Goal: Task Accomplishment & Management: Complete application form

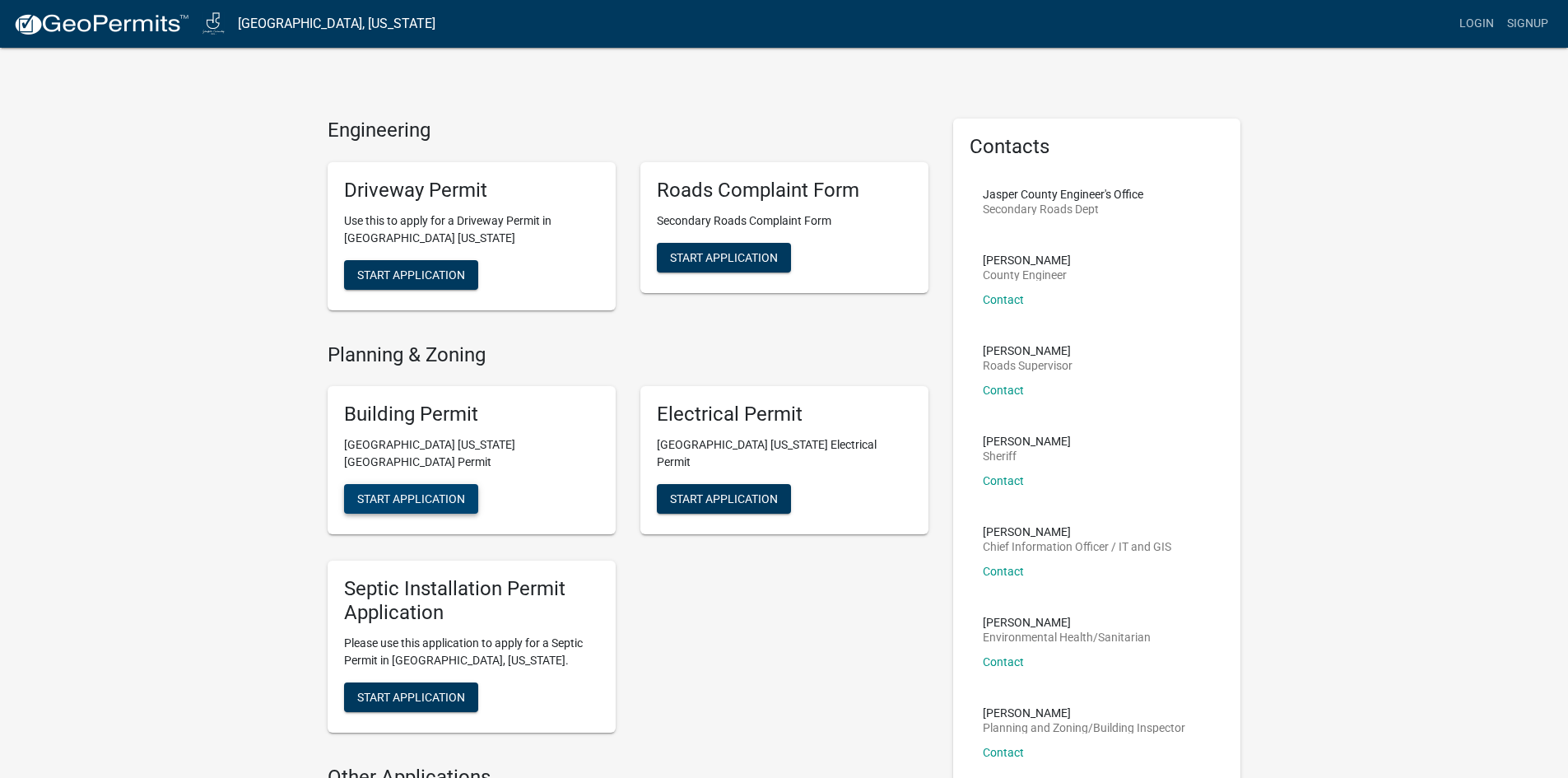
click at [406, 492] on span "Start Application" at bounding box center [410, 499] width 108 height 14
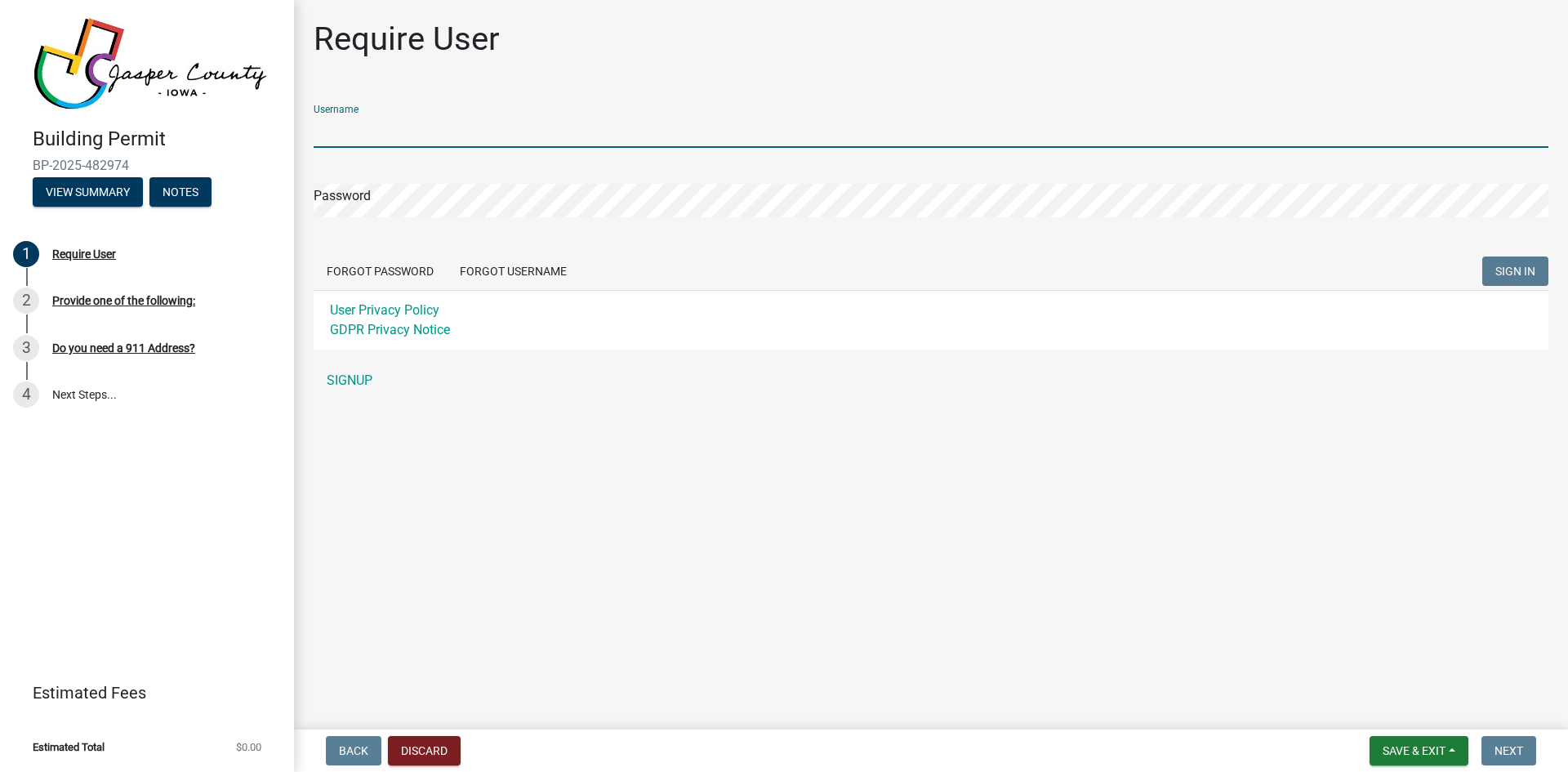
click at [365, 124] on input "Username" at bounding box center [931, 131] width 1235 height 34
type input "[PERSON_NAME]"
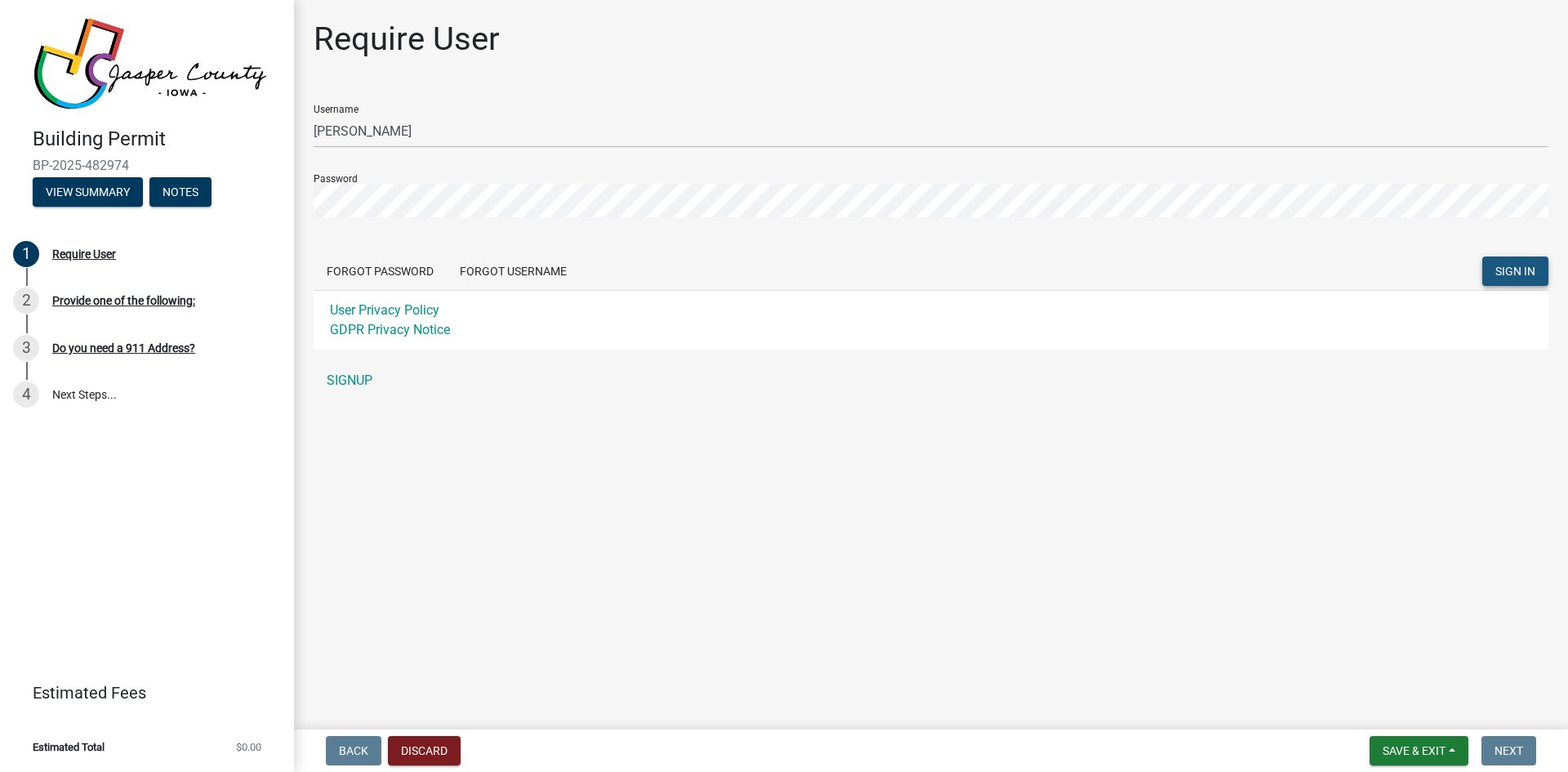
click at [1508, 275] on span "SIGN IN" at bounding box center [1515, 272] width 40 height 14
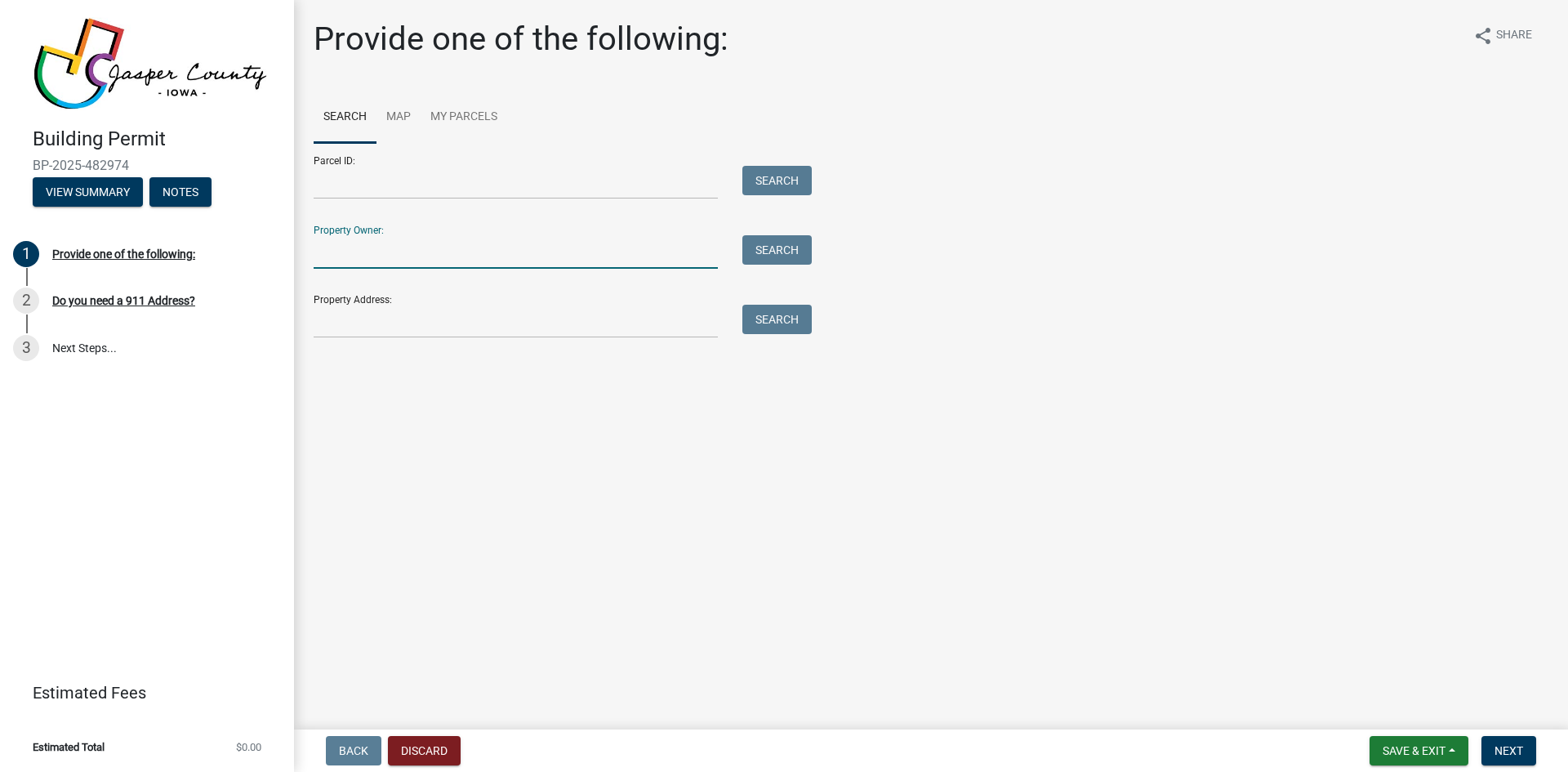
click at [339, 247] on input "Property Owner:" at bounding box center [516, 252] width 404 height 34
type input "[PERSON_NAME]"
click at [788, 240] on button "Search" at bounding box center [778, 250] width 70 height 29
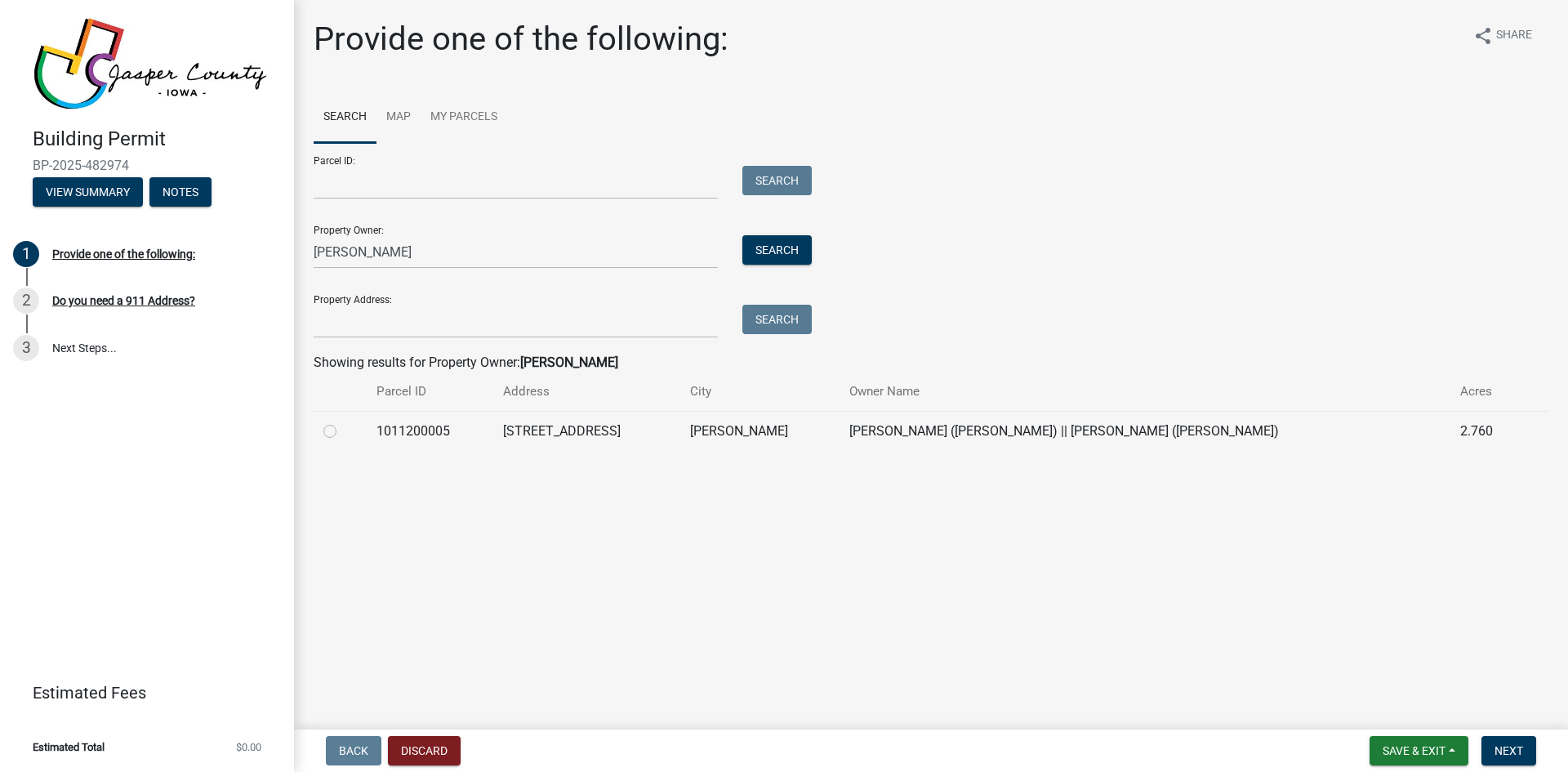
click at [343, 422] on label at bounding box center [343, 422] width 0 height 0
click at [343, 429] on input "radio" at bounding box center [348, 427] width 11 height 11
radio input "true"
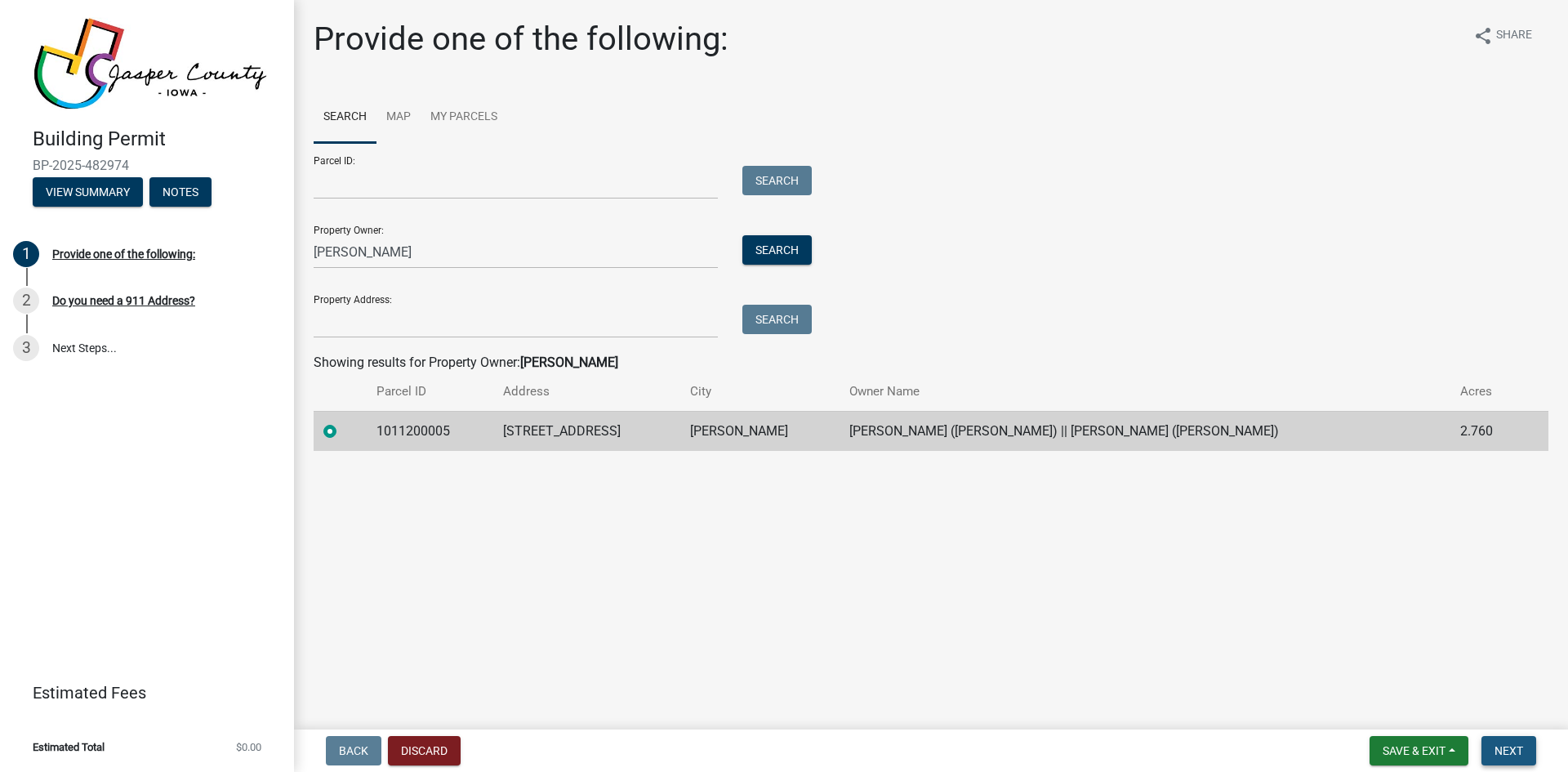
click at [1512, 755] on span "Next" at bounding box center [1509, 751] width 29 height 14
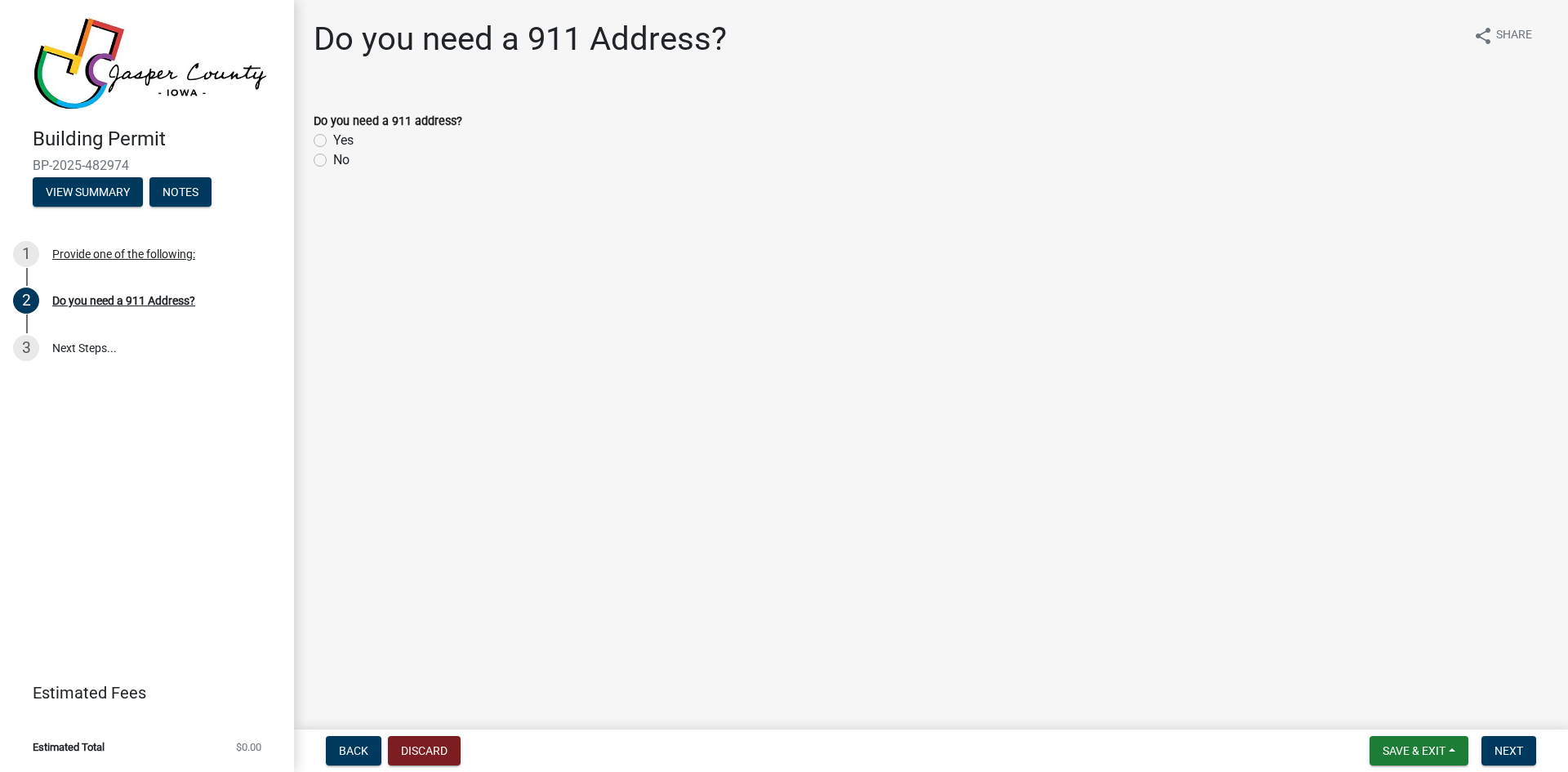
click at [334, 161] on label "No" at bounding box center [341, 160] width 16 height 19
click at [334, 161] on input "No" at bounding box center [339, 155] width 11 height 11
radio input "true"
click at [1511, 747] on span "Next" at bounding box center [1509, 751] width 29 height 14
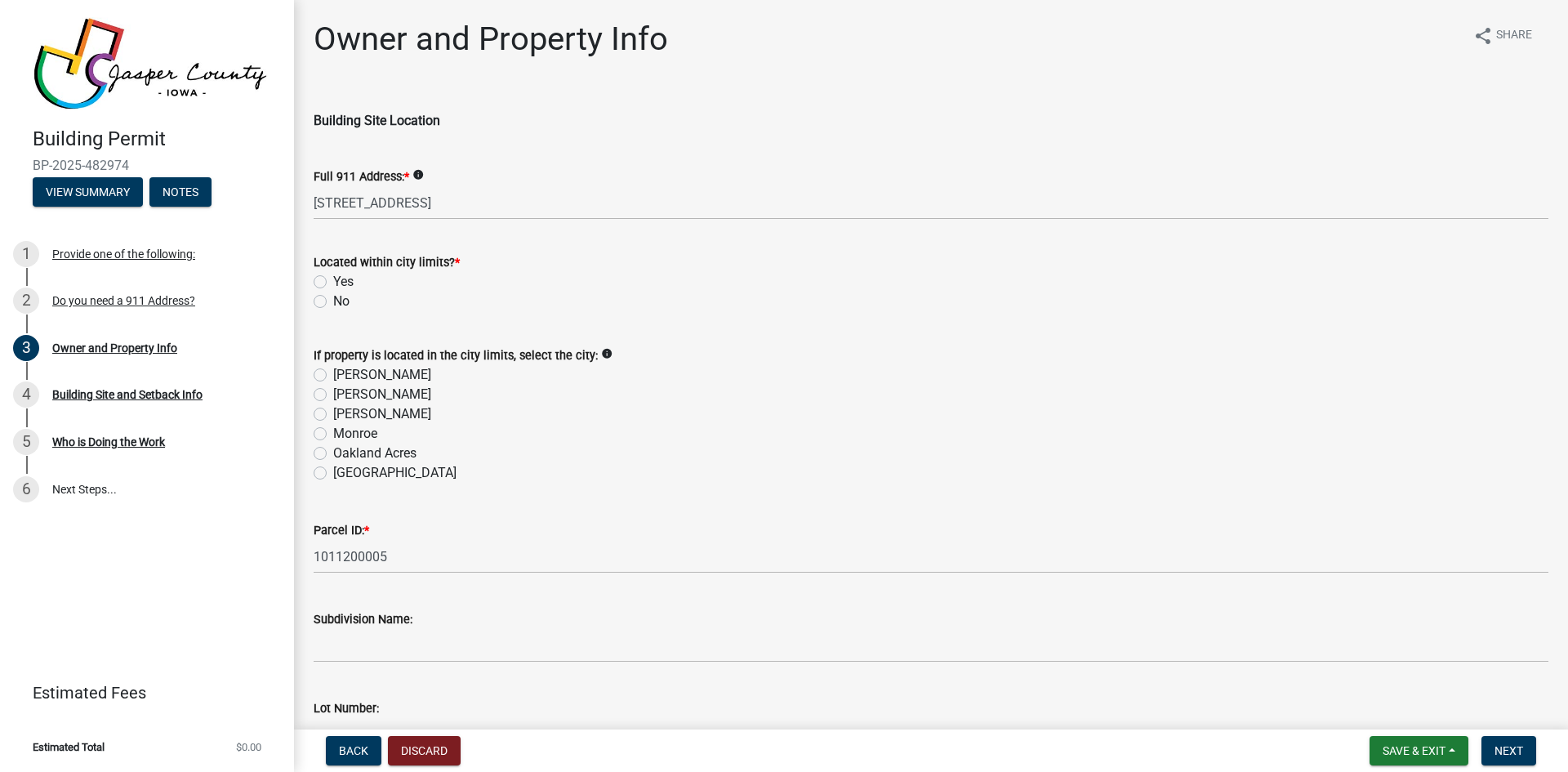
click at [334, 302] on label "No" at bounding box center [341, 301] width 16 height 19
click at [334, 302] on input "No" at bounding box center [339, 296] width 11 height 11
radio input "true"
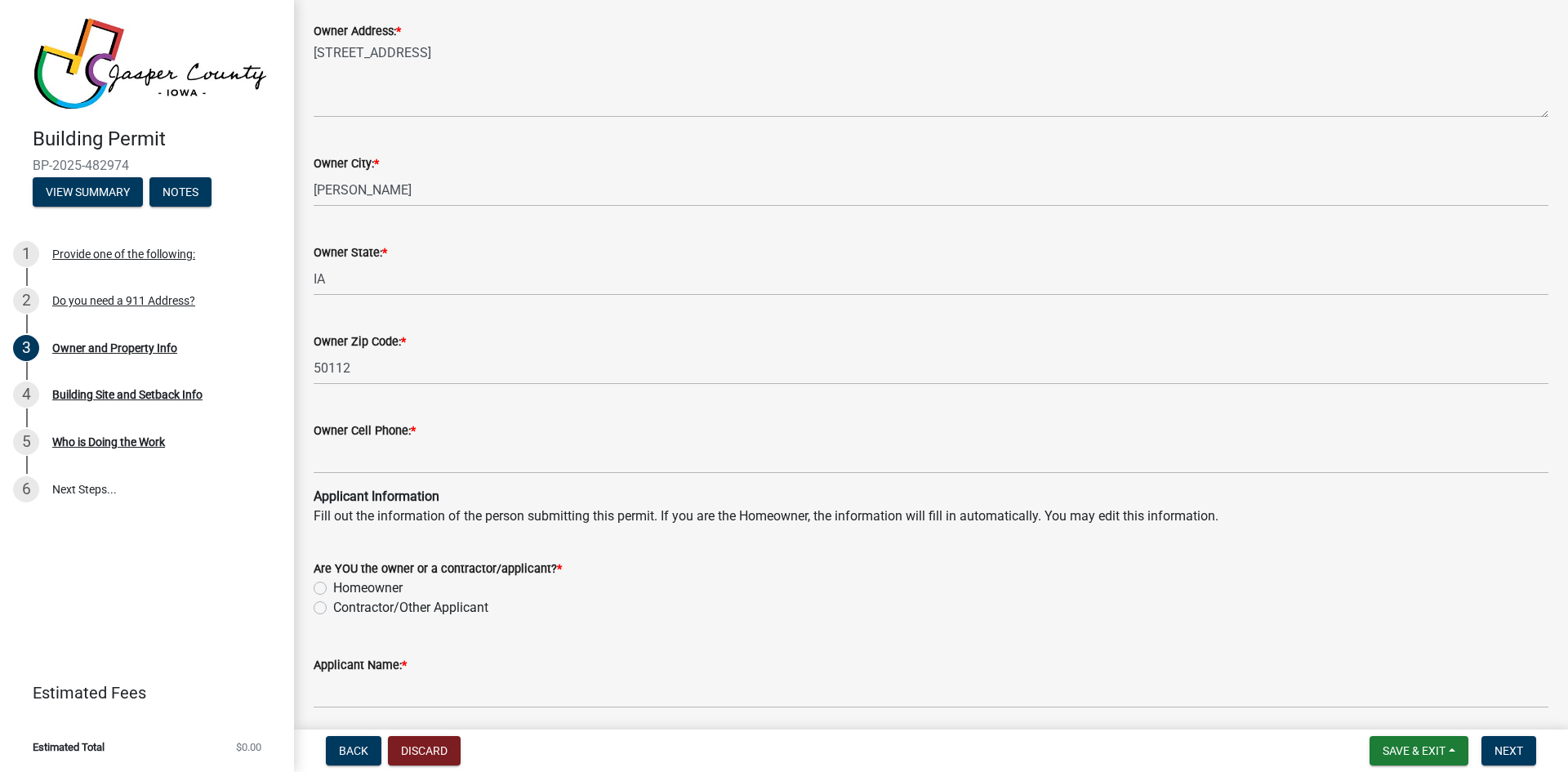
scroll to position [1143, 0]
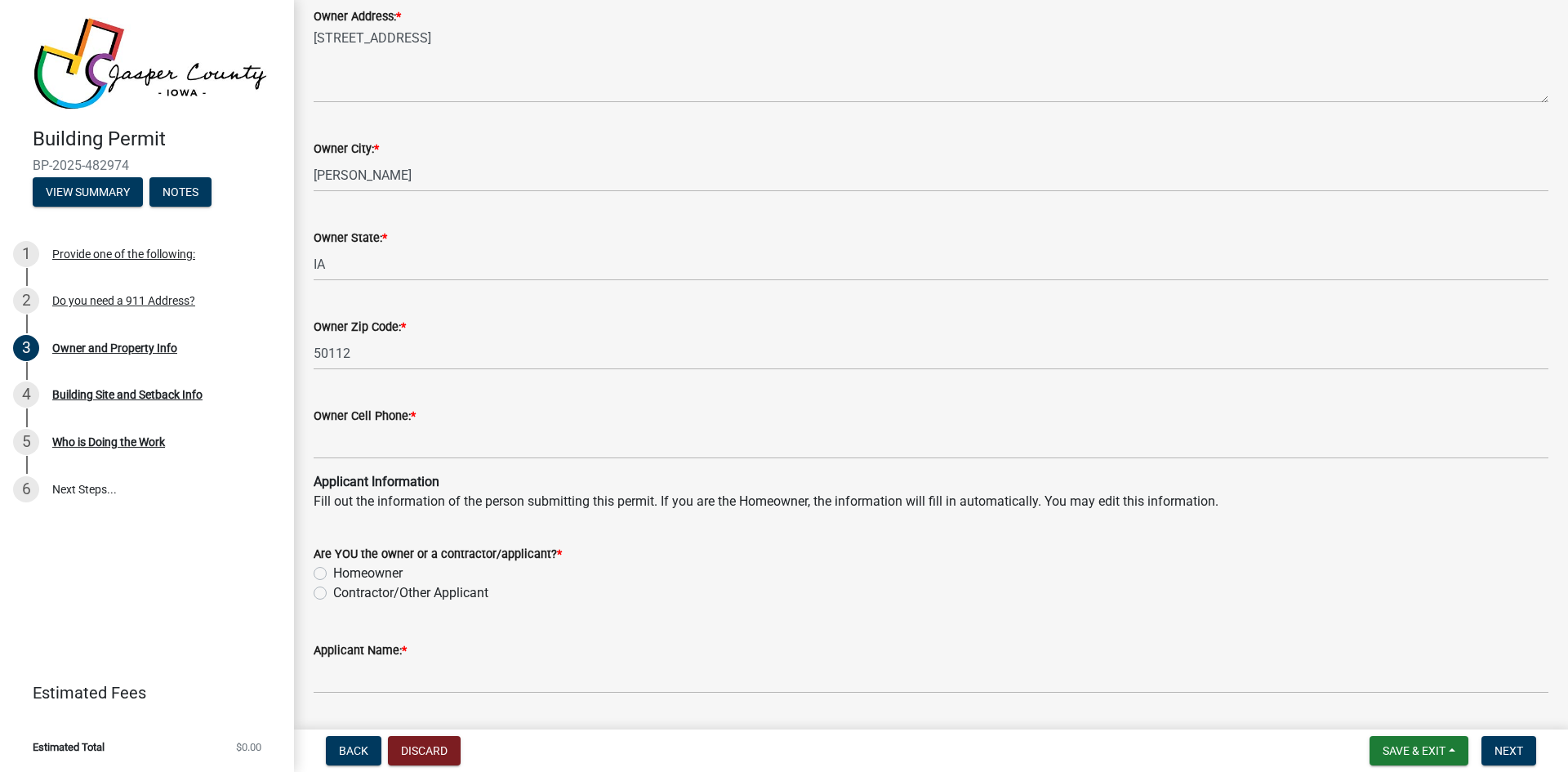
click at [334, 575] on label "Homeowner" at bounding box center [369, 574] width 70 height 19
click at [334, 575] on input "Homeowner" at bounding box center [339, 569] width 11 height 11
radio input "true"
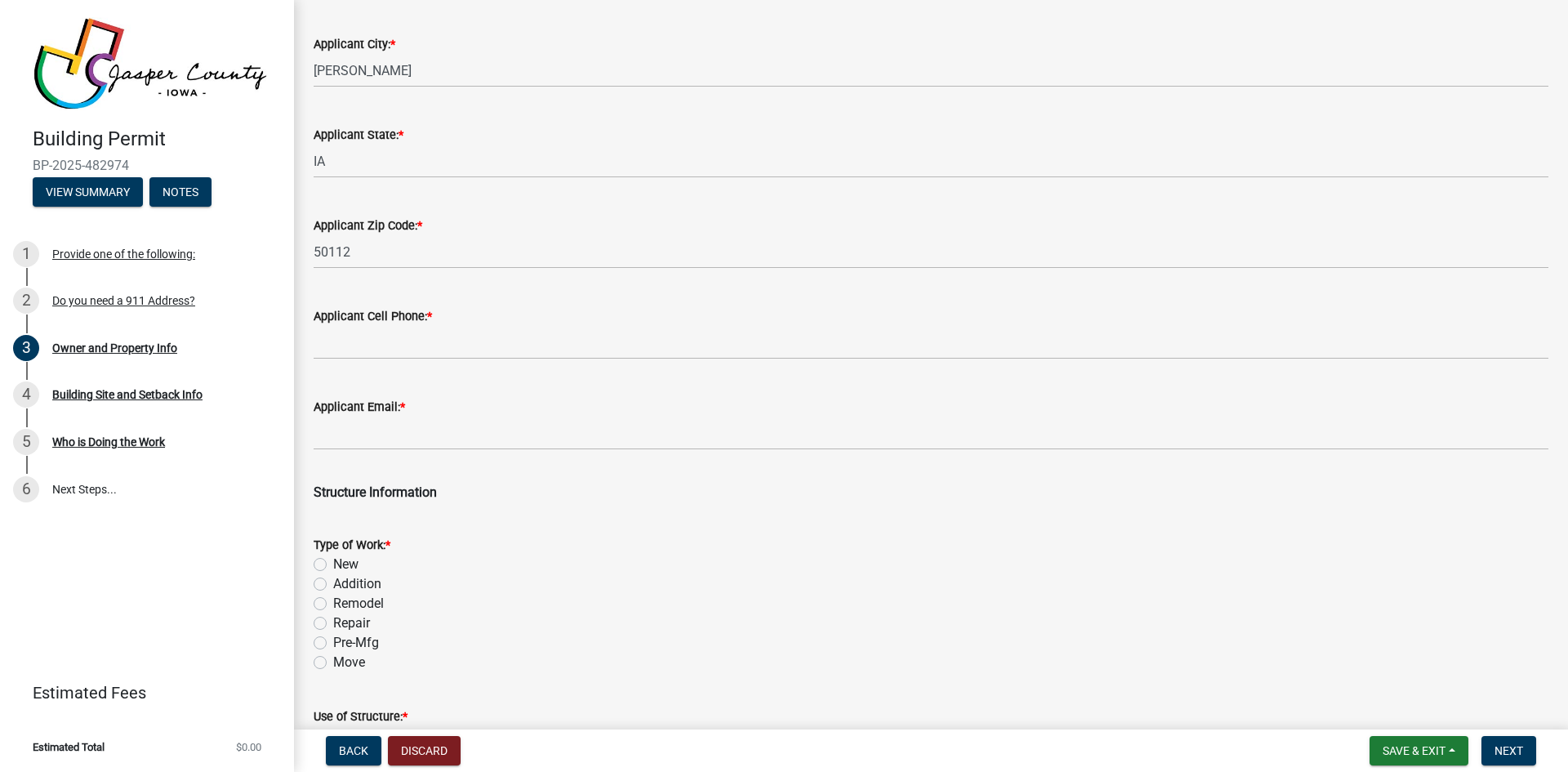
scroll to position [2042, 0]
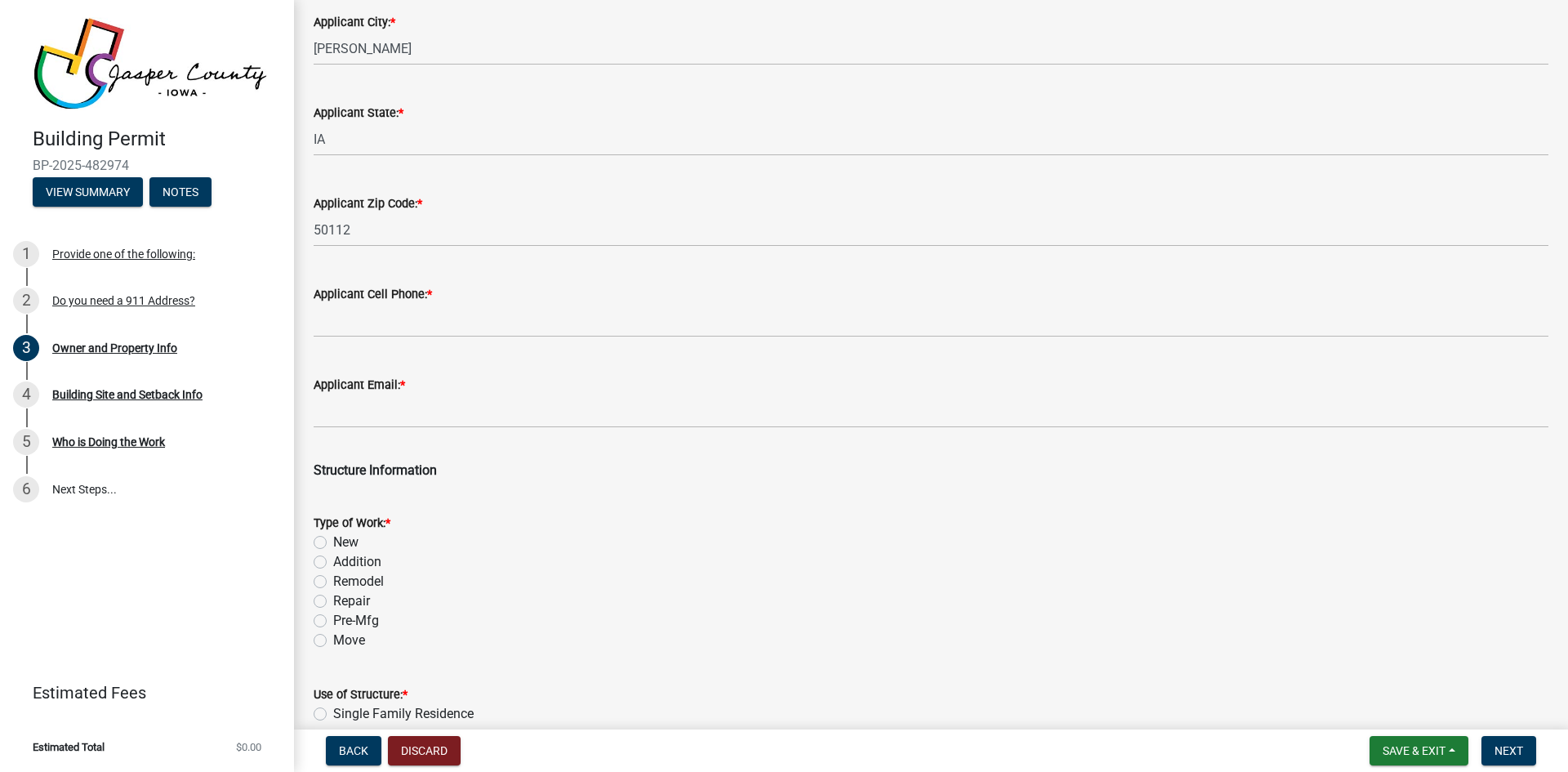
click at [334, 543] on label "New" at bounding box center [346, 543] width 25 height 19
click at [334, 543] on input "New" at bounding box center [339, 538] width 11 height 11
radio input "true"
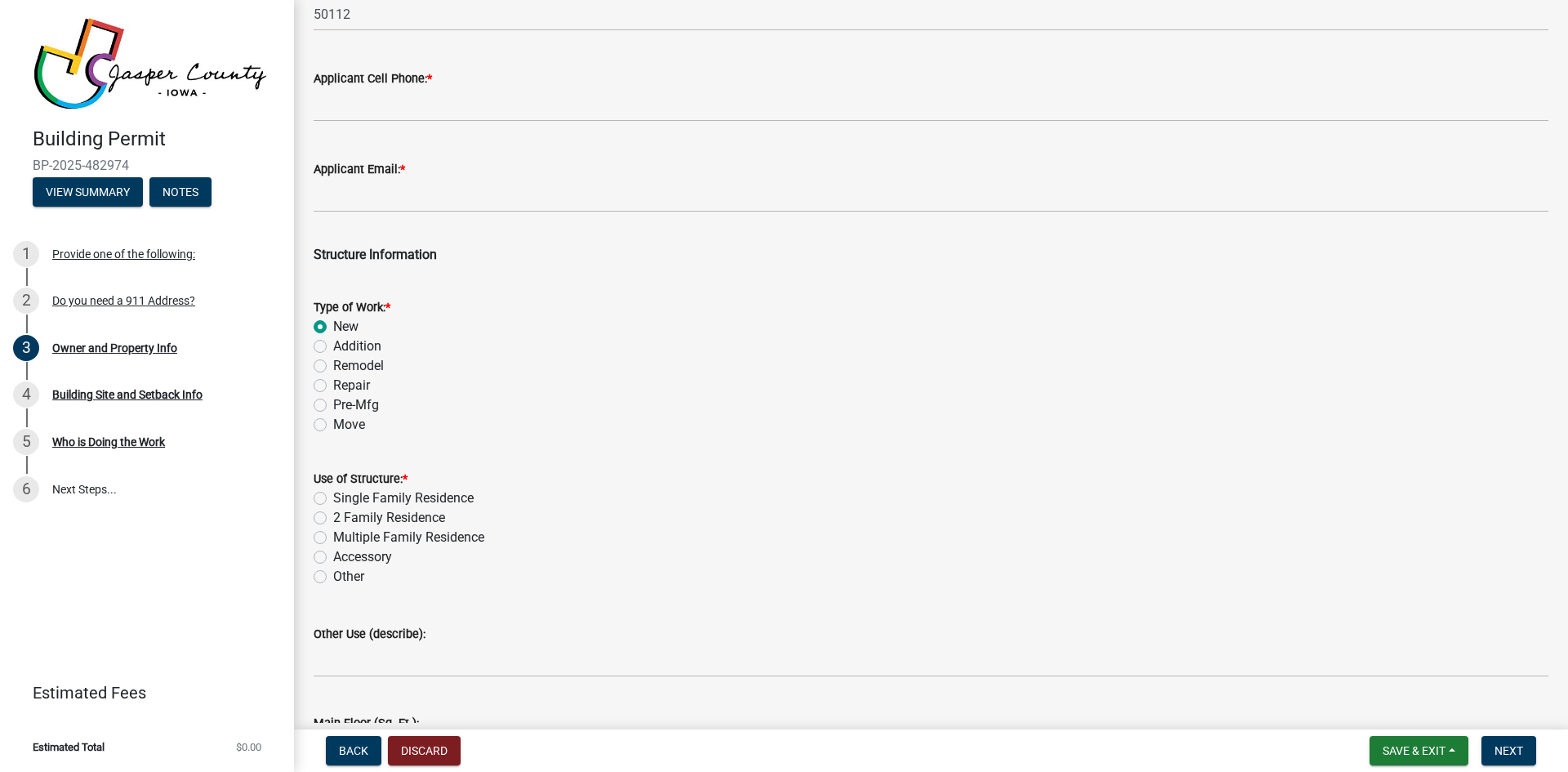
scroll to position [2287, 0]
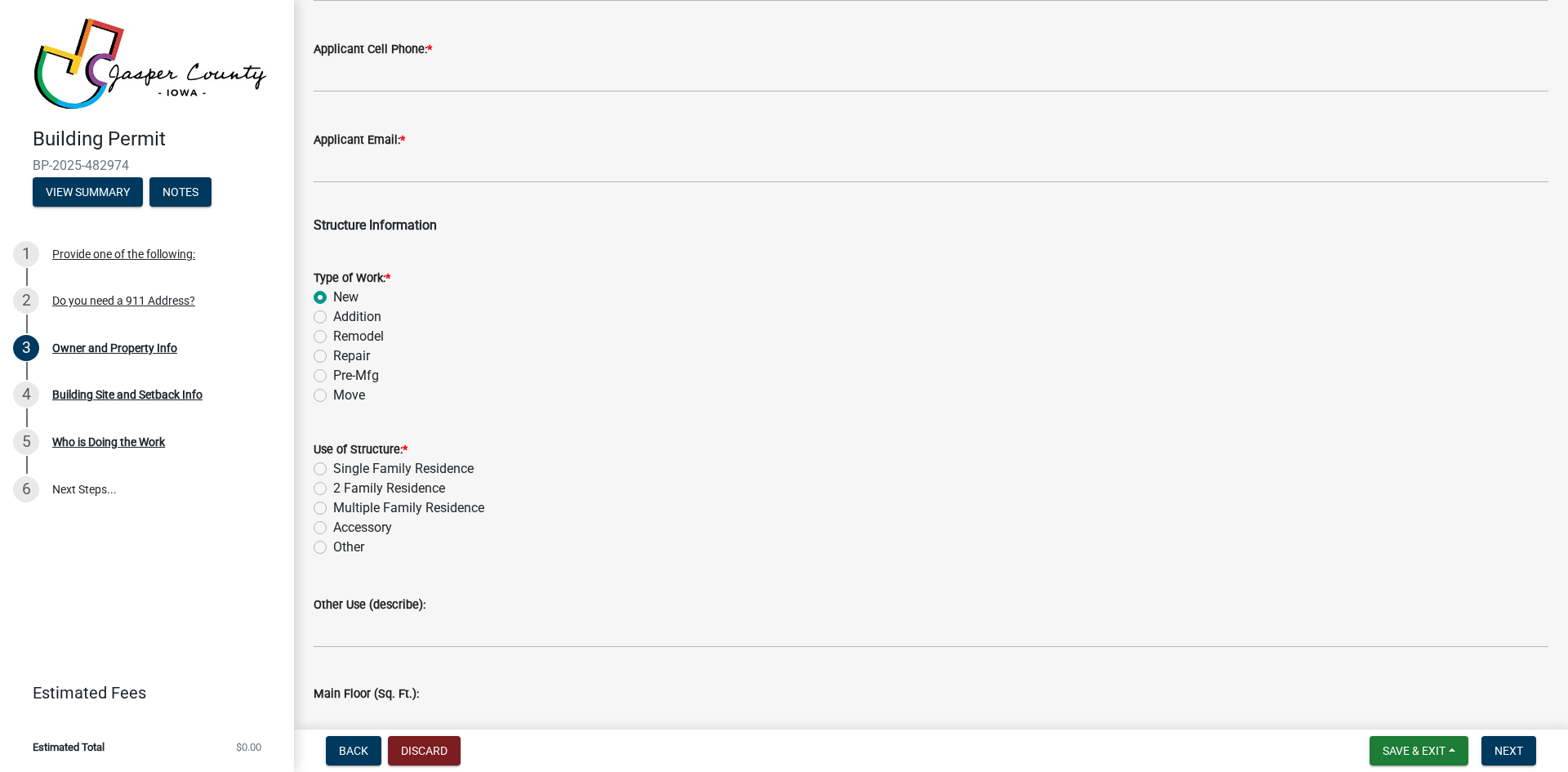
click at [334, 547] on label "Other" at bounding box center [349, 548] width 31 height 19
click at [334, 547] on input "Other" at bounding box center [339, 543] width 11 height 11
radio input "true"
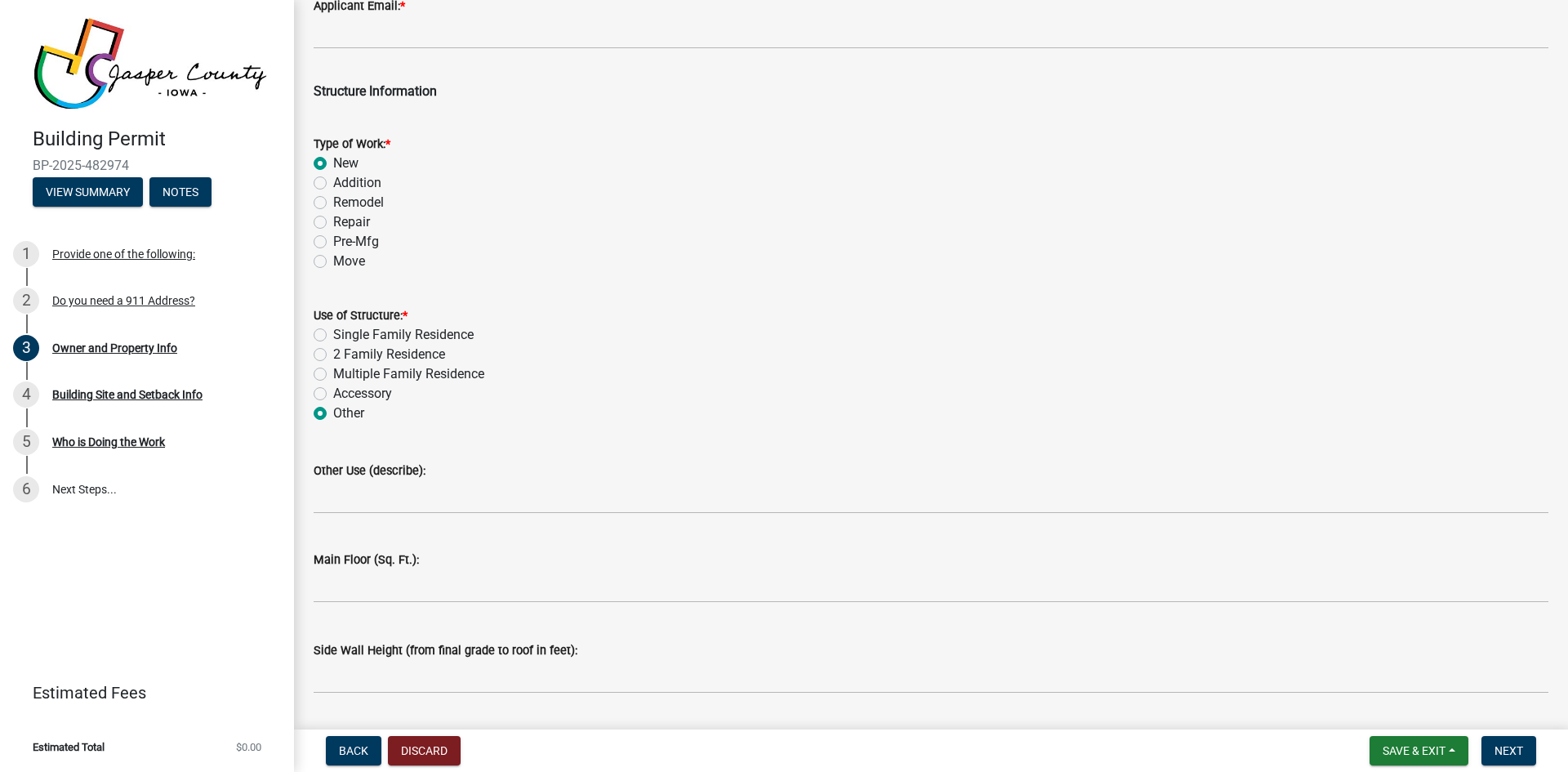
scroll to position [2450, 0]
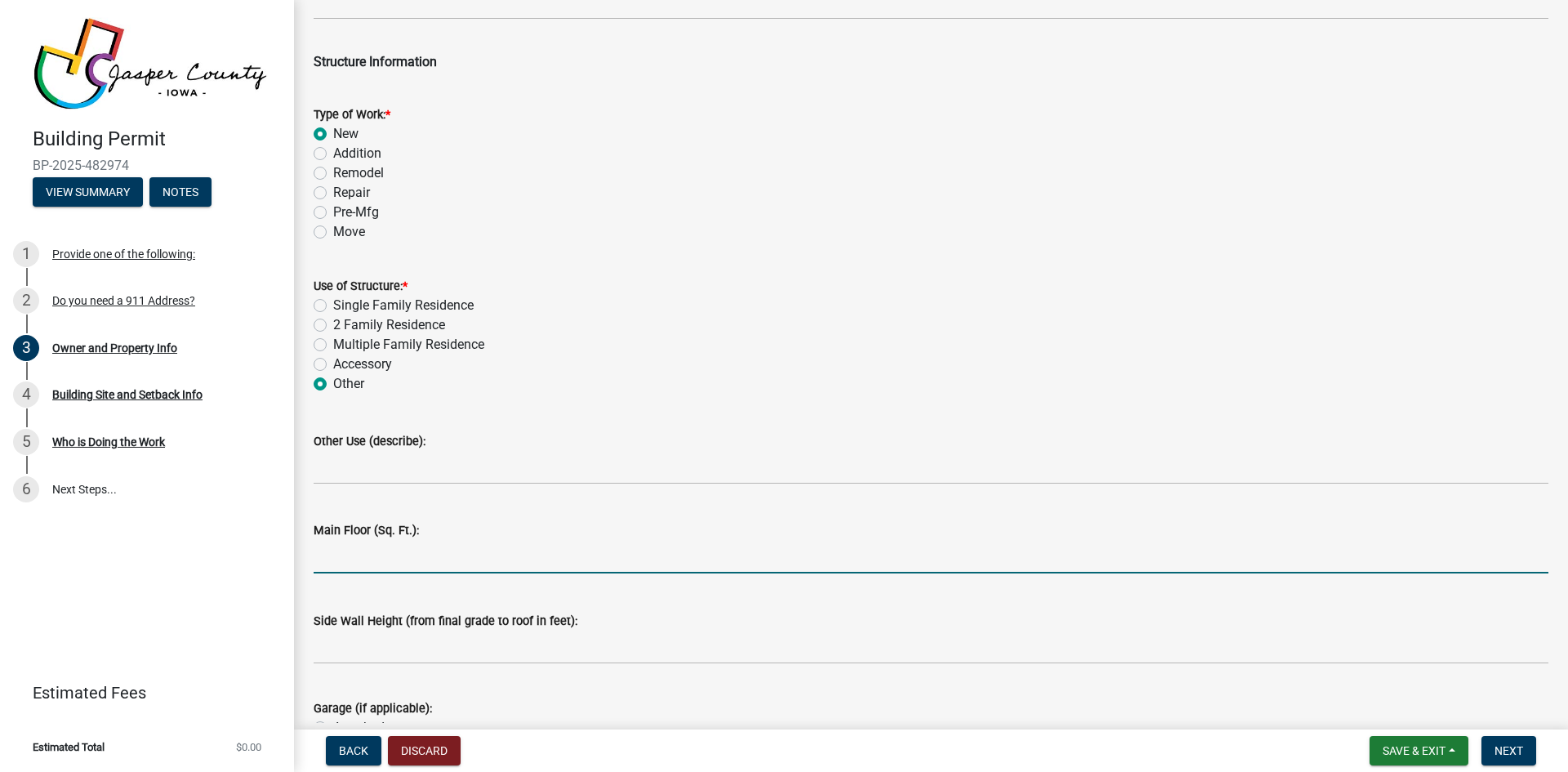
click at [344, 562] on input "text" at bounding box center [931, 556] width 1235 height 34
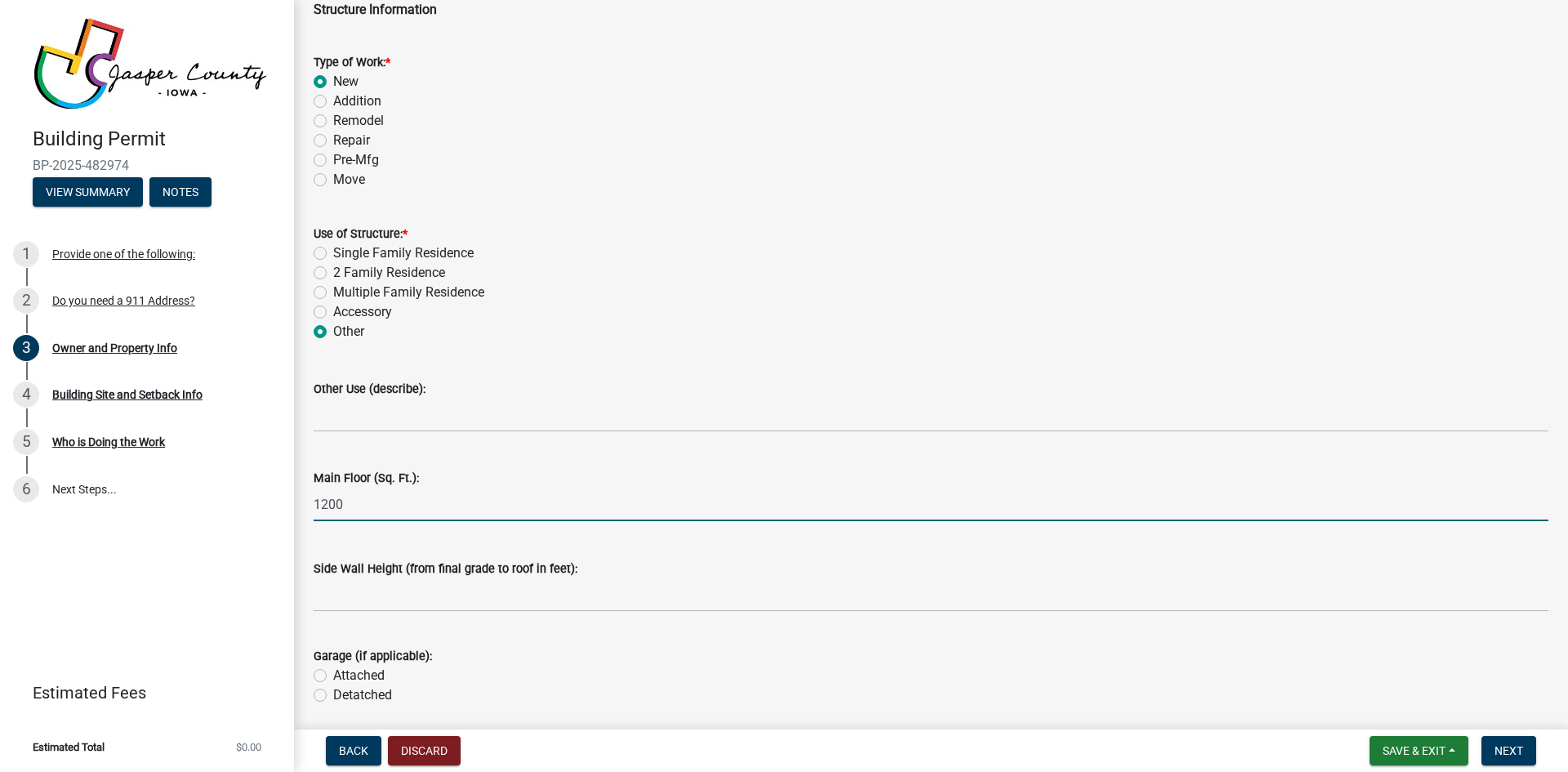
scroll to position [2533, 0]
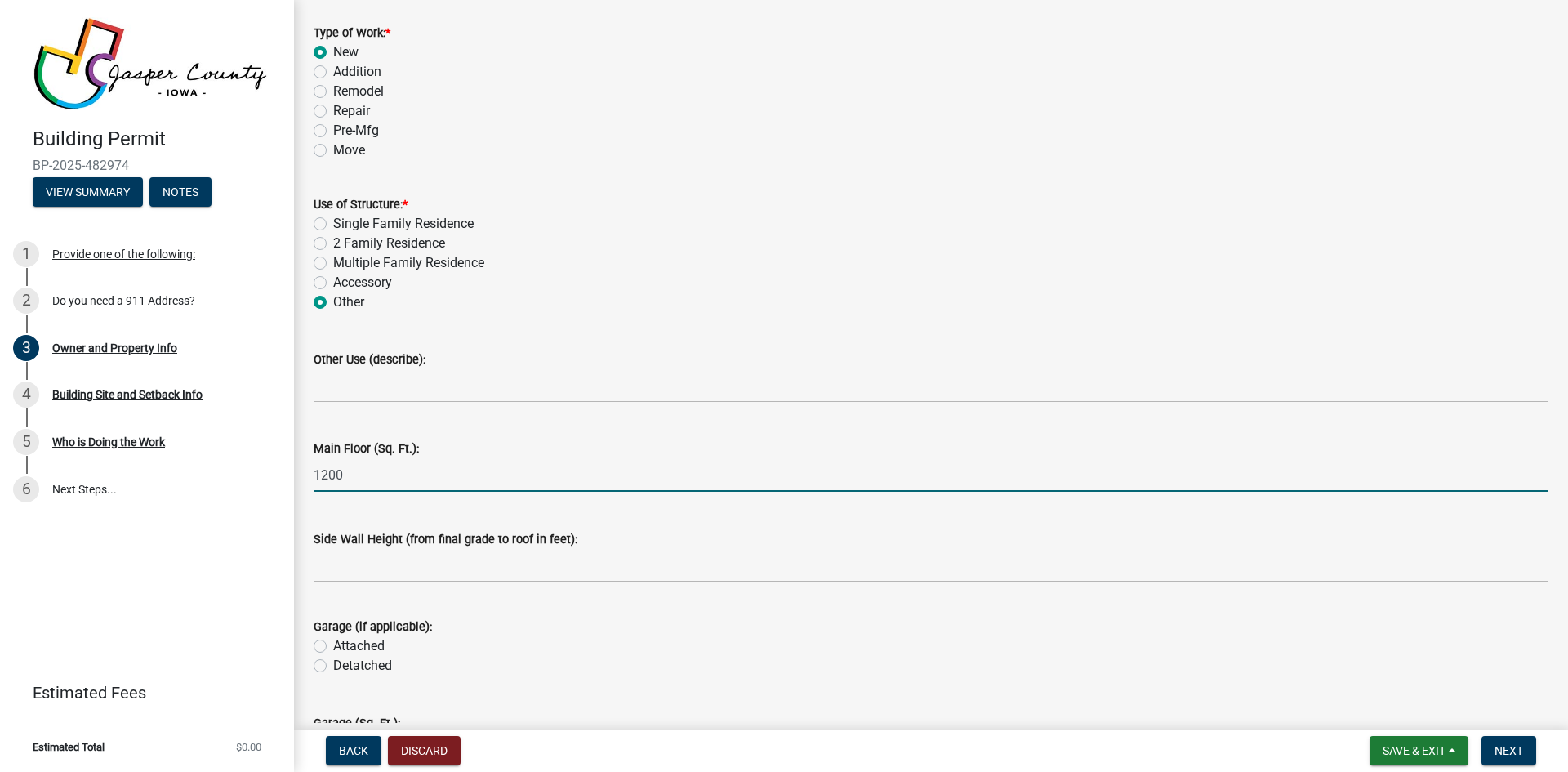
type input "1200"
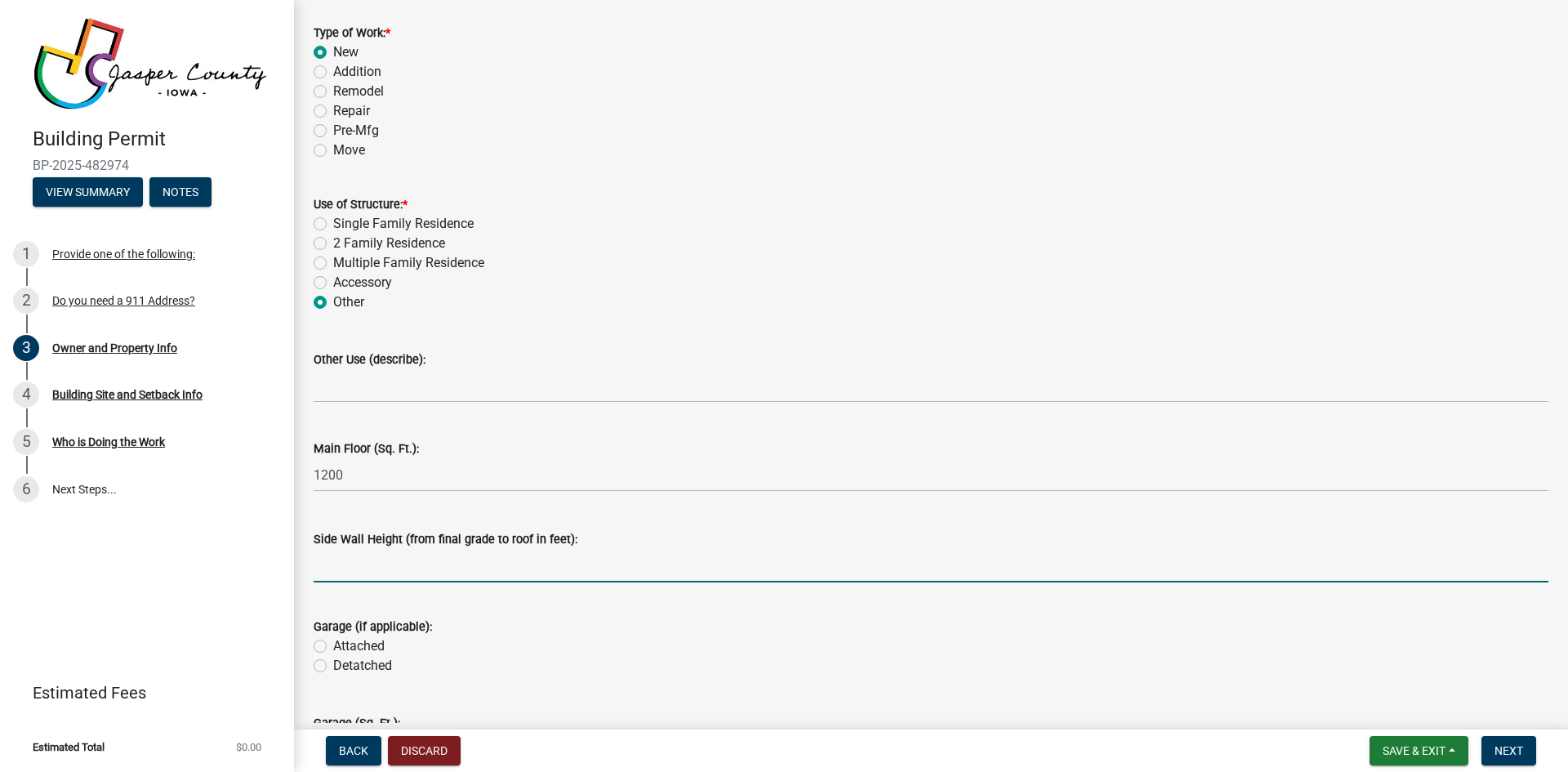
click at [440, 576] on input "text" at bounding box center [931, 565] width 1235 height 34
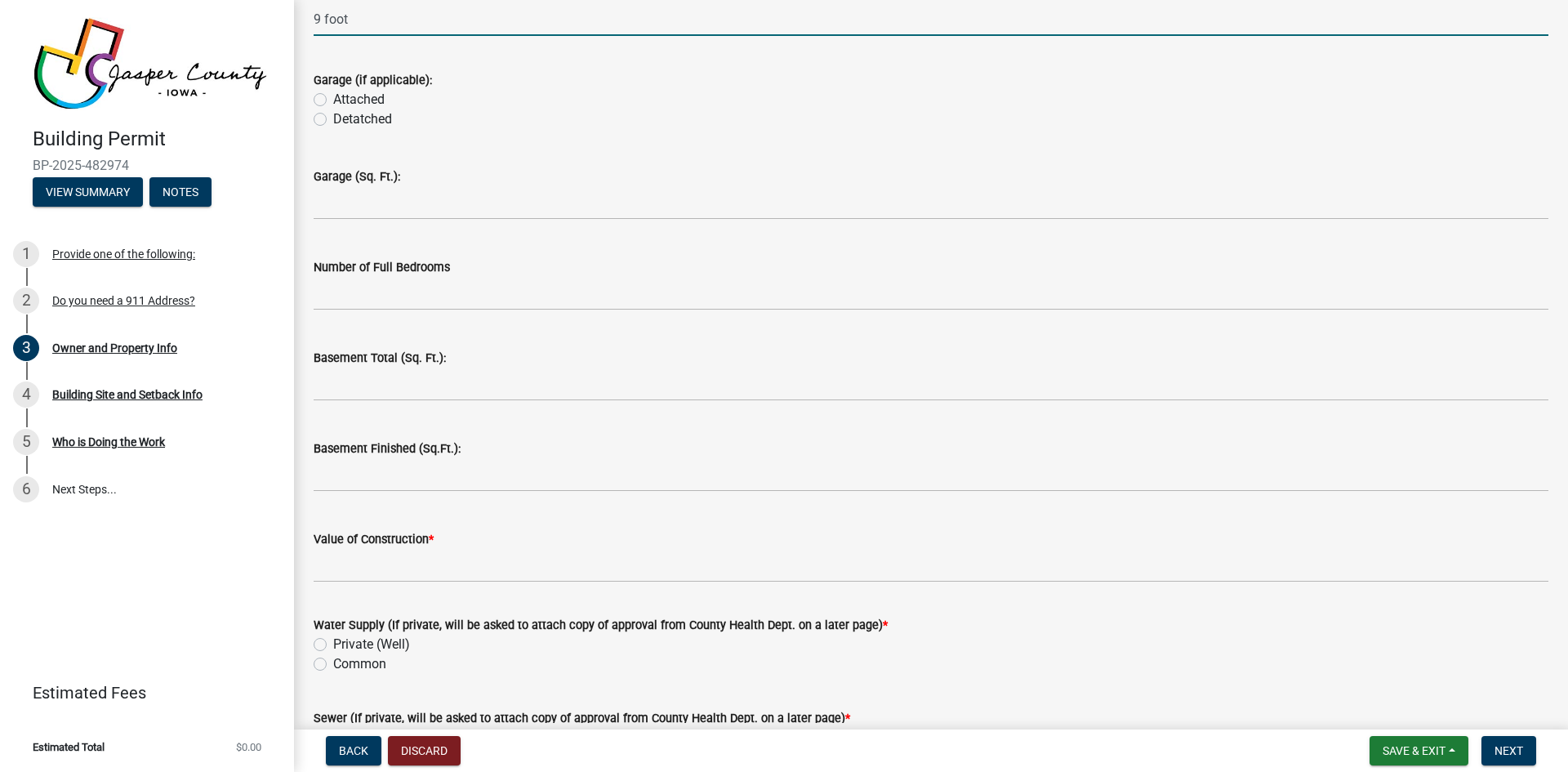
scroll to position [3104, 0]
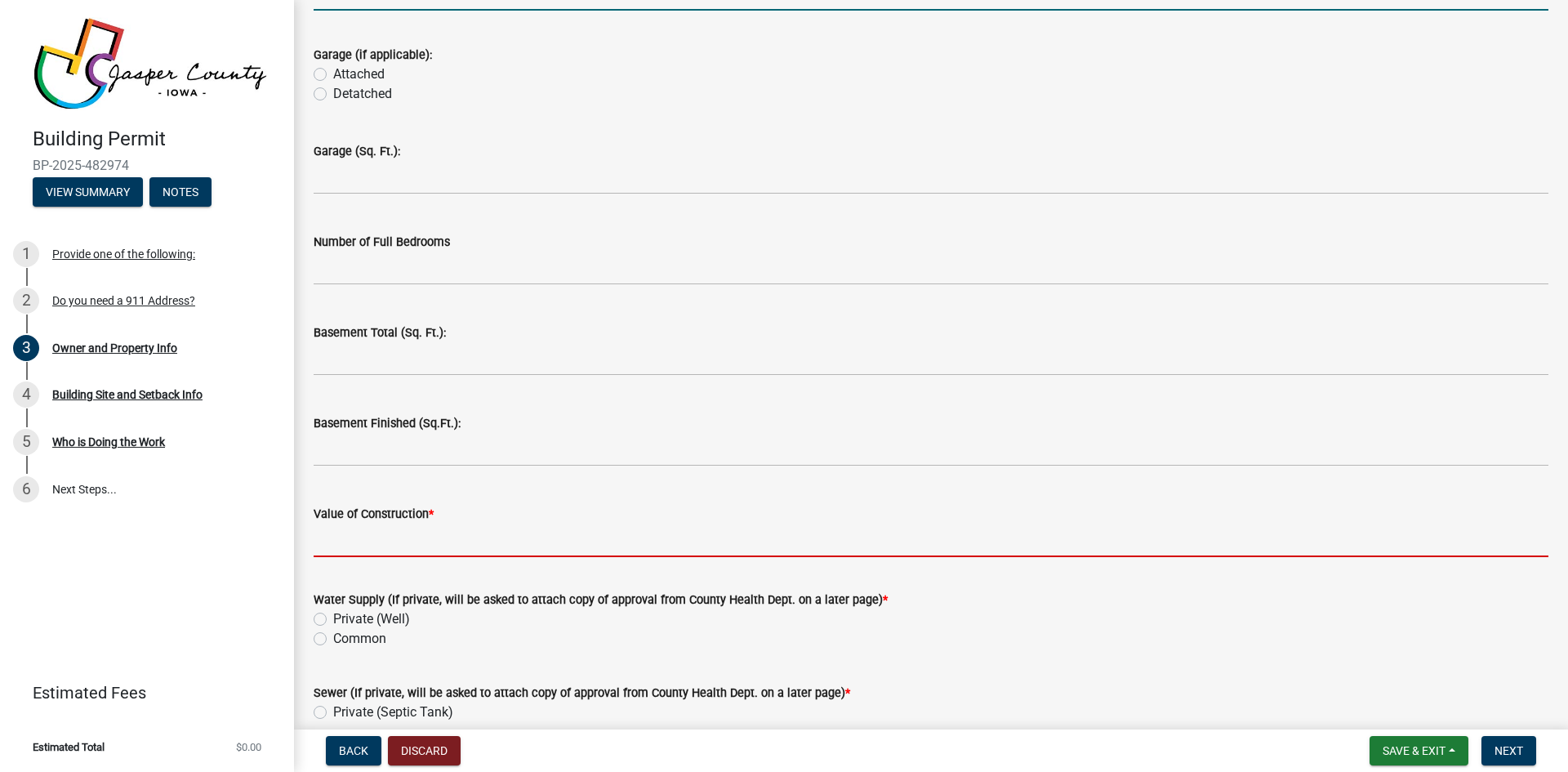
type input "9"
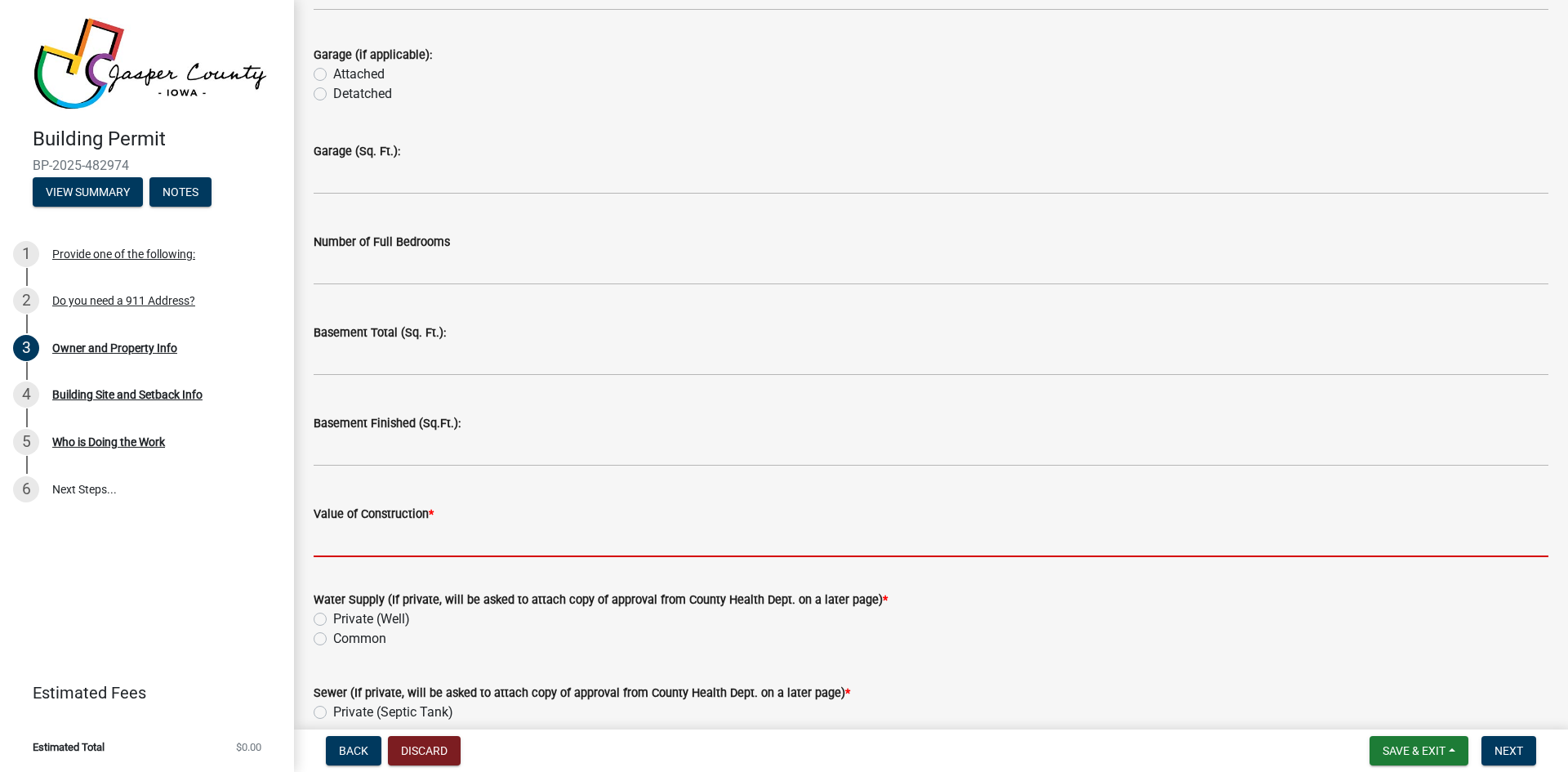
click at [347, 549] on input "Value of Construction *" at bounding box center [931, 540] width 1235 height 34
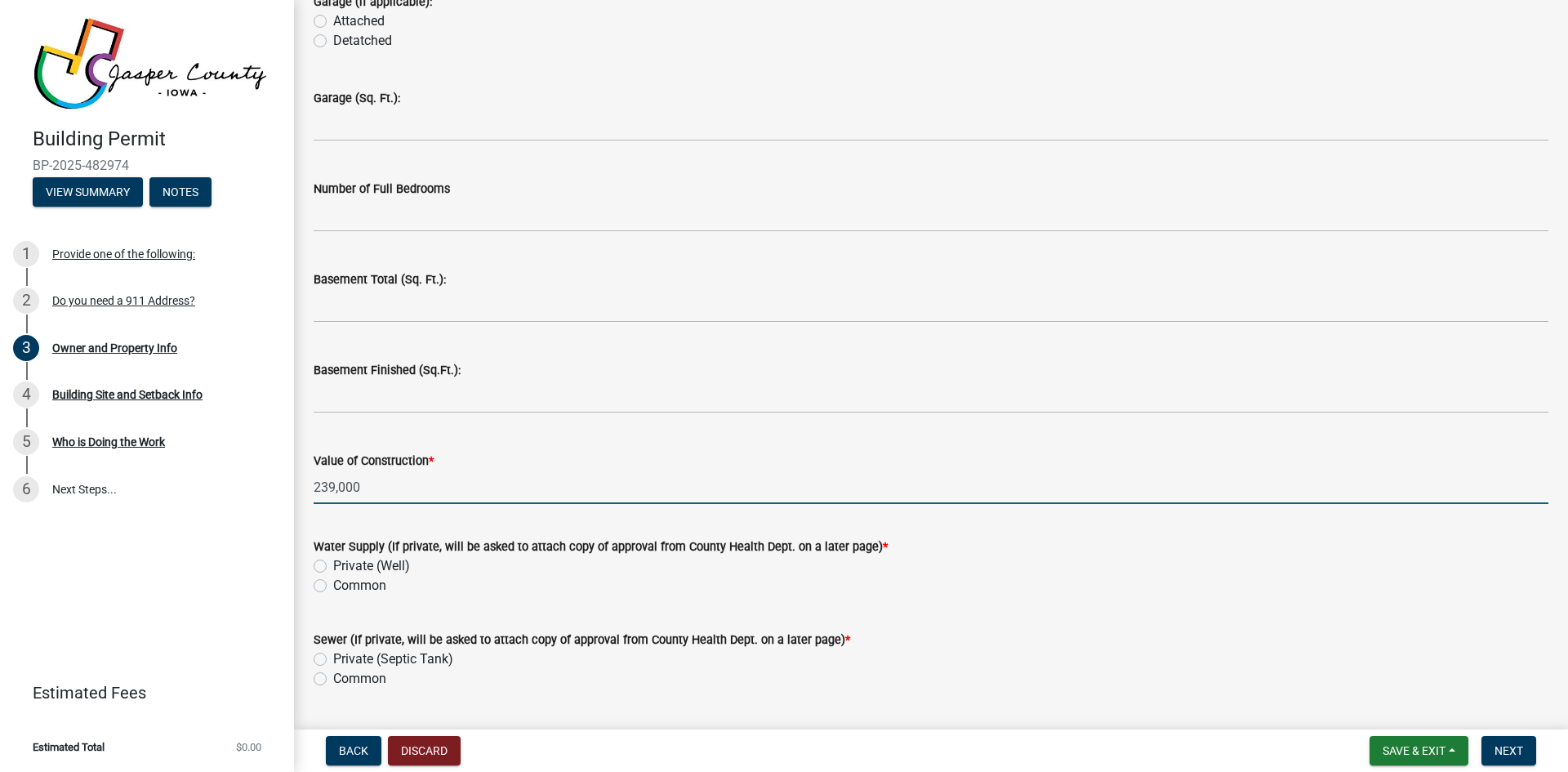
scroll to position [3186, 0]
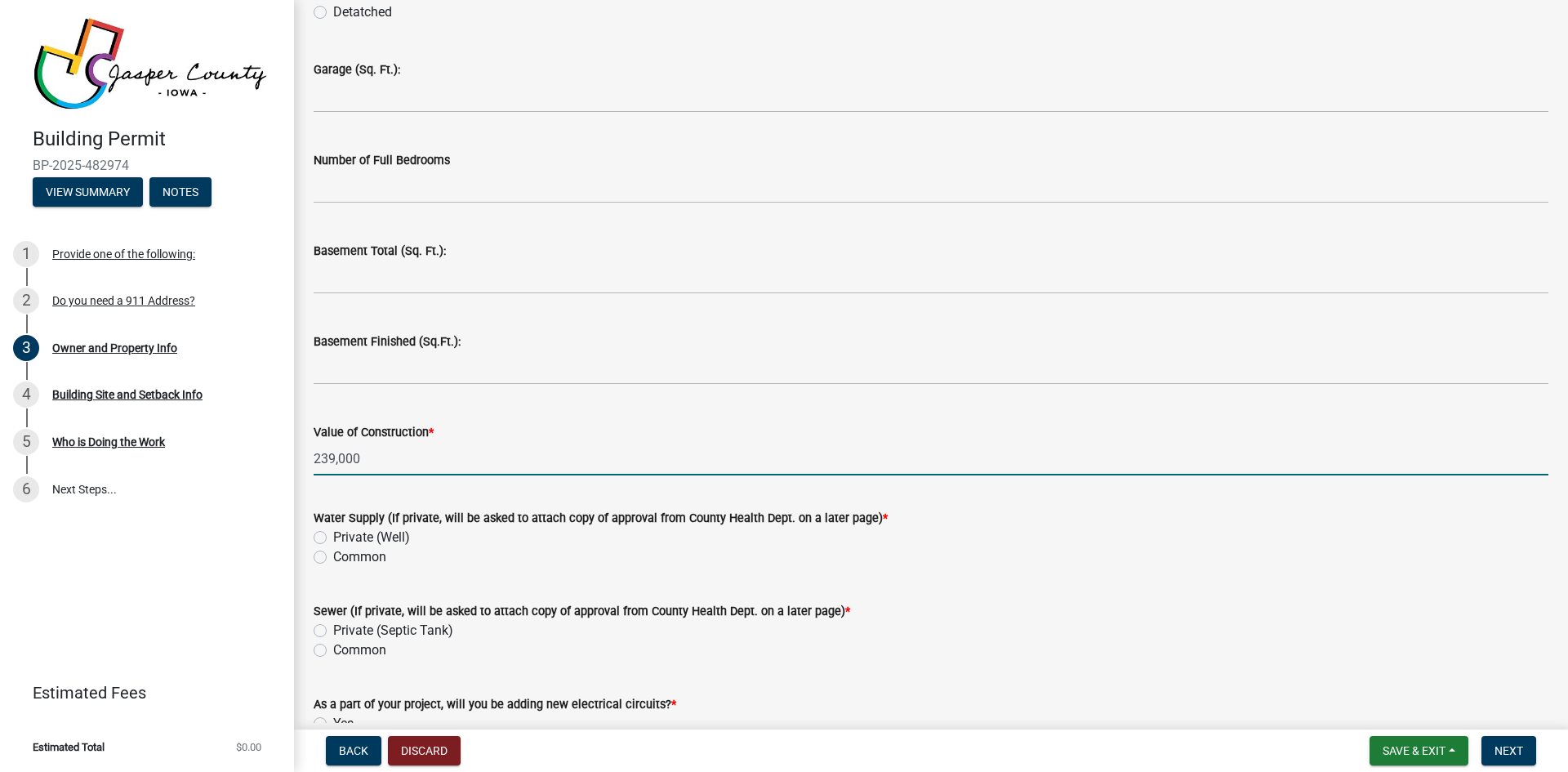
type input "239,000"
click at [334, 559] on label "Common" at bounding box center [360, 557] width 53 height 19
click at [334, 558] on input "Common" at bounding box center [339, 552] width 11 height 11
radio input "true"
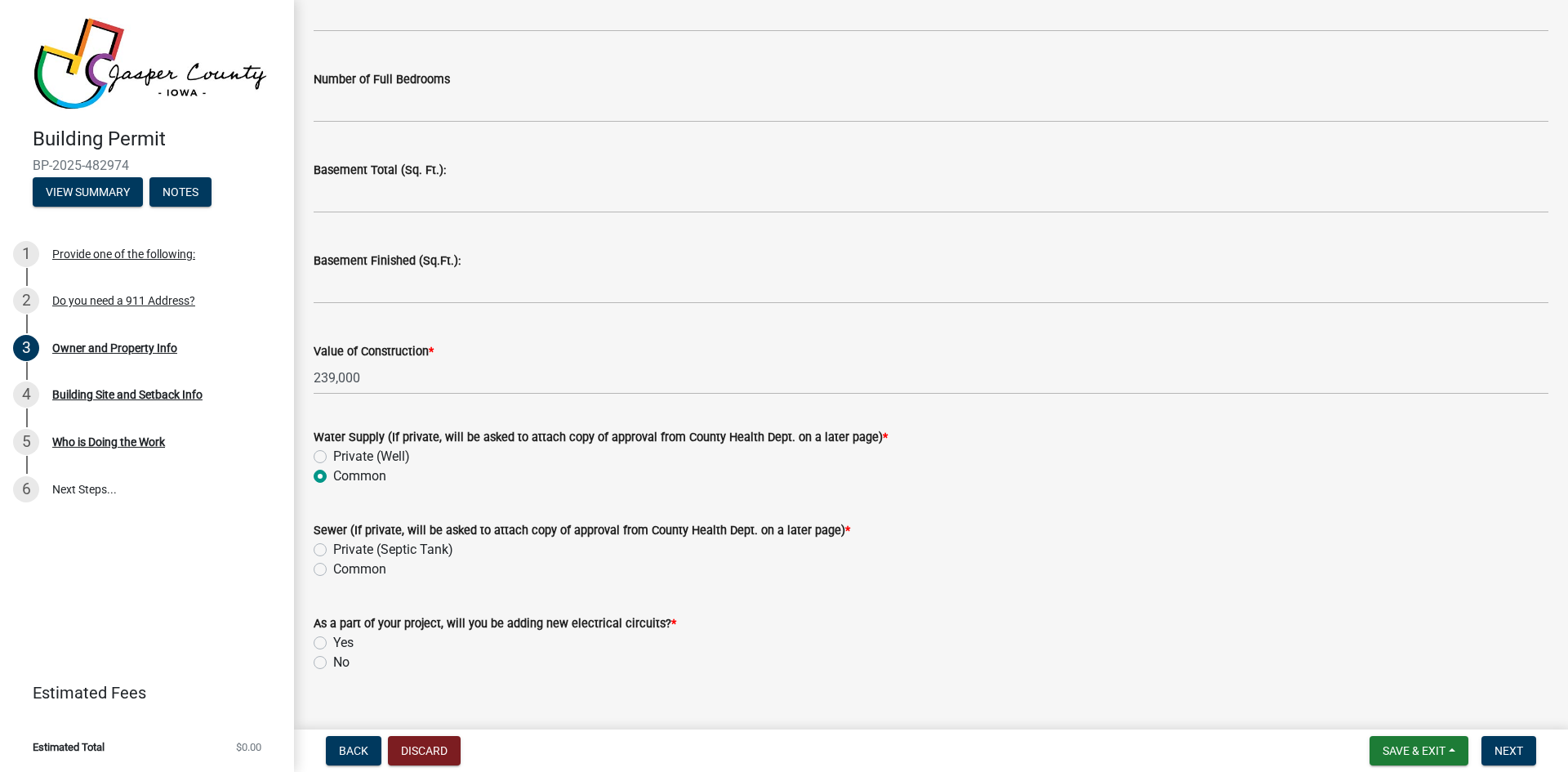
scroll to position [3268, 0]
click at [334, 549] on label "Private (Septic Tank)" at bounding box center [394, 549] width 120 height 19
click at [334, 549] on input "Private (Septic Tank)" at bounding box center [339, 544] width 11 height 11
radio input "true"
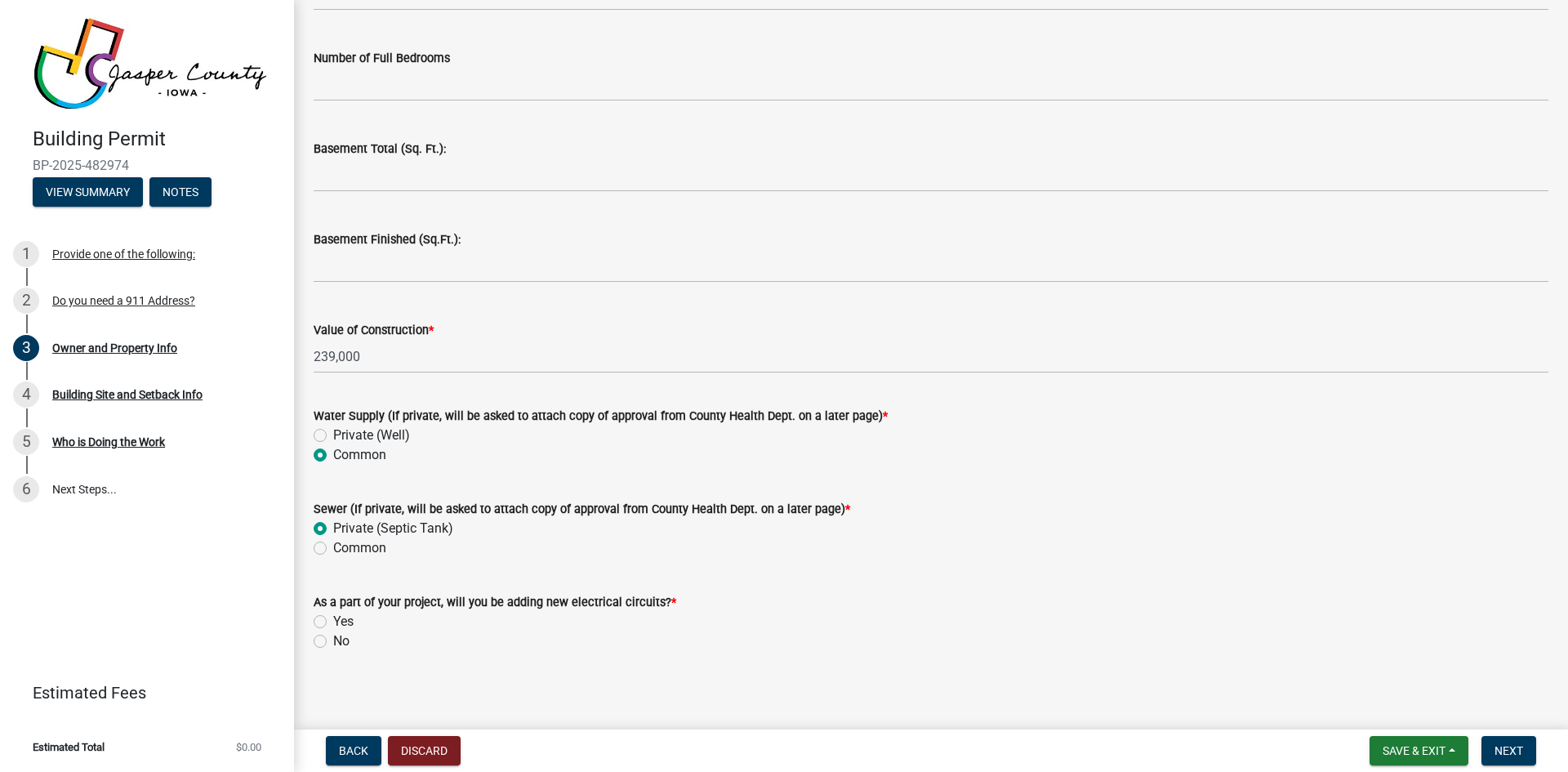
scroll to position [3295, 0]
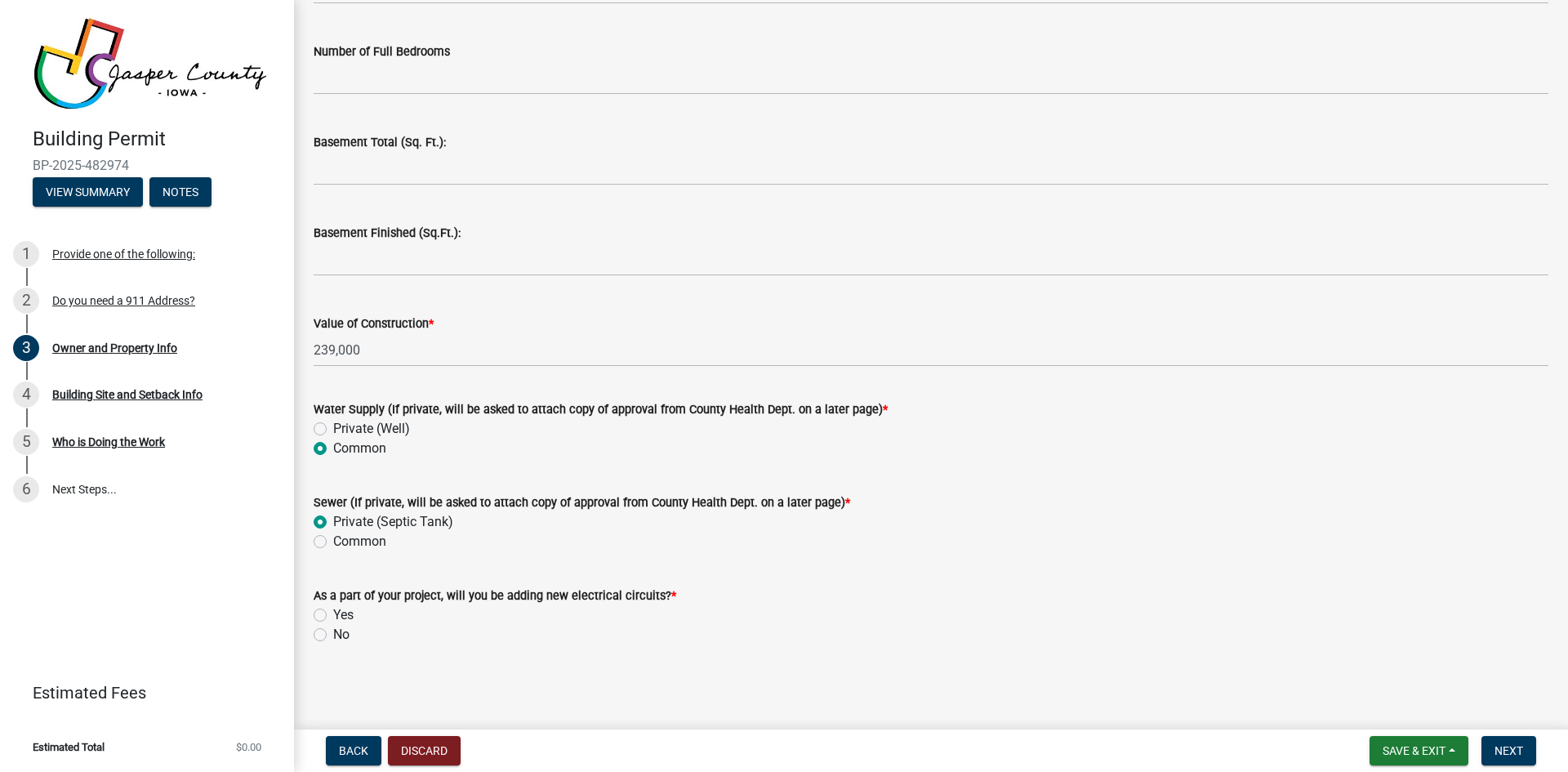
click at [334, 616] on label "Yes" at bounding box center [343, 615] width 20 height 19
click at [334, 616] on input "Yes" at bounding box center [339, 610] width 11 height 11
radio input "true"
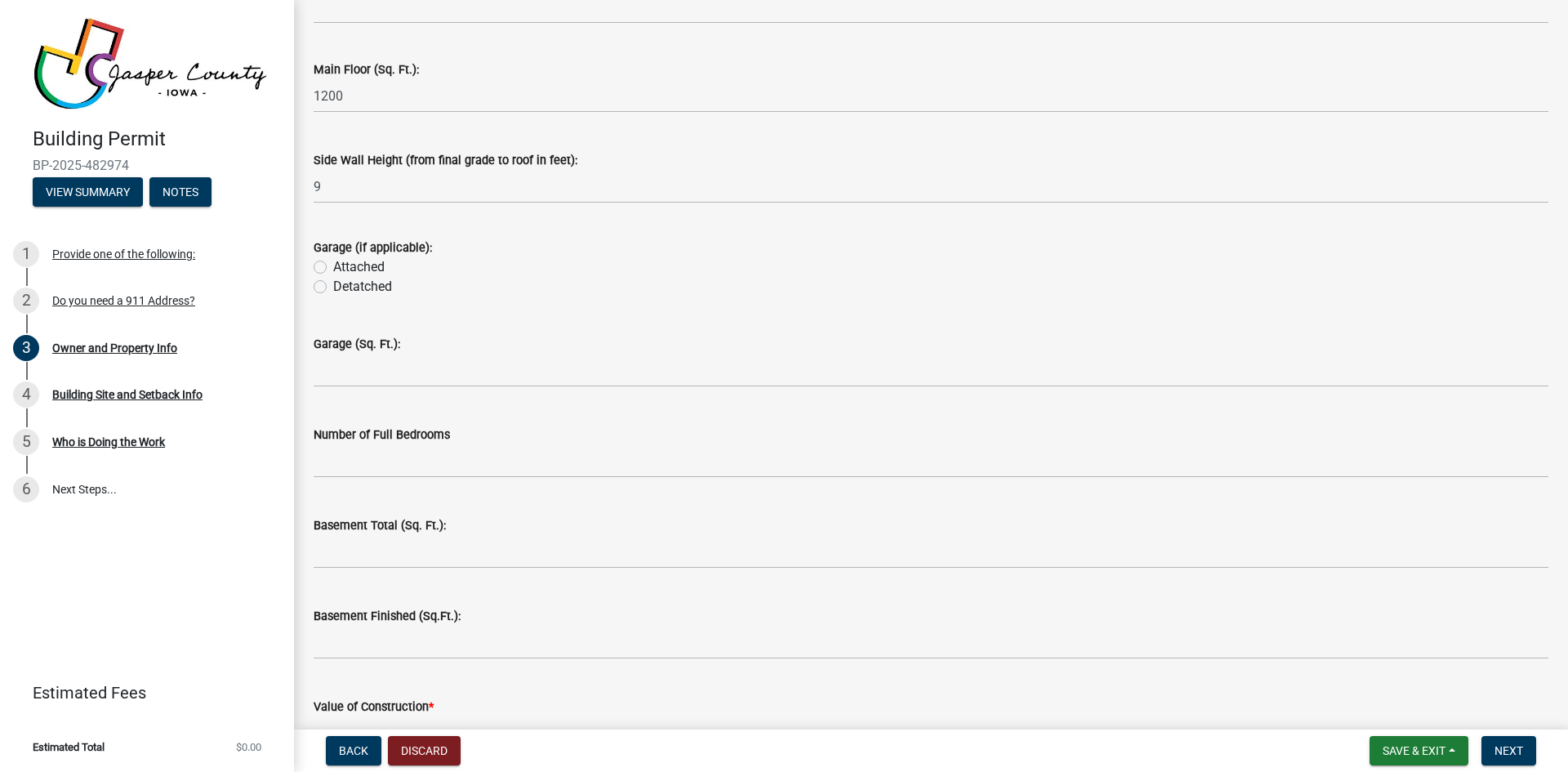
scroll to position [2886, 0]
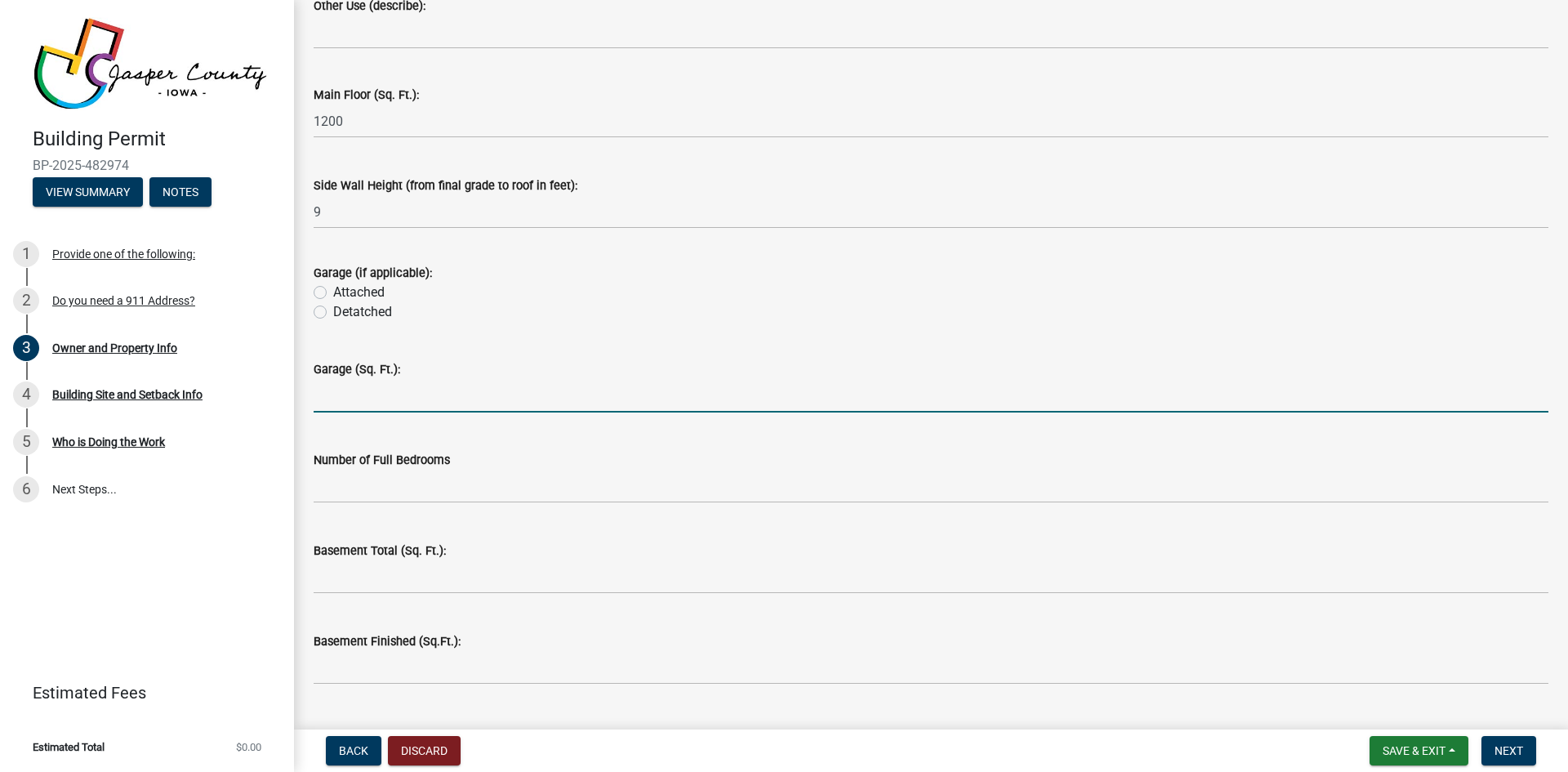
click at [351, 402] on input "text" at bounding box center [931, 396] width 1235 height 34
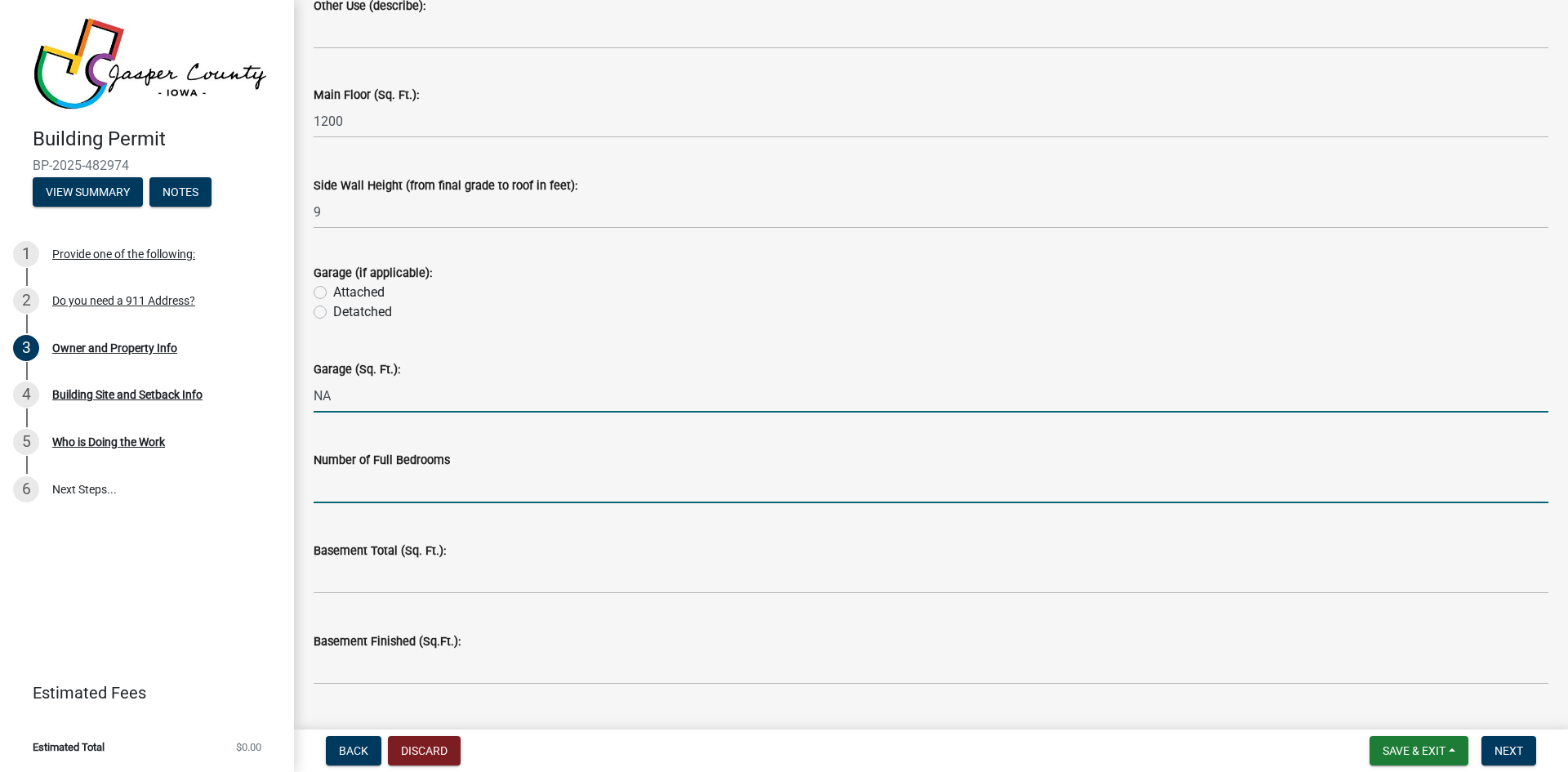
type input "0"
click at [370, 481] on input "text" at bounding box center [931, 487] width 1235 height 34
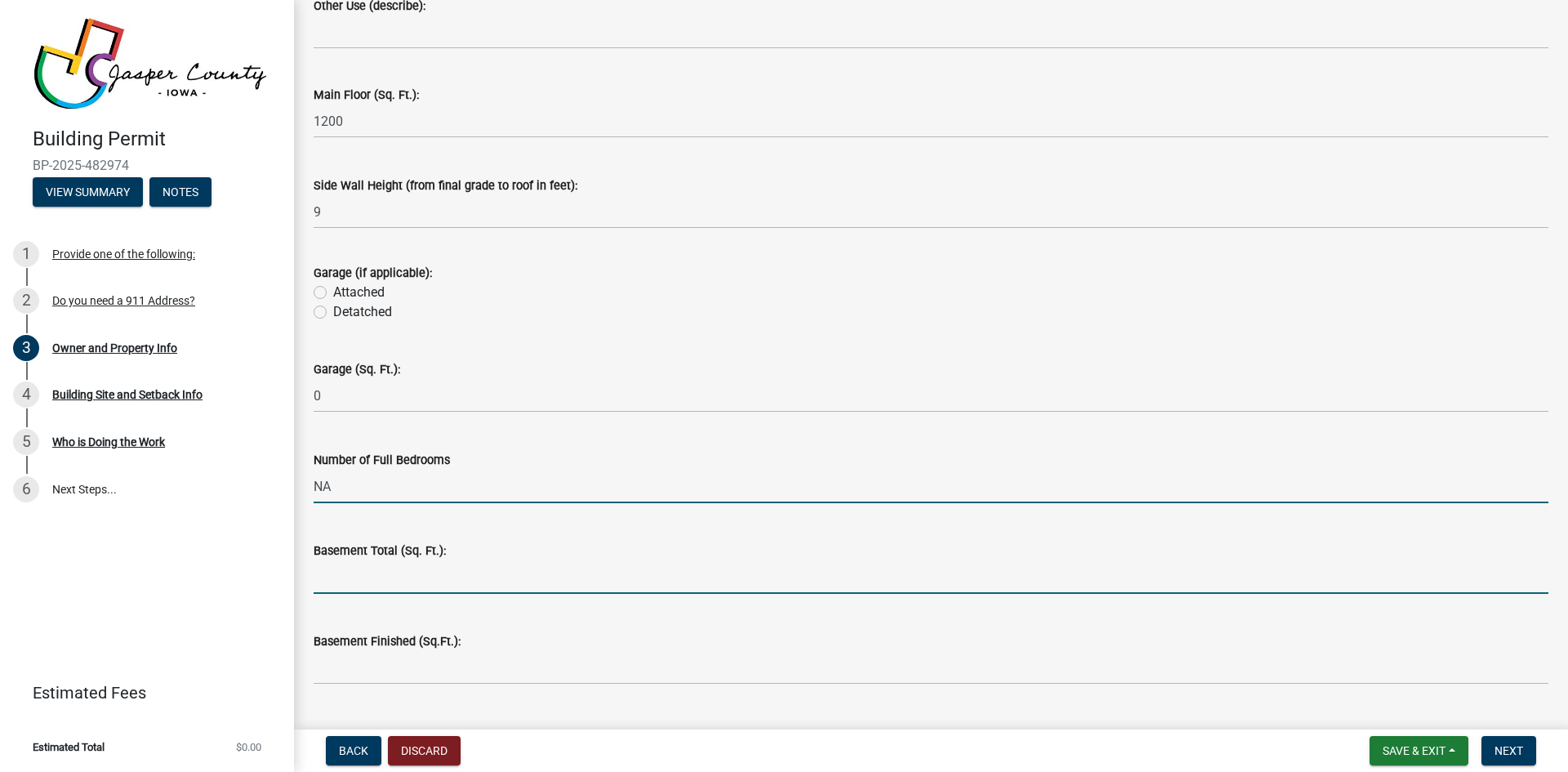
type input "0"
click at [370, 582] on input "text" at bounding box center [931, 577] width 1235 height 34
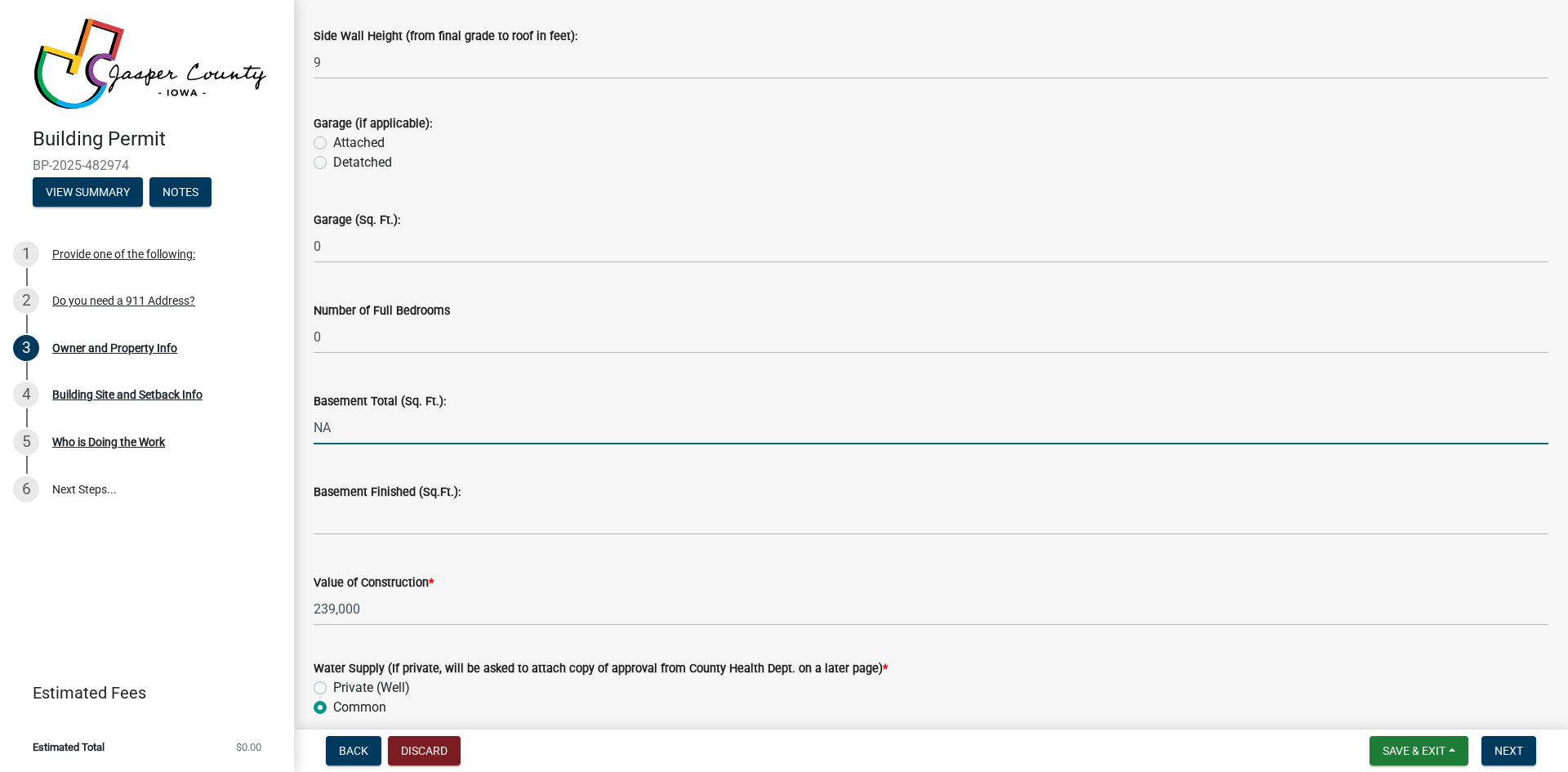
scroll to position [3049, 0]
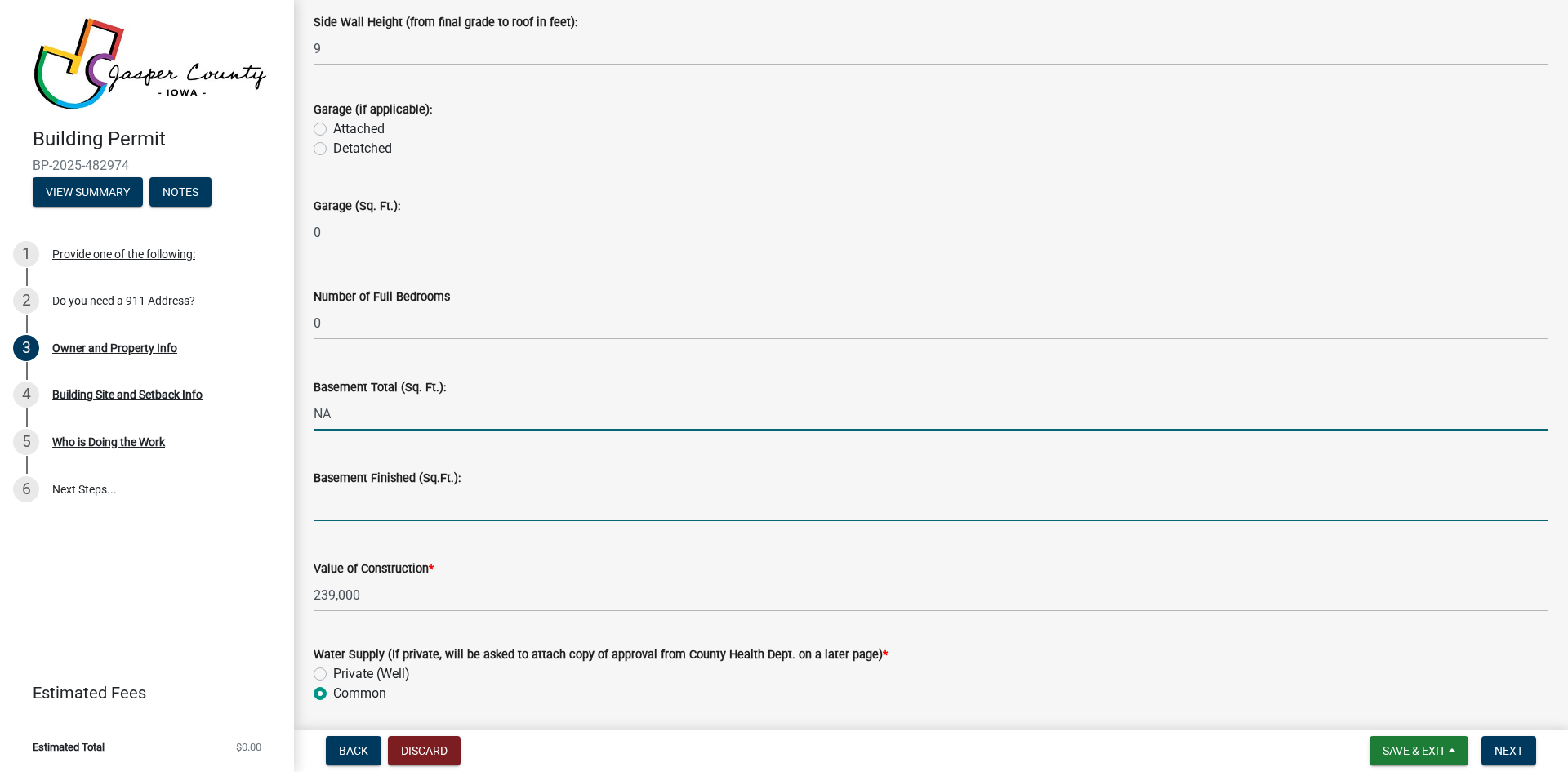
type input "0"
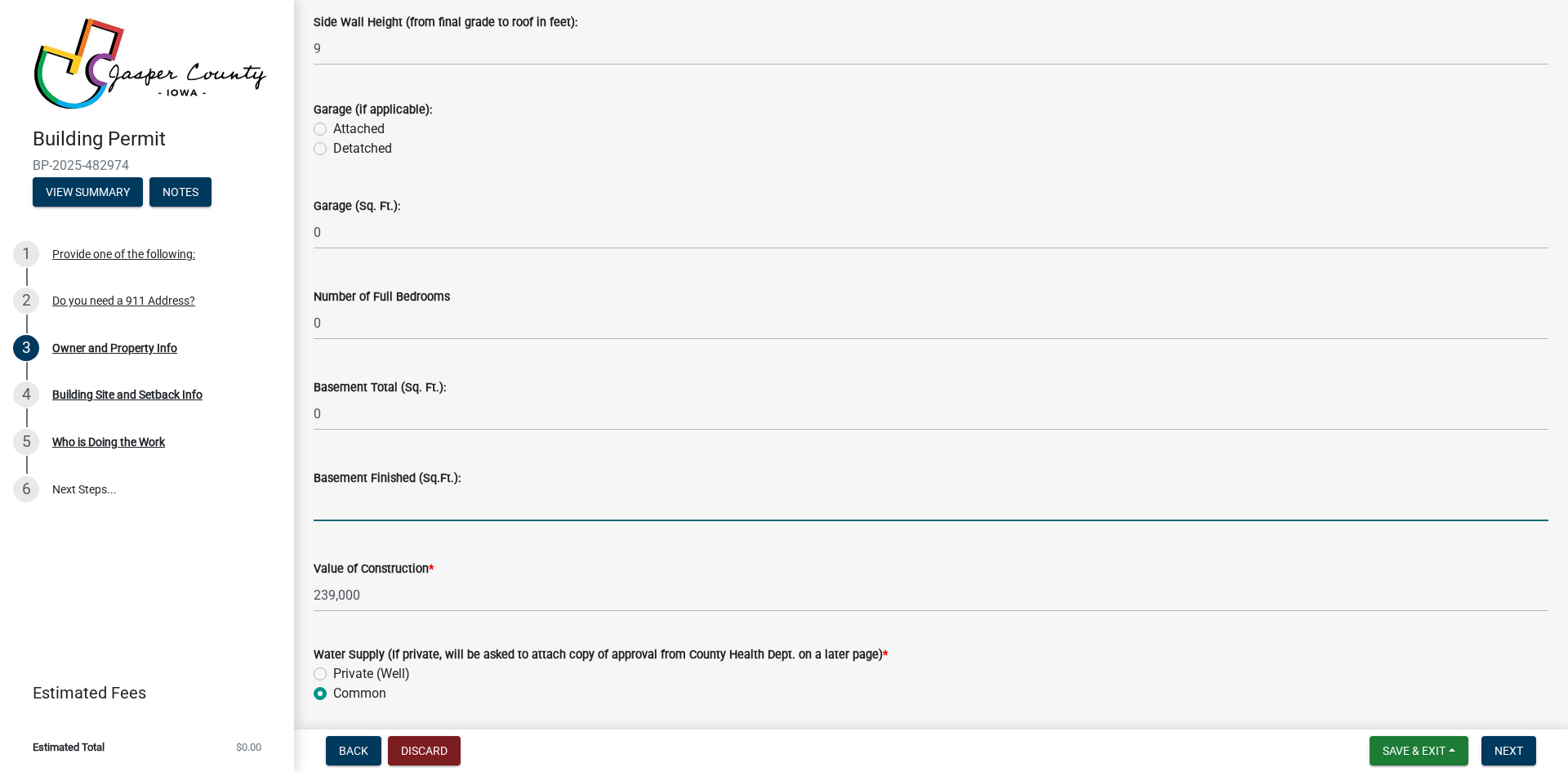
click at [365, 513] on input "text" at bounding box center [931, 504] width 1235 height 34
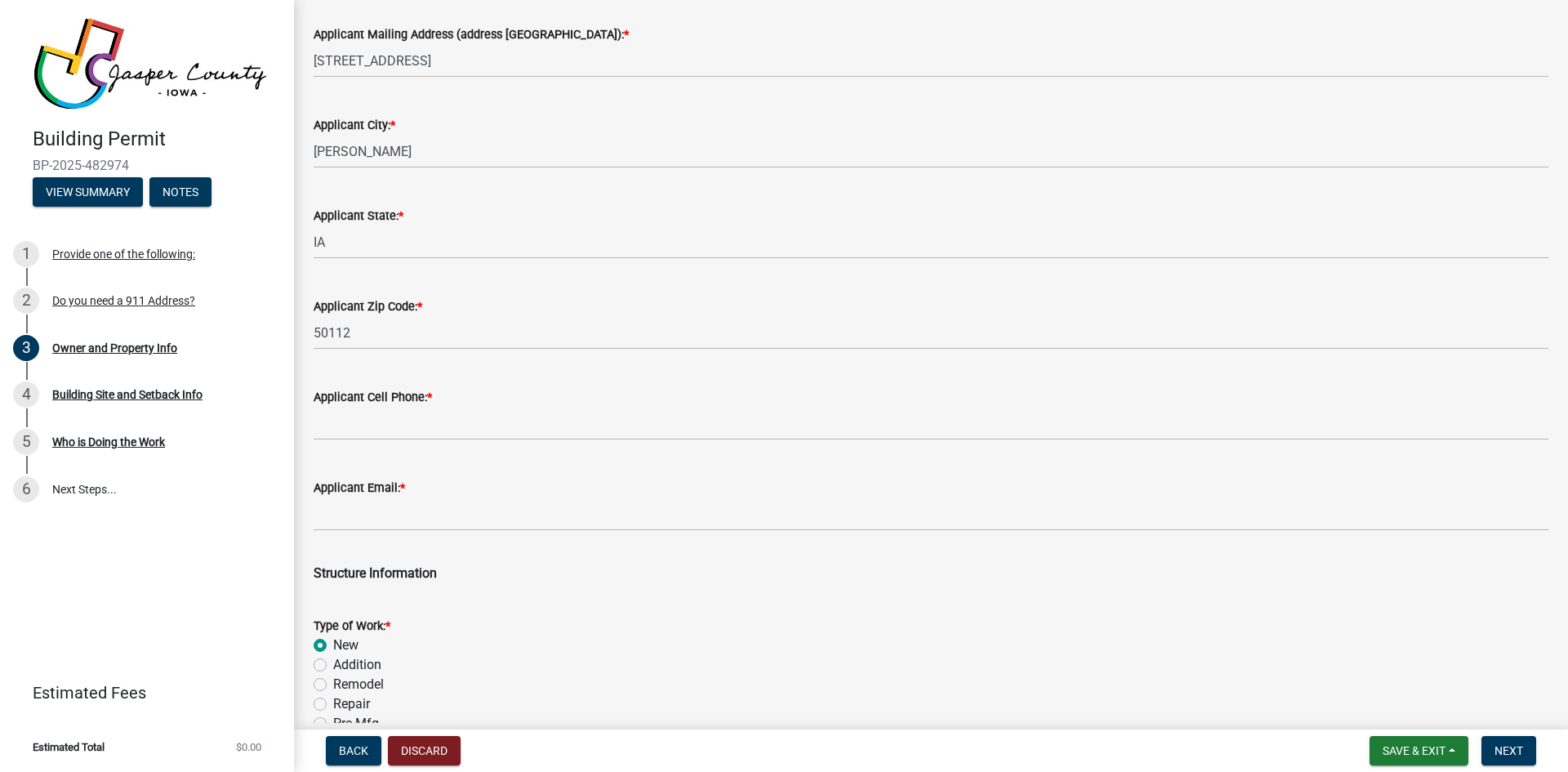
scroll to position [1906, 0]
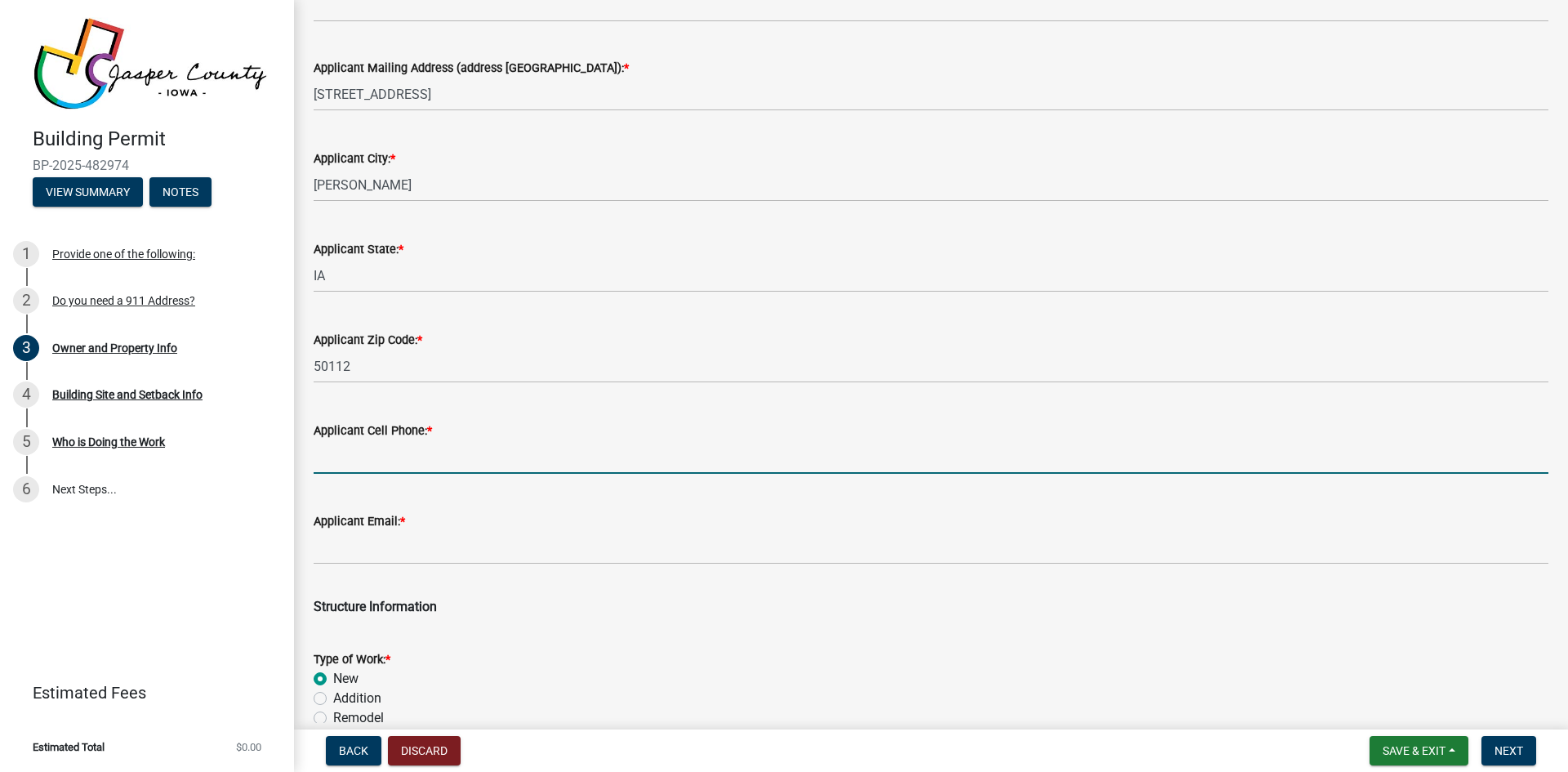
type input "0"
click at [362, 463] on input "Applicant Cell Phone: *" at bounding box center [931, 457] width 1235 height 34
type input "6419906362"
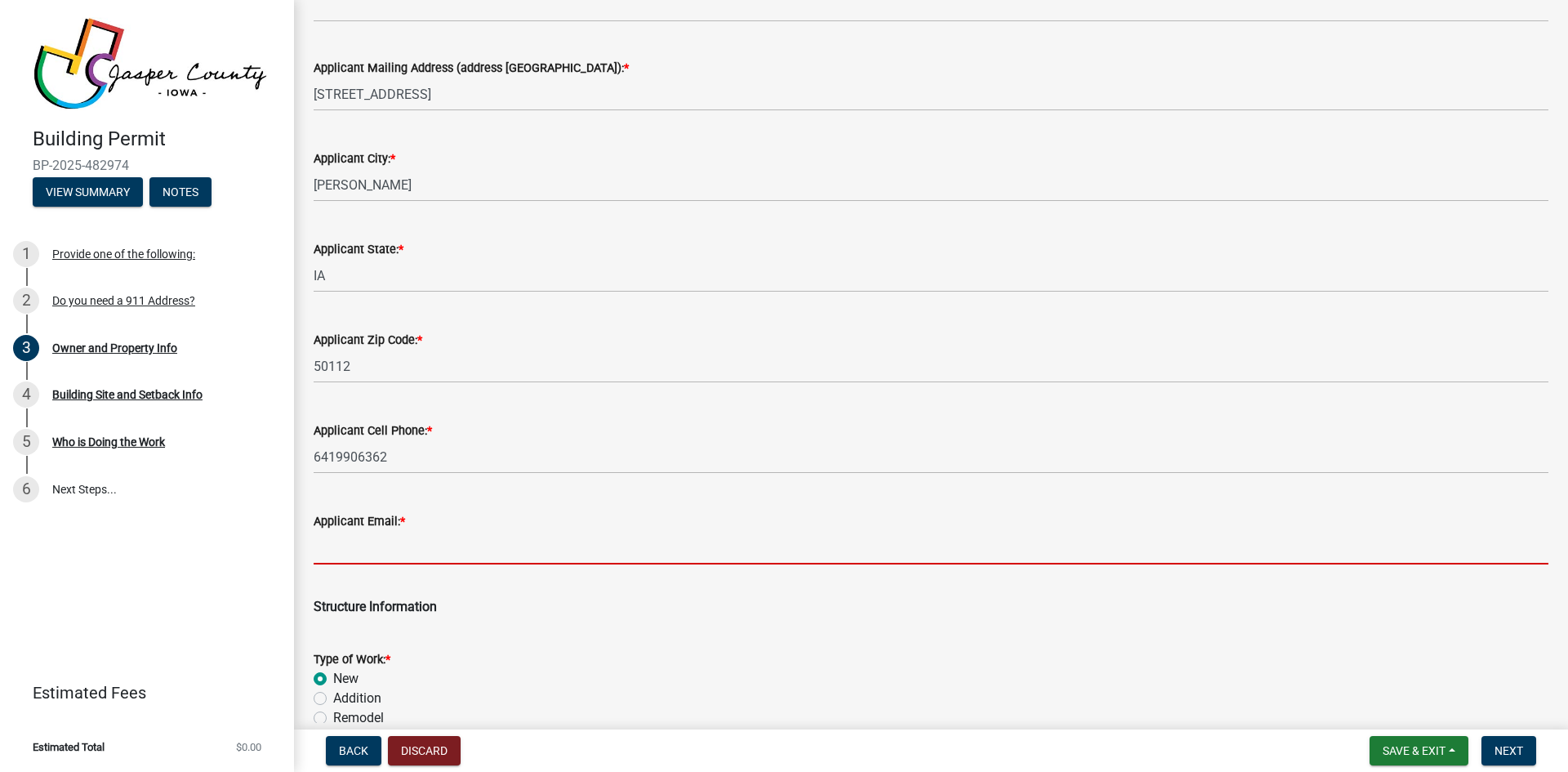
click at [355, 544] on input "Applicant Email: *" at bounding box center [931, 548] width 1235 height 34
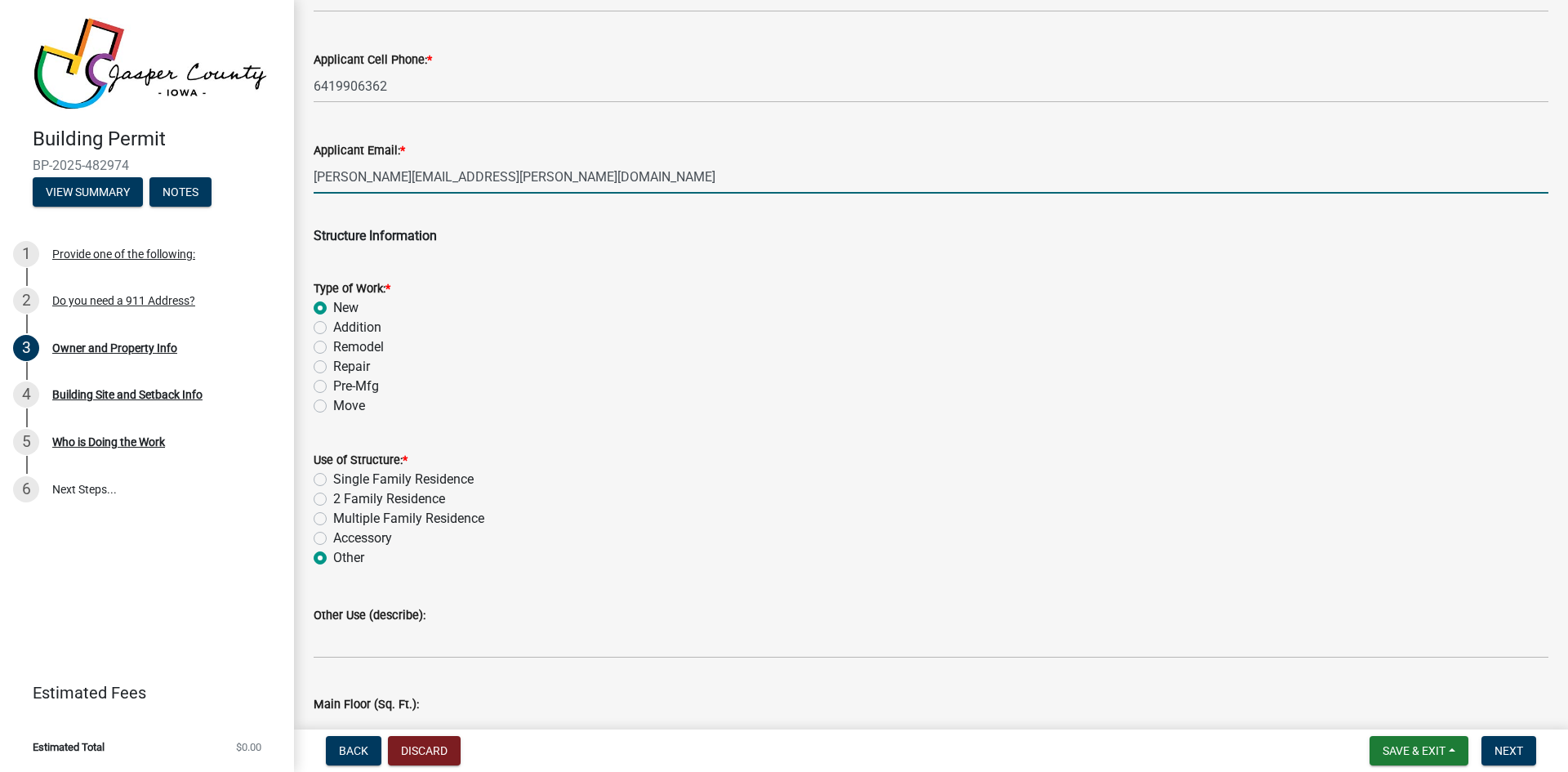
scroll to position [2314, 0]
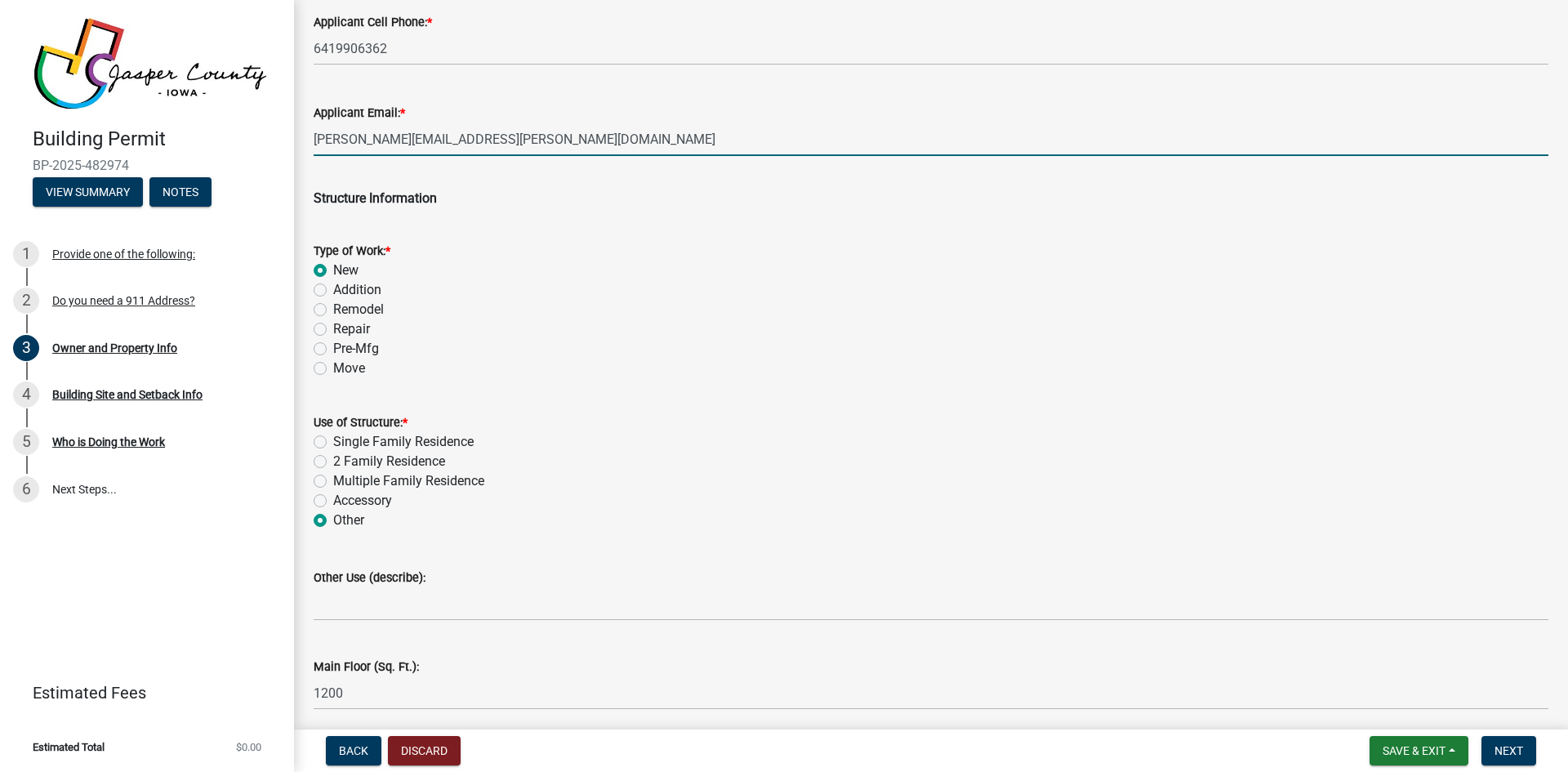
type input "[PERSON_NAME][EMAIL_ADDRESS][PERSON_NAME][DOMAIN_NAME]"
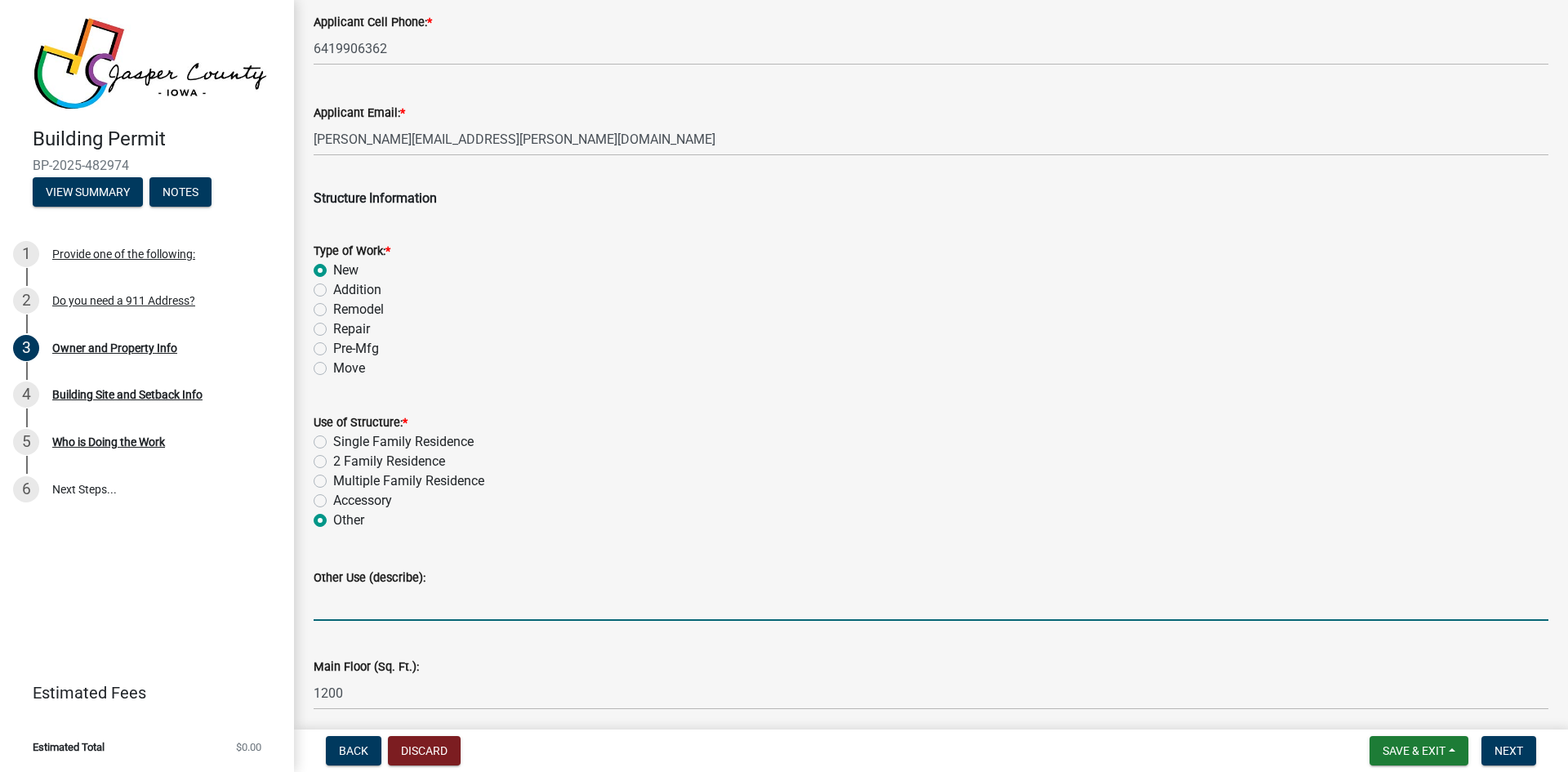
click at [344, 609] on input "Other Use (describe):" at bounding box center [931, 604] width 1235 height 34
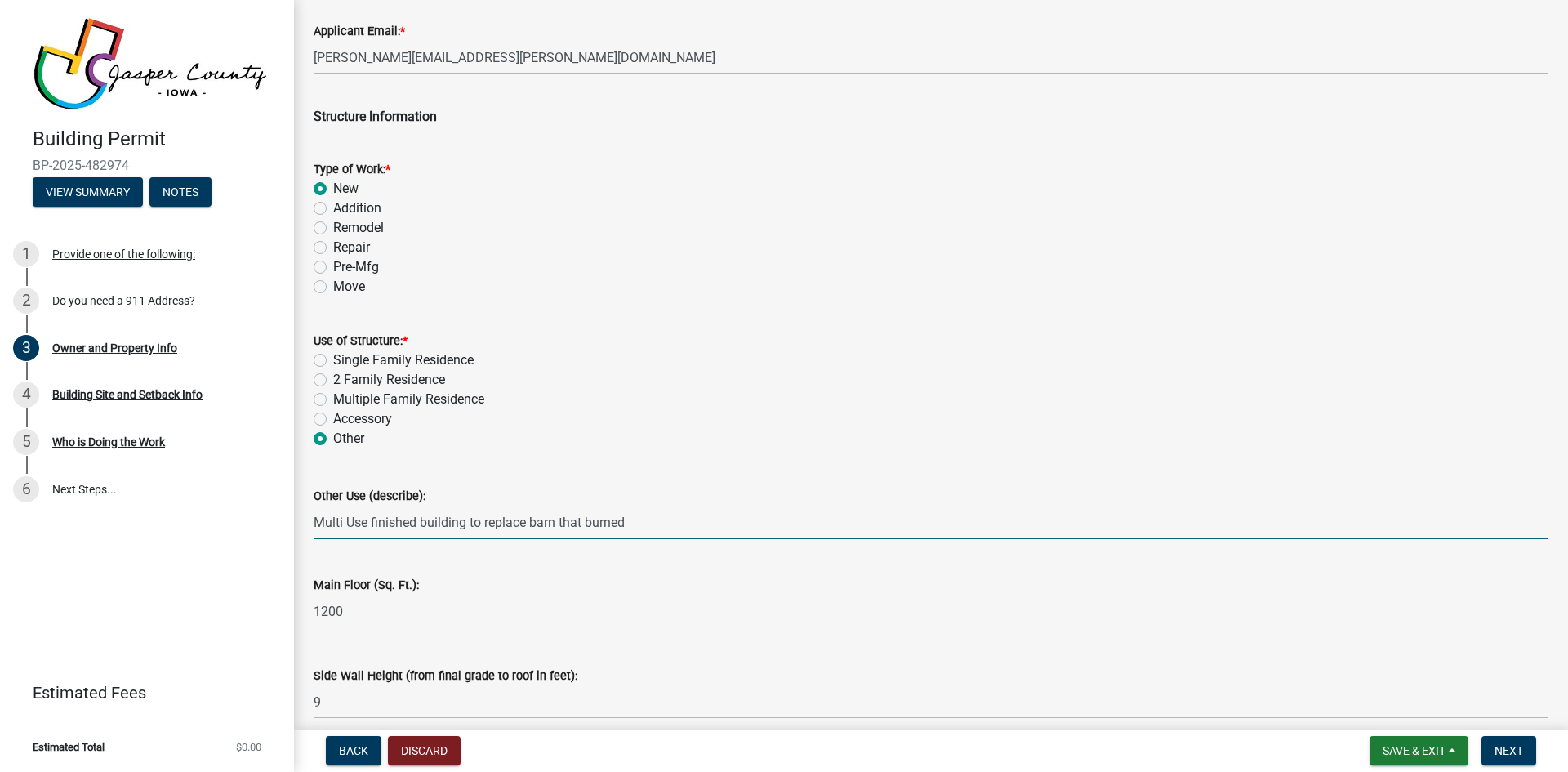
scroll to position [2478, 0]
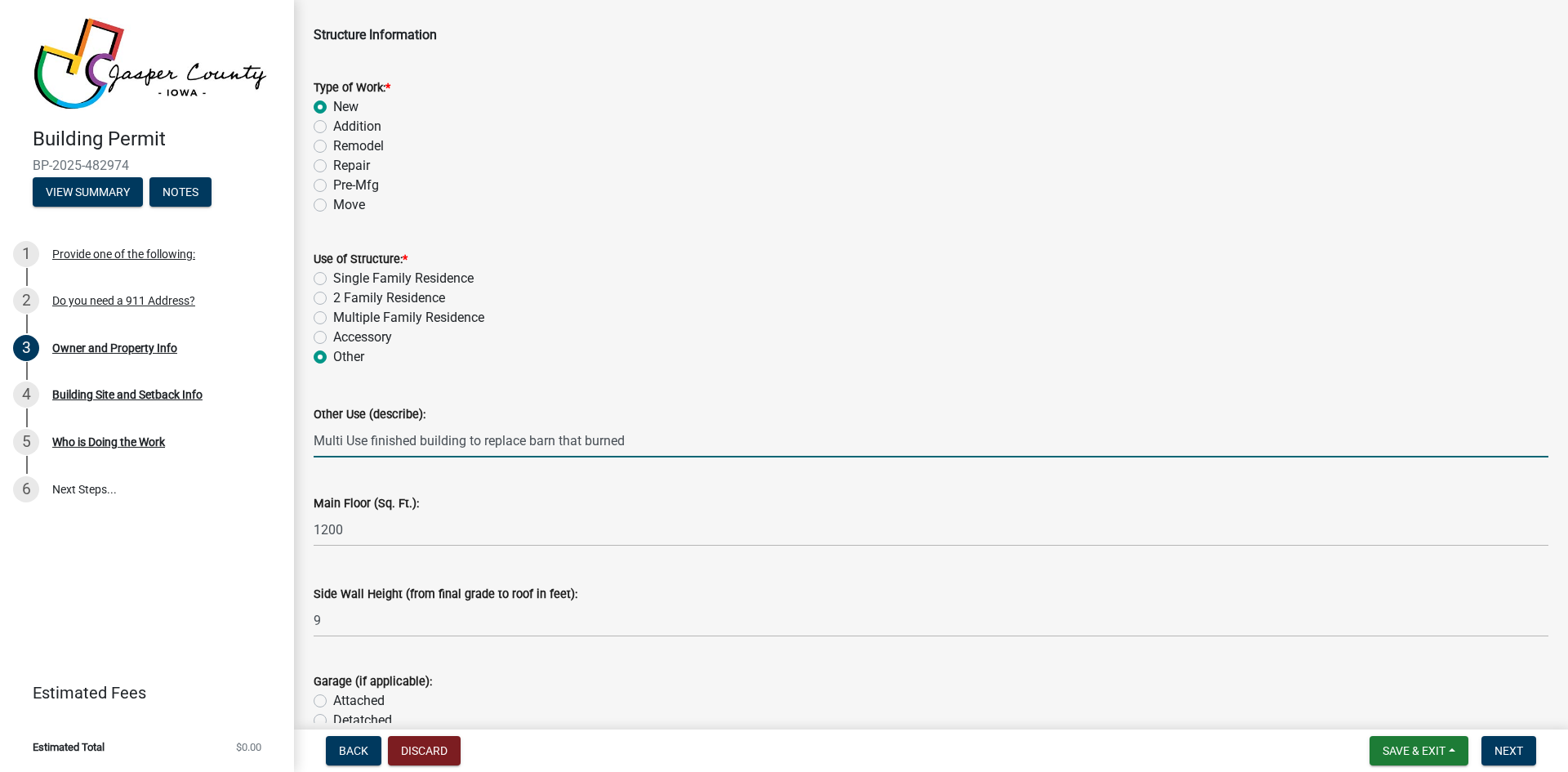
type input "Multi Use finished building to replace barn that burned"
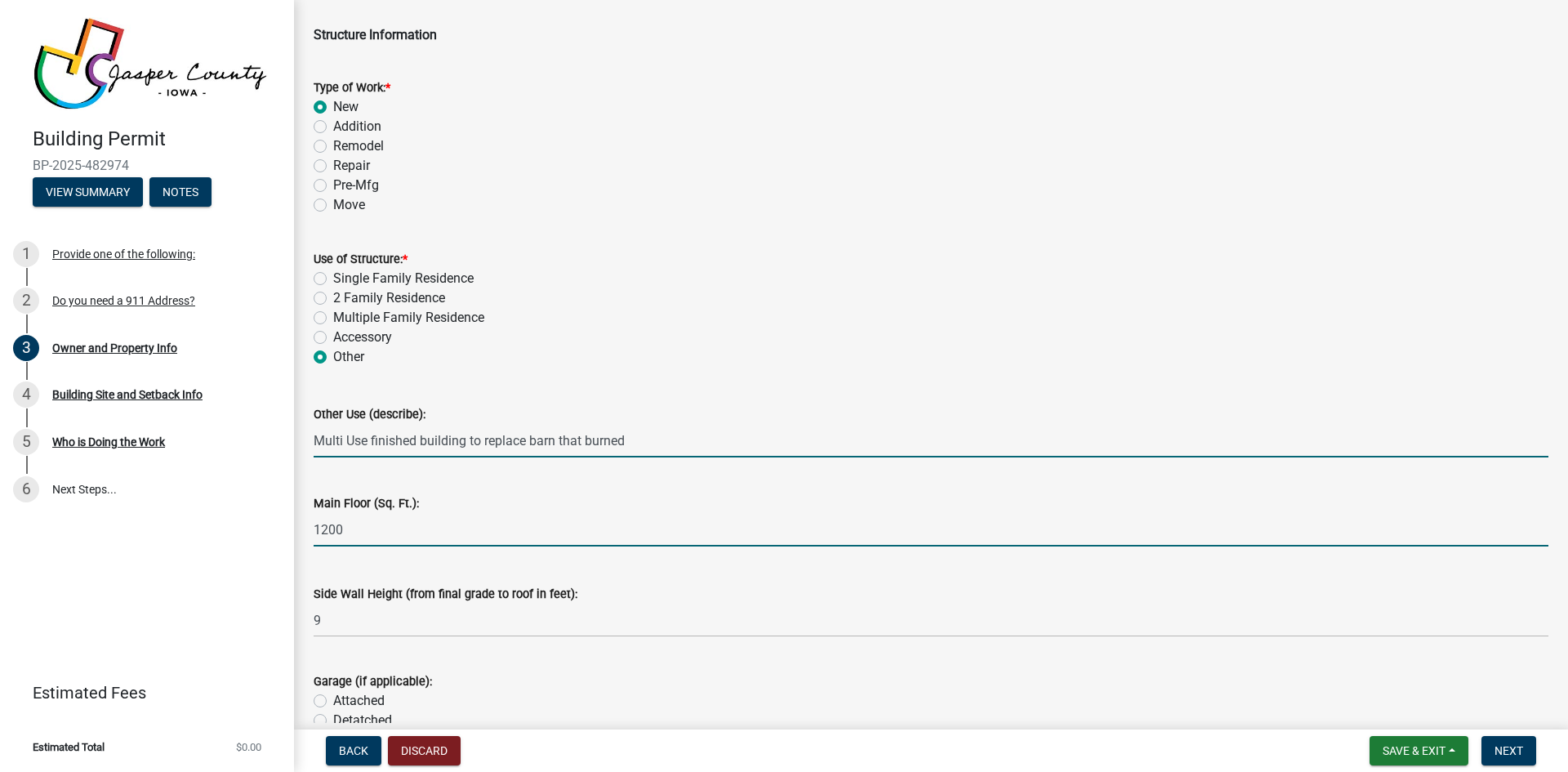
click at [327, 527] on input "1200" at bounding box center [931, 529] width 1235 height 34
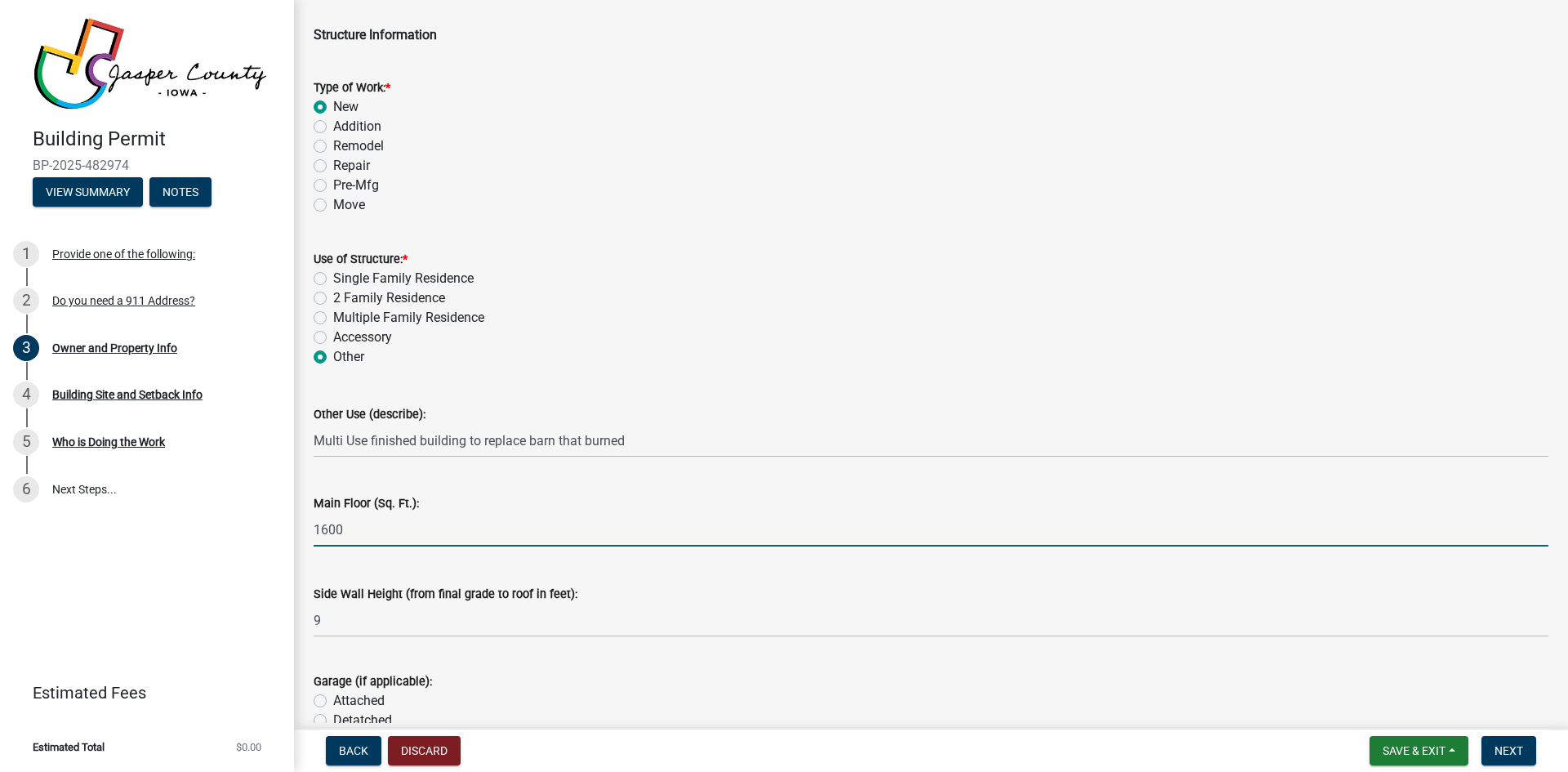
click at [404, 536] on input "1600" at bounding box center [931, 529] width 1235 height 34
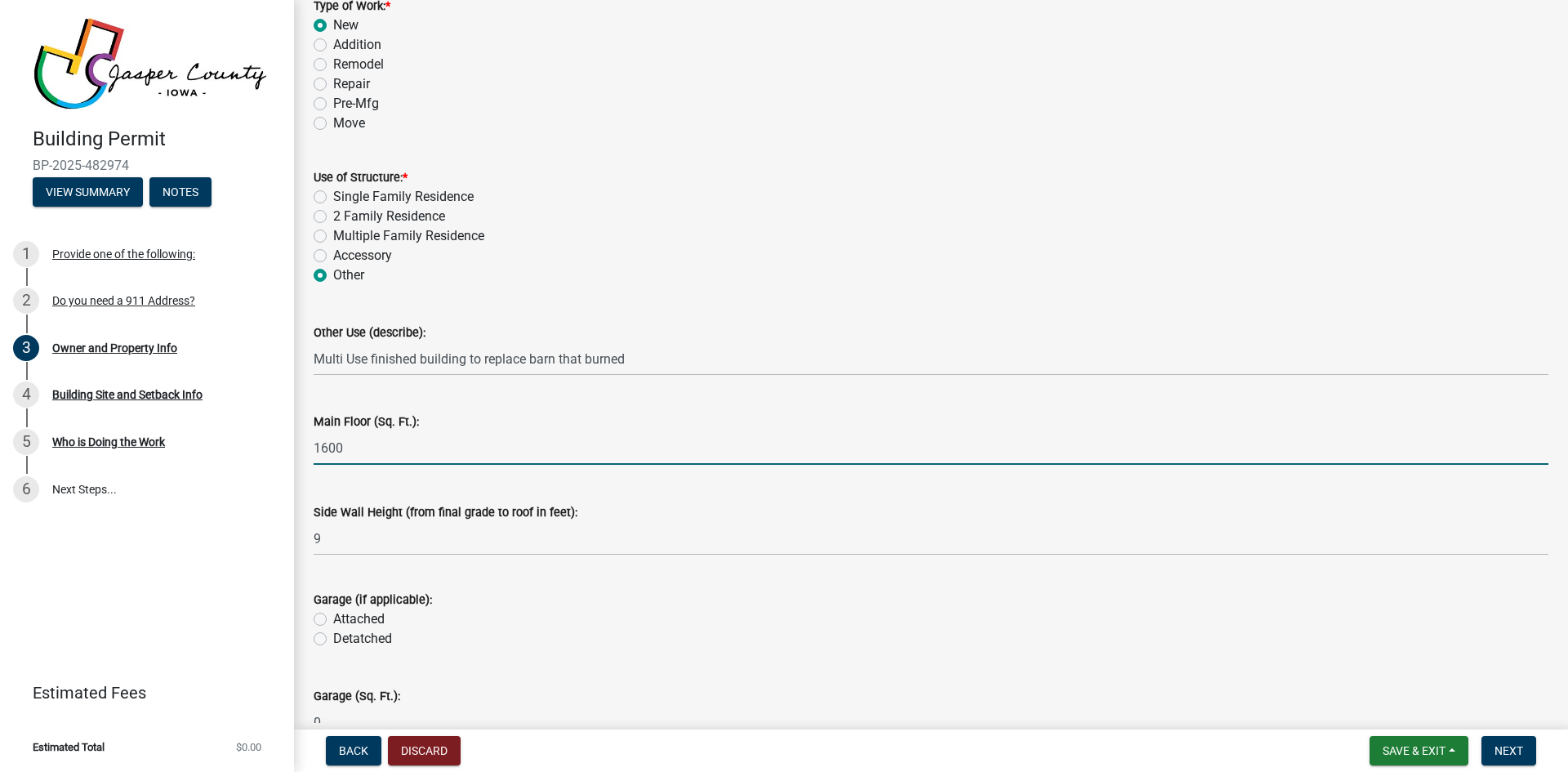
type input "1600"
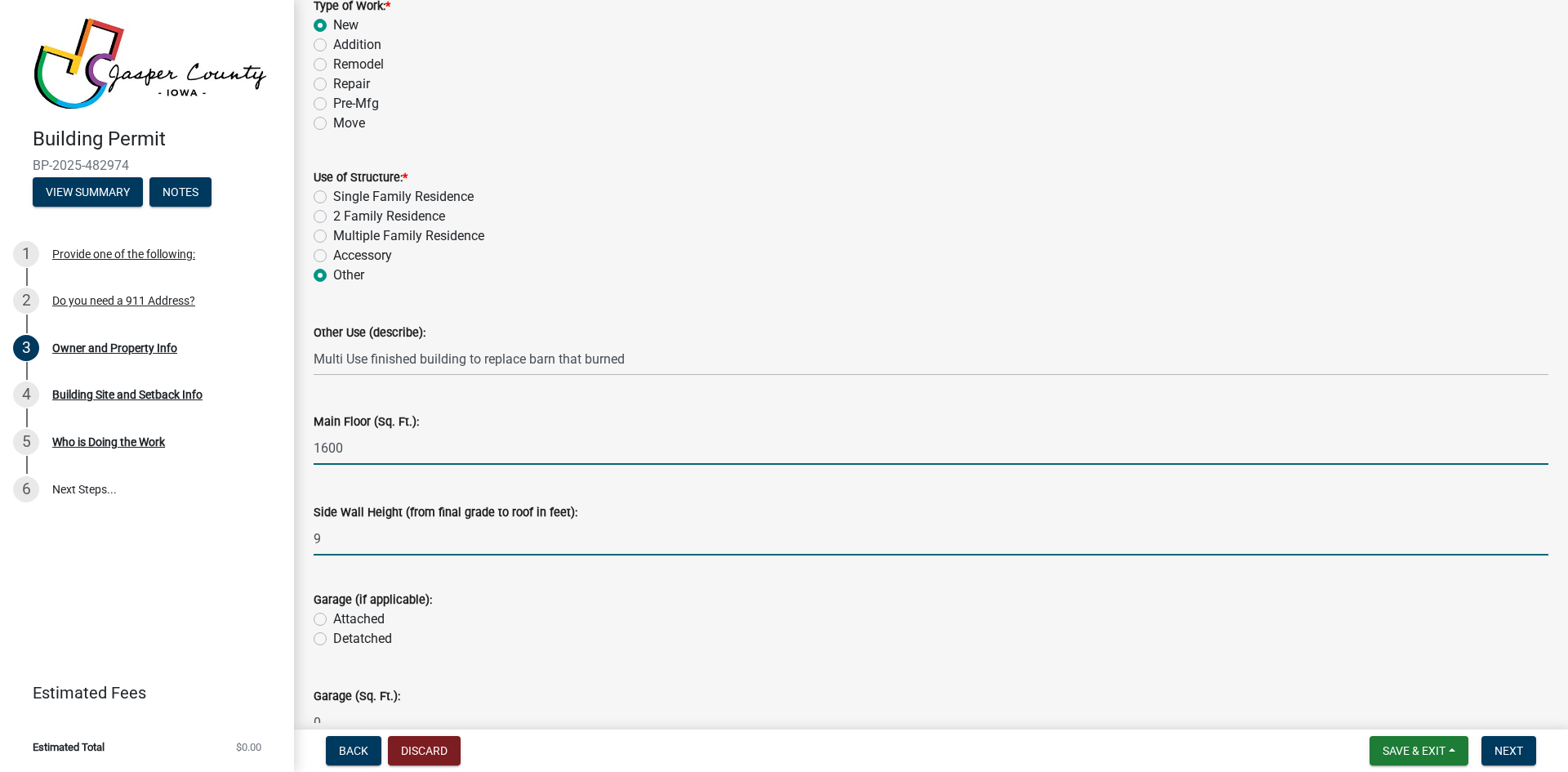
click at [341, 538] on input "9" at bounding box center [931, 539] width 1235 height 34
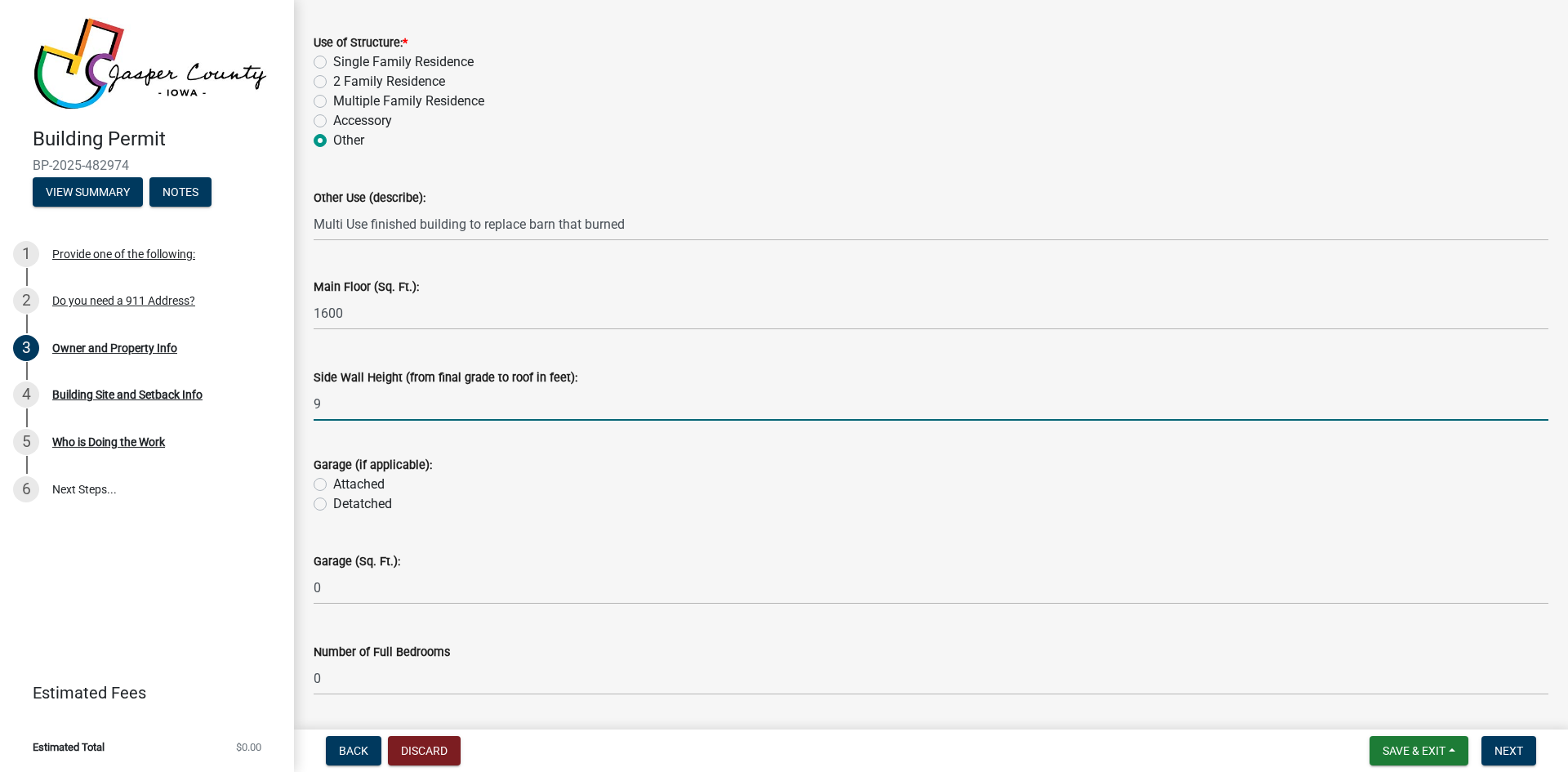
scroll to position [2722, 0]
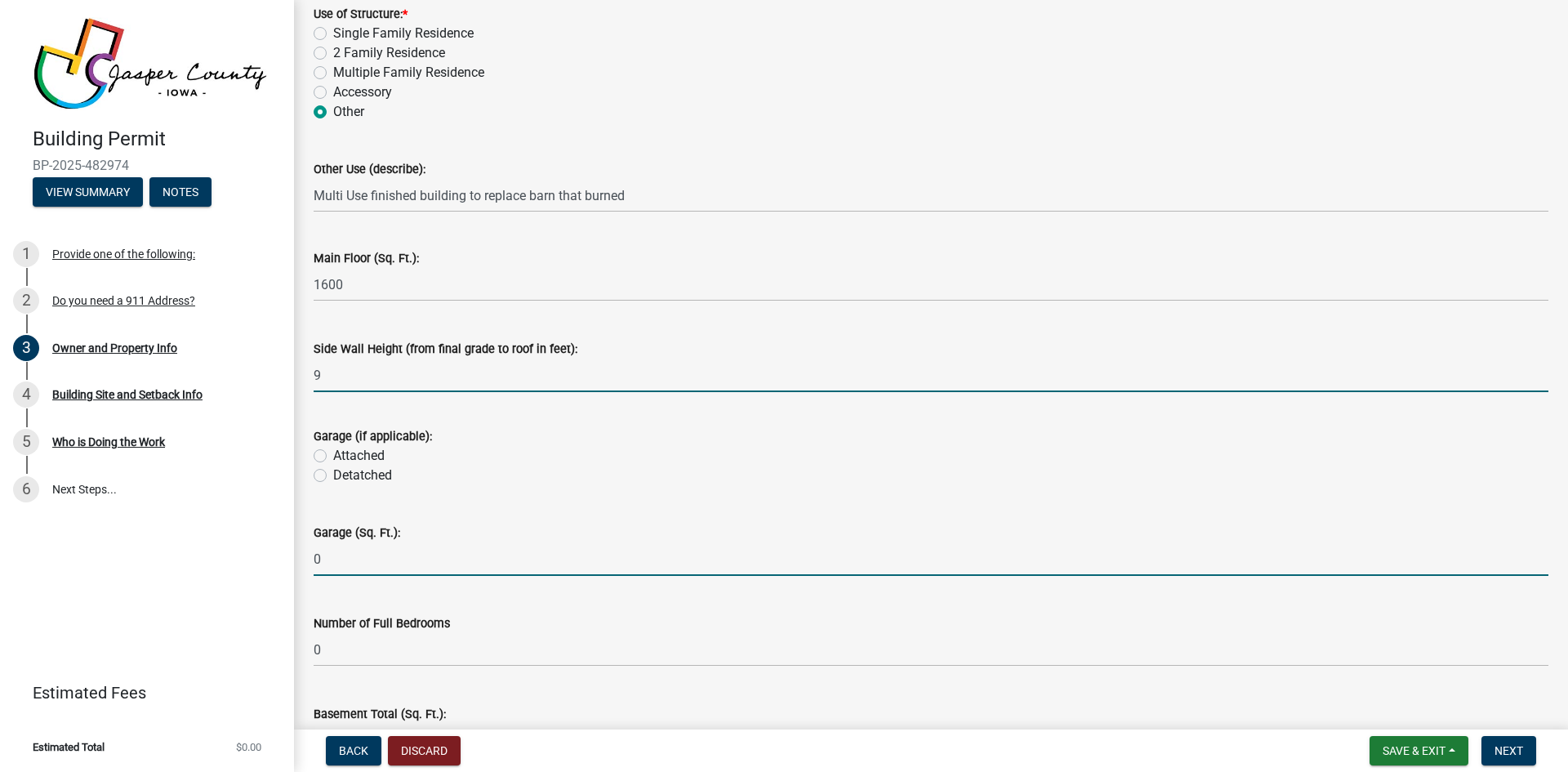
click at [334, 564] on input "0" at bounding box center [931, 559] width 1235 height 34
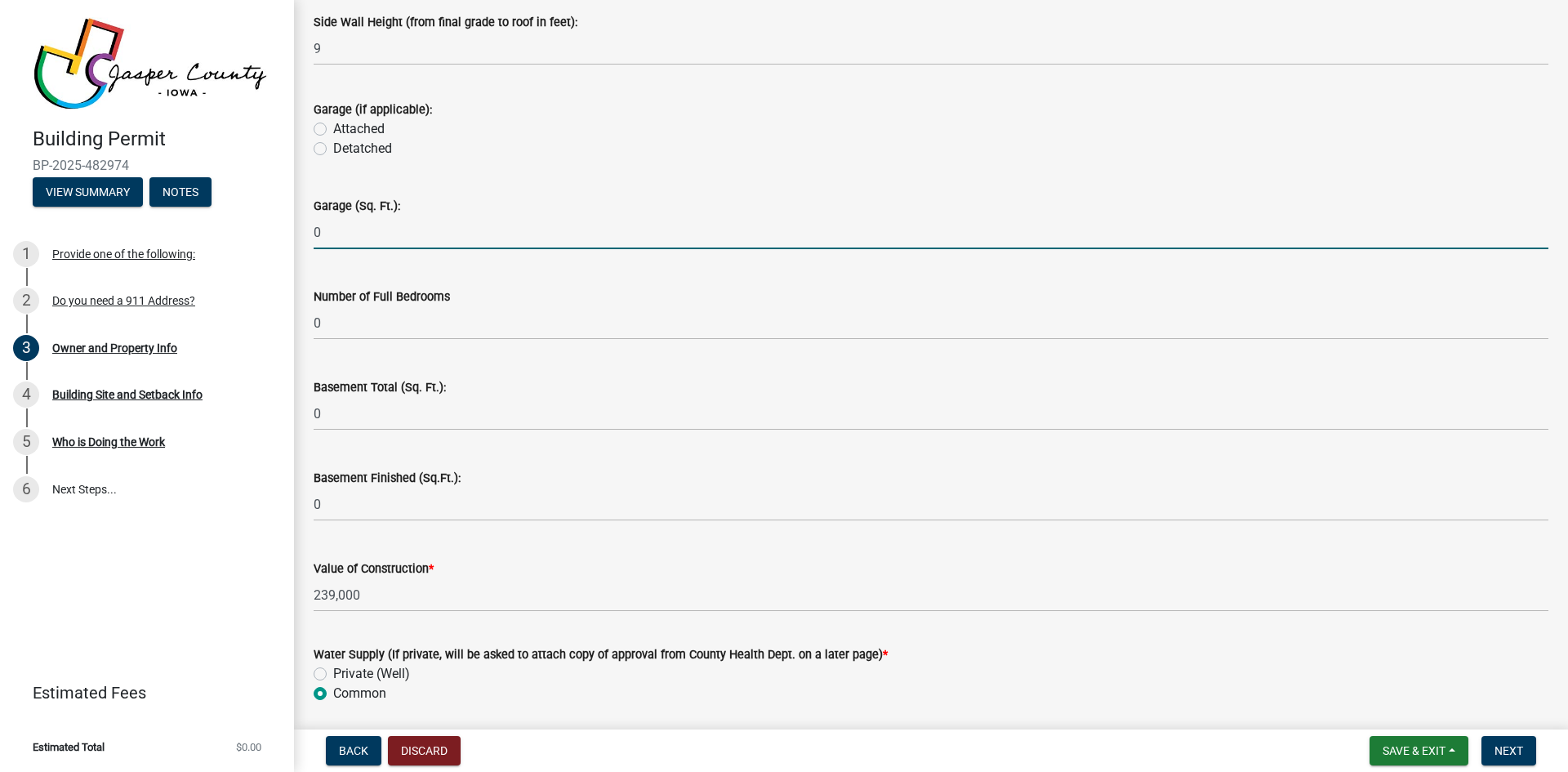
scroll to position [3132, 0]
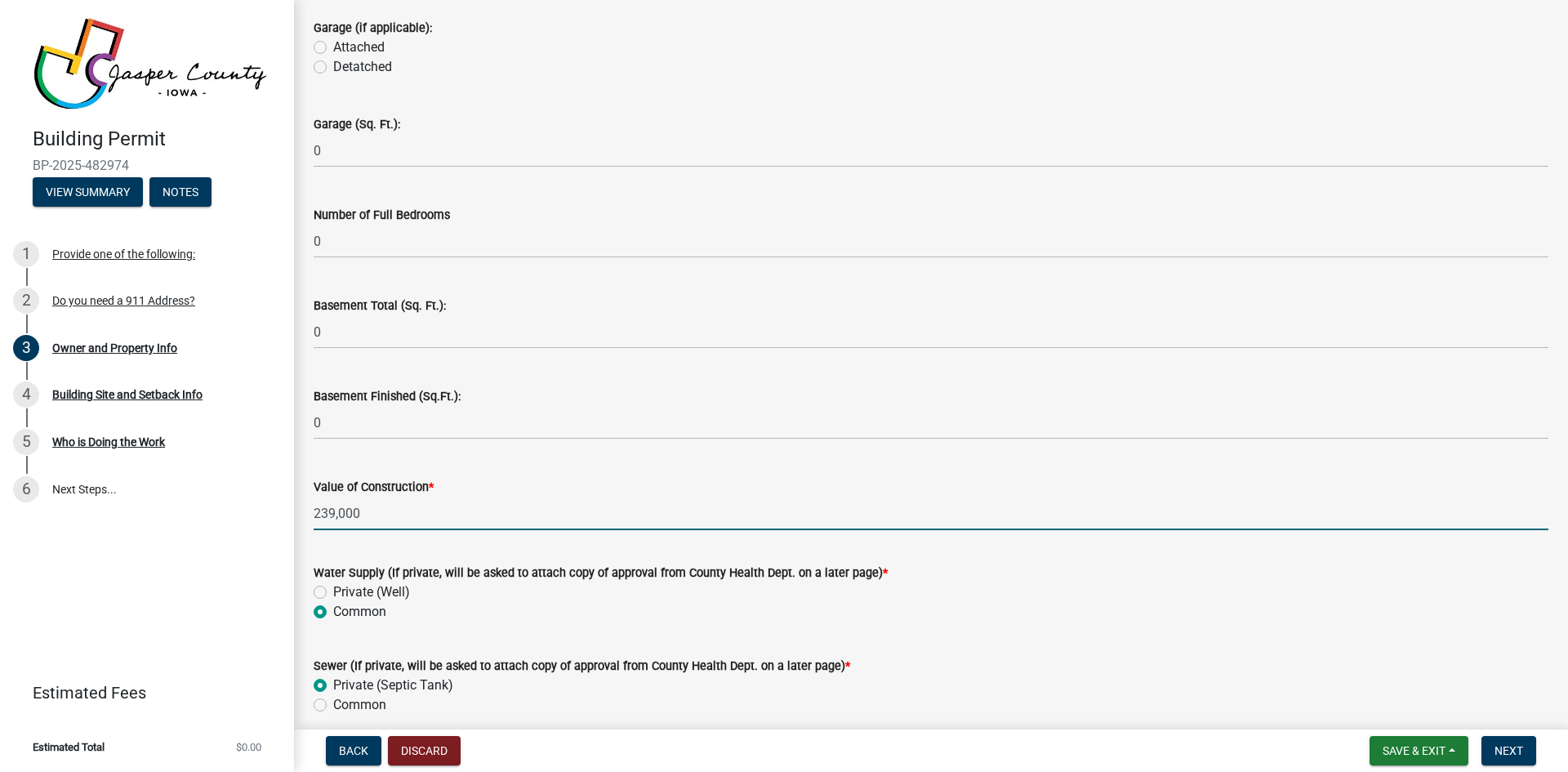
click at [370, 513] on input "239,000" at bounding box center [931, 513] width 1235 height 34
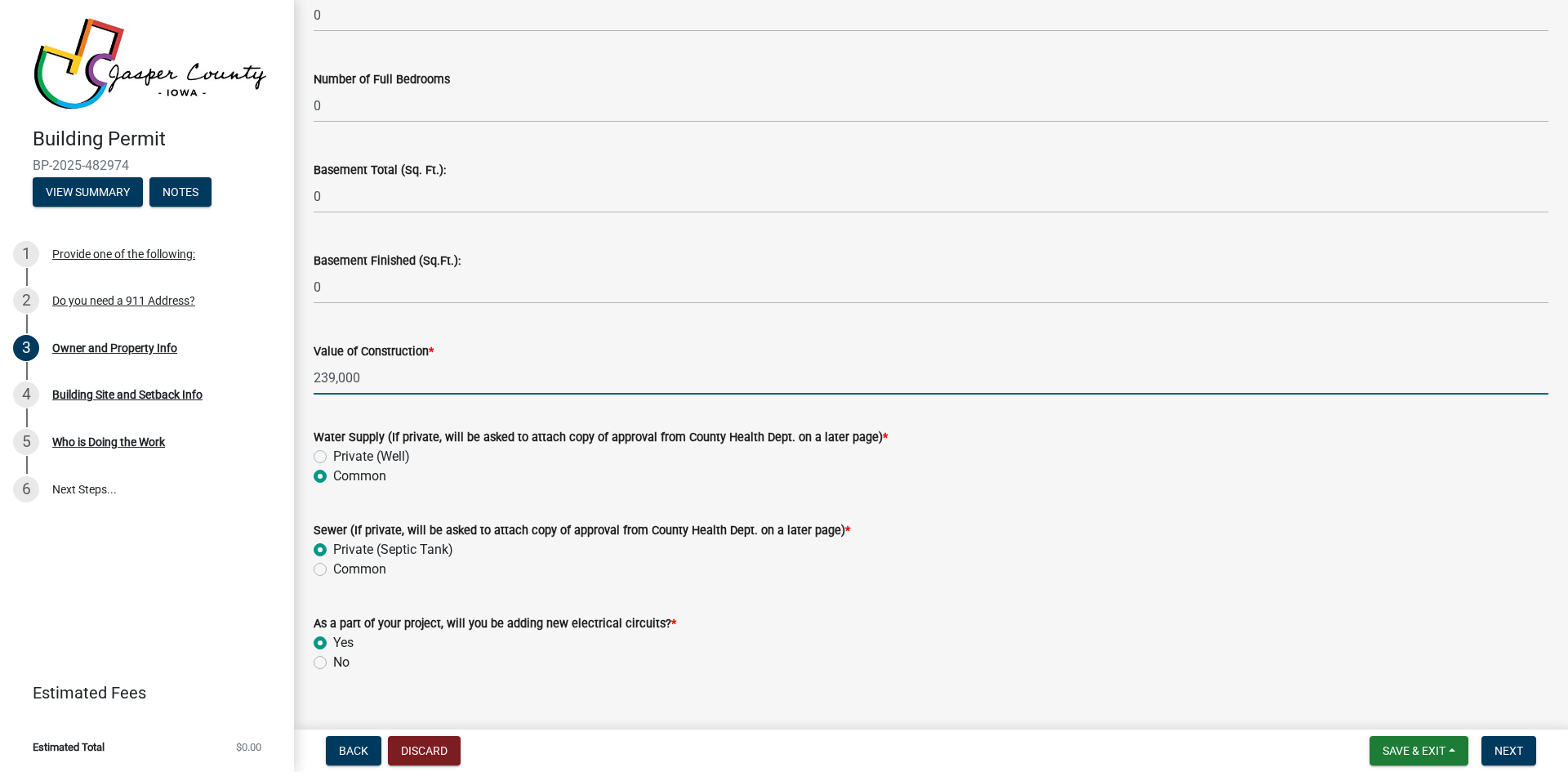
scroll to position [3295, 0]
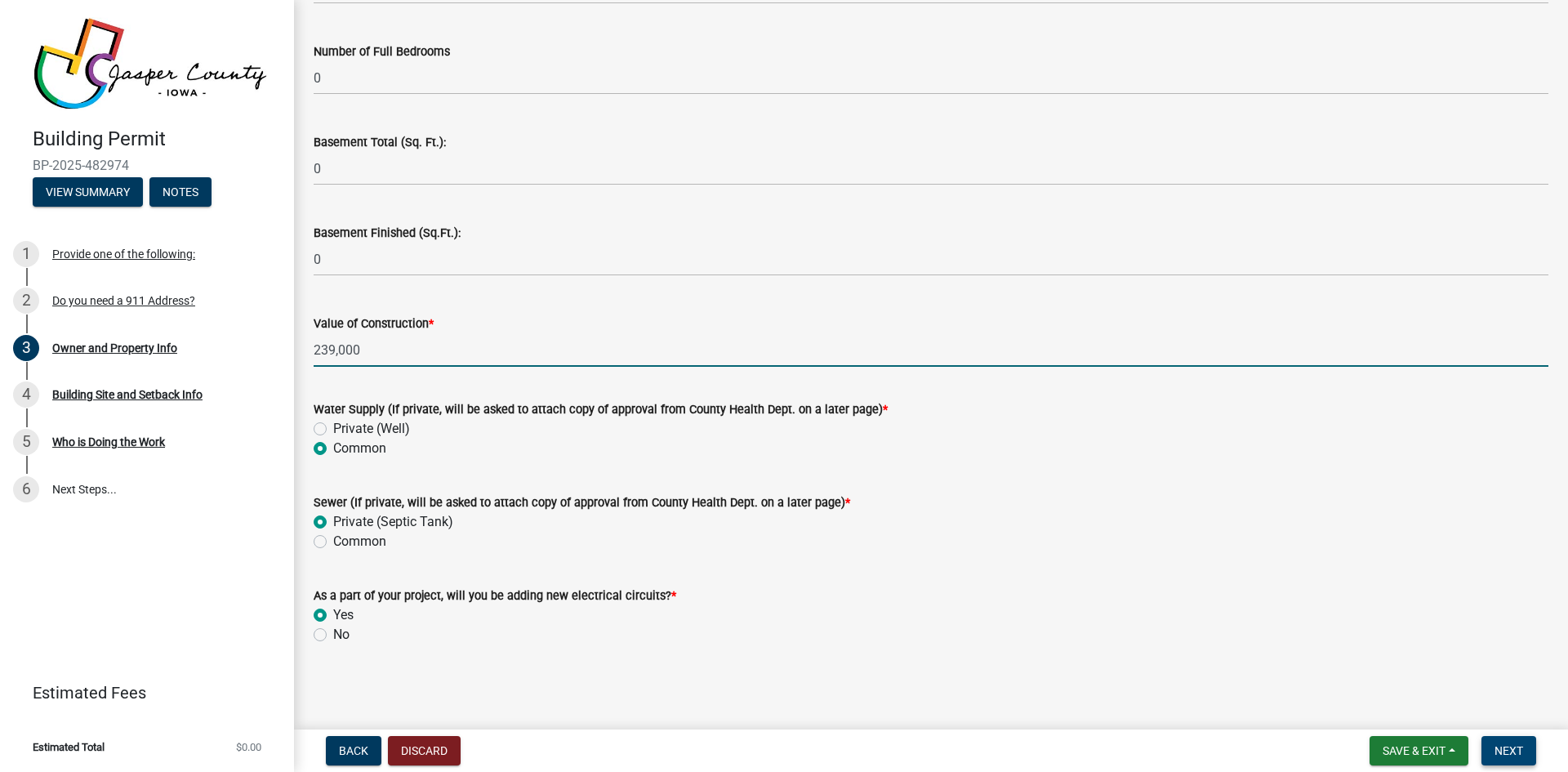
click at [1509, 758] on button "Next" at bounding box center [1509, 751] width 55 height 29
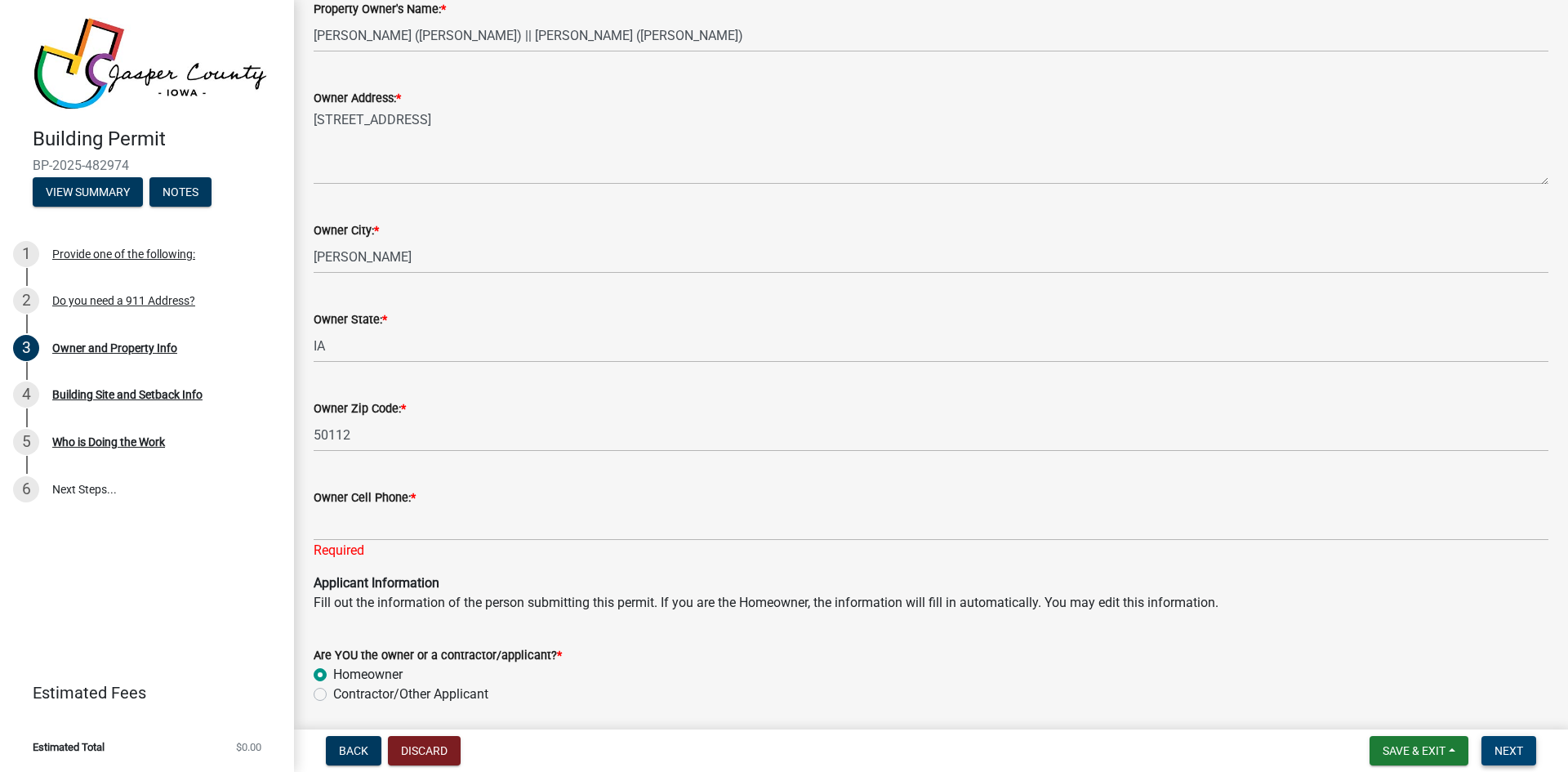
scroll to position [1143, 0]
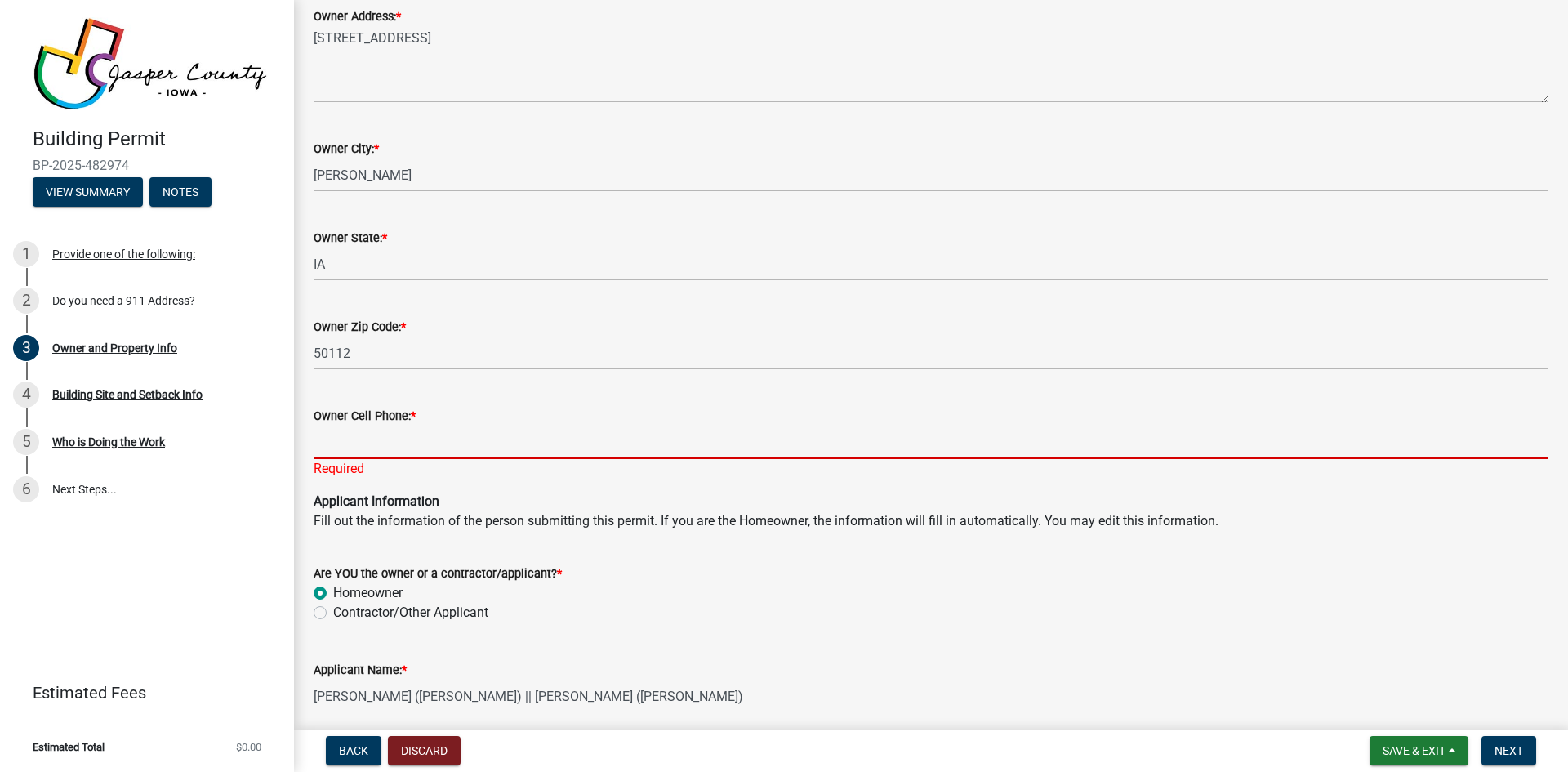
click at [361, 455] on input "Owner Cell Phone: *" at bounding box center [931, 442] width 1235 height 34
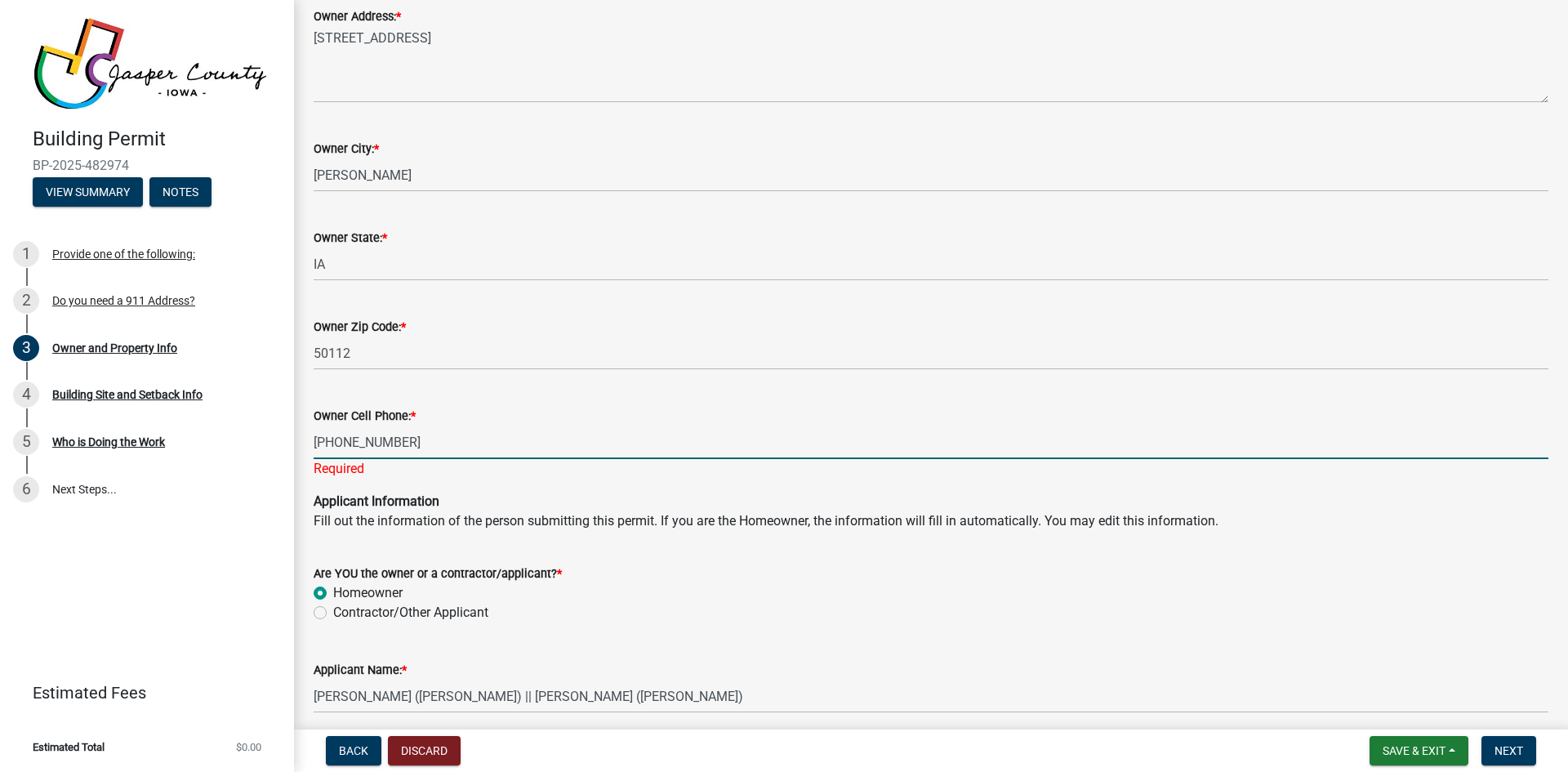
type input "[PHONE_NUMBER]"
click at [503, 520] on wm-data-entity-input "Applicant Information Fill out the information of the person submitting this pe…" at bounding box center [931, 518] width 1235 height 52
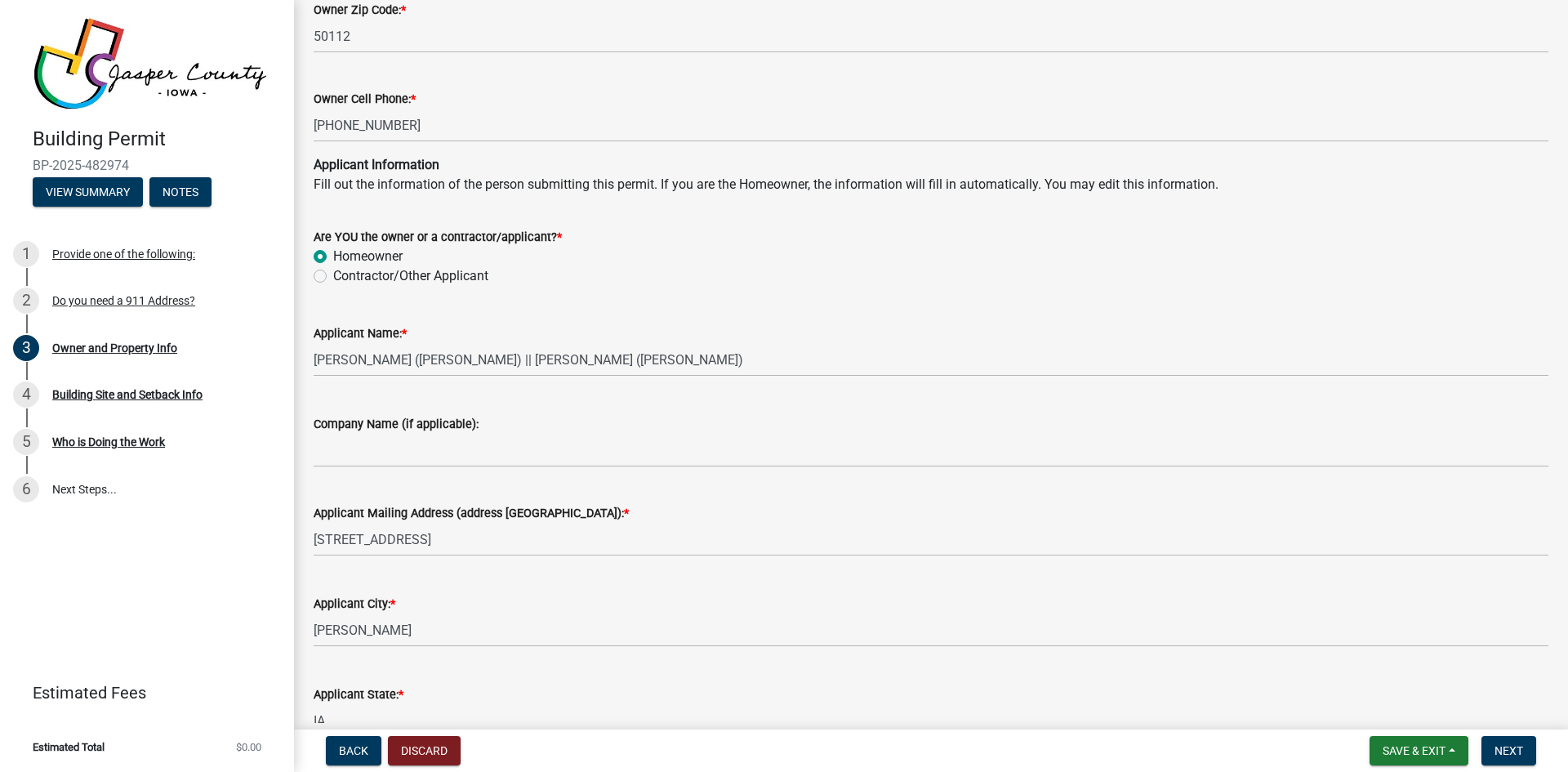
scroll to position [1470, 0]
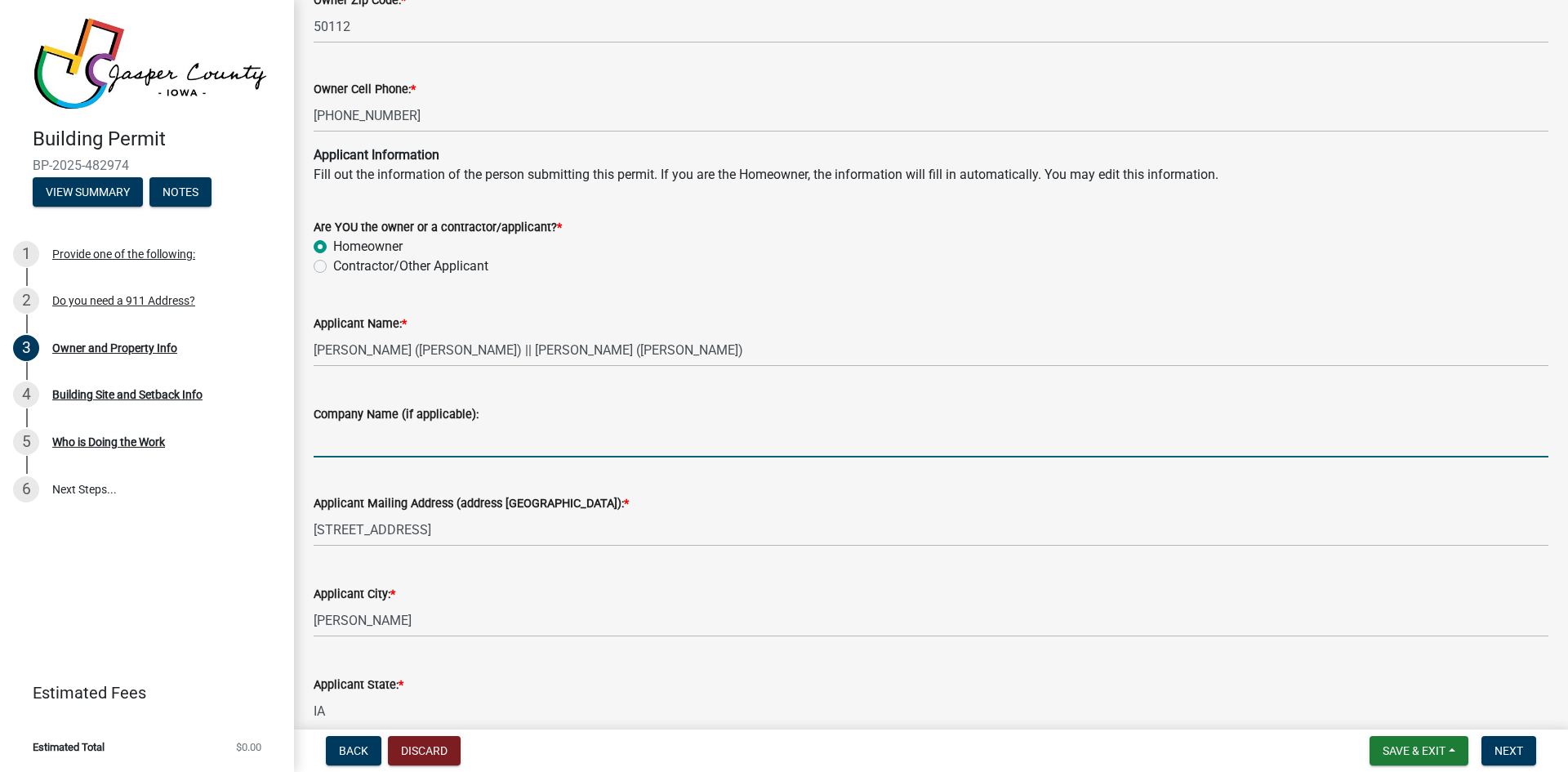
click at [339, 441] on input "Company Name (if applicable):" at bounding box center [931, 440] width 1235 height 34
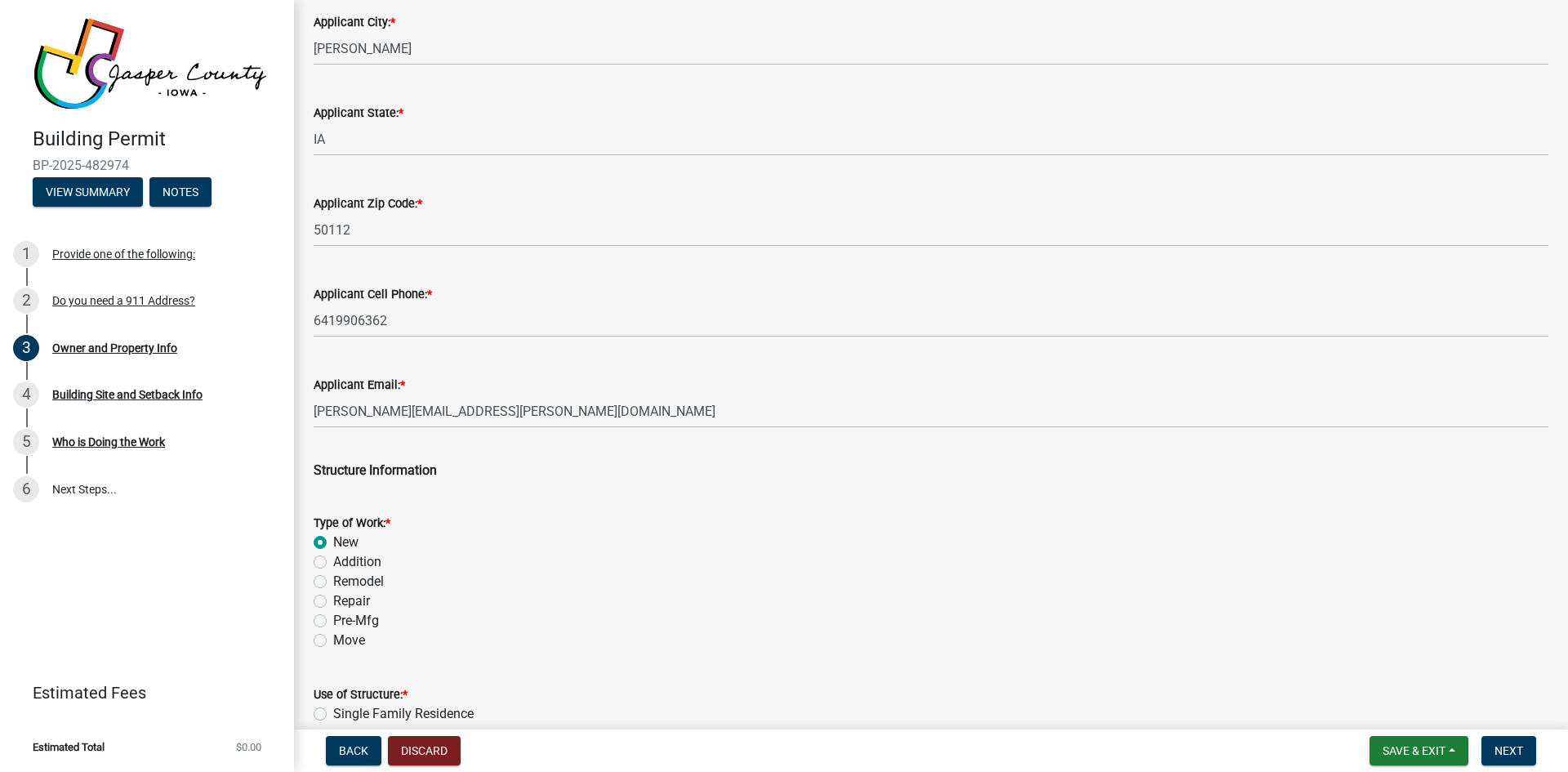
scroll to position [2450, 0]
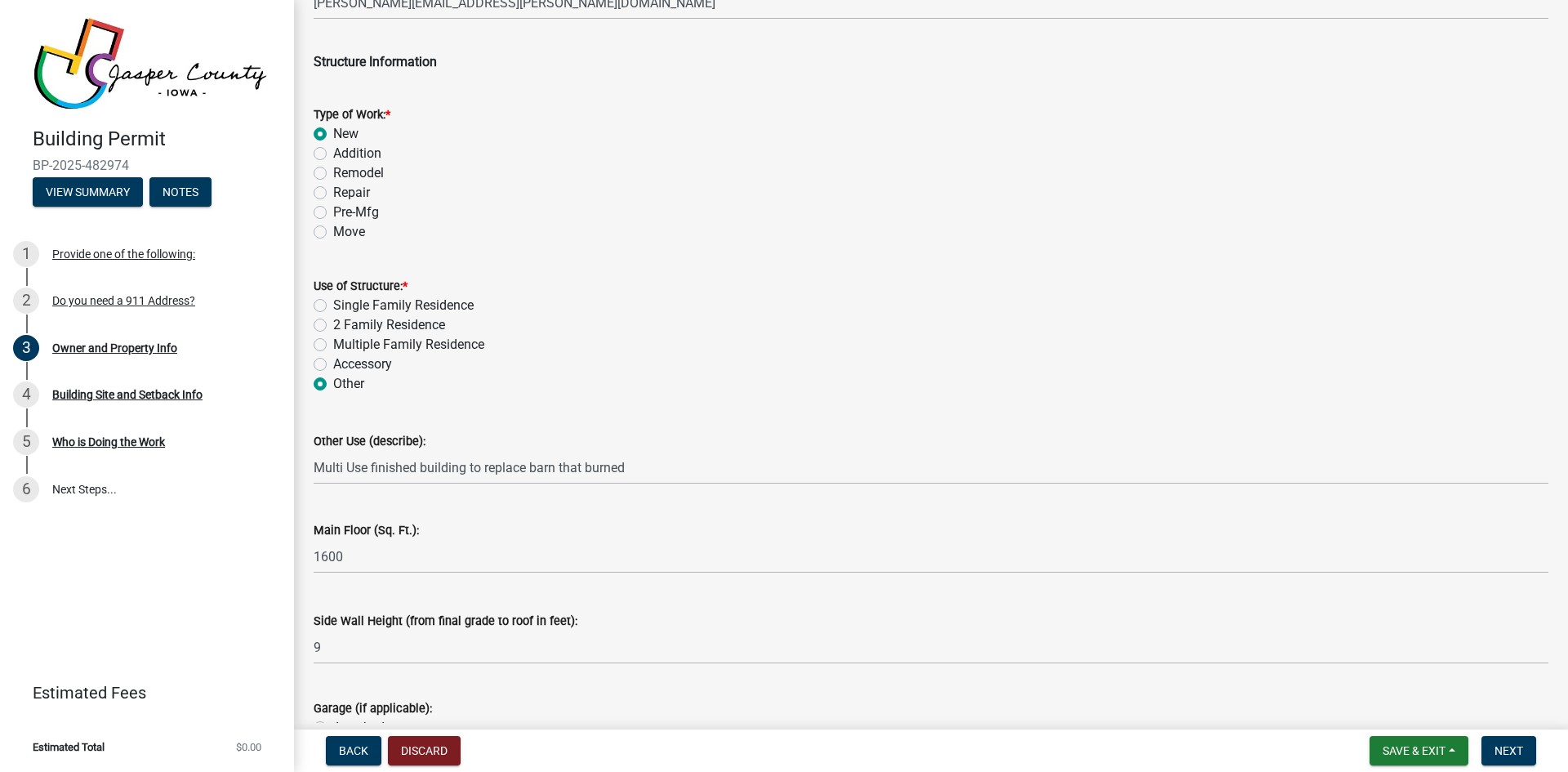
type input "[PERSON_NAME] Garden Market"
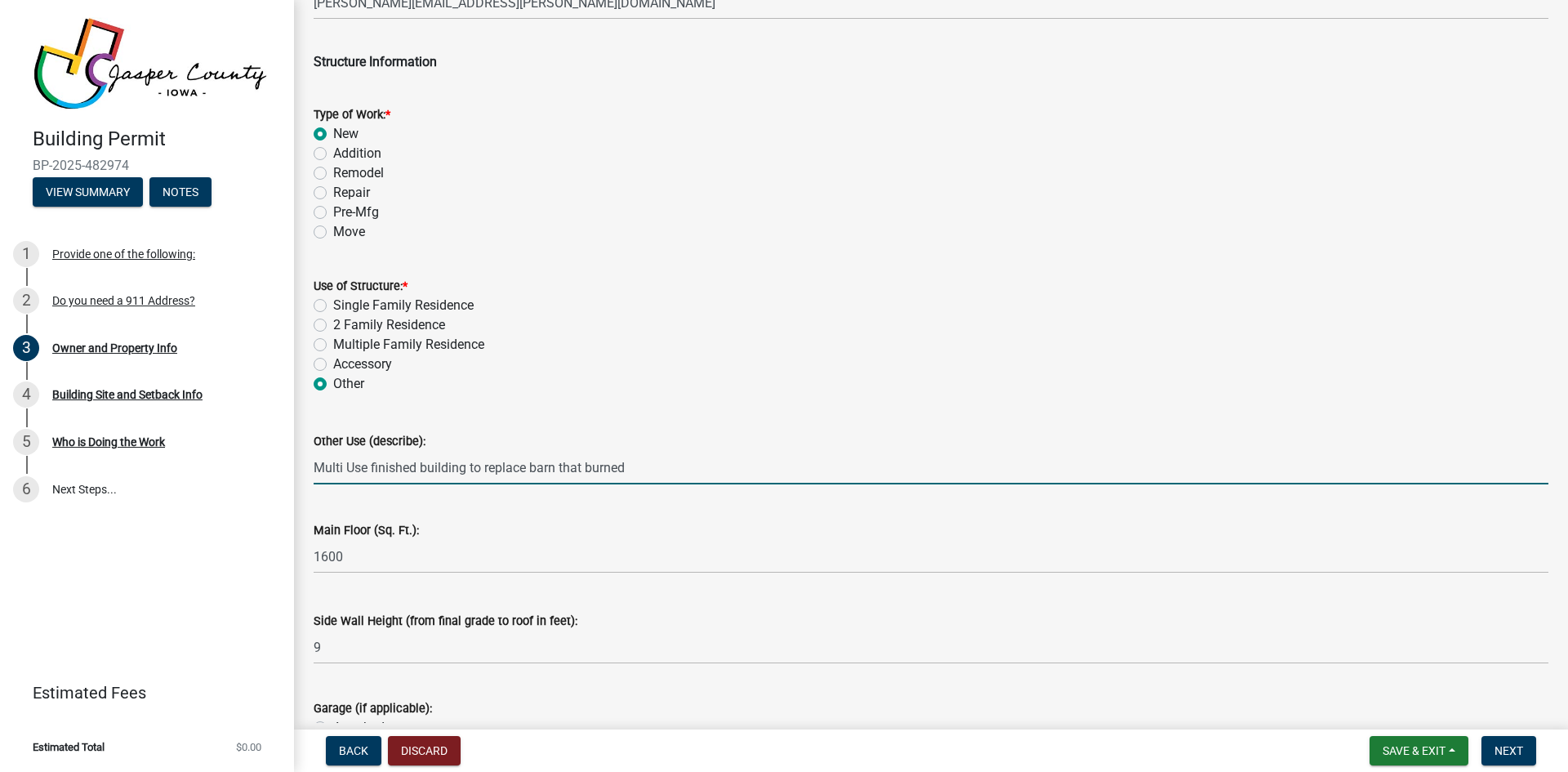
click at [690, 470] on input "Multi Use finished building to replace barn that burned" at bounding box center [931, 467] width 1235 height 34
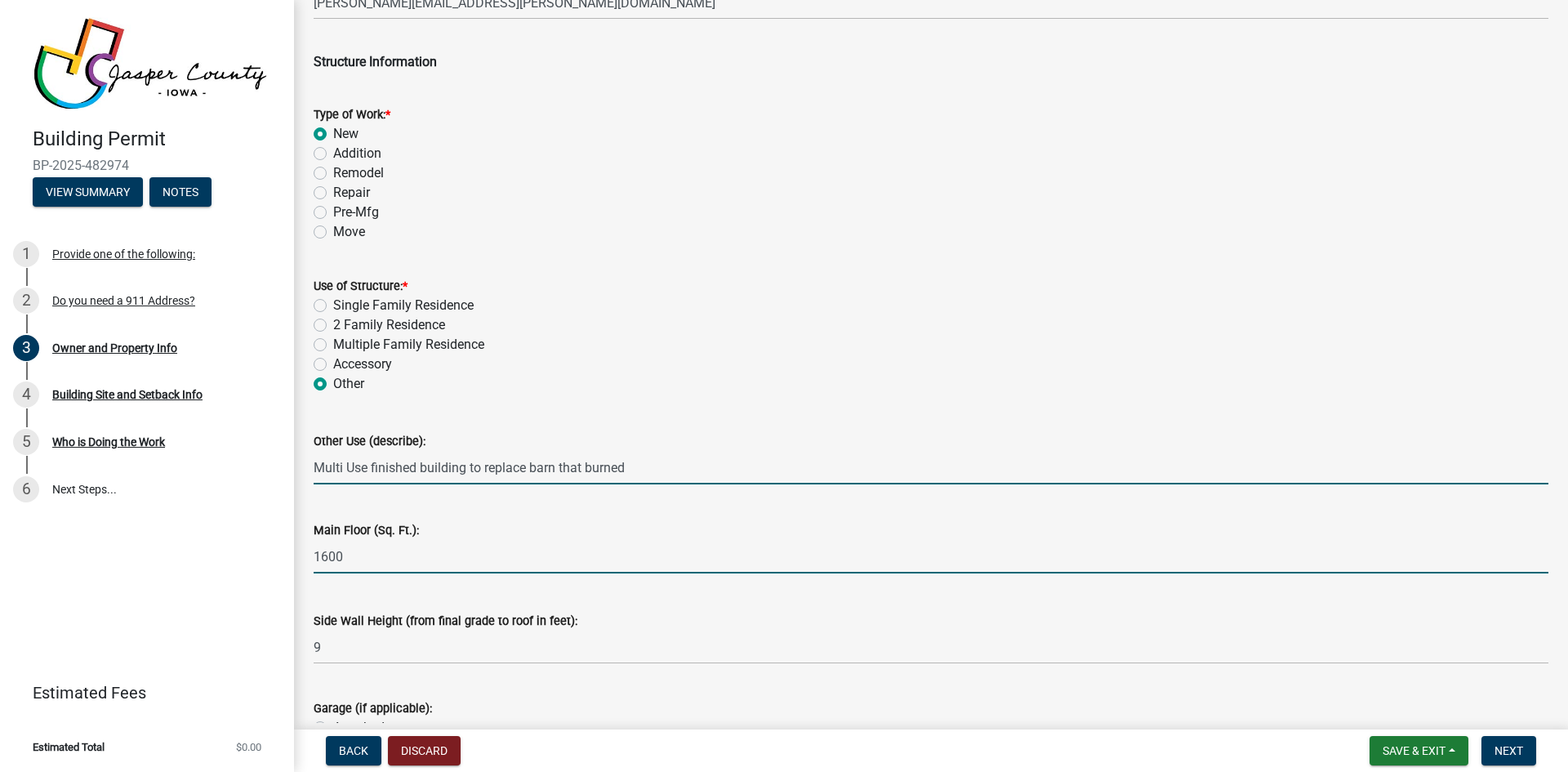
click at [384, 554] on input "1600" at bounding box center [931, 556] width 1235 height 34
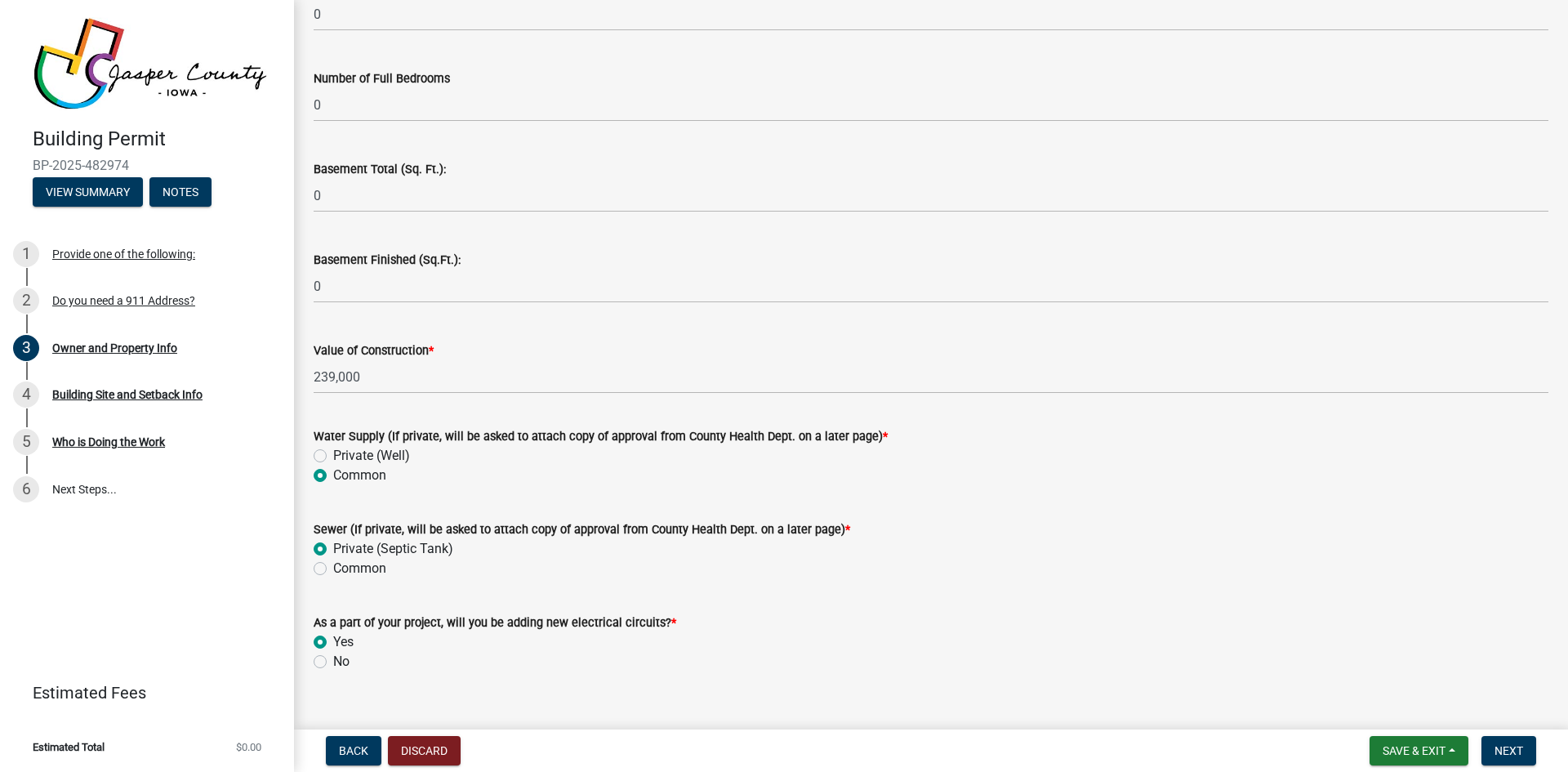
scroll to position [3295, 0]
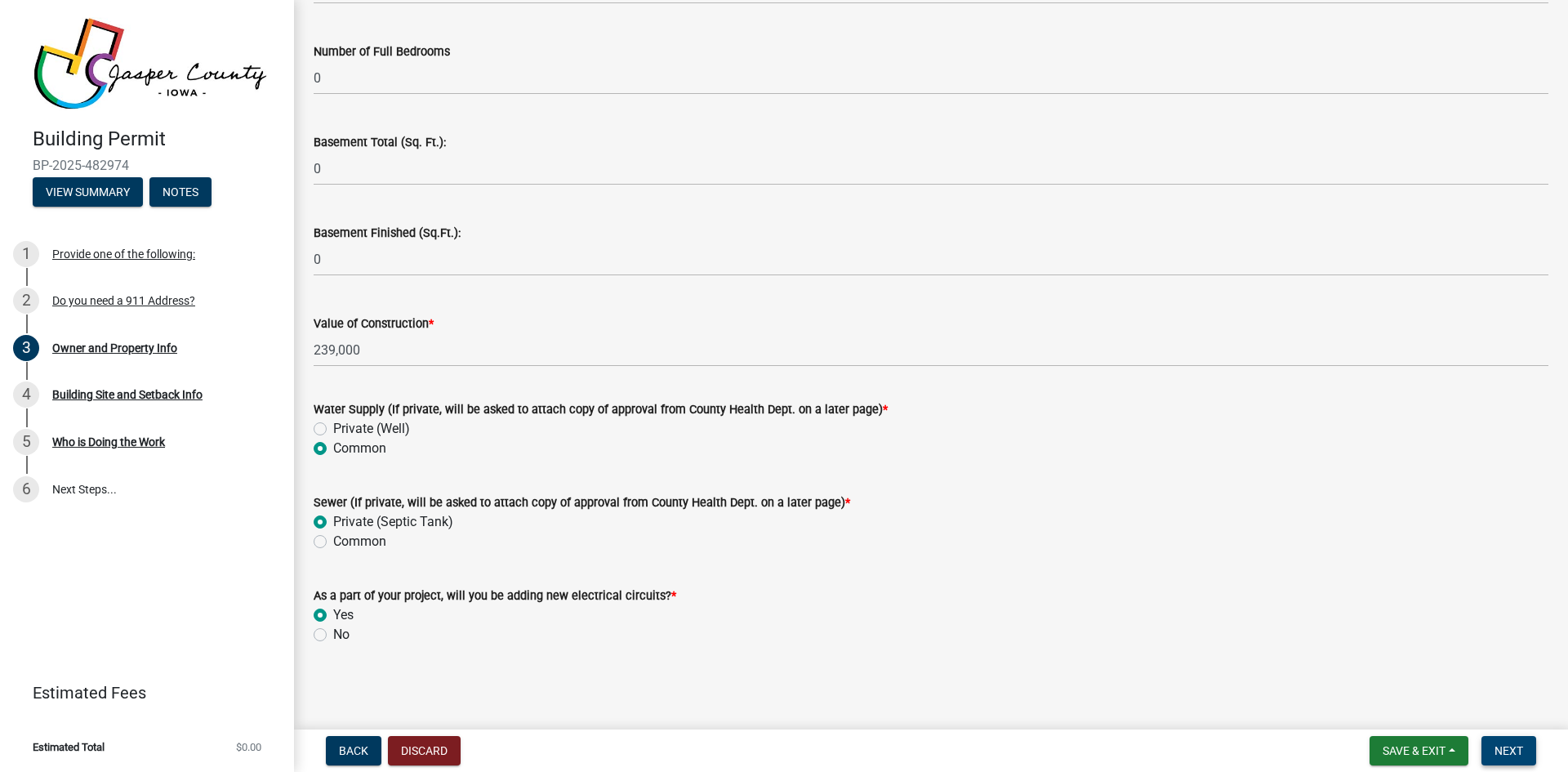
click at [1507, 755] on span "Next" at bounding box center [1509, 751] width 29 height 14
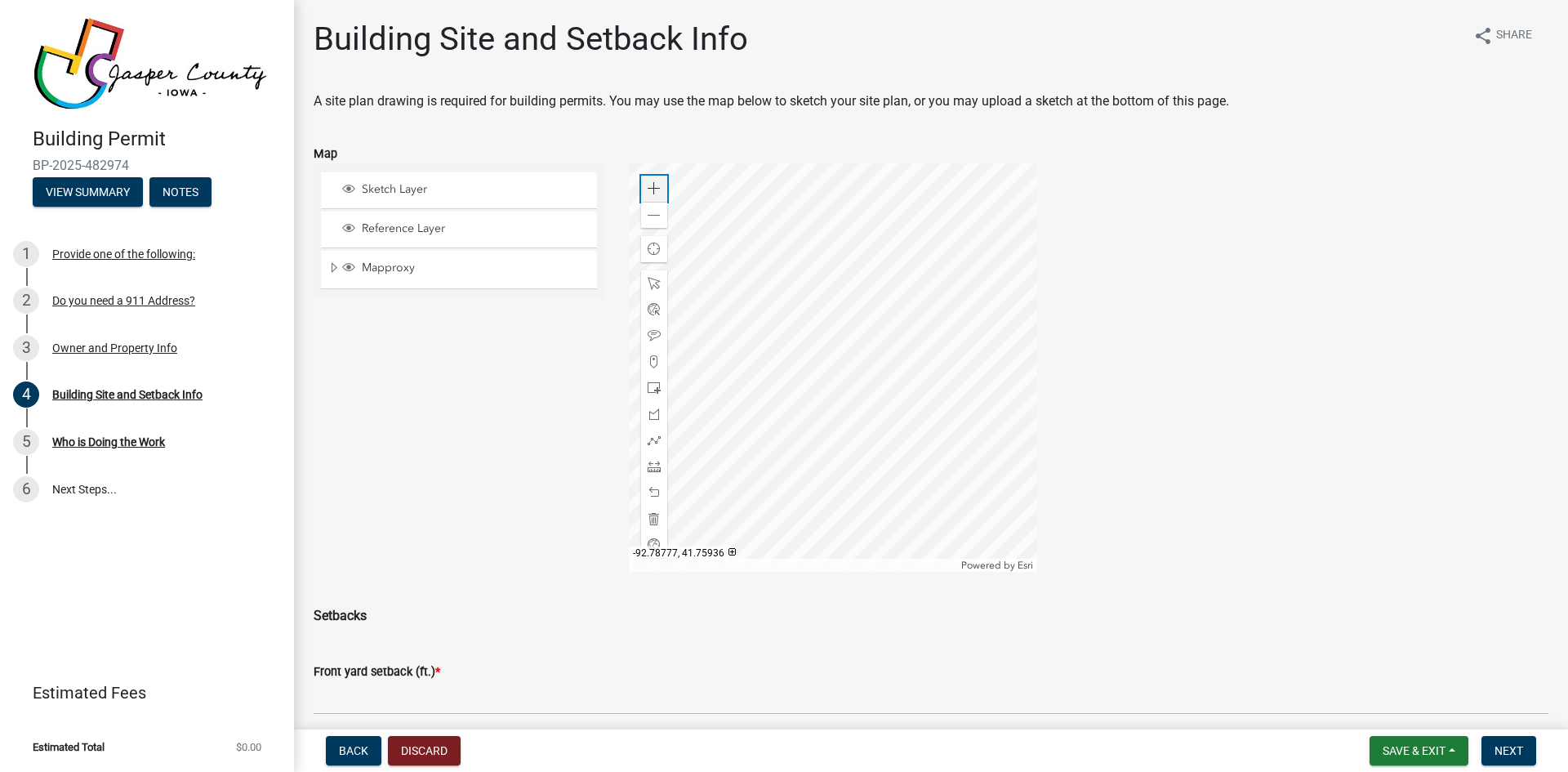
click at [653, 187] on span at bounding box center [655, 189] width 14 height 14
click at [821, 325] on div at bounding box center [833, 368] width 408 height 408
click at [648, 213] on span at bounding box center [655, 216] width 14 height 14
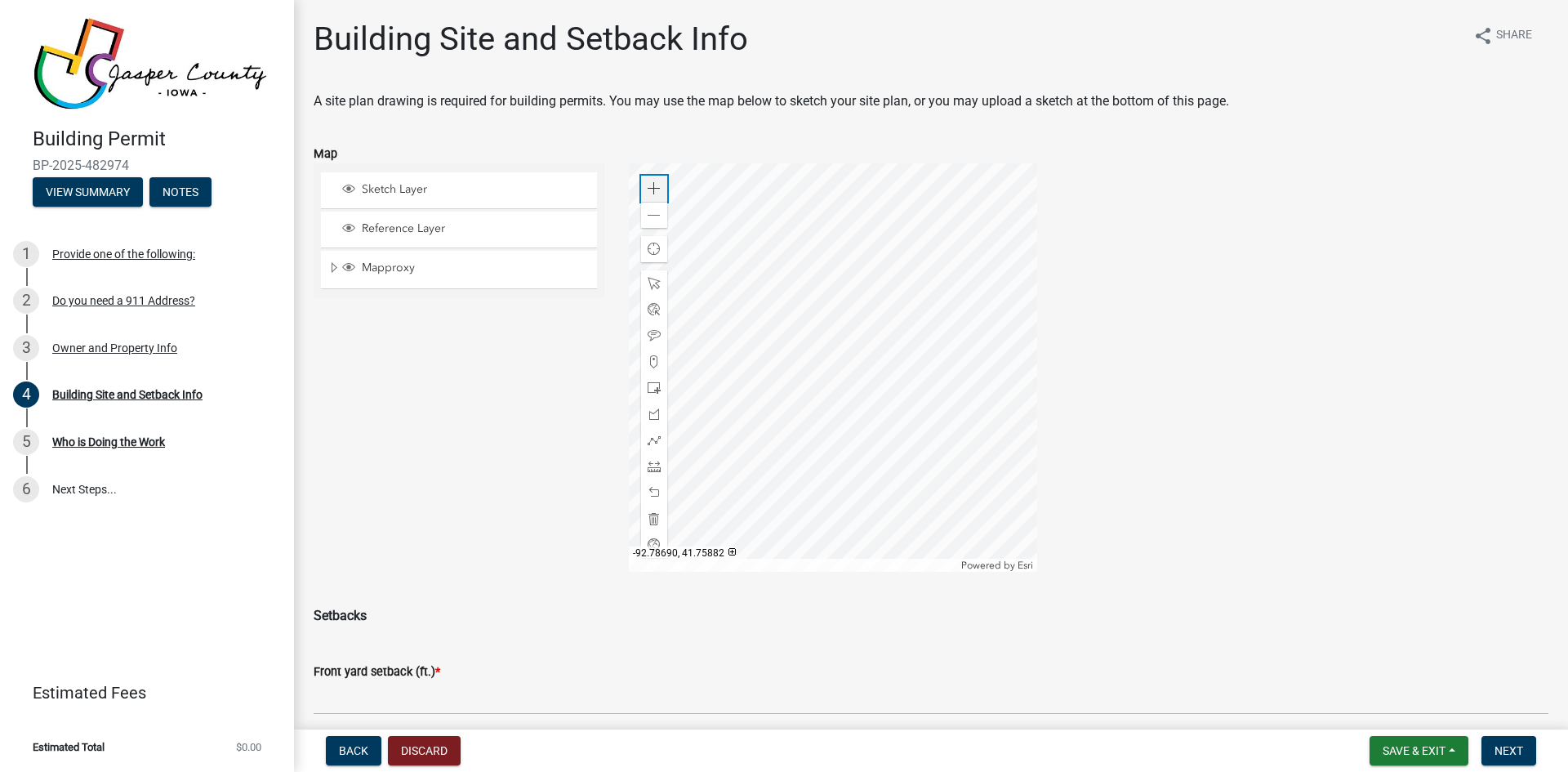
click at [649, 187] on span at bounding box center [655, 189] width 14 height 14
click at [652, 392] on span at bounding box center [655, 388] width 14 height 14
click at [924, 388] on div at bounding box center [833, 368] width 408 height 408
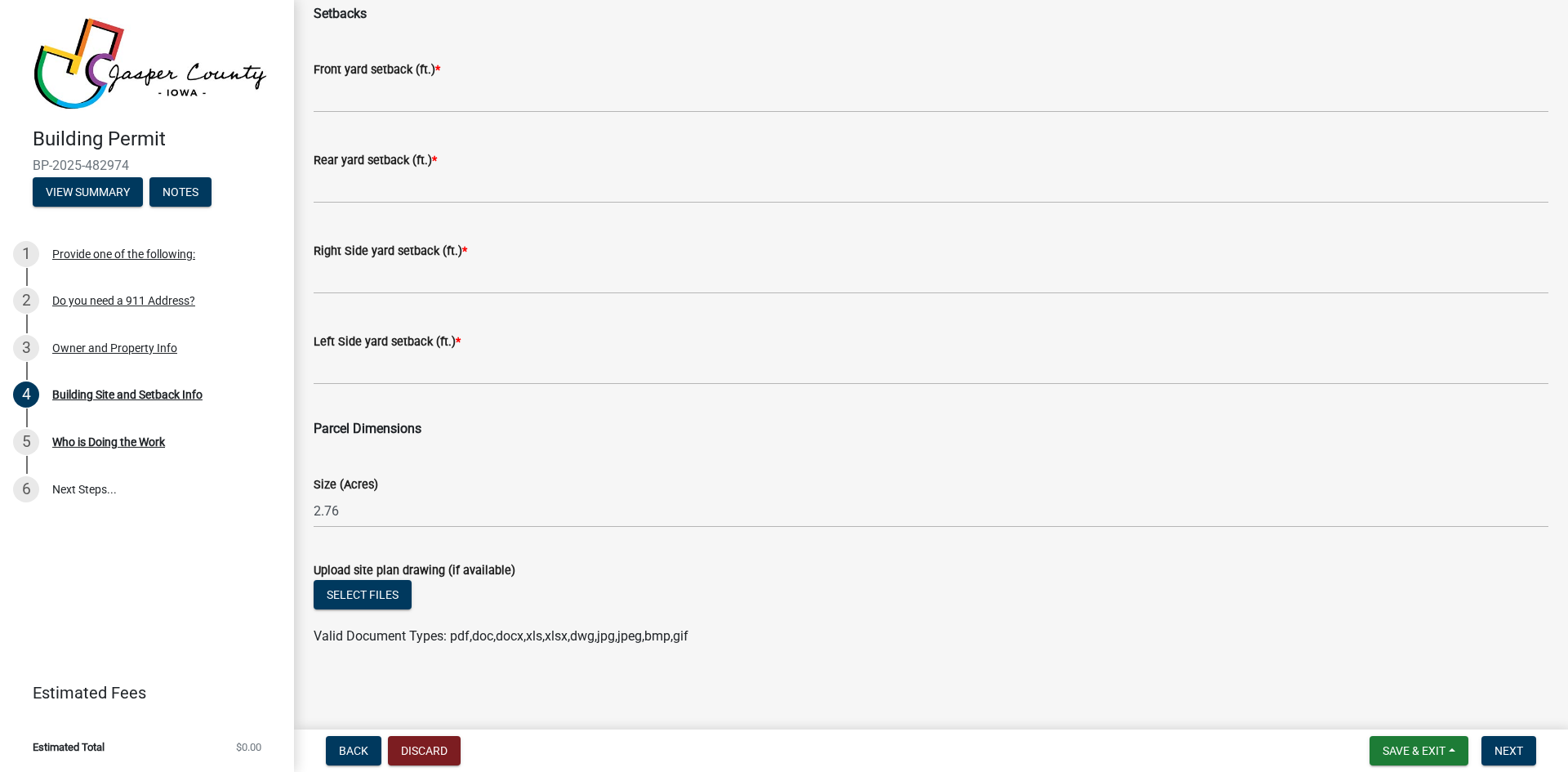
scroll to position [604, 0]
click at [373, 599] on button "Select files" at bounding box center [362, 593] width 98 height 29
click at [369, 591] on button "Select files" at bounding box center [362, 593] width 98 height 29
click at [378, 597] on button "Select files" at bounding box center [362, 593] width 98 height 29
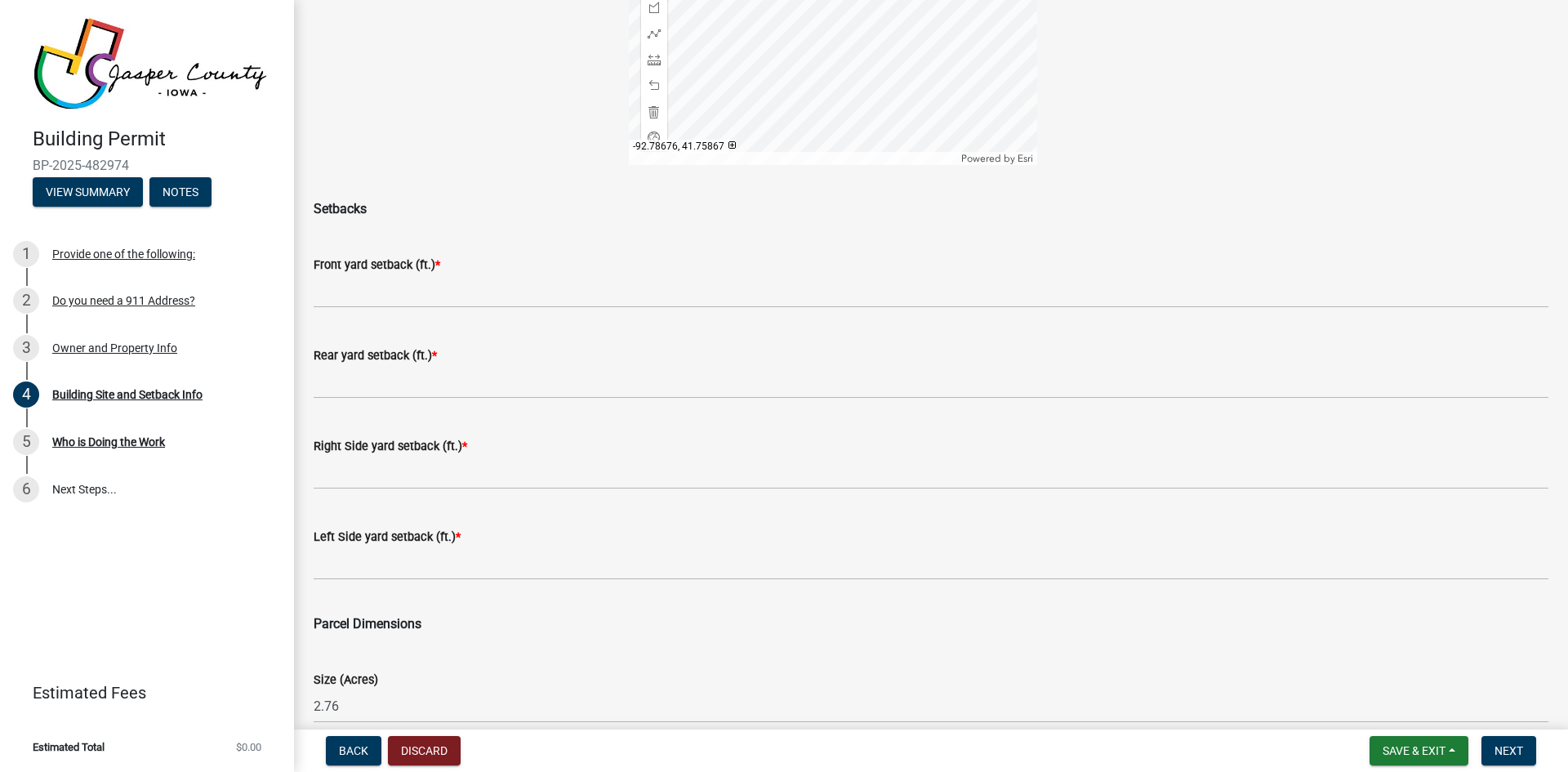
scroll to position [397, 0]
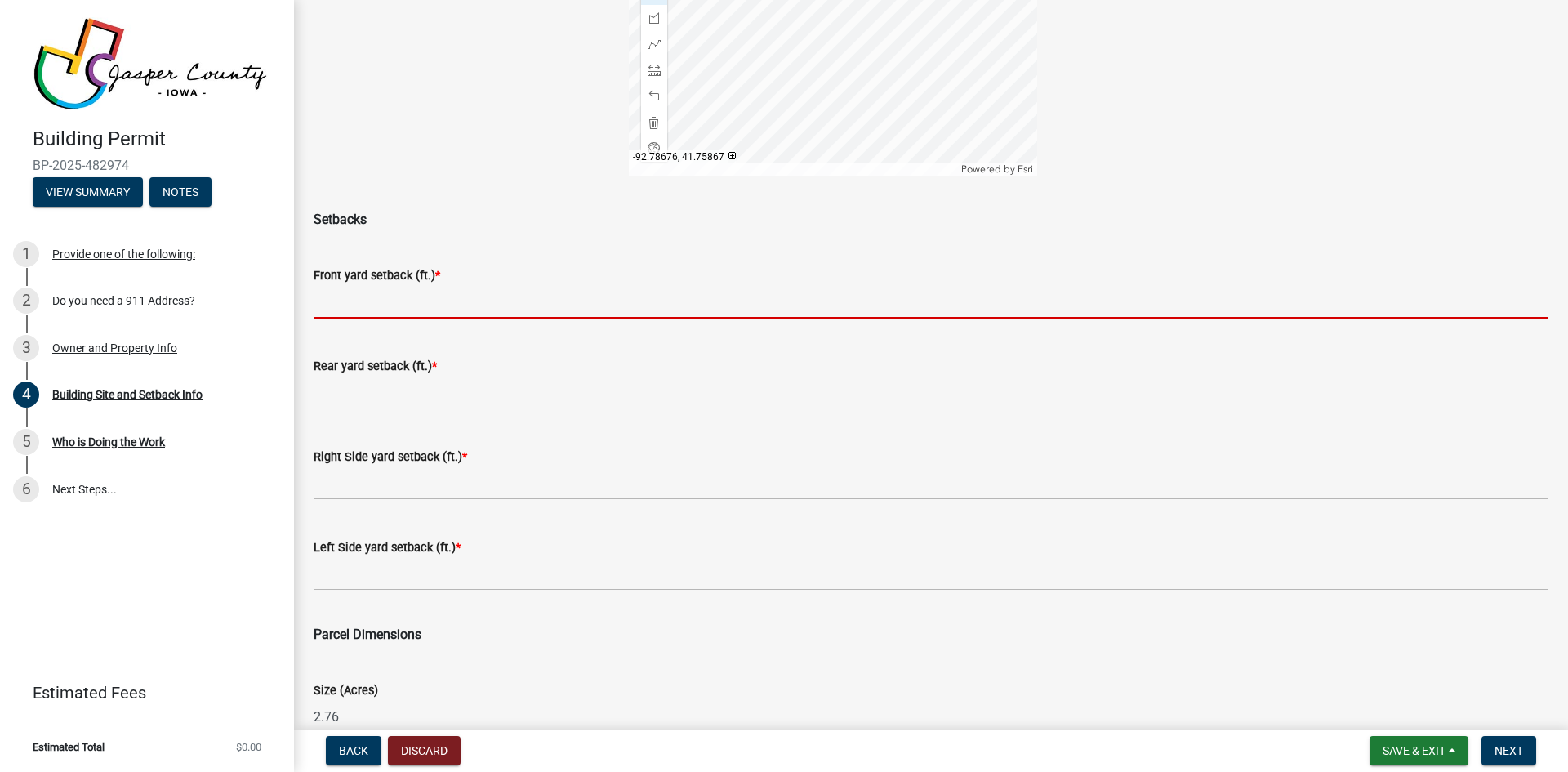
click at [413, 303] on input "text" at bounding box center [931, 302] width 1235 height 34
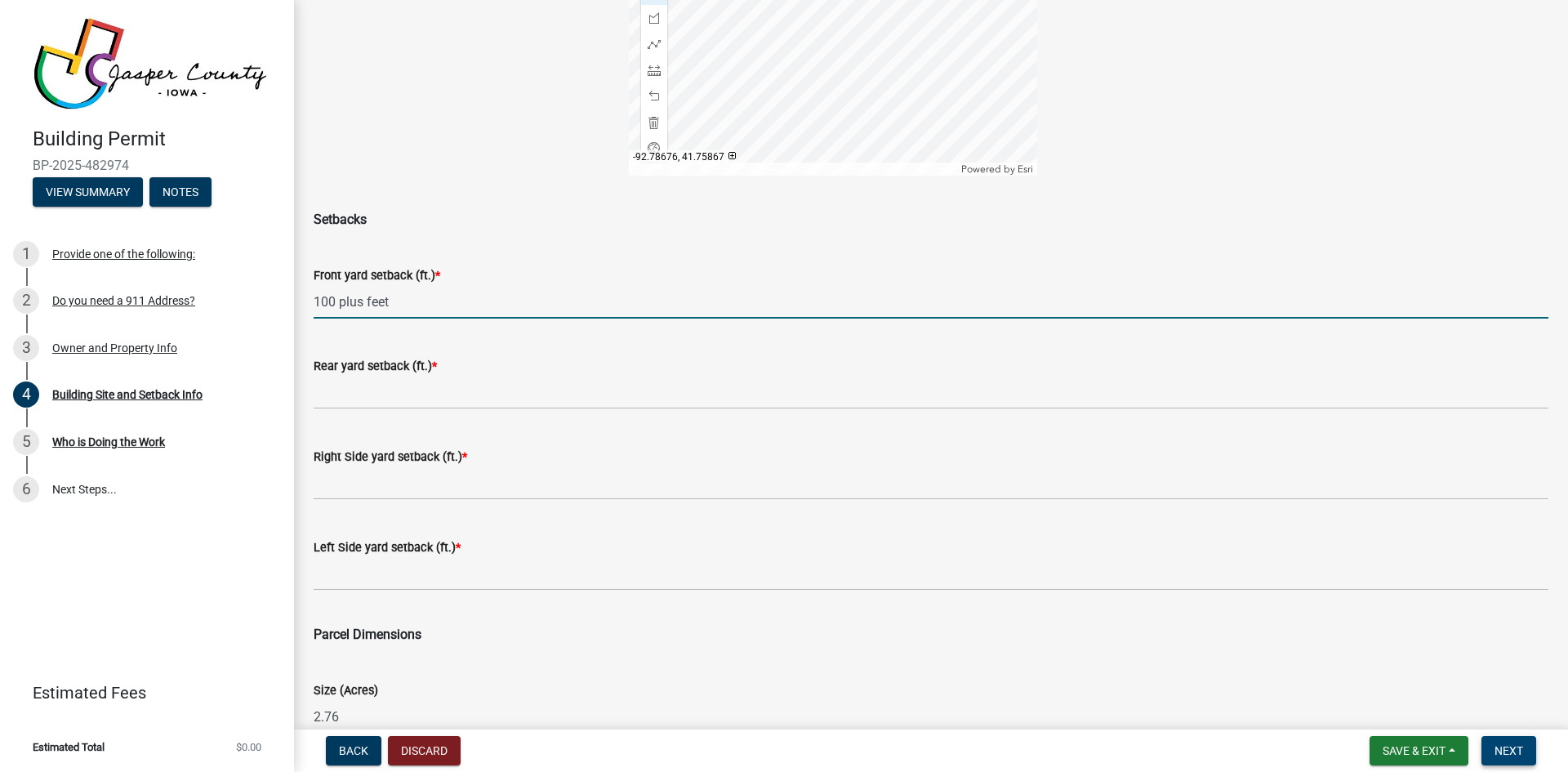
type input "100"
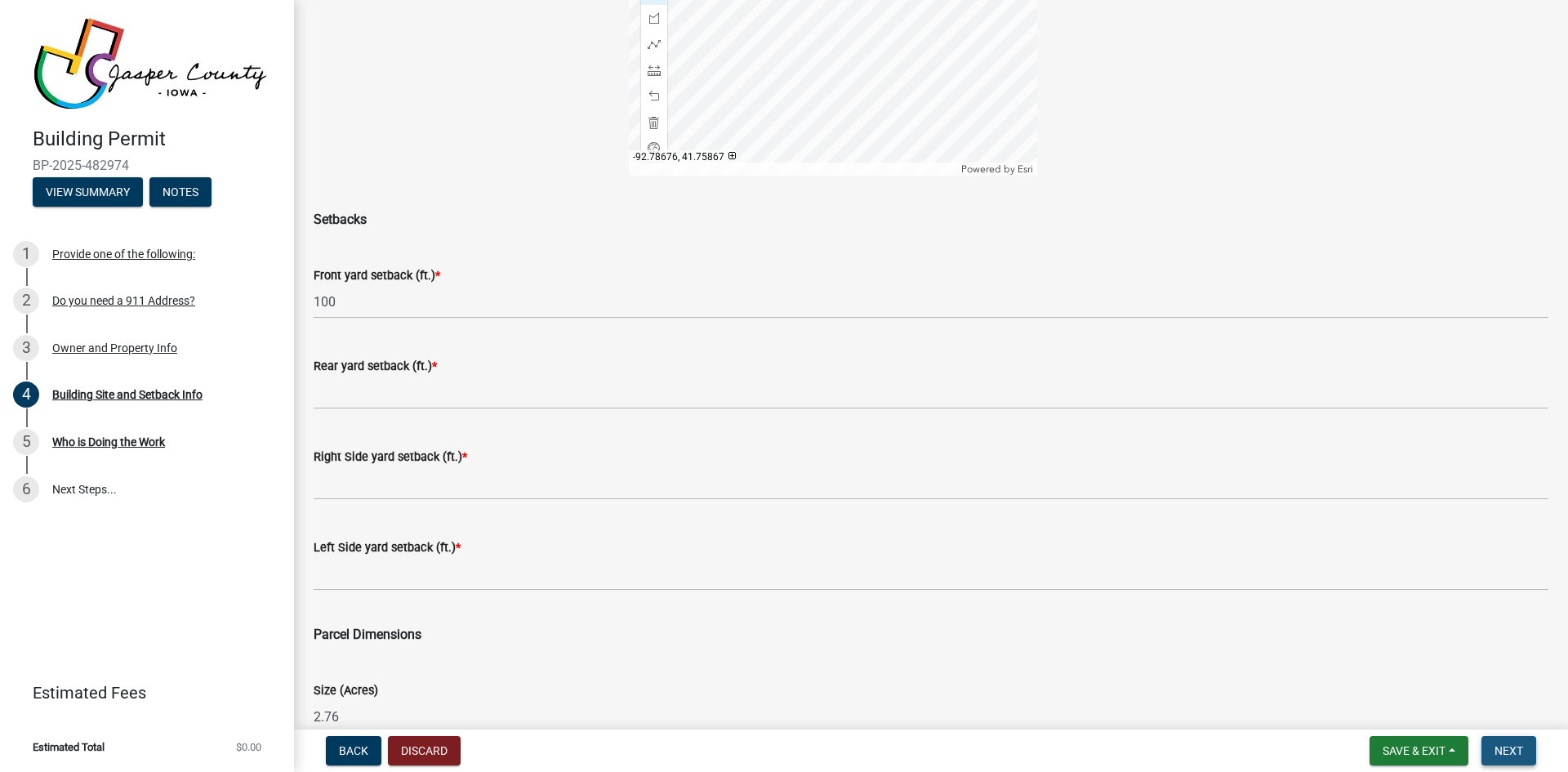
click at [1510, 754] on span "Next" at bounding box center [1509, 751] width 29 height 14
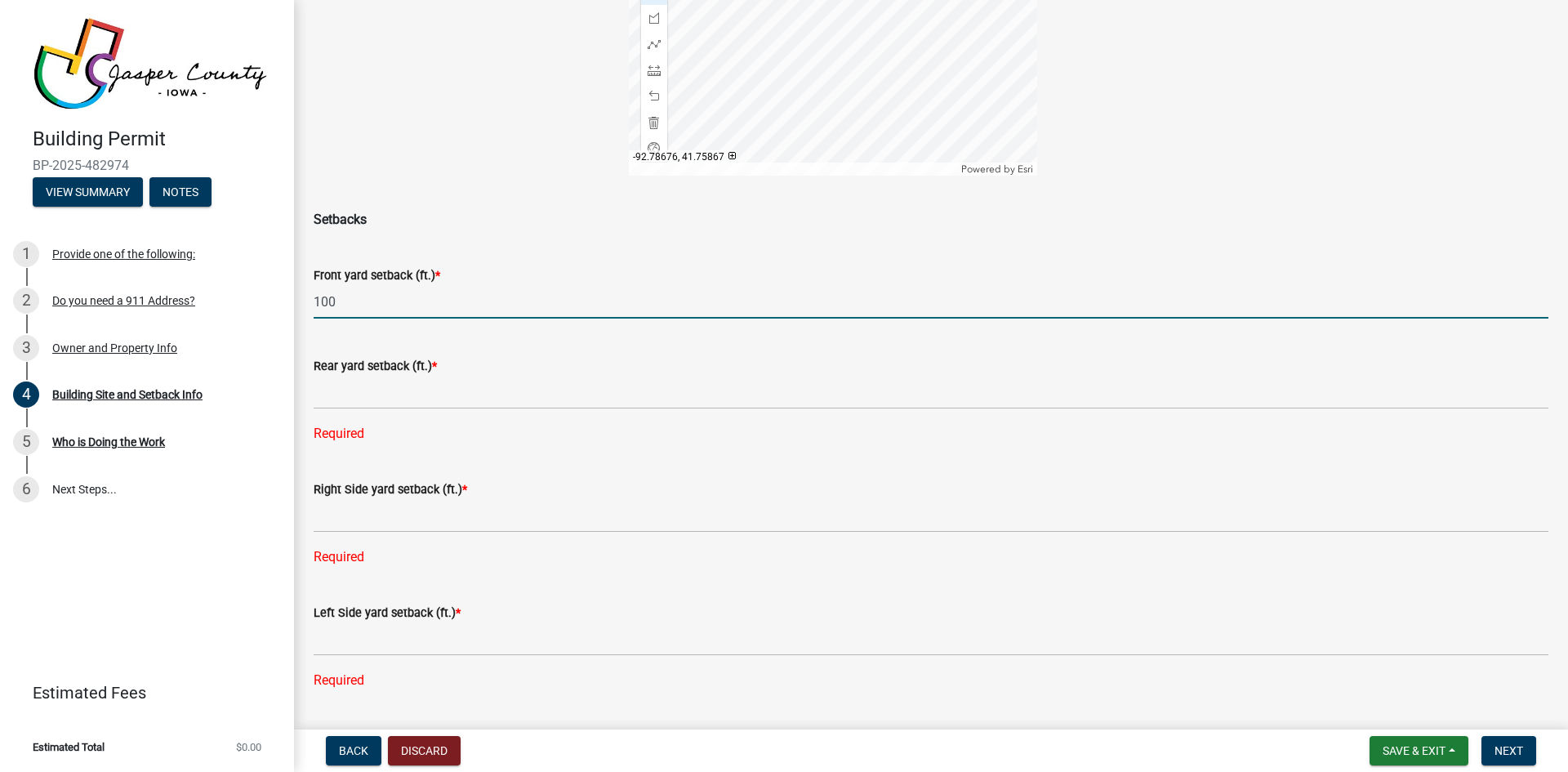
click at [355, 299] on input "100" at bounding box center [931, 302] width 1235 height 34
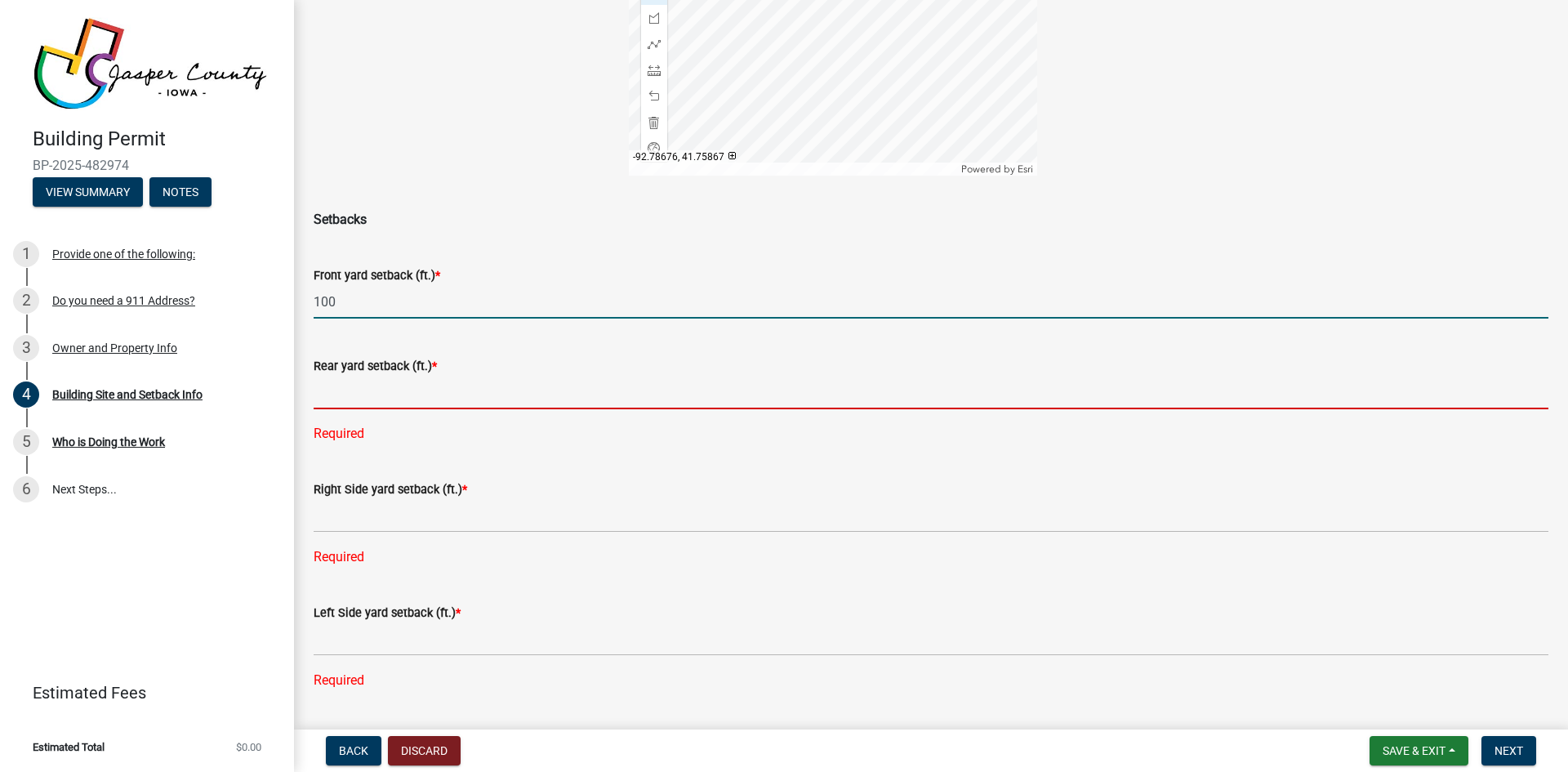
click at [345, 401] on input "text" at bounding box center [931, 392] width 1235 height 34
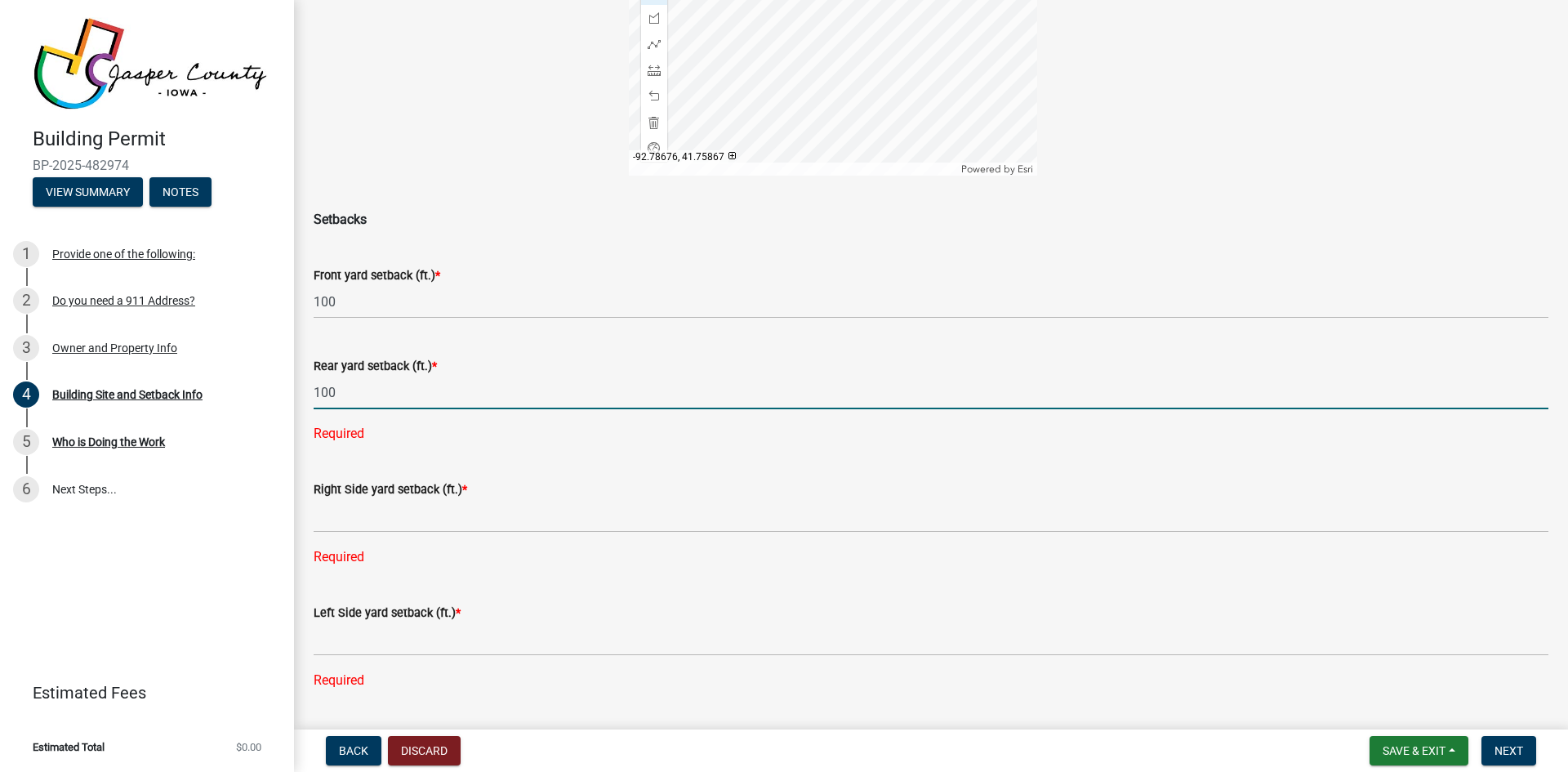
type input "100"
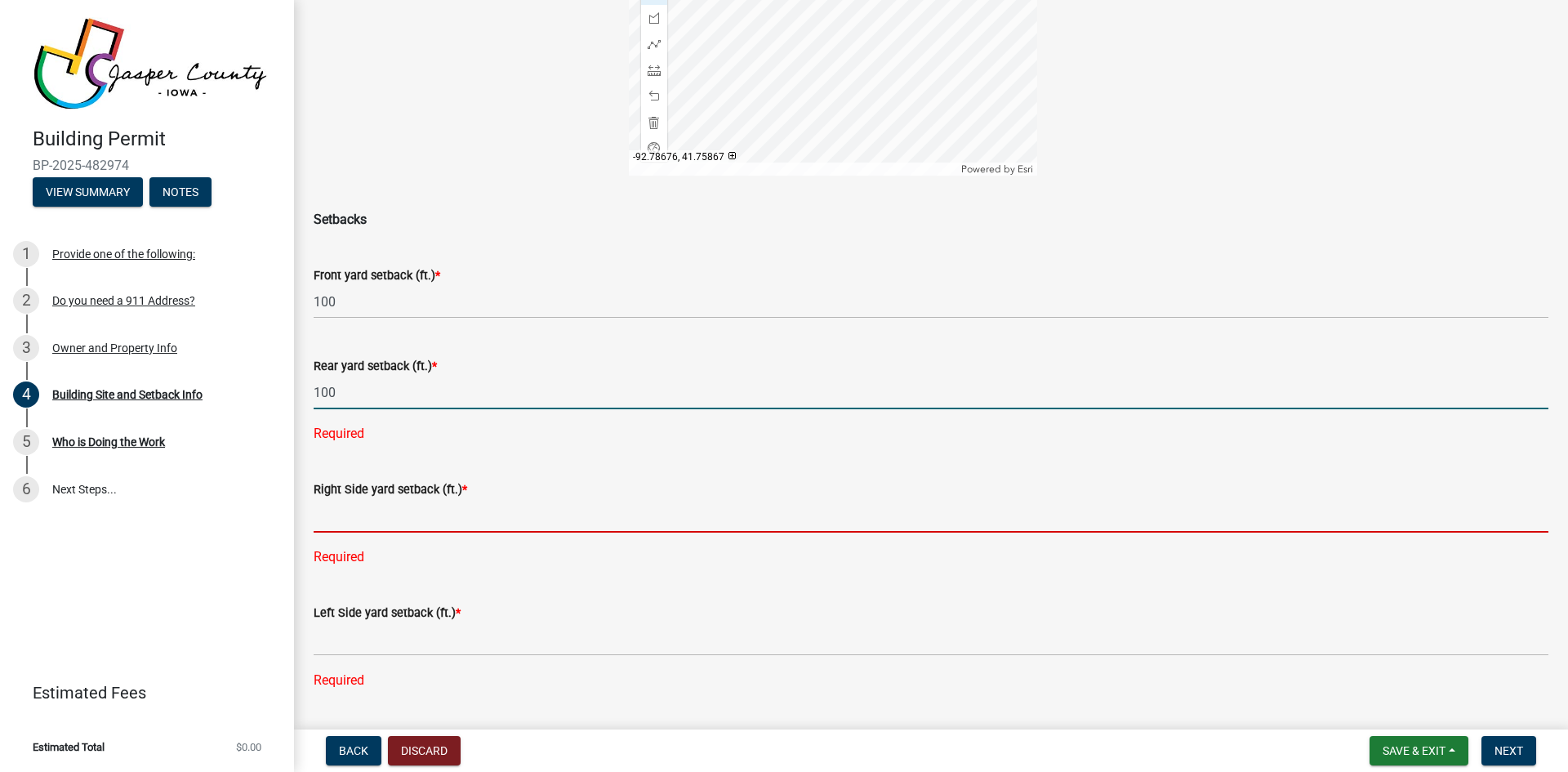
click at [335, 513] on div "Right Side yard setback (ft.) * Required" at bounding box center [931, 512] width 1235 height 110
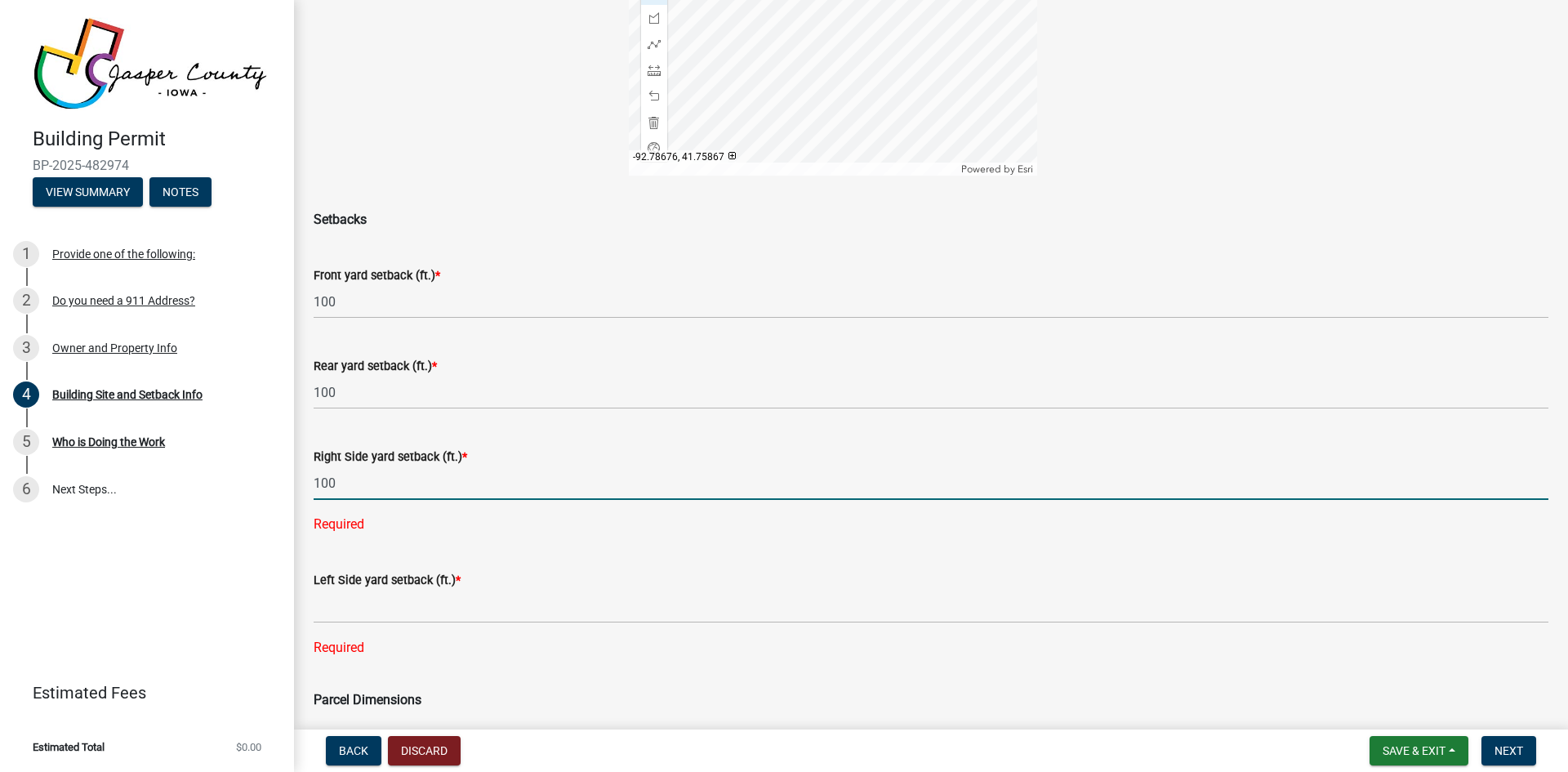
type input "100"
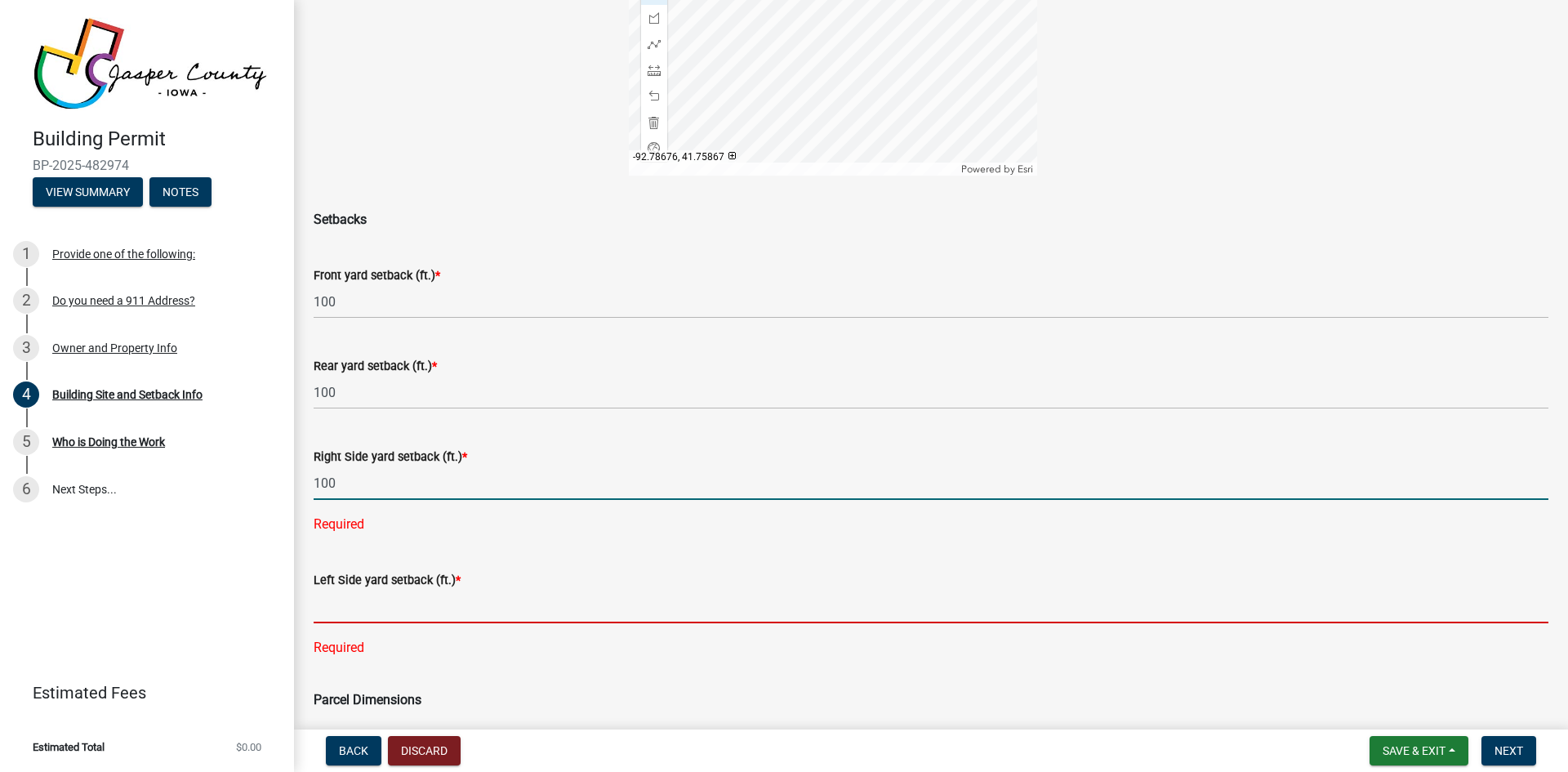
click at [332, 610] on div "Left Side yard setback (ft.) * Required" at bounding box center [931, 603] width 1235 height 110
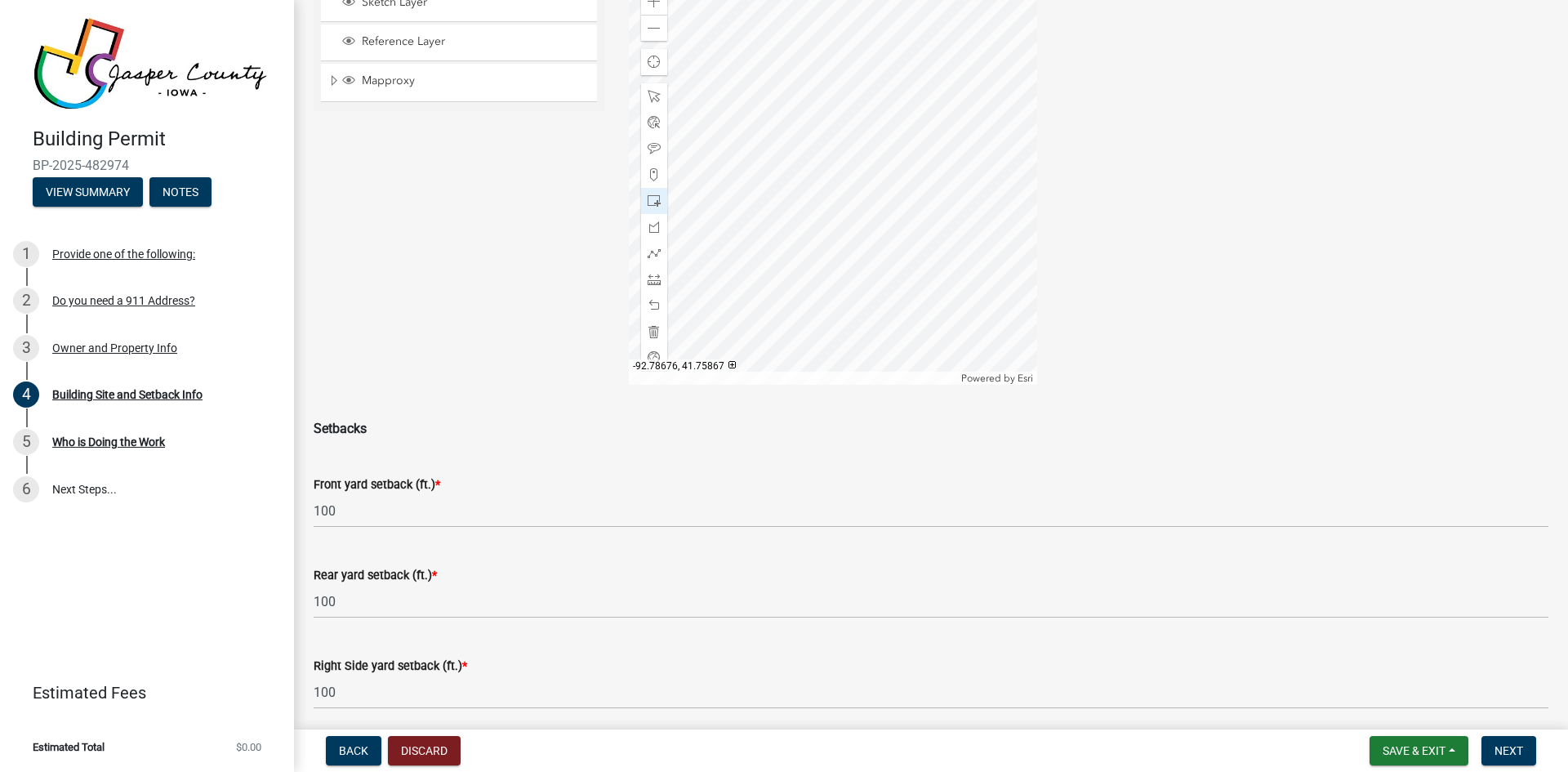
scroll to position [347, 0]
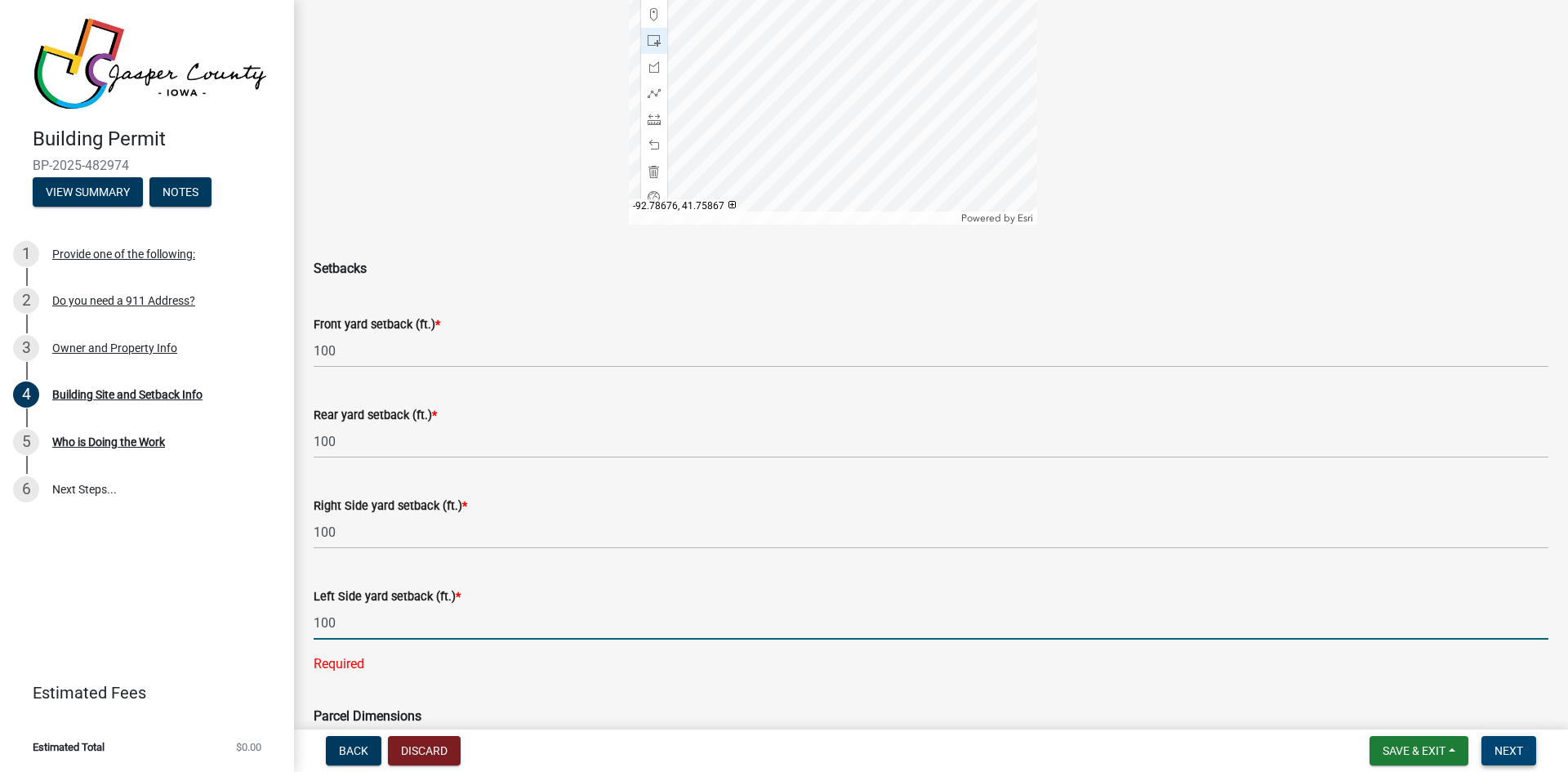
type input "100"
click at [1513, 758] on button "Next" at bounding box center [1509, 751] width 55 height 29
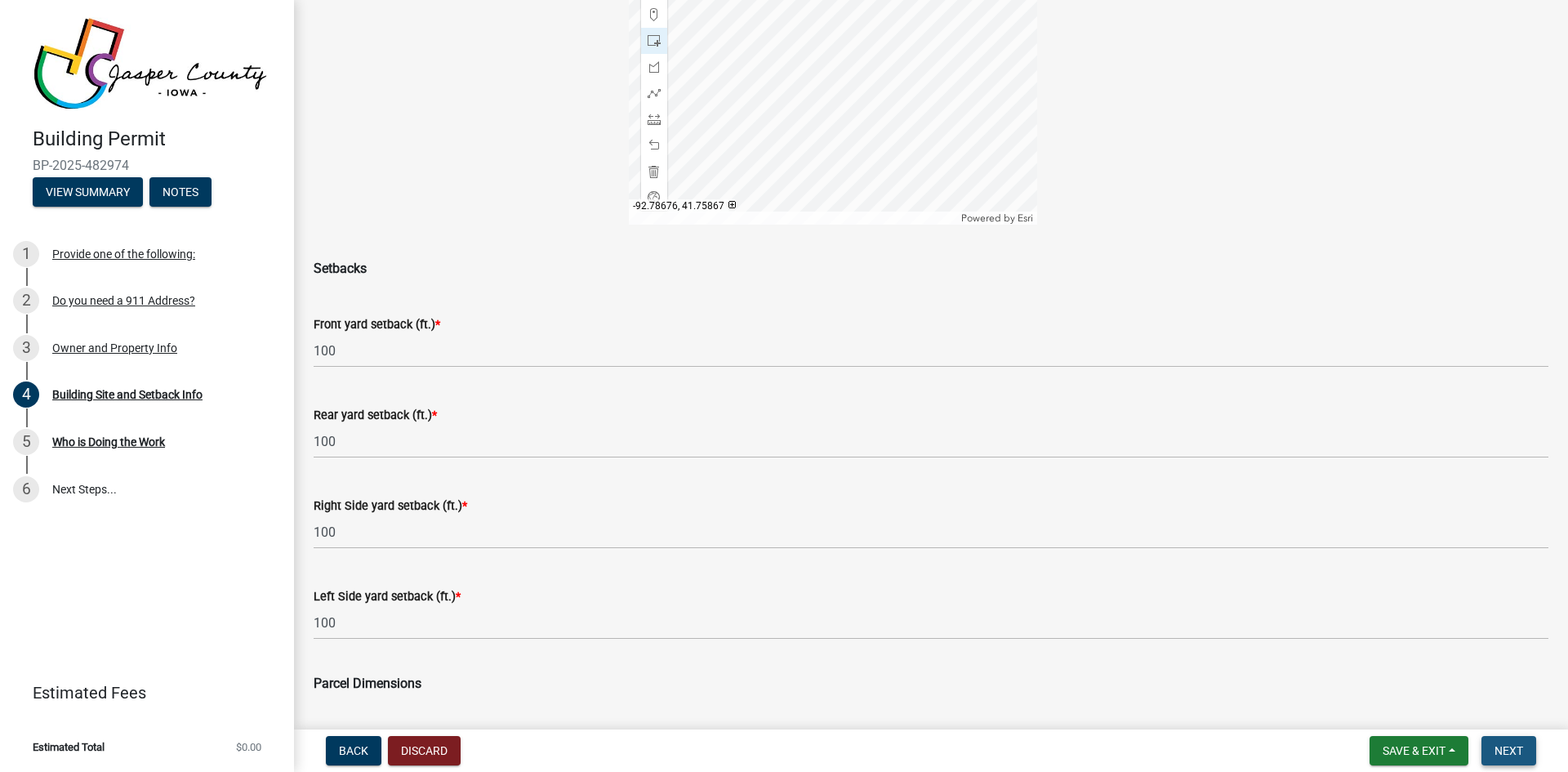
scroll to position [0, 0]
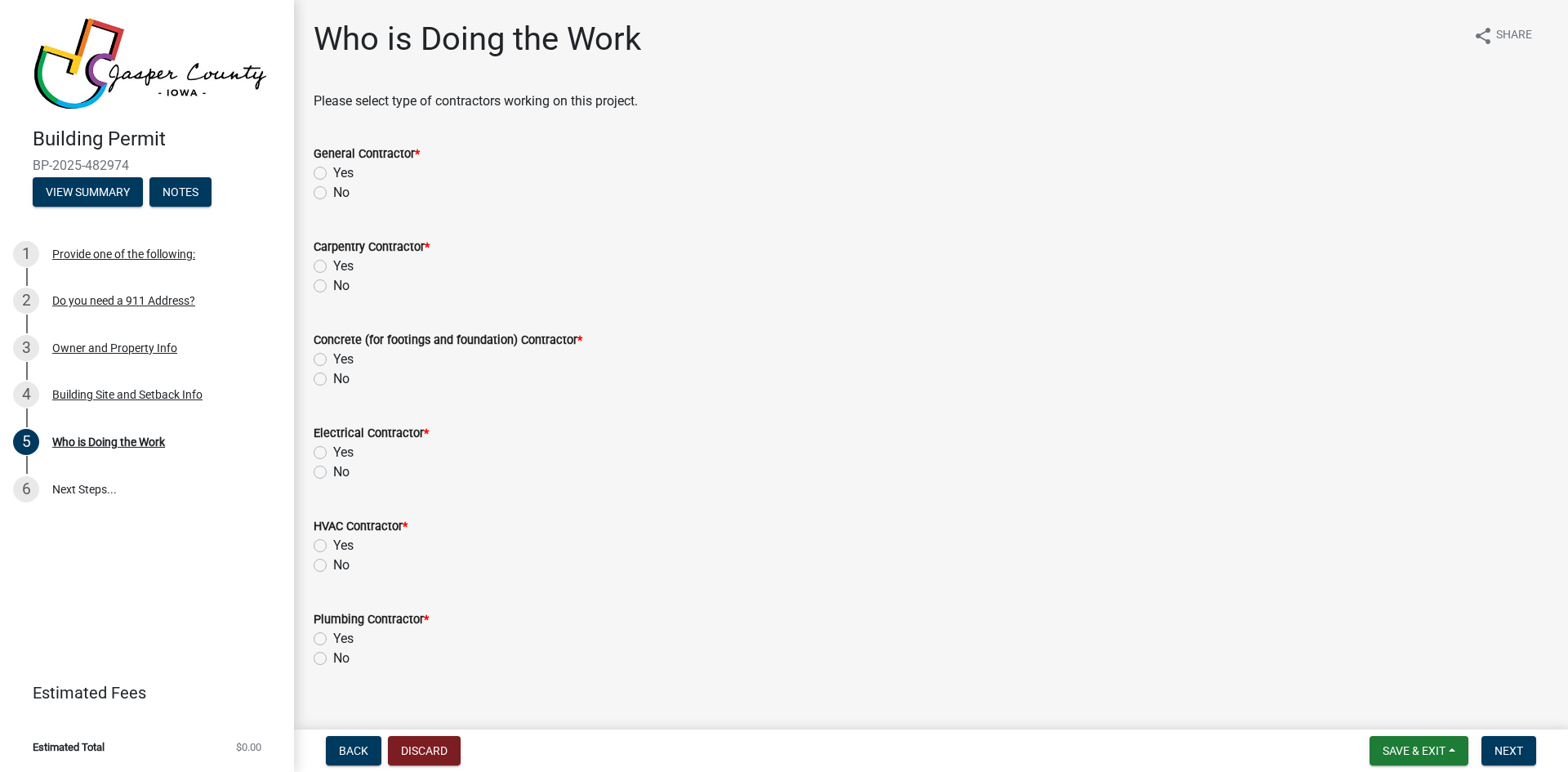
click at [334, 174] on label "Yes" at bounding box center [343, 173] width 20 height 19
click at [334, 174] on input "Yes" at bounding box center [339, 168] width 11 height 11
radio input "true"
click at [334, 288] on label "No" at bounding box center [341, 285] width 16 height 19
click at [334, 286] on input "No" at bounding box center [339, 281] width 11 height 11
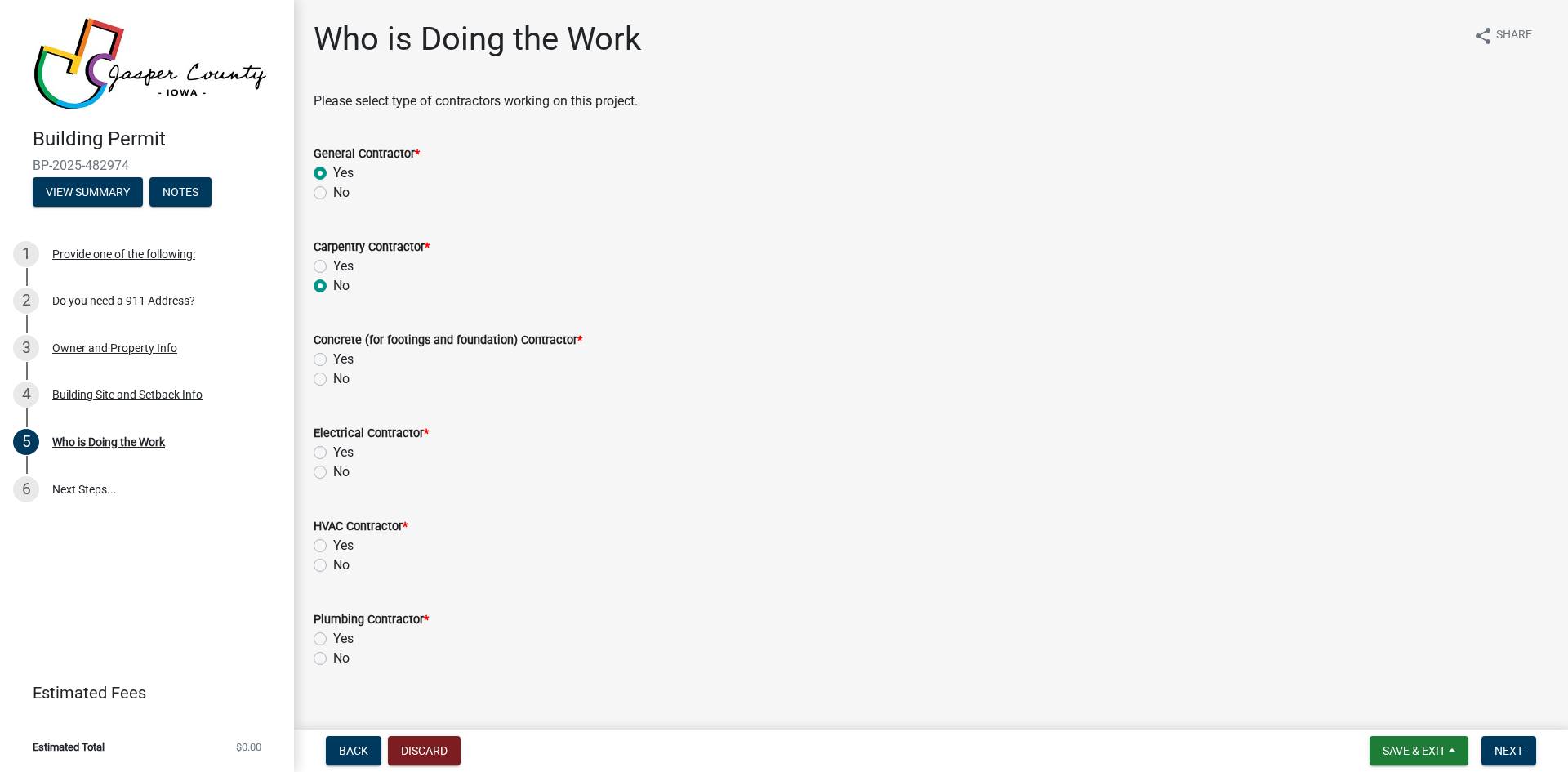
radio input "true"
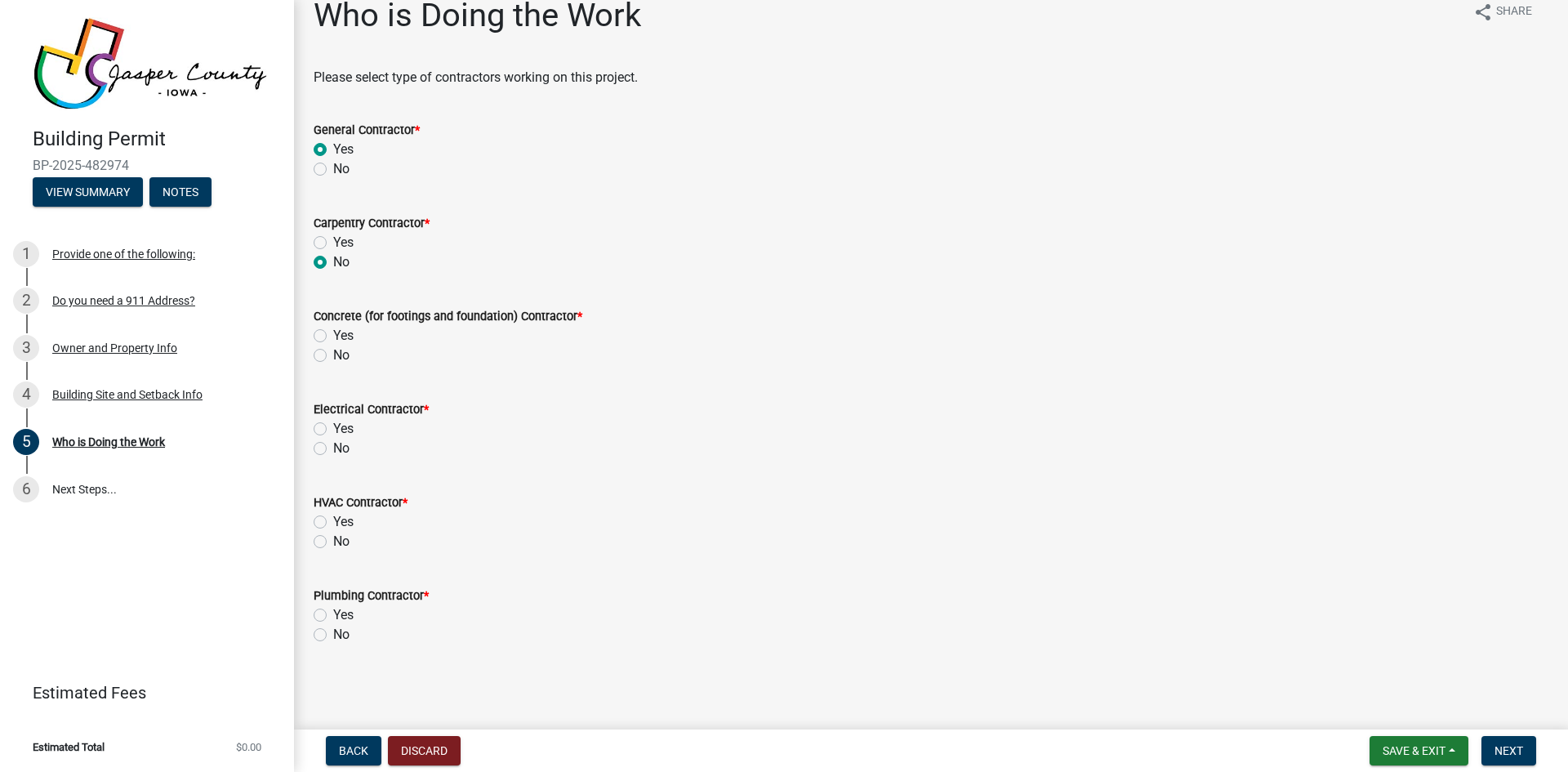
click at [334, 431] on label "Yes" at bounding box center [343, 429] width 20 height 19
click at [334, 430] on input "Yes" at bounding box center [339, 424] width 11 height 11
radio input "true"
click at [334, 527] on label "Yes" at bounding box center [343, 521] width 20 height 19
click at [334, 522] on input "Yes" at bounding box center [339, 517] width 11 height 11
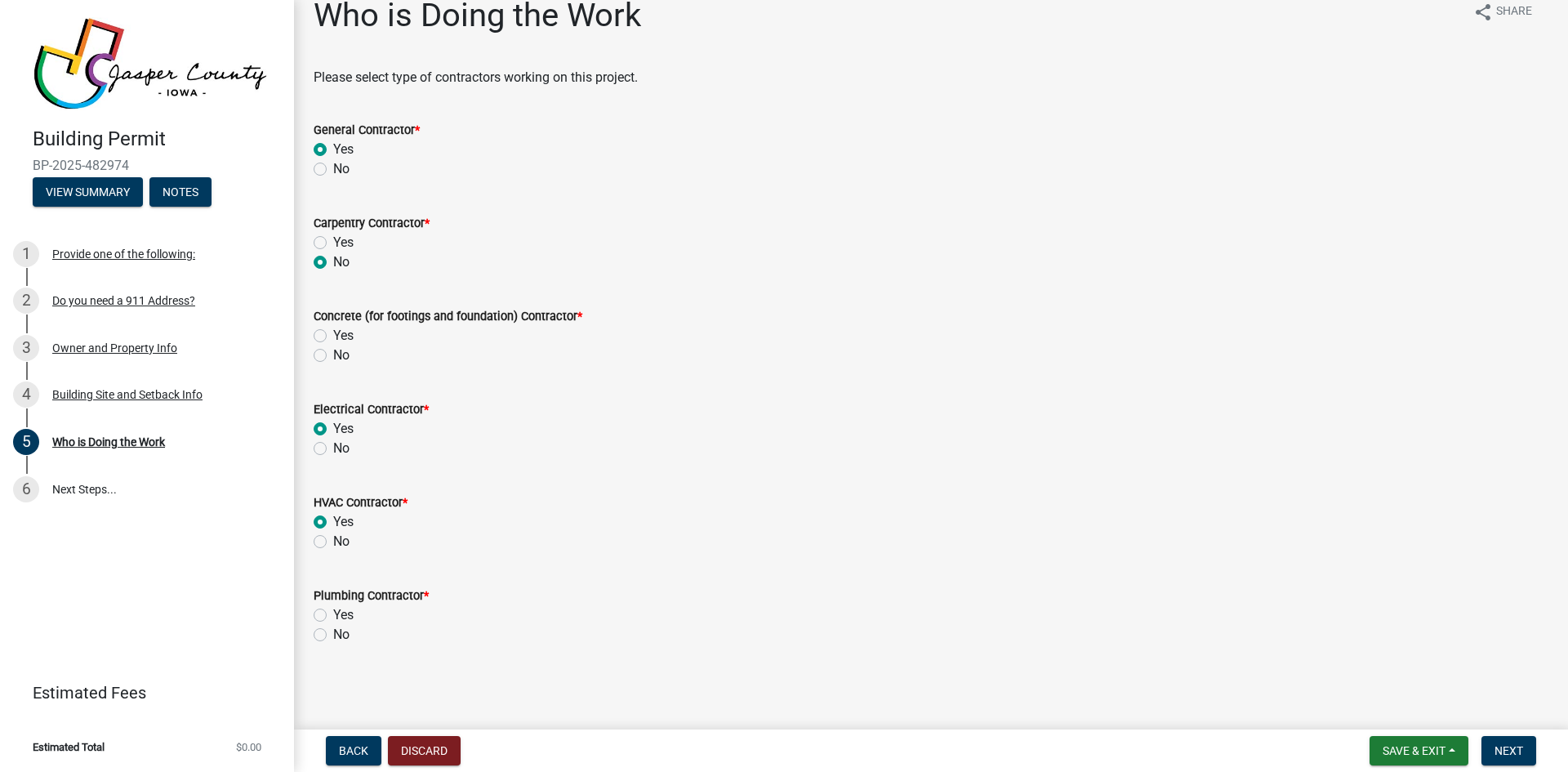
radio input "true"
click at [334, 617] on label "Yes" at bounding box center [343, 615] width 20 height 19
click at [334, 616] on input "Yes" at bounding box center [339, 610] width 11 height 11
radio input "true"
click at [334, 356] on label "No" at bounding box center [341, 355] width 16 height 19
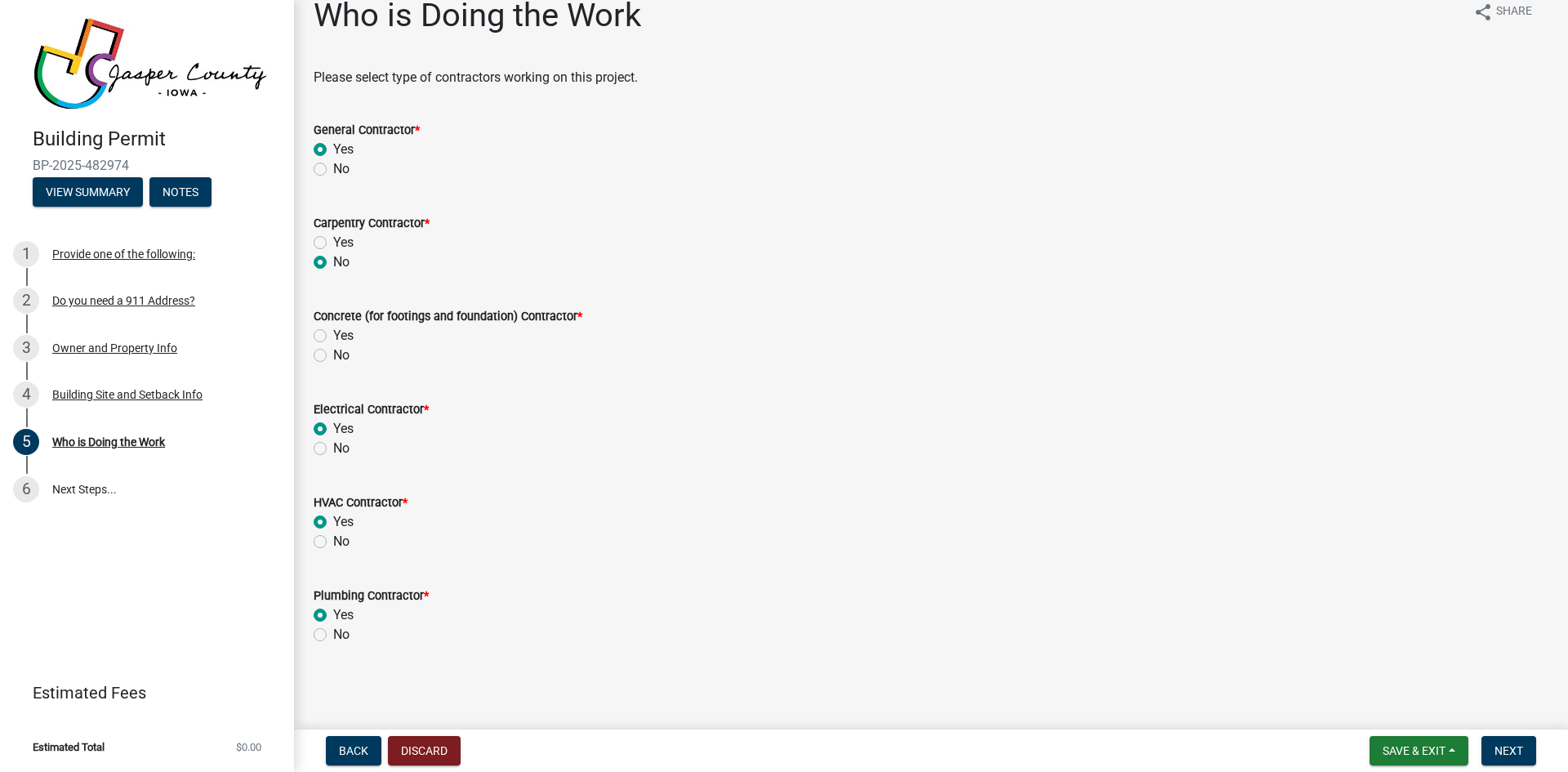
click at [334, 356] on input "No" at bounding box center [339, 350] width 11 height 11
radio input "true"
click at [1515, 758] on button "Next" at bounding box center [1509, 751] width 55 height 29
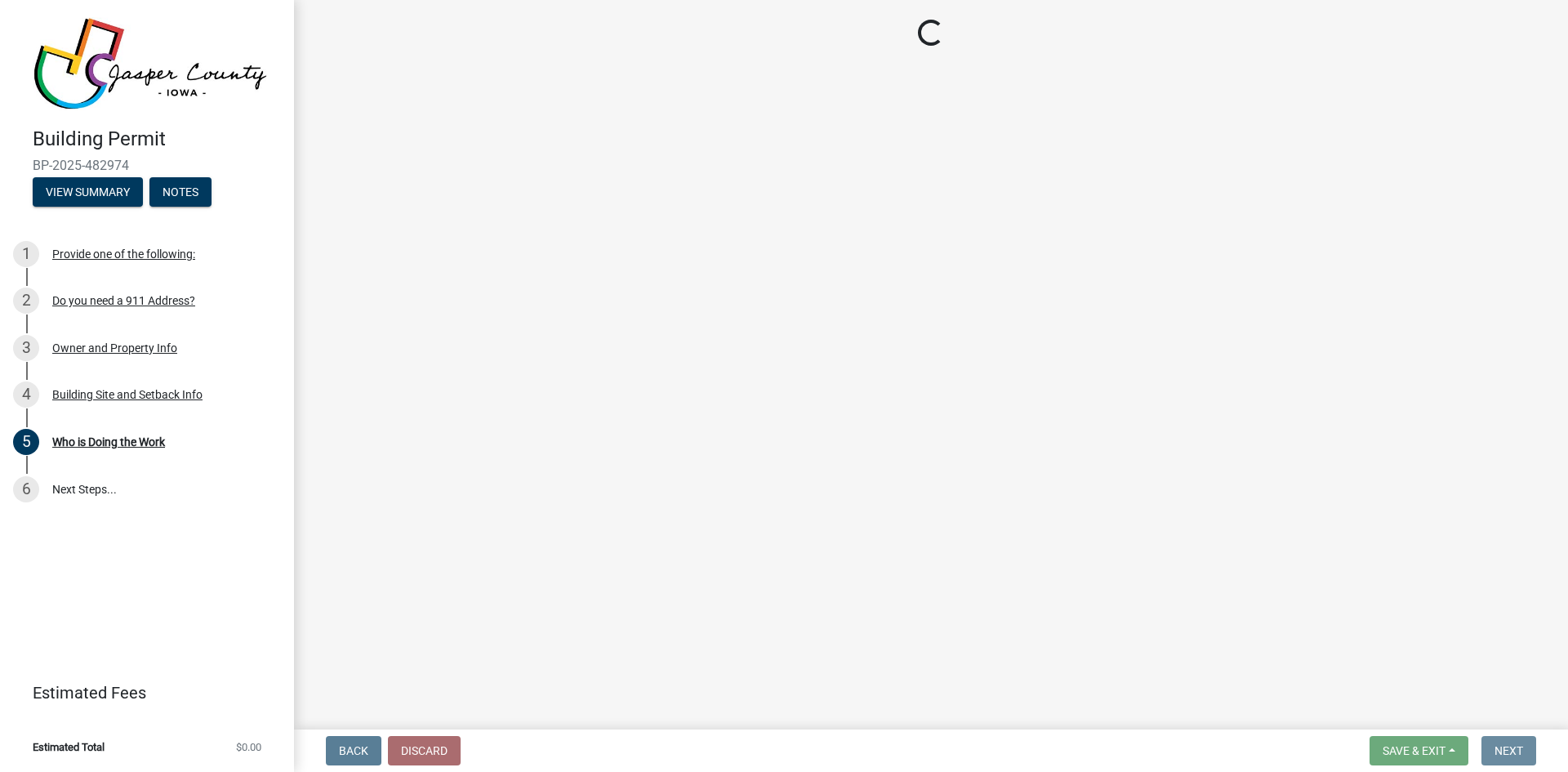
scroll to position [0, 0]
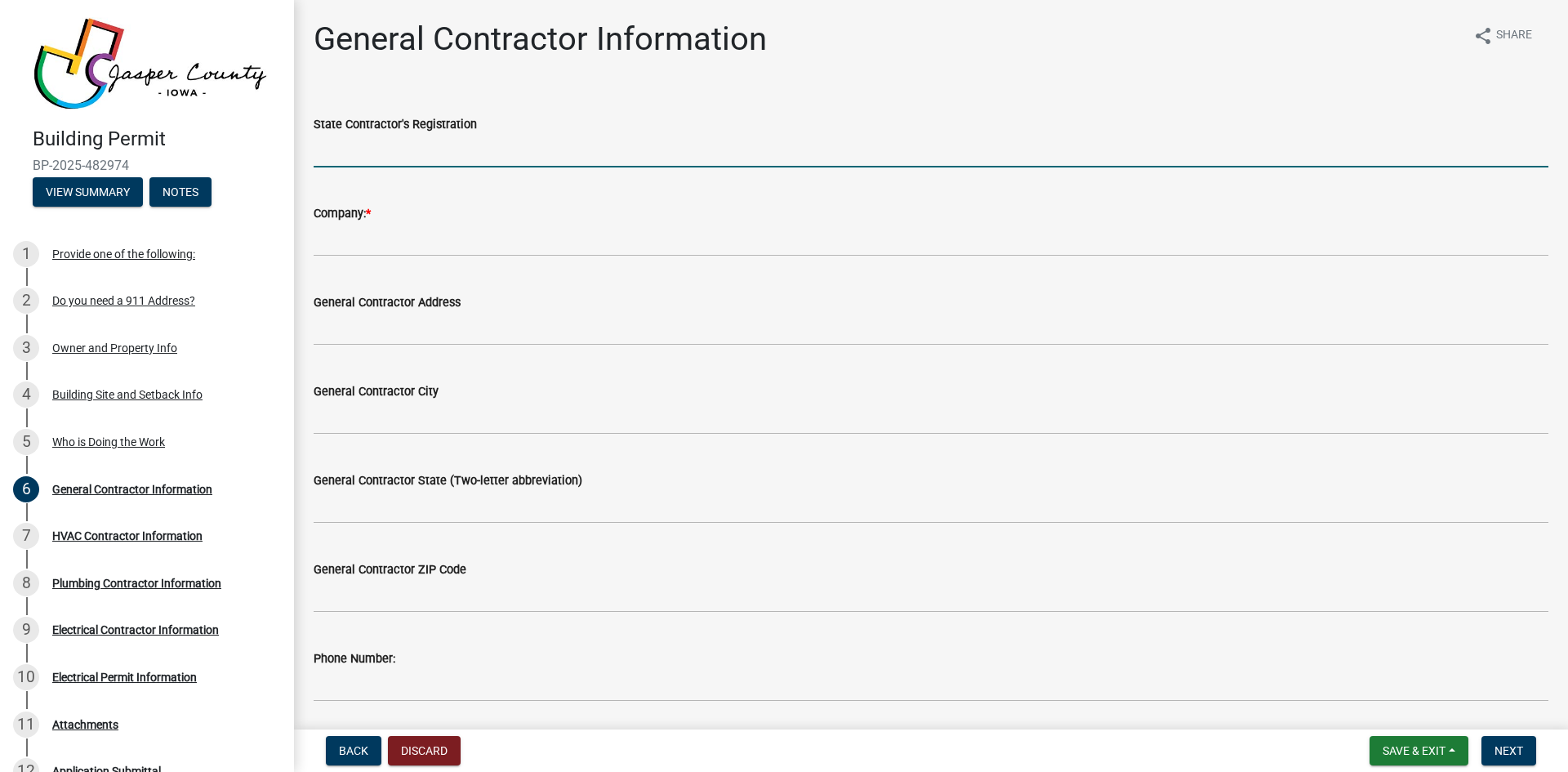
click at [369, 155] on input "State Contractor's Registration" at bounding box center [931, 150] width 1235 height 34
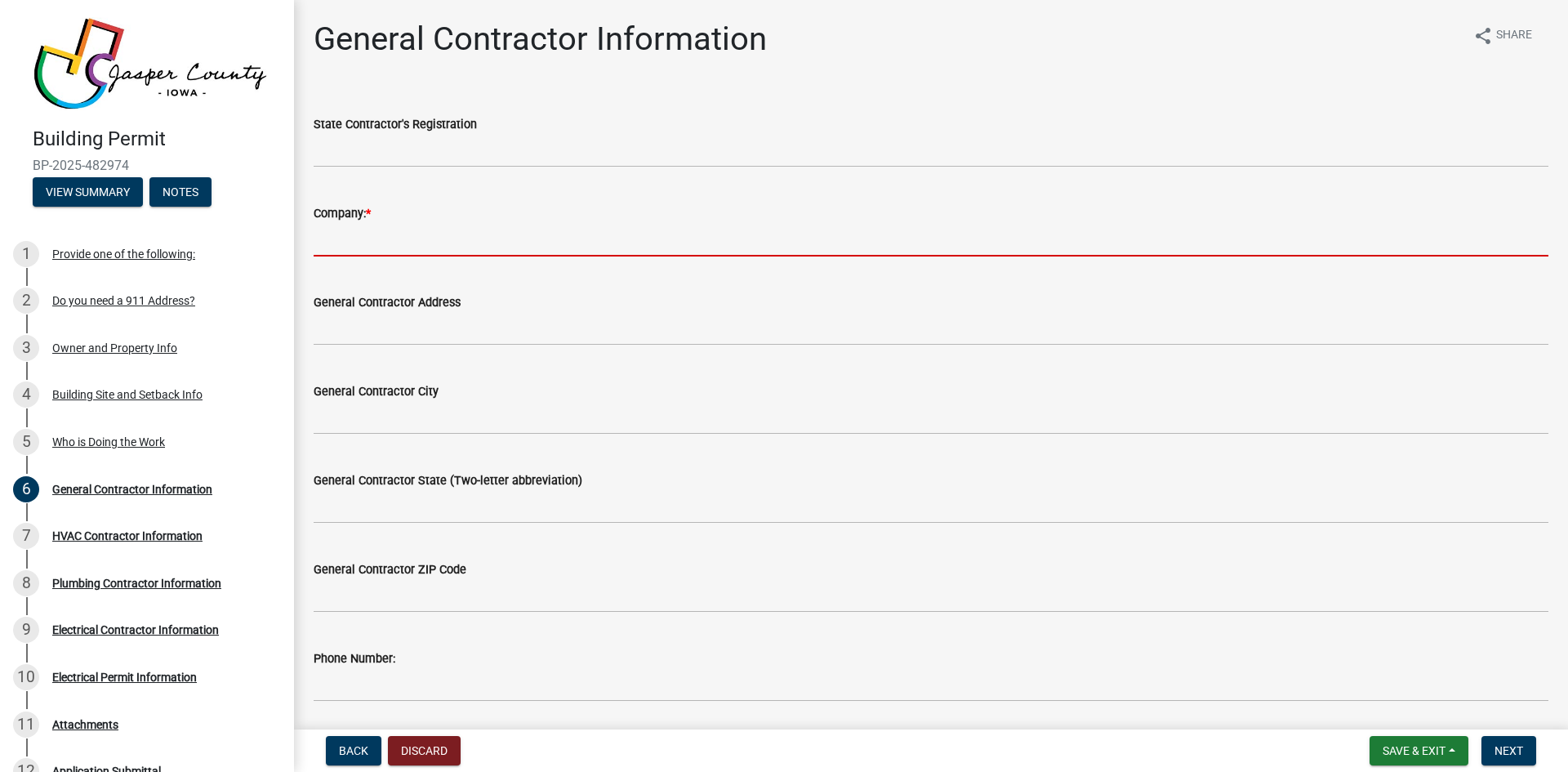
click at [336, 238] on input "Company: *" at bounding box center [931, 240] width 1235 height 34
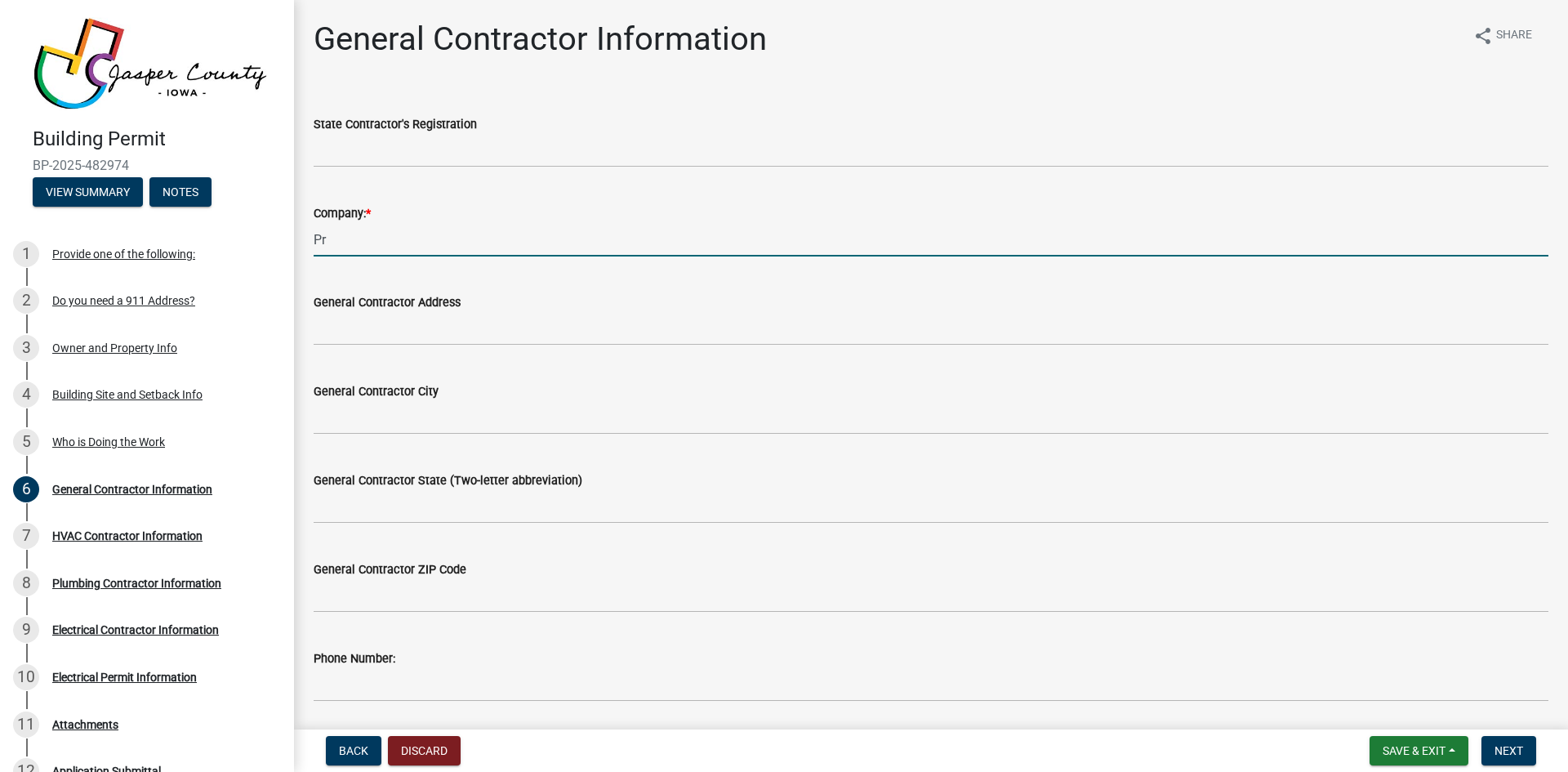
type input "P"
type input "The Proline Building Company"
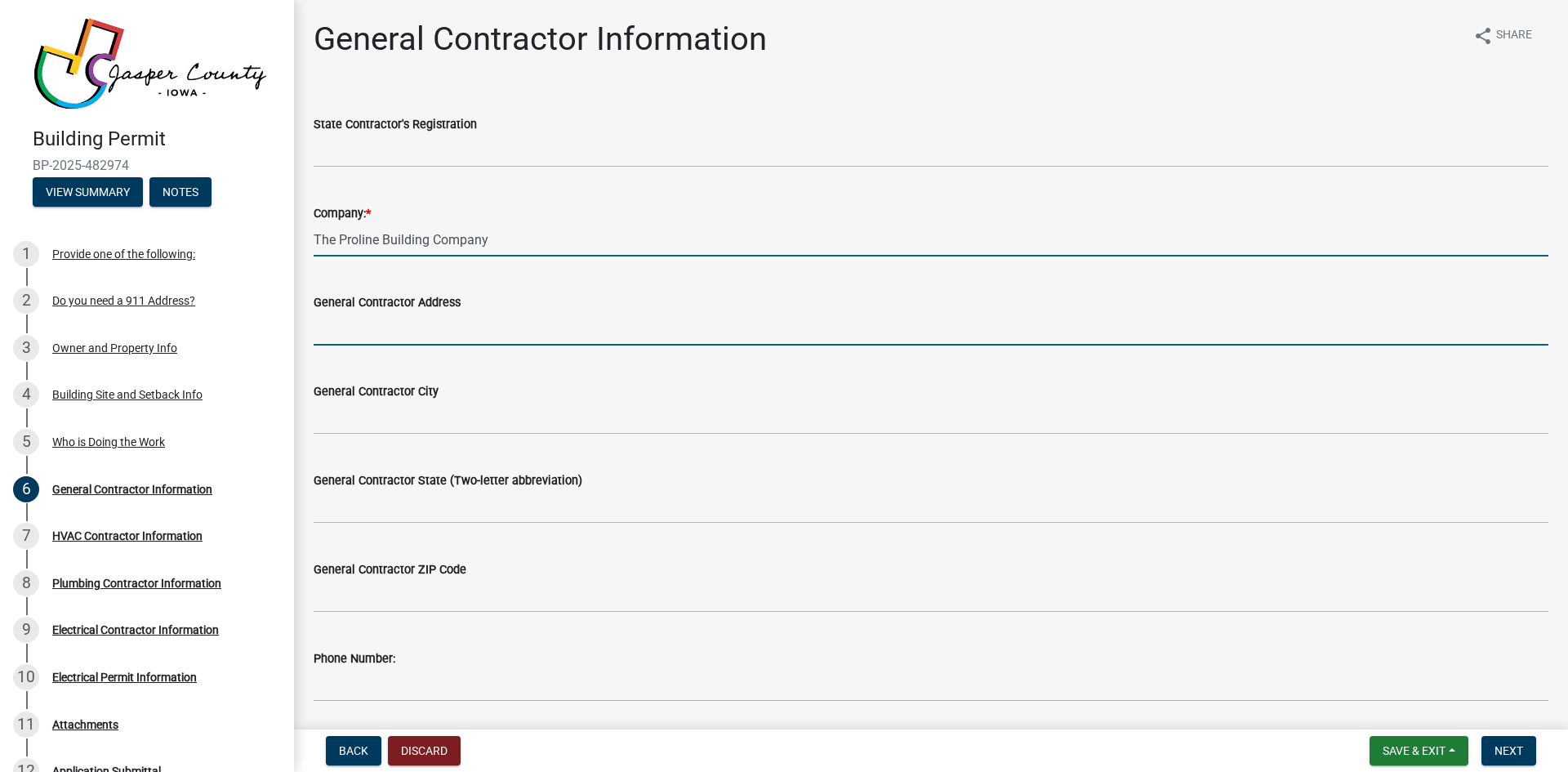
click at [346, 331] on input "General Contractor Address" at bounding box center [931, 329] width 1235 height 34
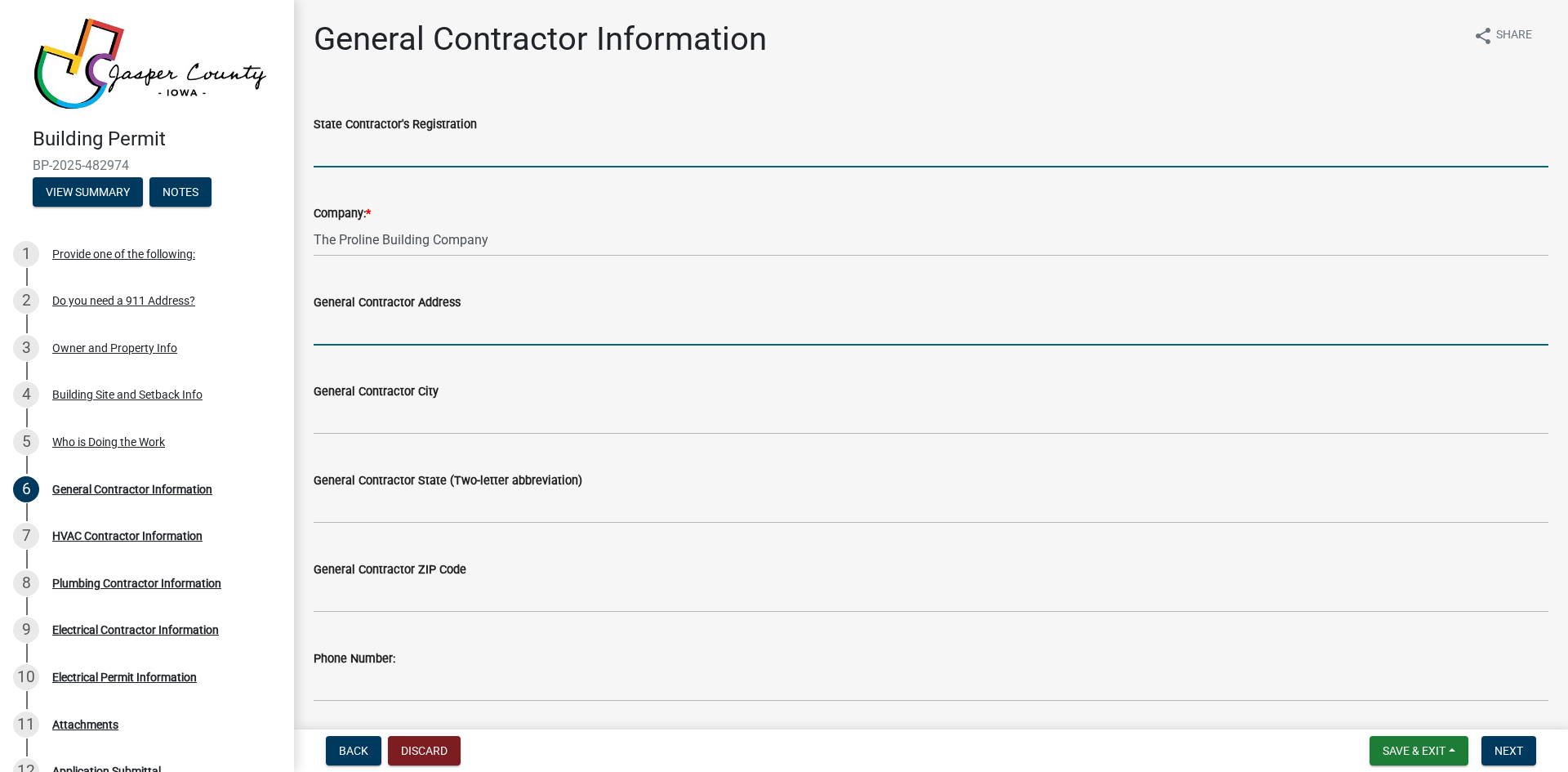
click at [367, 150] on input "State Contractor's Registration" at bounding box center [931, 150] width 1235 height 34
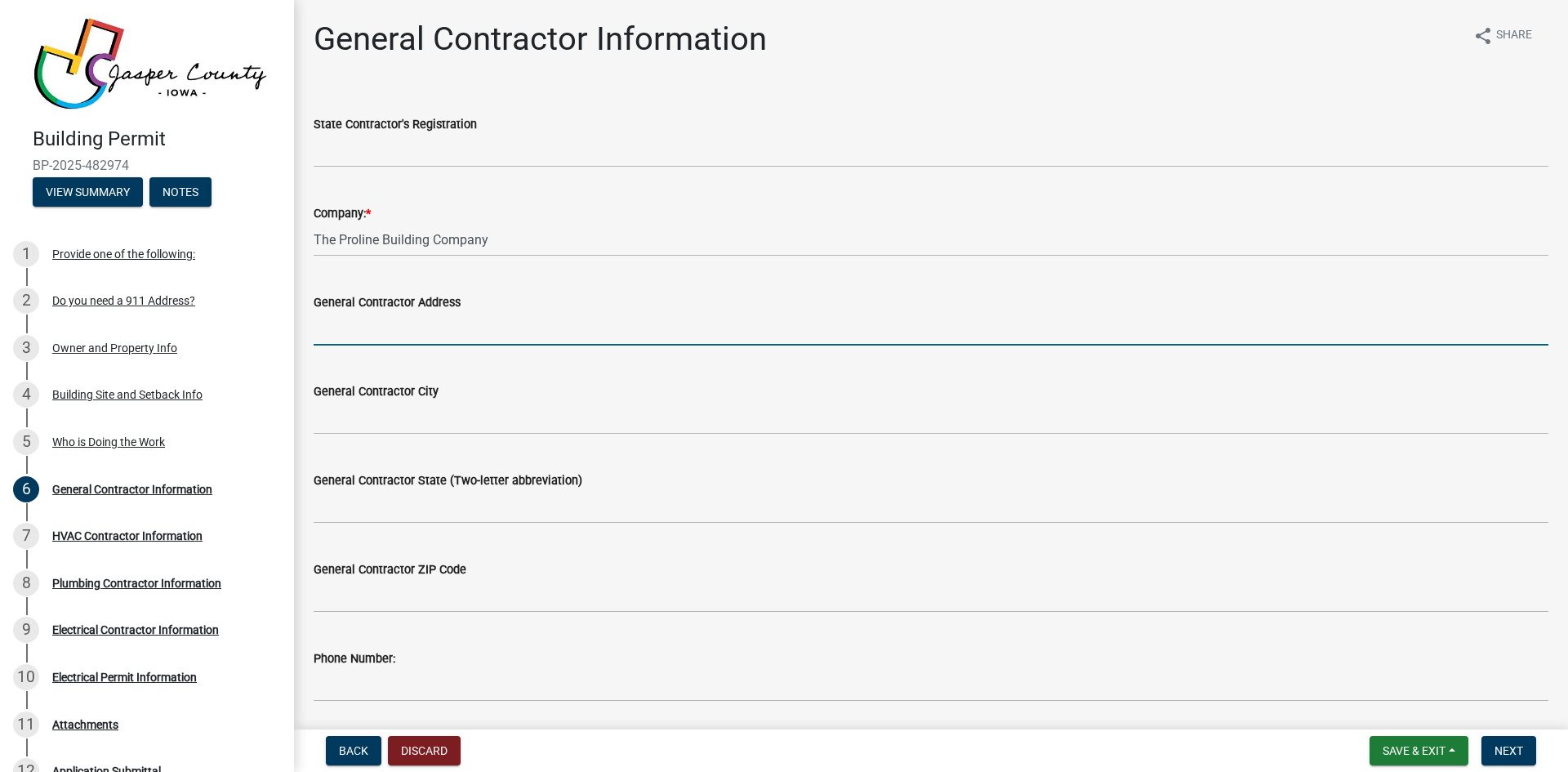
click at [339, 333] on input "General Contractor Address" at bounding box center [931, 329] width 1235 height 34
type input "[STREET_ADDRESS]"
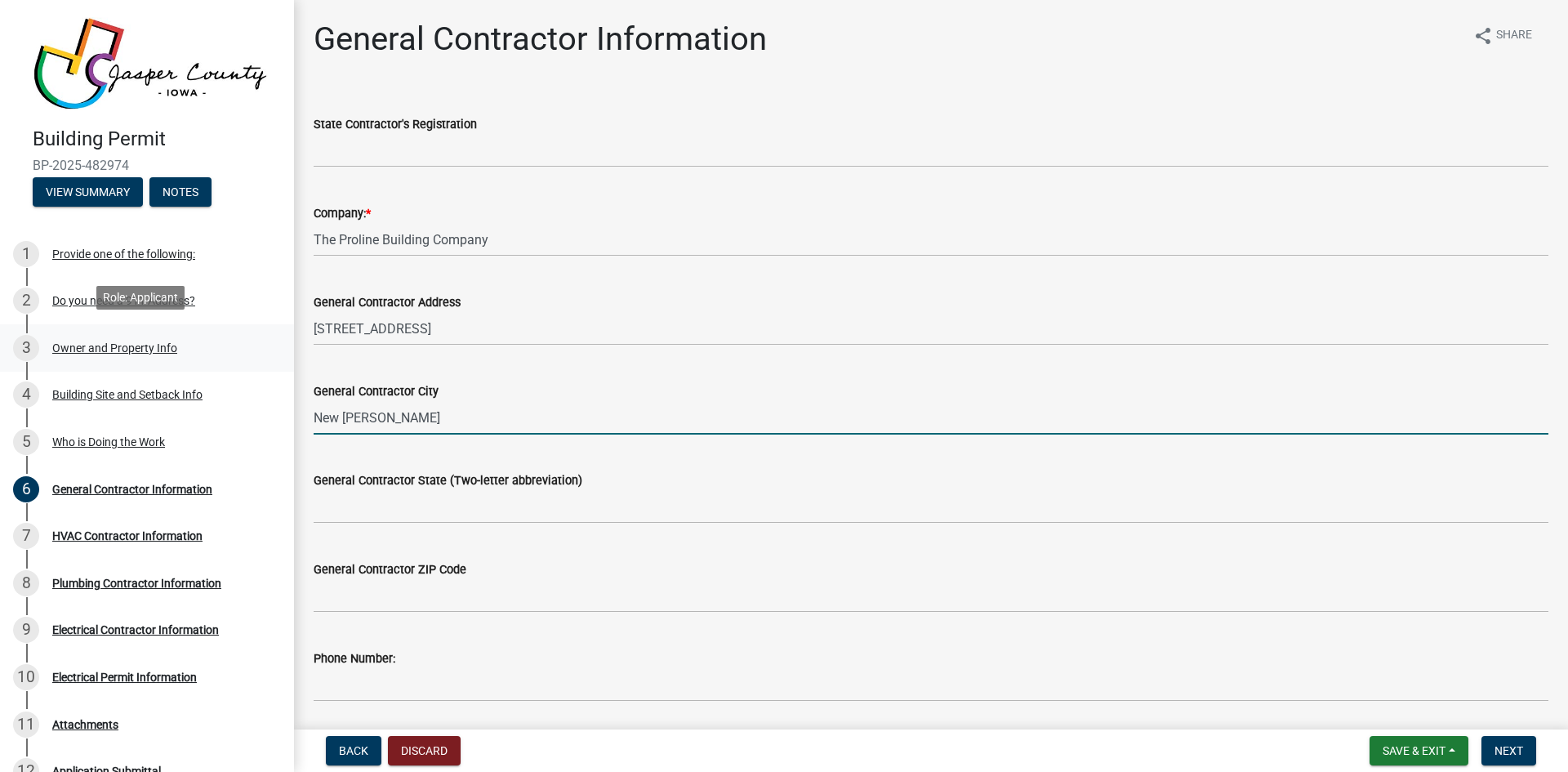
type input "New [PERSON_NAME]"
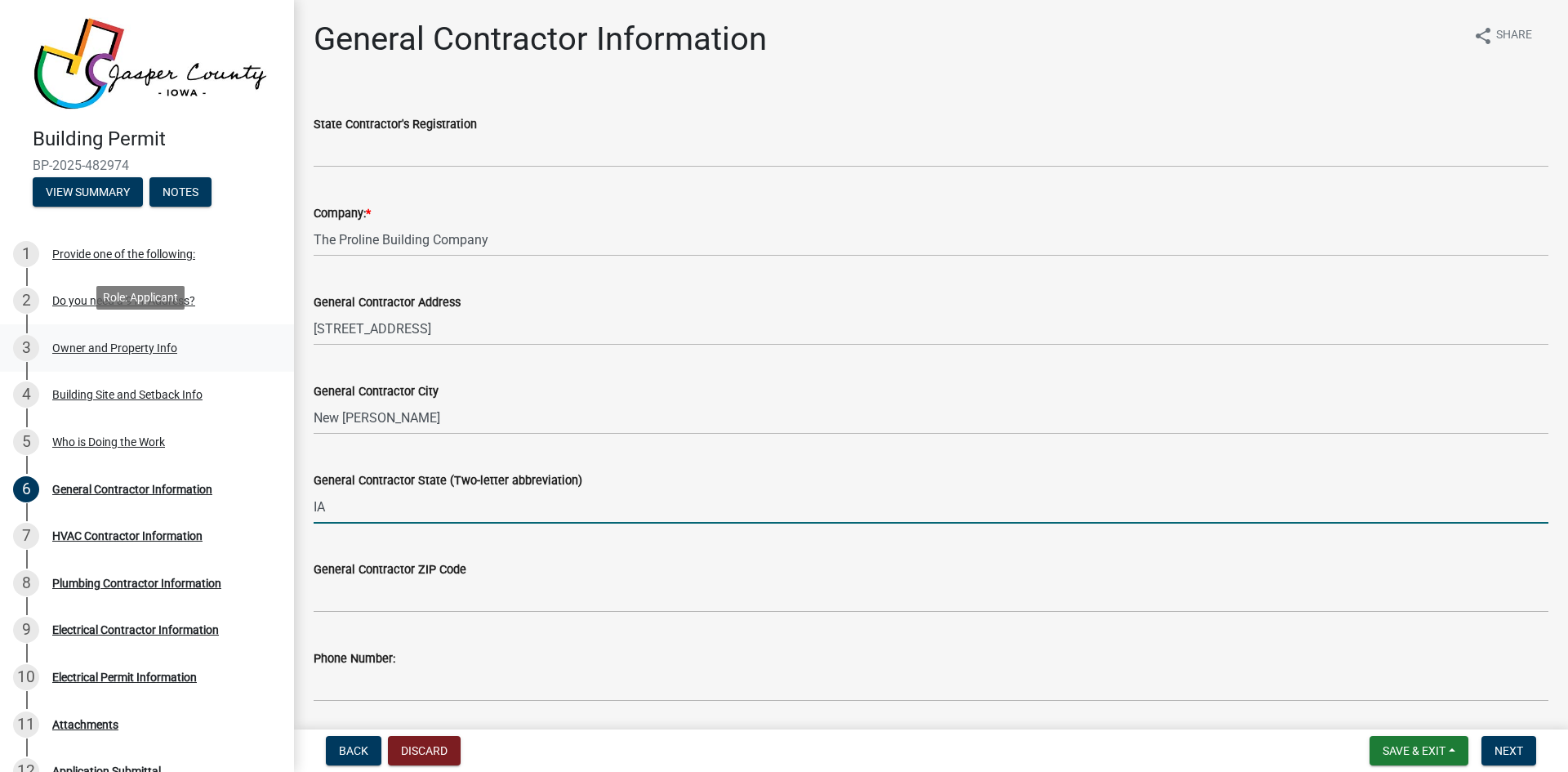
type input "IA"
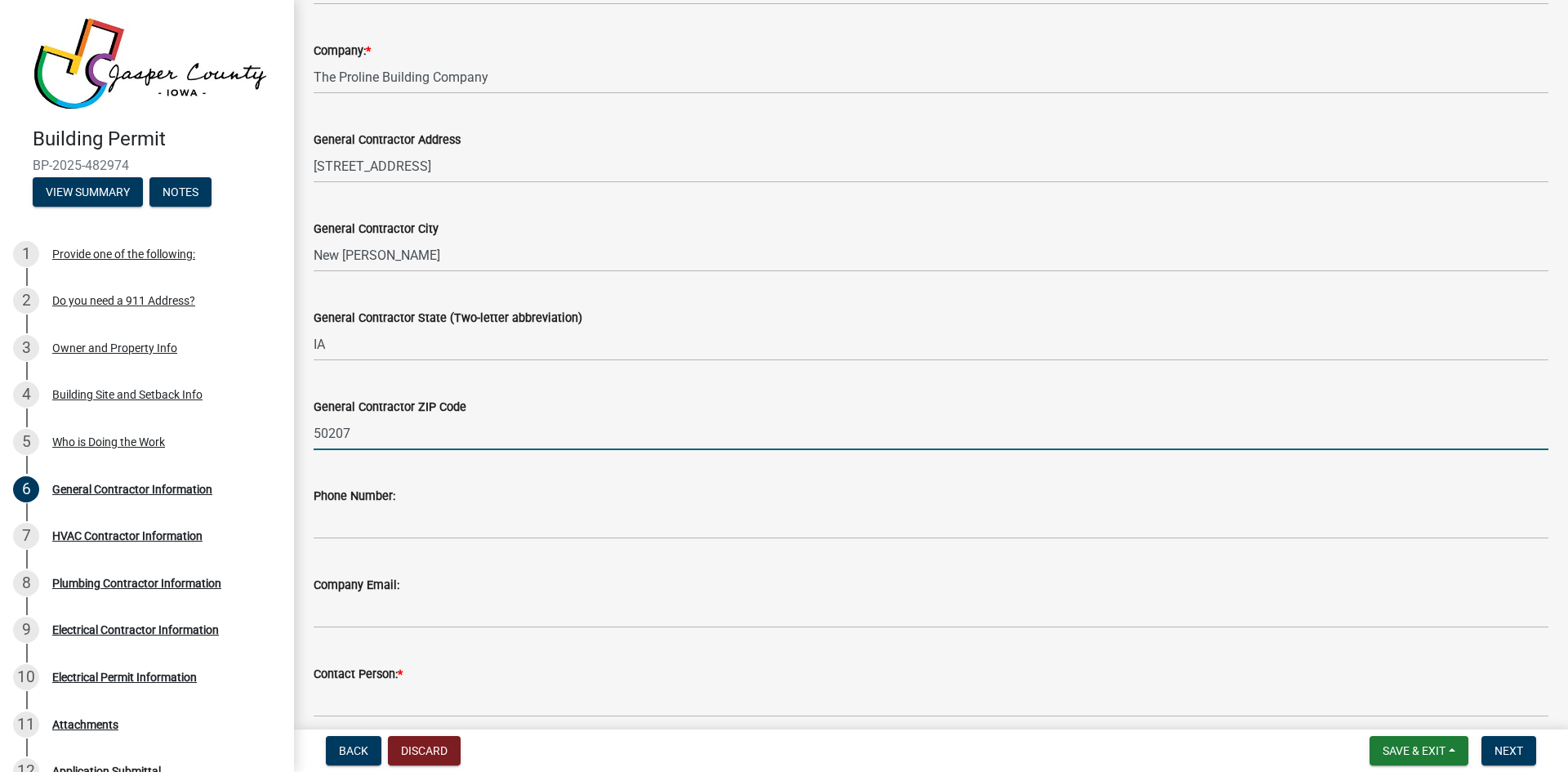
scroll to position [163, 0]
type input "50207"
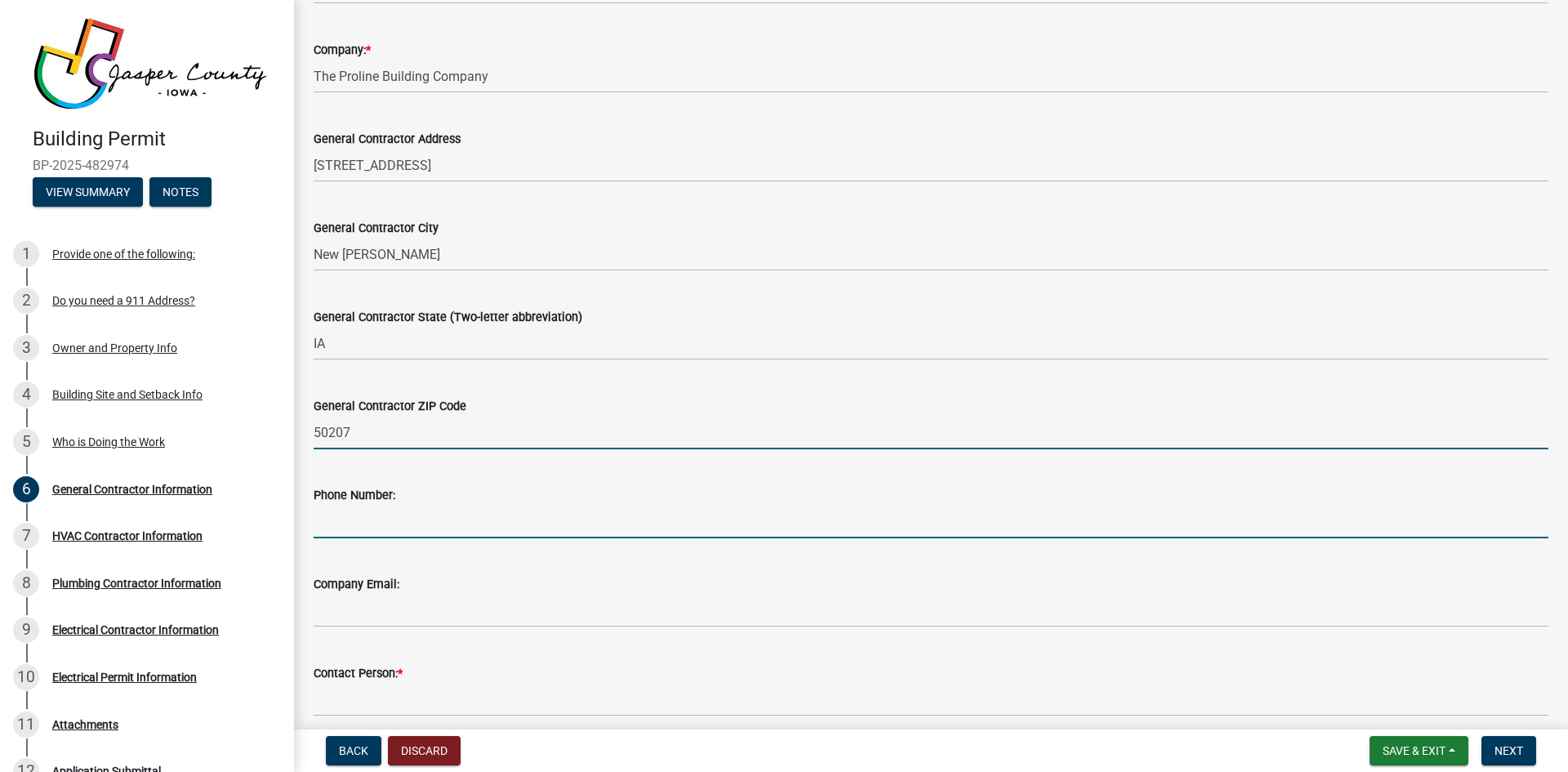
click at [335, 528] on input "Phone Number:" at bounding box center [931, 521] width 1235 height 34
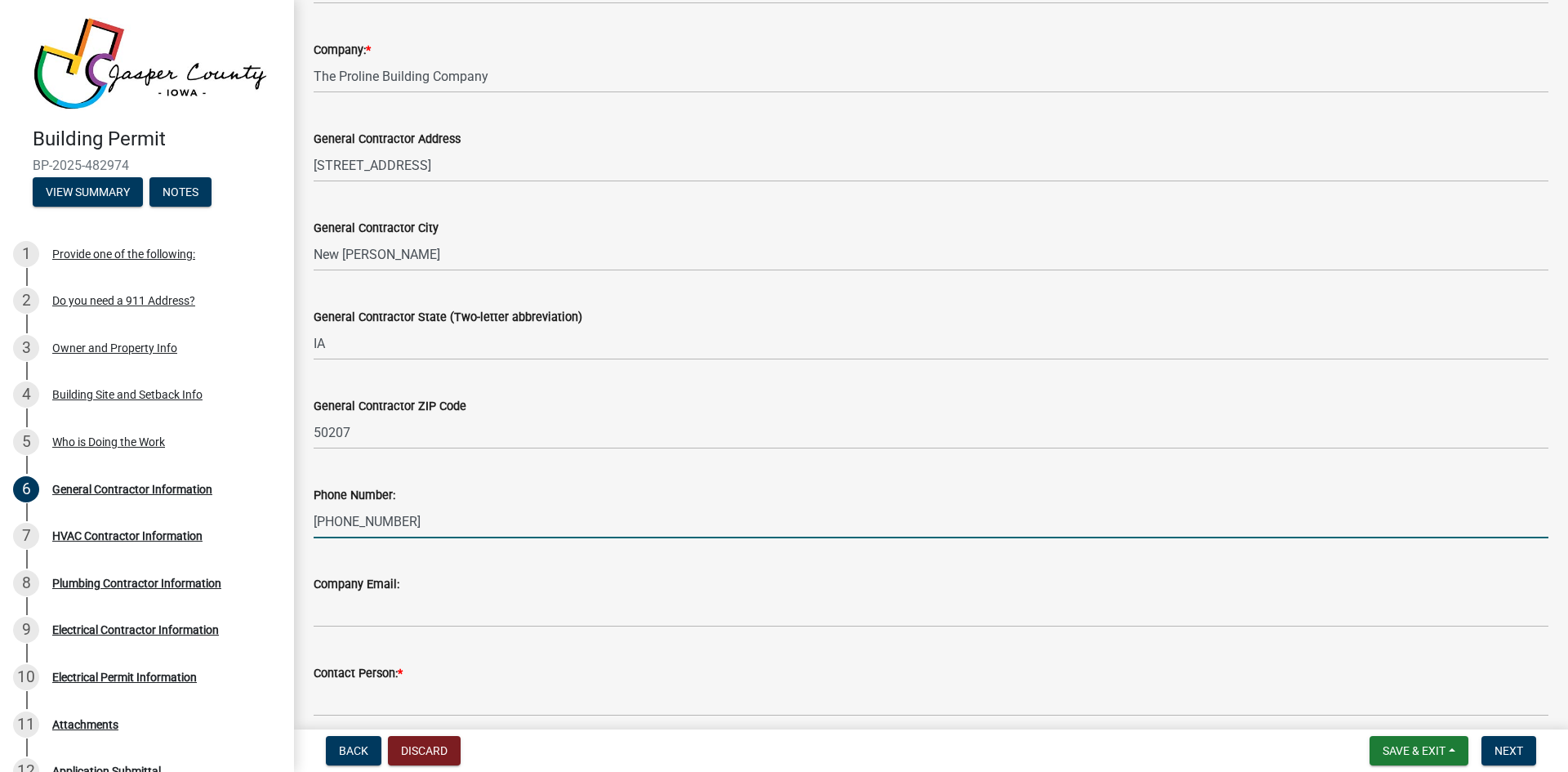
type input "[PHONE_NUMBER]"
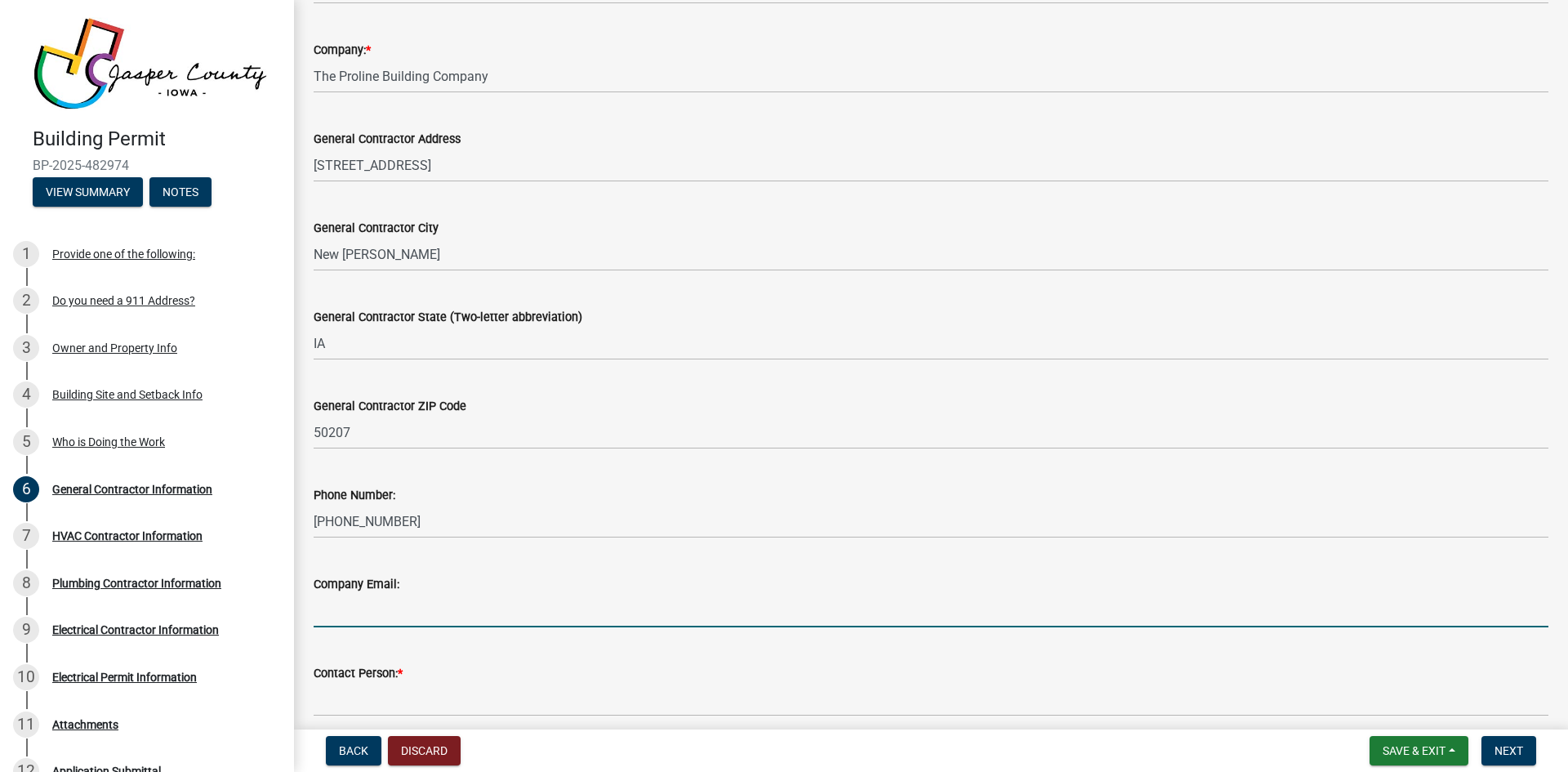
click at [370, 613] on input "Company Email:" at bounding box center [931, 610] width 1235 height 34
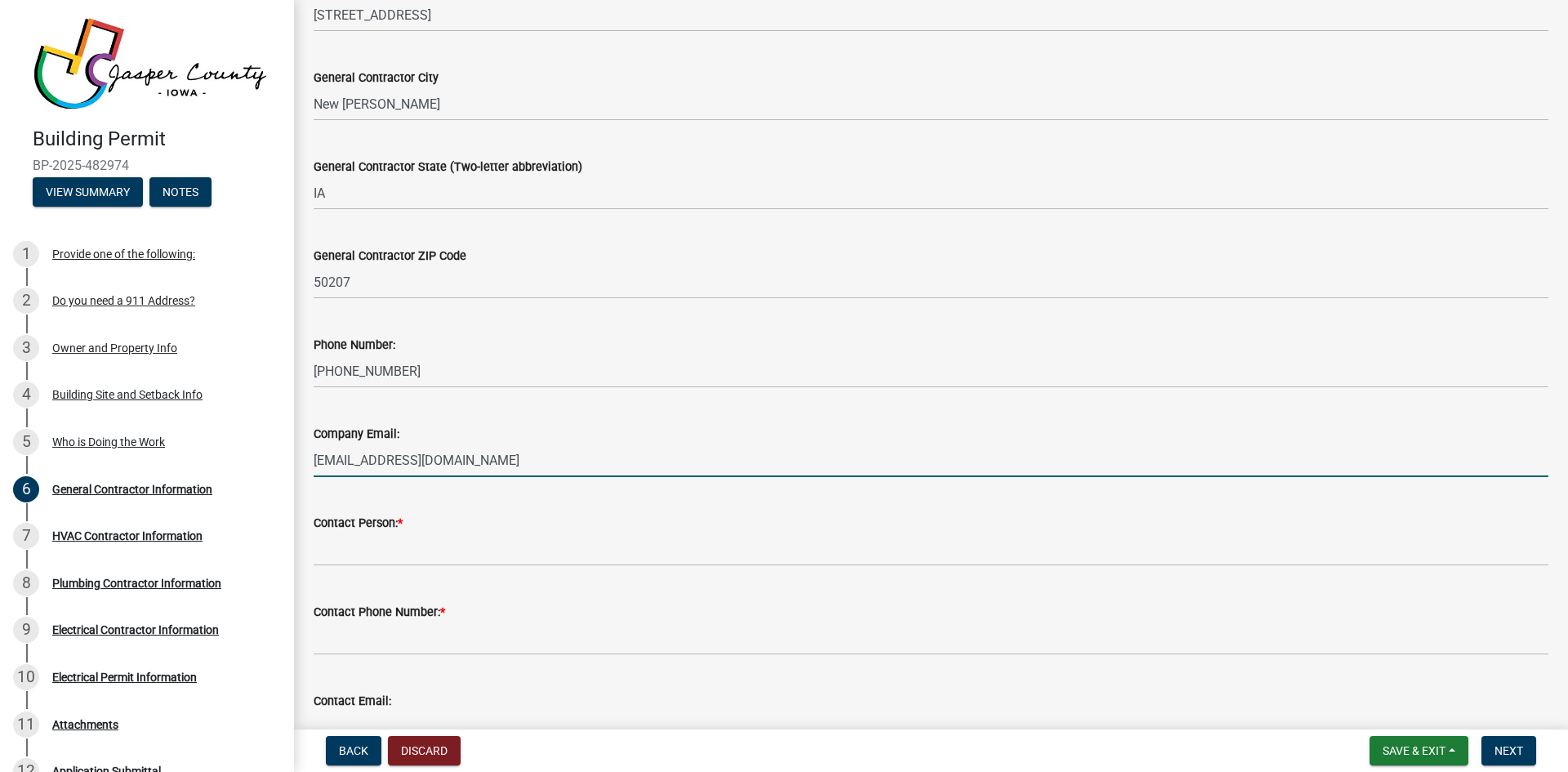
scroll to position [327, 0]
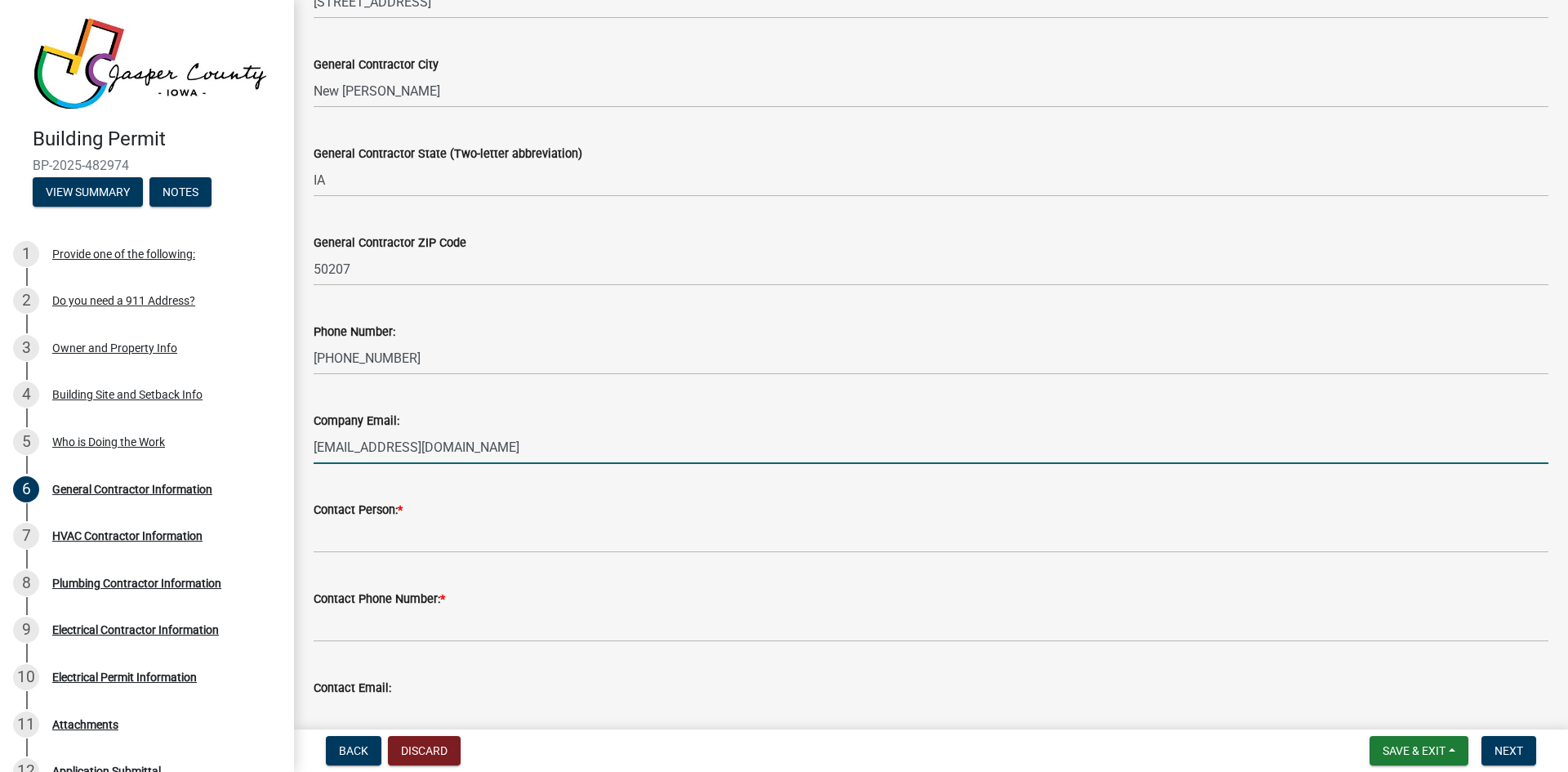
type input "[EMAIL_ADDRESS][DOMAIN_NAME]"
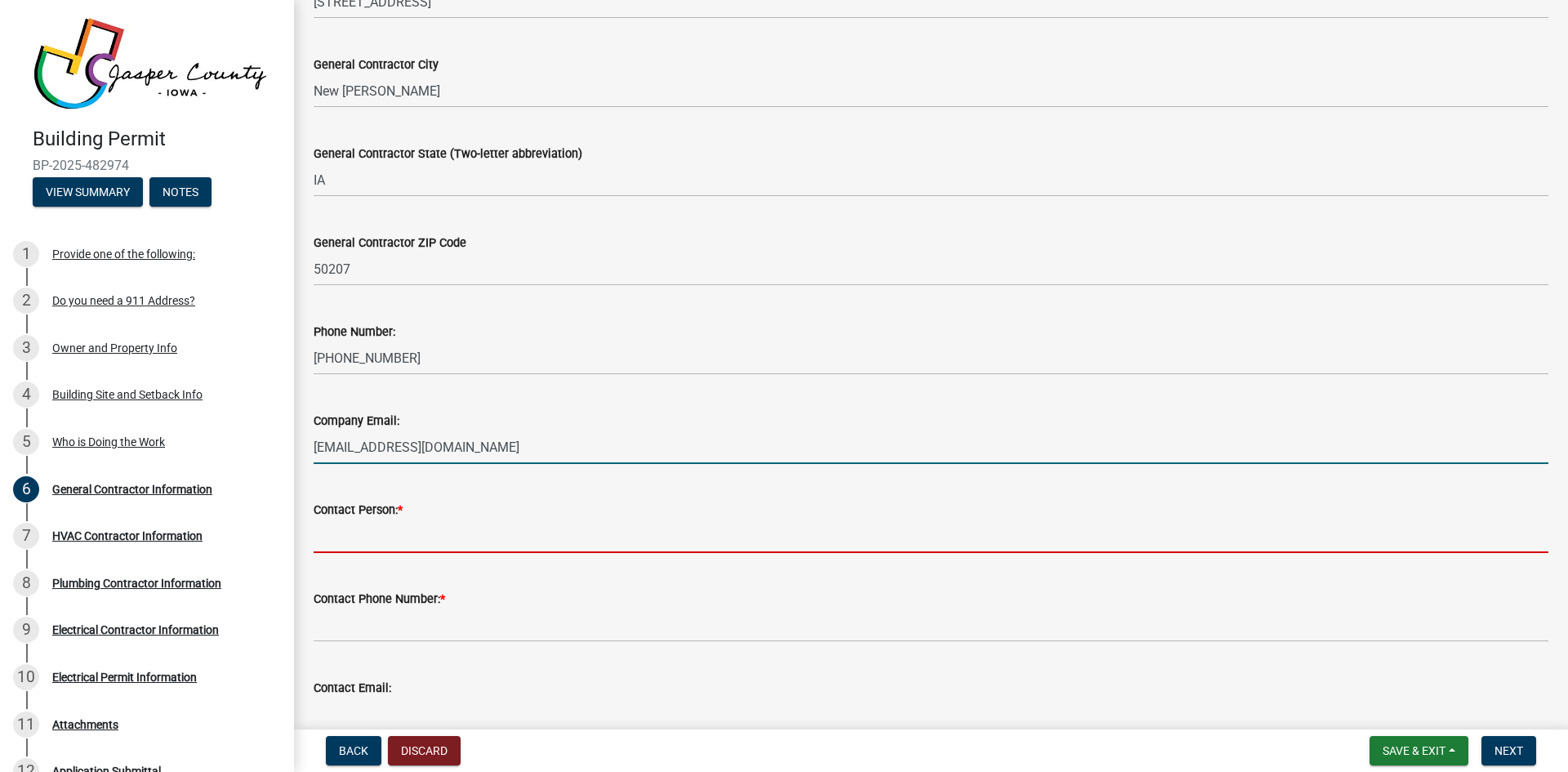
click at [322, 544] on input "Contact Person: *" at bounding box center [931, 536] width 1235 height 34
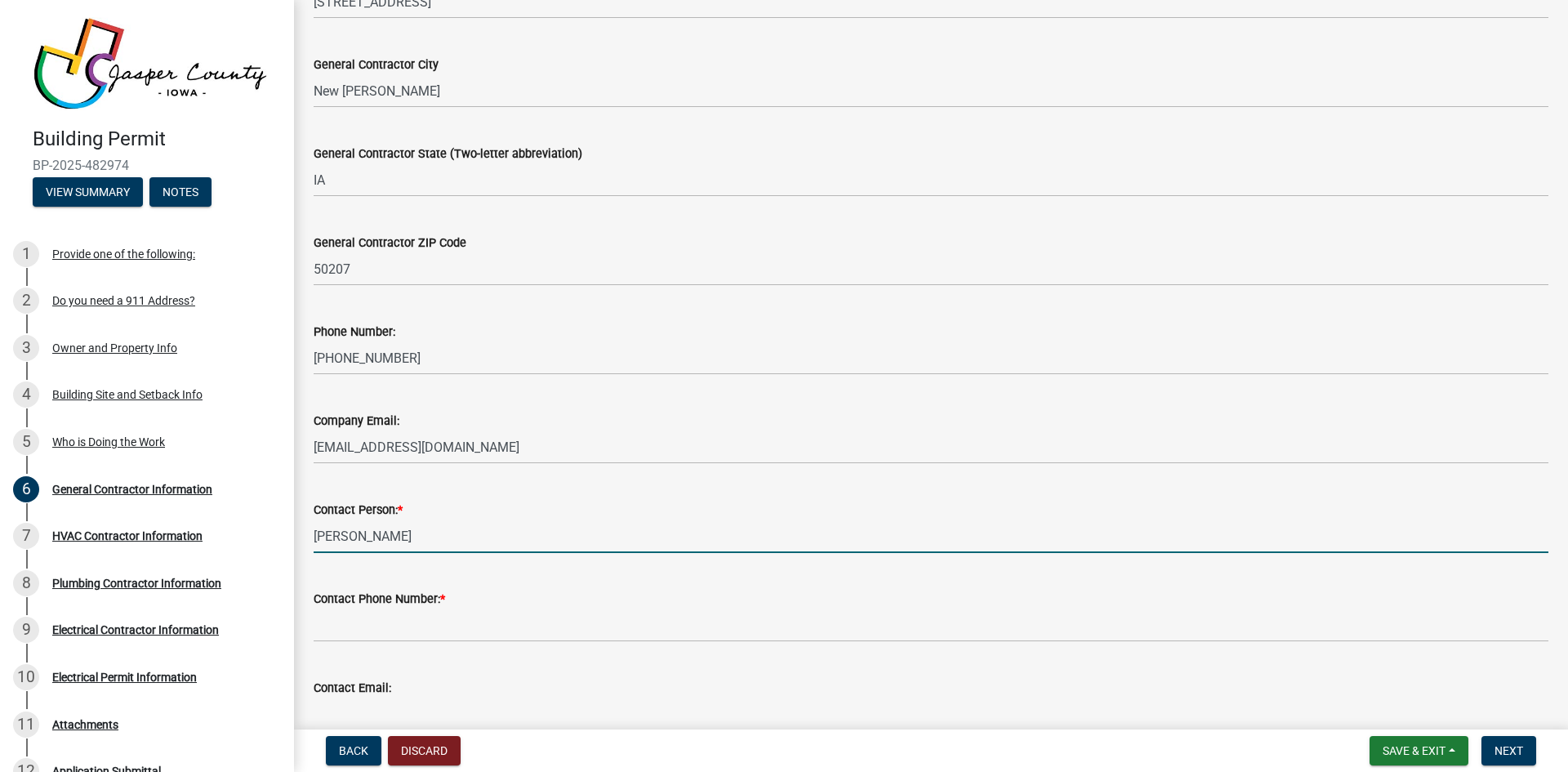
type input "[PERSON_NAME]"
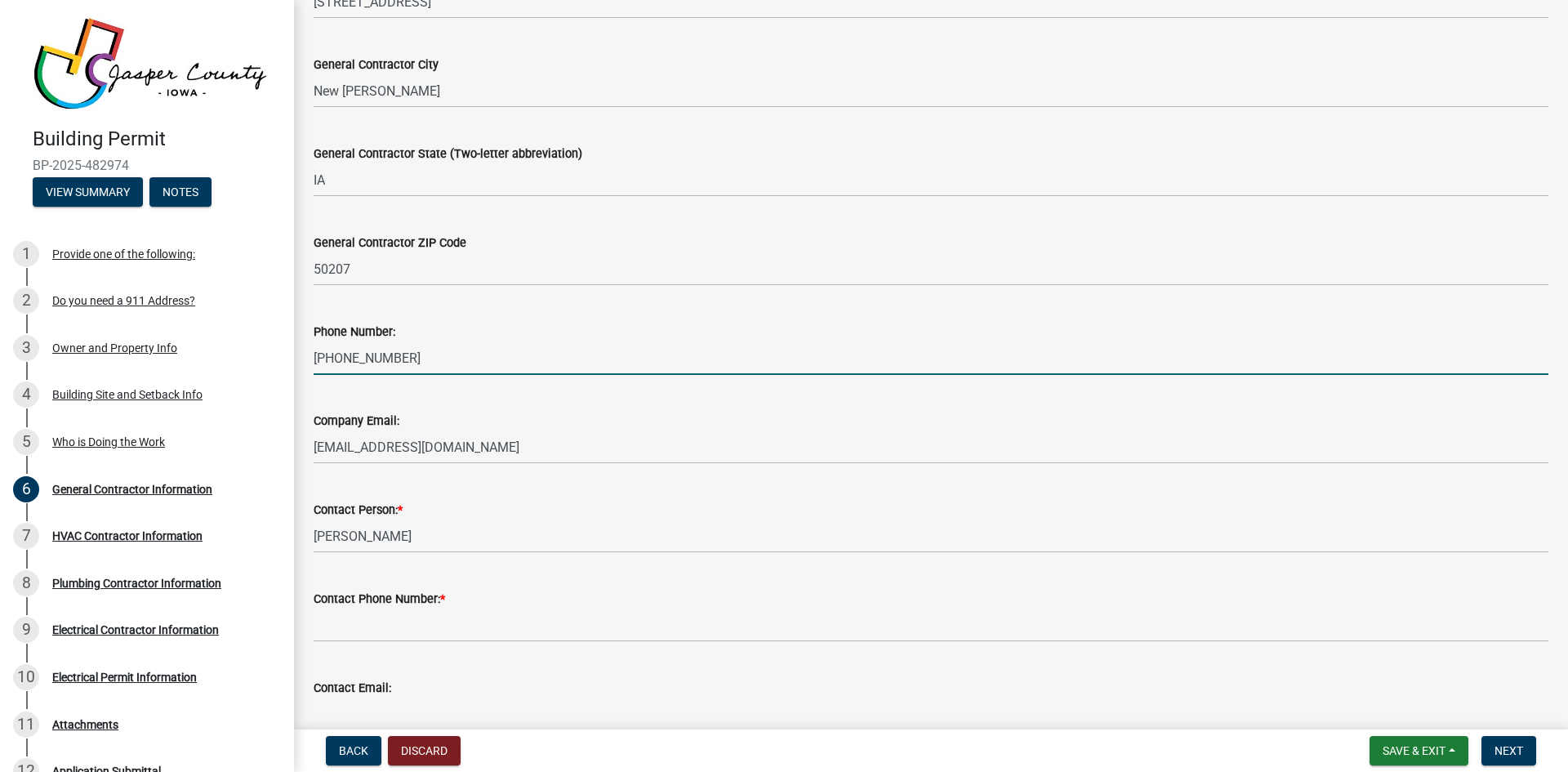
drag, startPoint x: 397, startPoint y: 359, endPoint x: 312, endPoint y: 359, distance: 85.0
click at [312, 358] on div "Phone Number: [PHONE_NUMBER]" at bounding box center [932, 337] width 1259 height 76
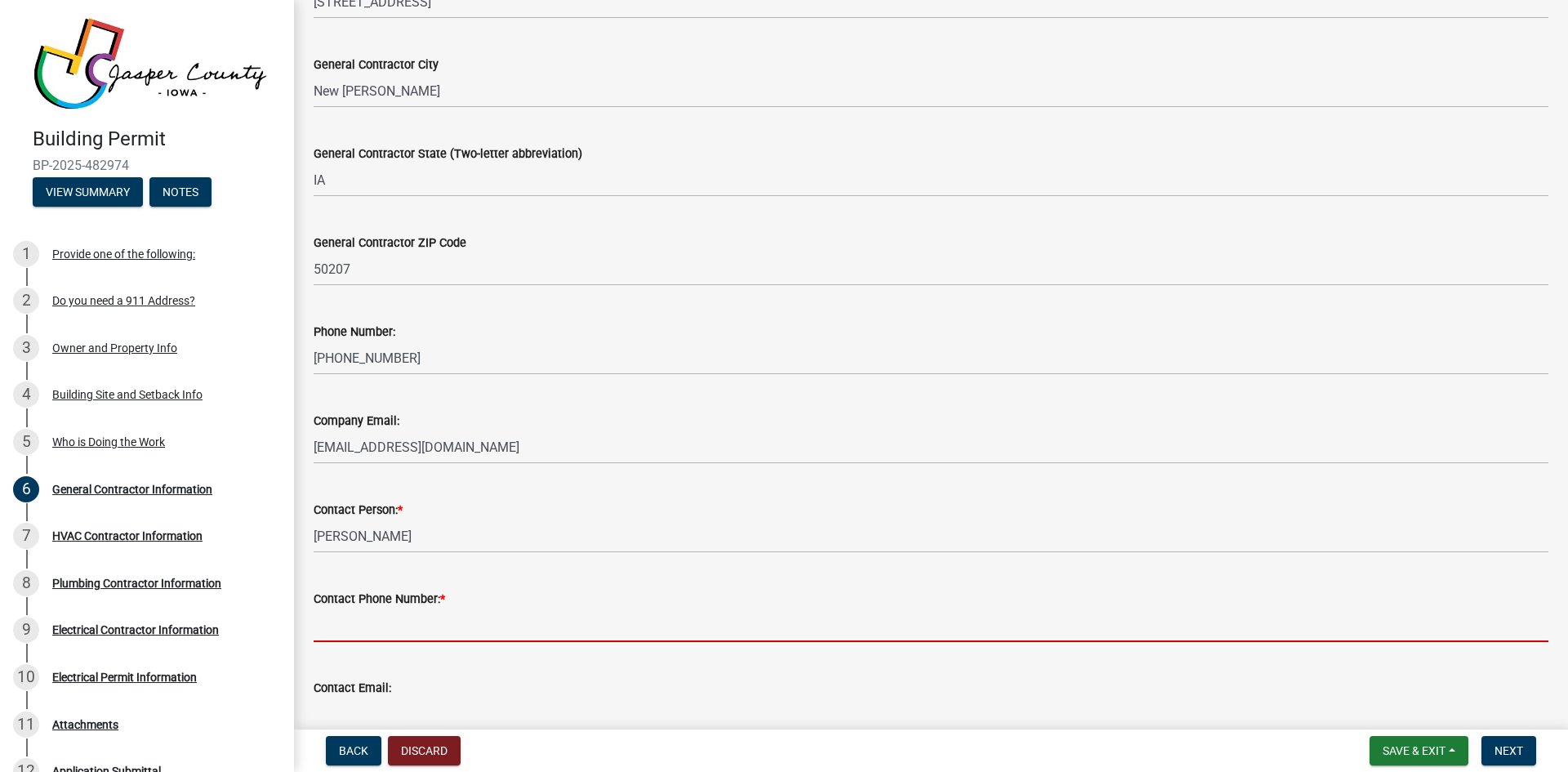
click at [366, 637] on input "Contact Phone Number: *" at bounding box center [931, 625] width 1235 height 34
paste input "[PHONE_NUMBER]"
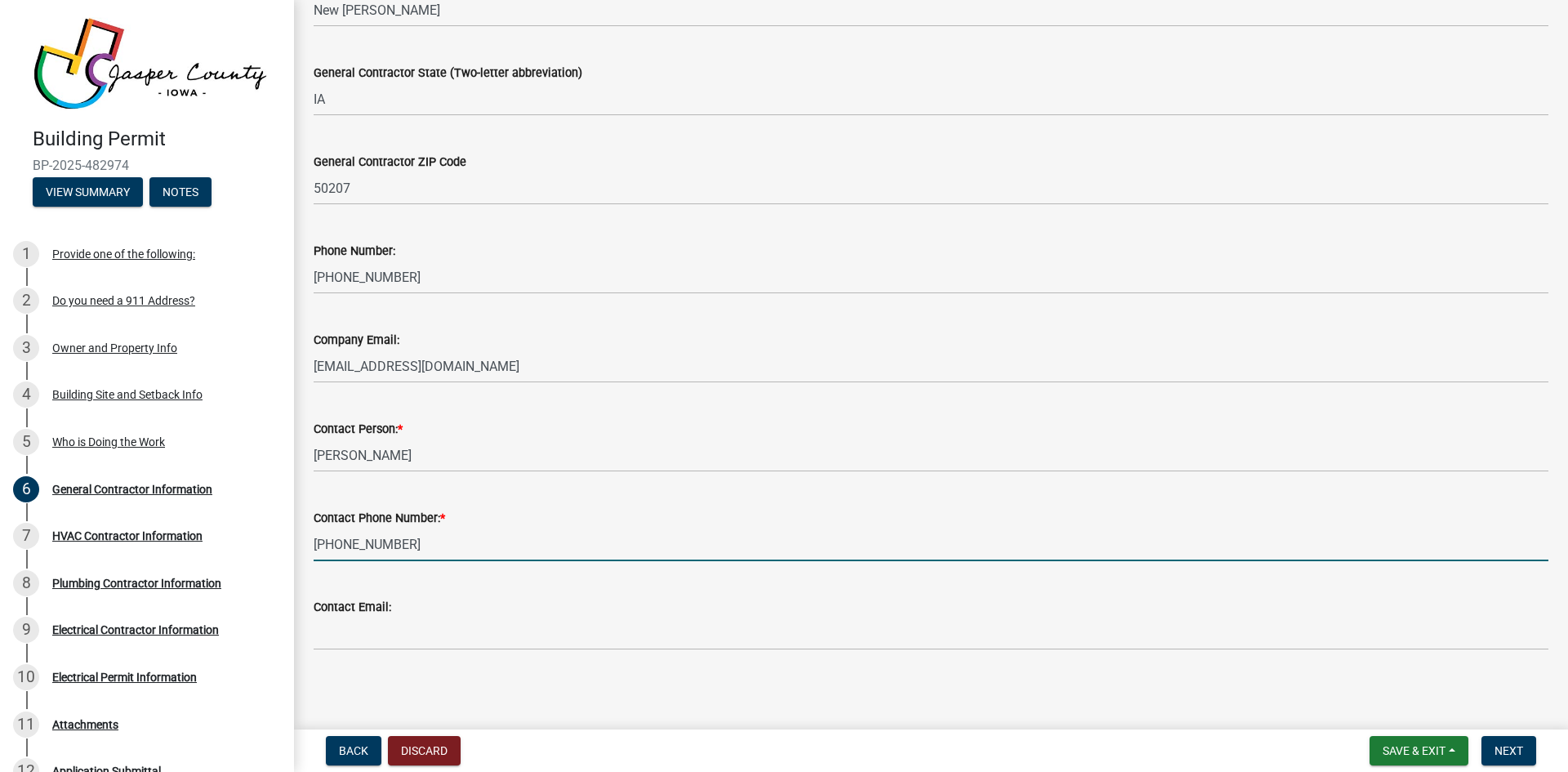
scroll to position [412, 0]
type input "[PHONE_NUMBER]"
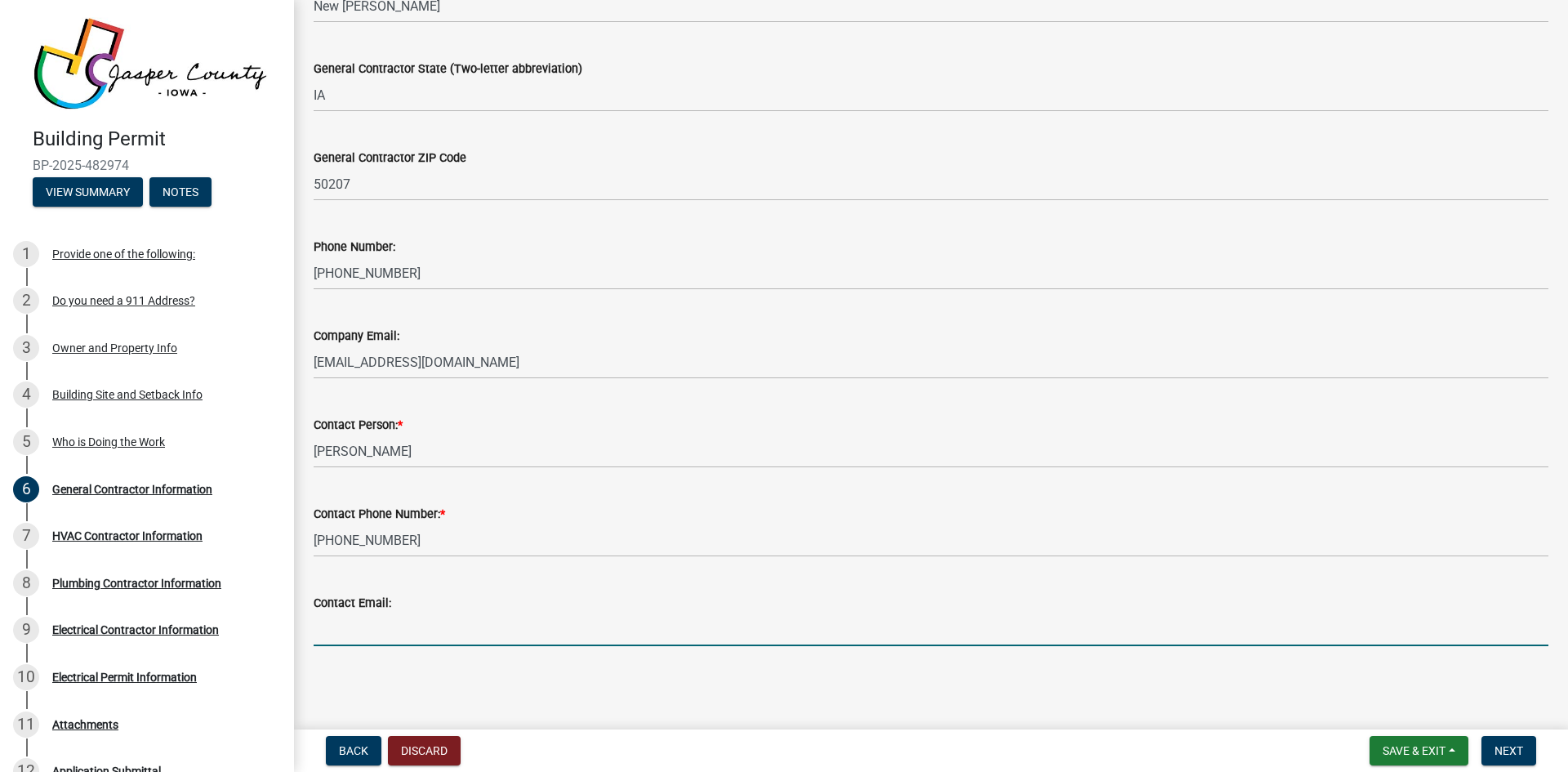
click at [367, 638] on input "Contact Email:" at bounding box center [931, 629] width 1235 height 34
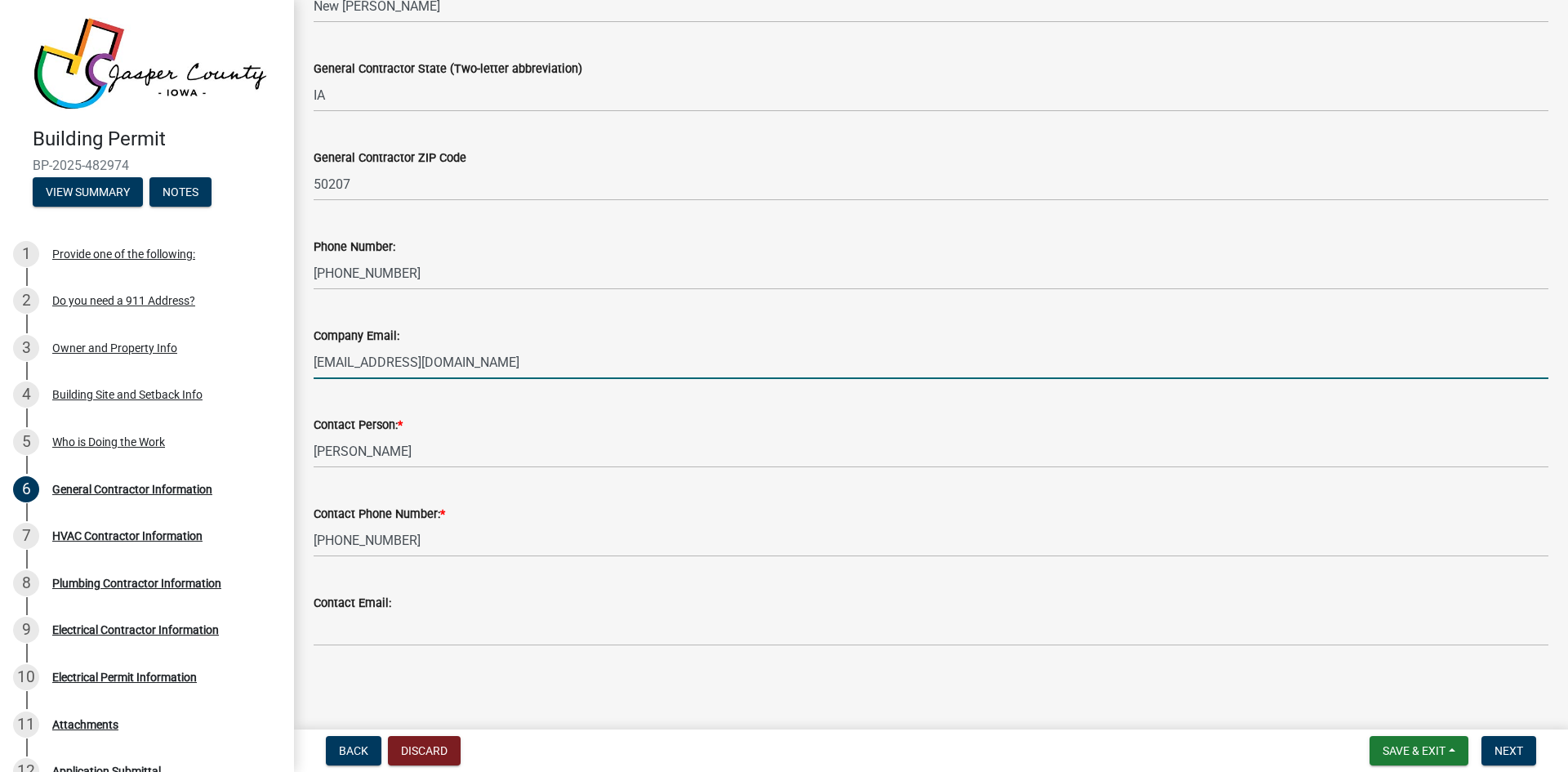
drag, startPoint x: 420, startPoint y: 364, endPoint x: 315, endPoint y: 371, distance: 105.2
click at [315, 371] on input "[EMAIL_ADDRESS][DOMAIN_NAME]" at bounding box center [931, 362] width 1235 height 34
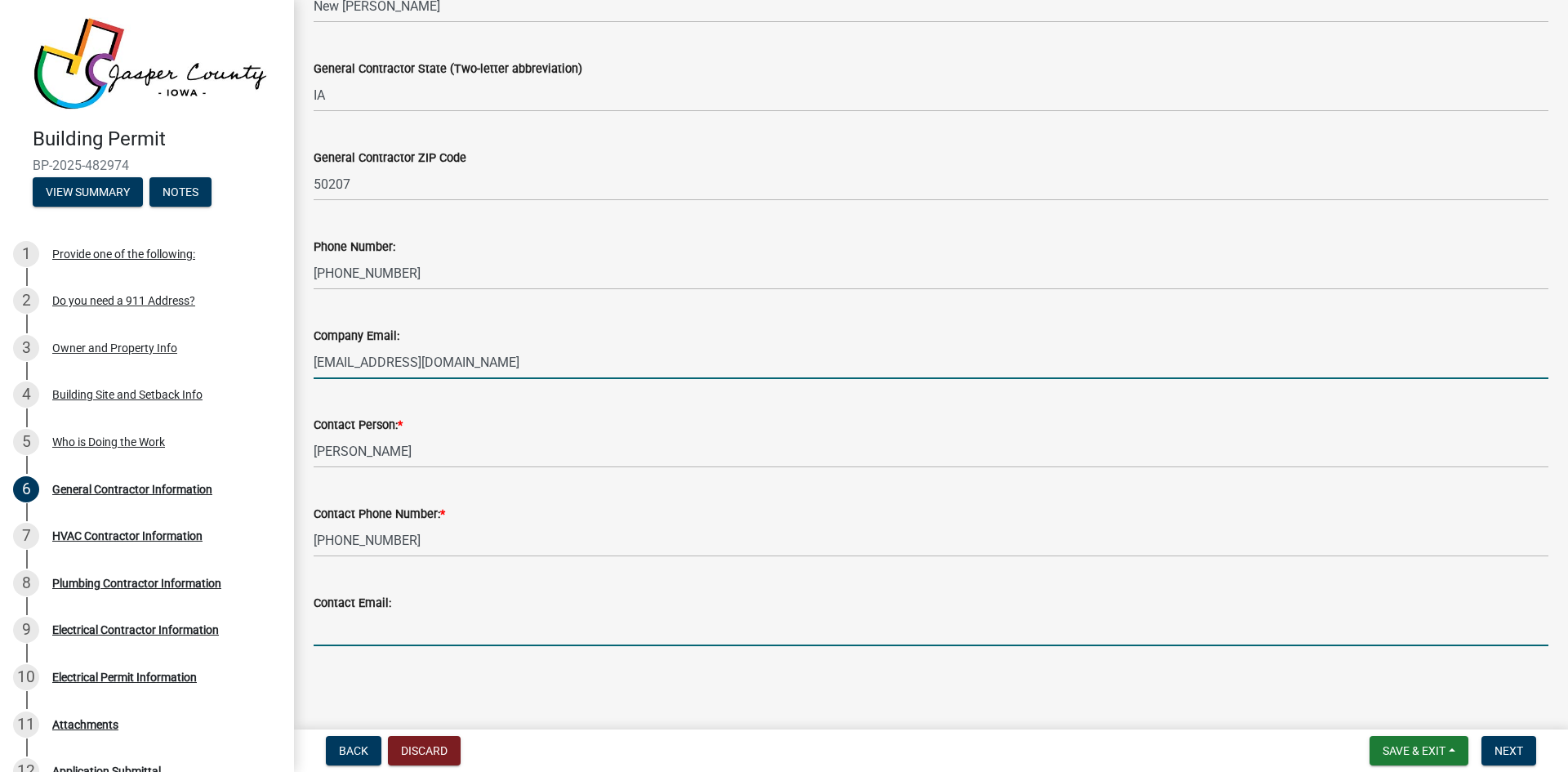
click at [330, 638] on input "Contact Email:" at bounding box center [931, 629] width 1235 height 34
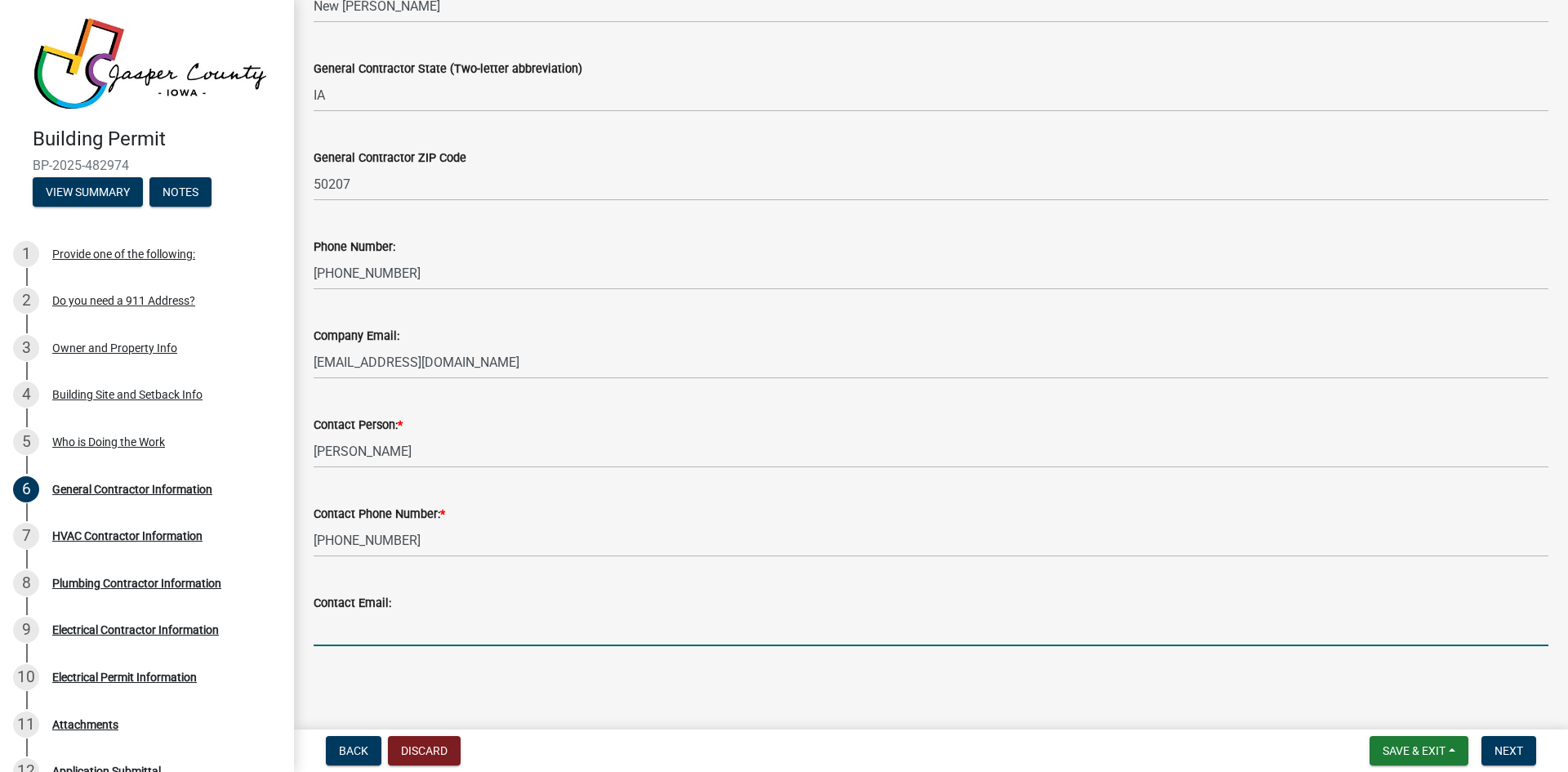
paste input "[EMAIL_ADDRESS][DOMAIN_NAME]"
type input "[EMAIL_ADDRESS][DOMAIN_NAME]"
click at [1519, 753] on span "Next" at bounding box center [1509, 751] width 29 height 14
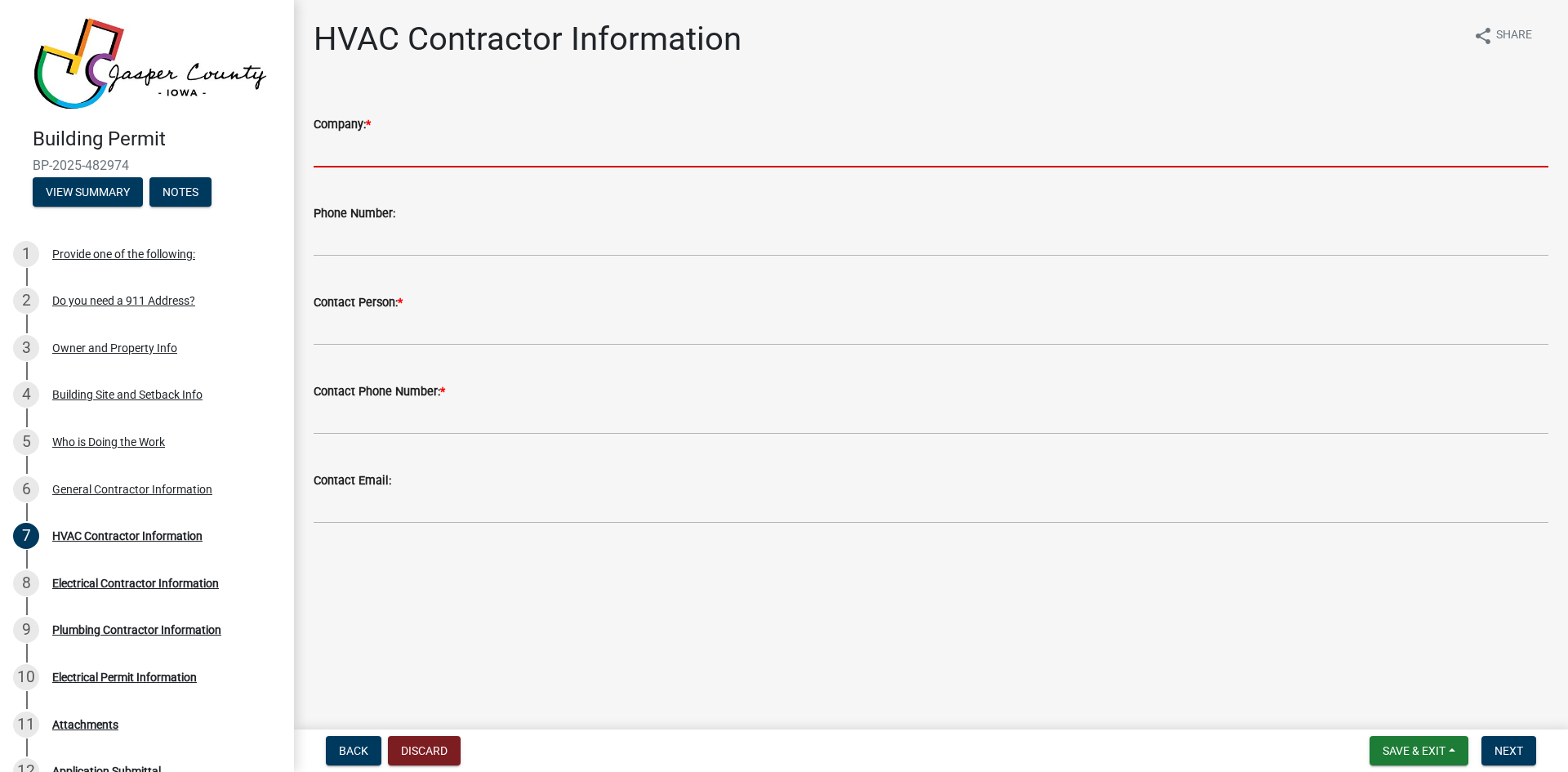
click at [369, 161] on input "Company: *" at bounding box center [931, 150] width 1235 height 34
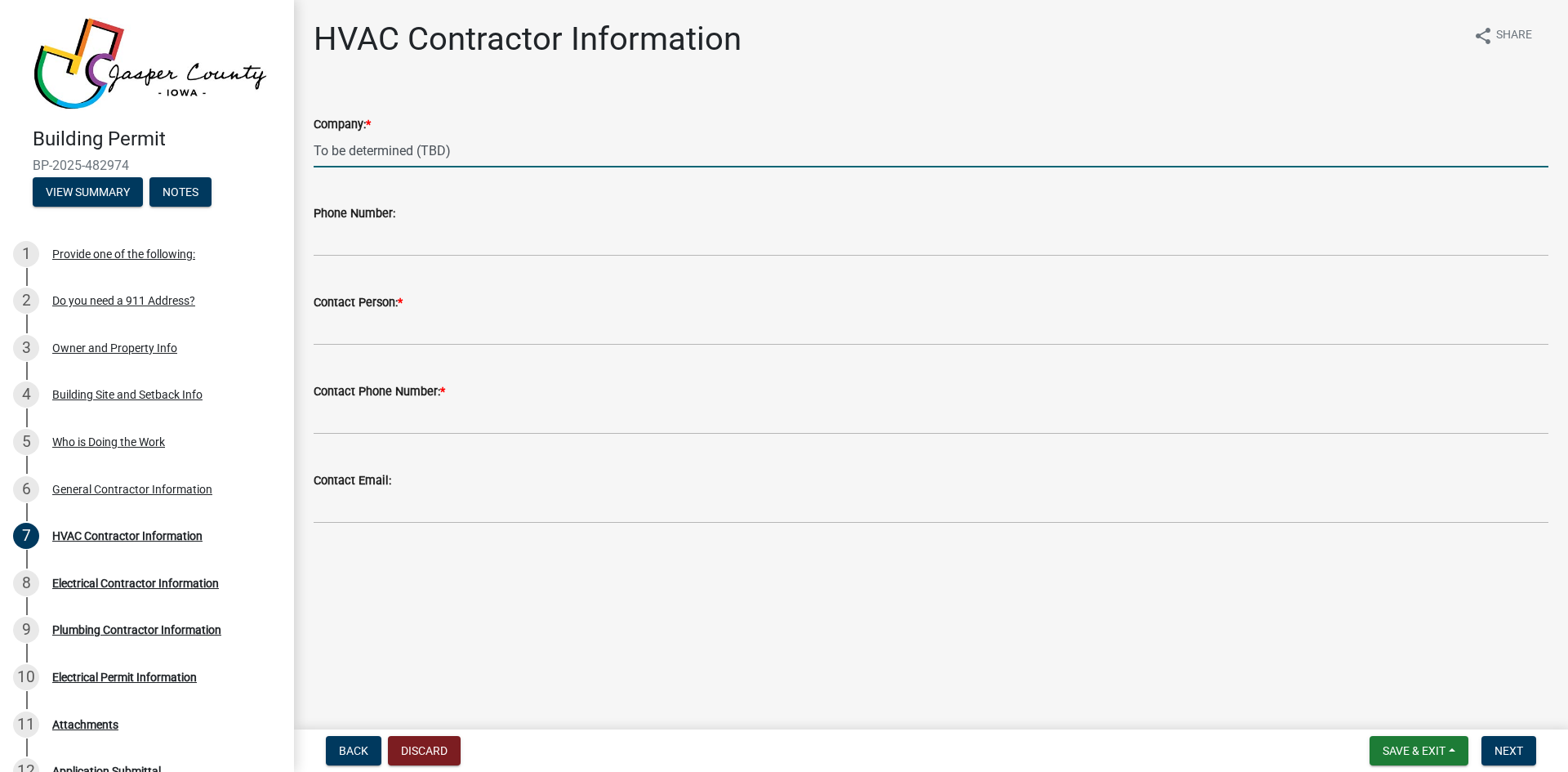
type input "To be determined (TBD)"
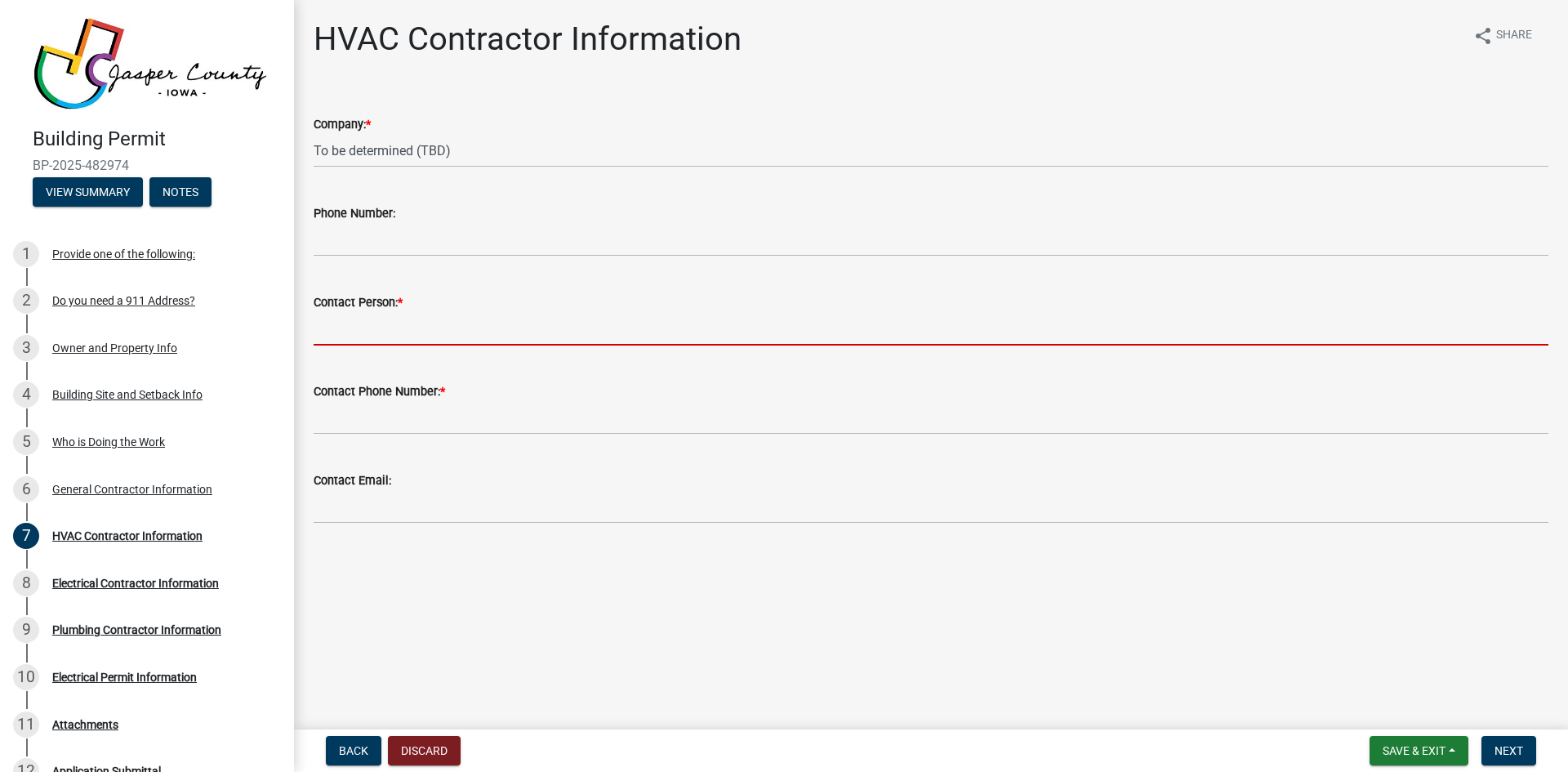
click at [378, 334] on input "Contact Person: *" at bounding box center [931, 329] width 1235 height 34
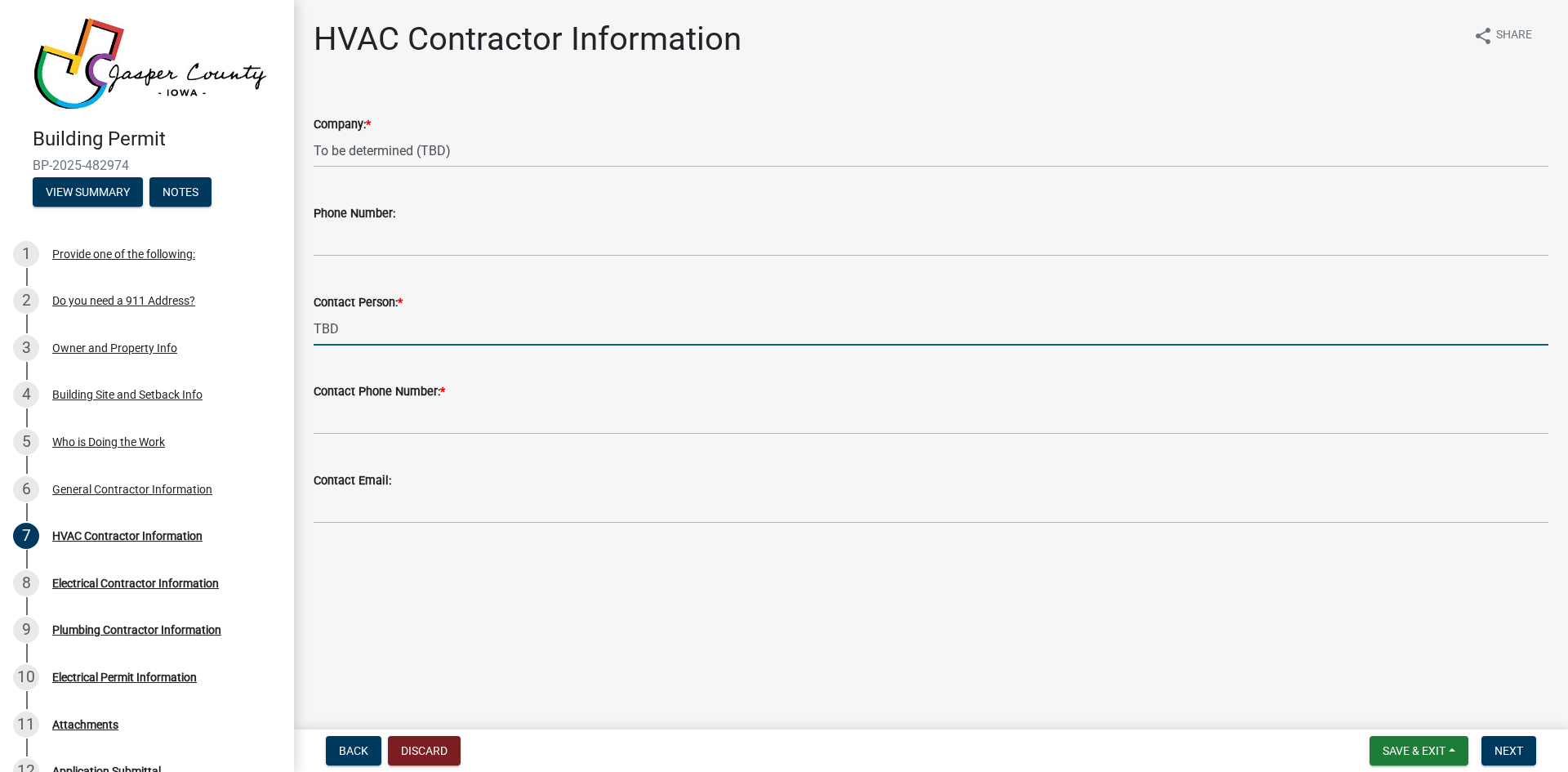
type input "TBD"
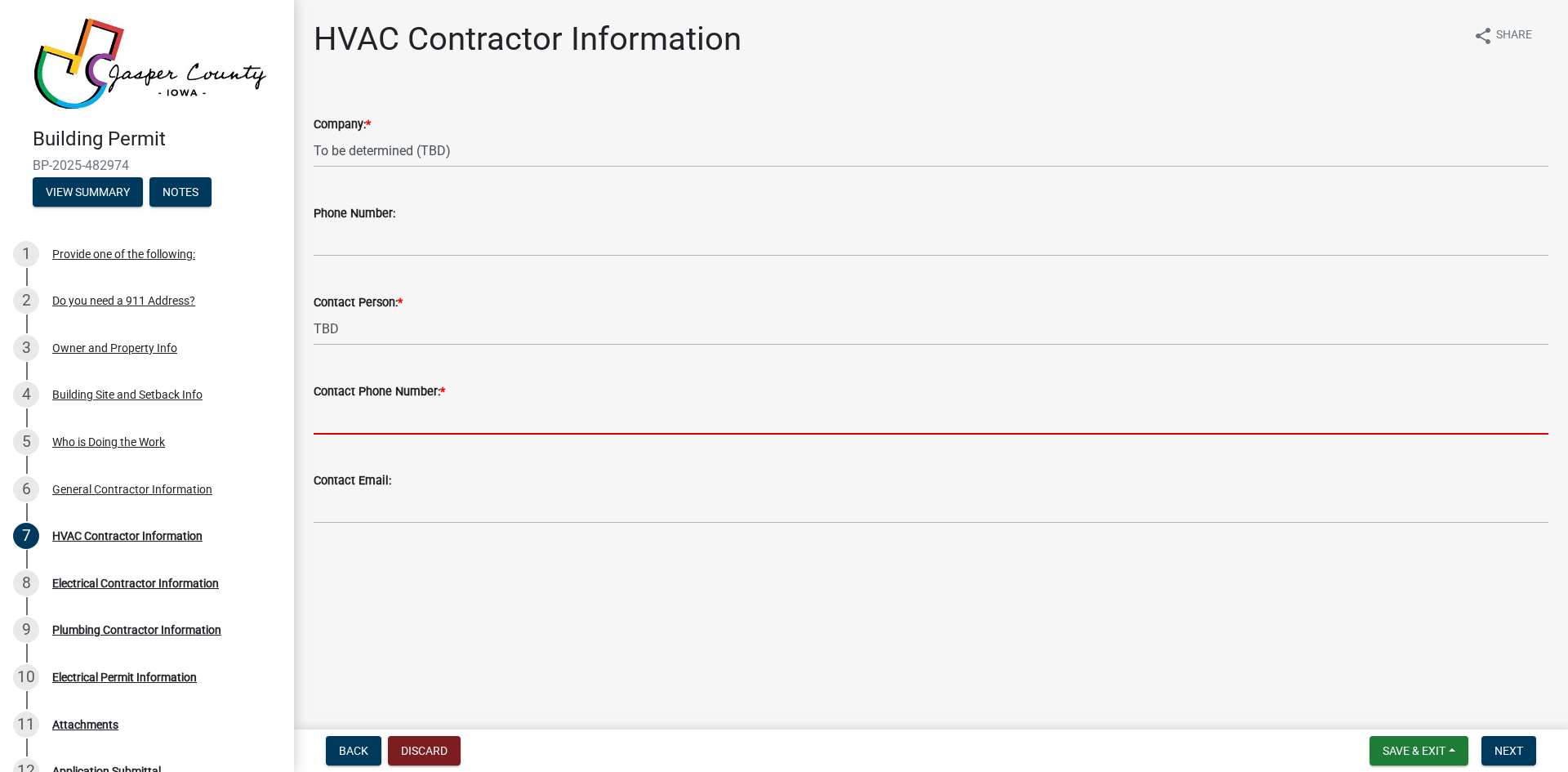
click at [378, 420] on input "Contact Phone Number: *" at bounding box center [931, 418] width 1235 height 34
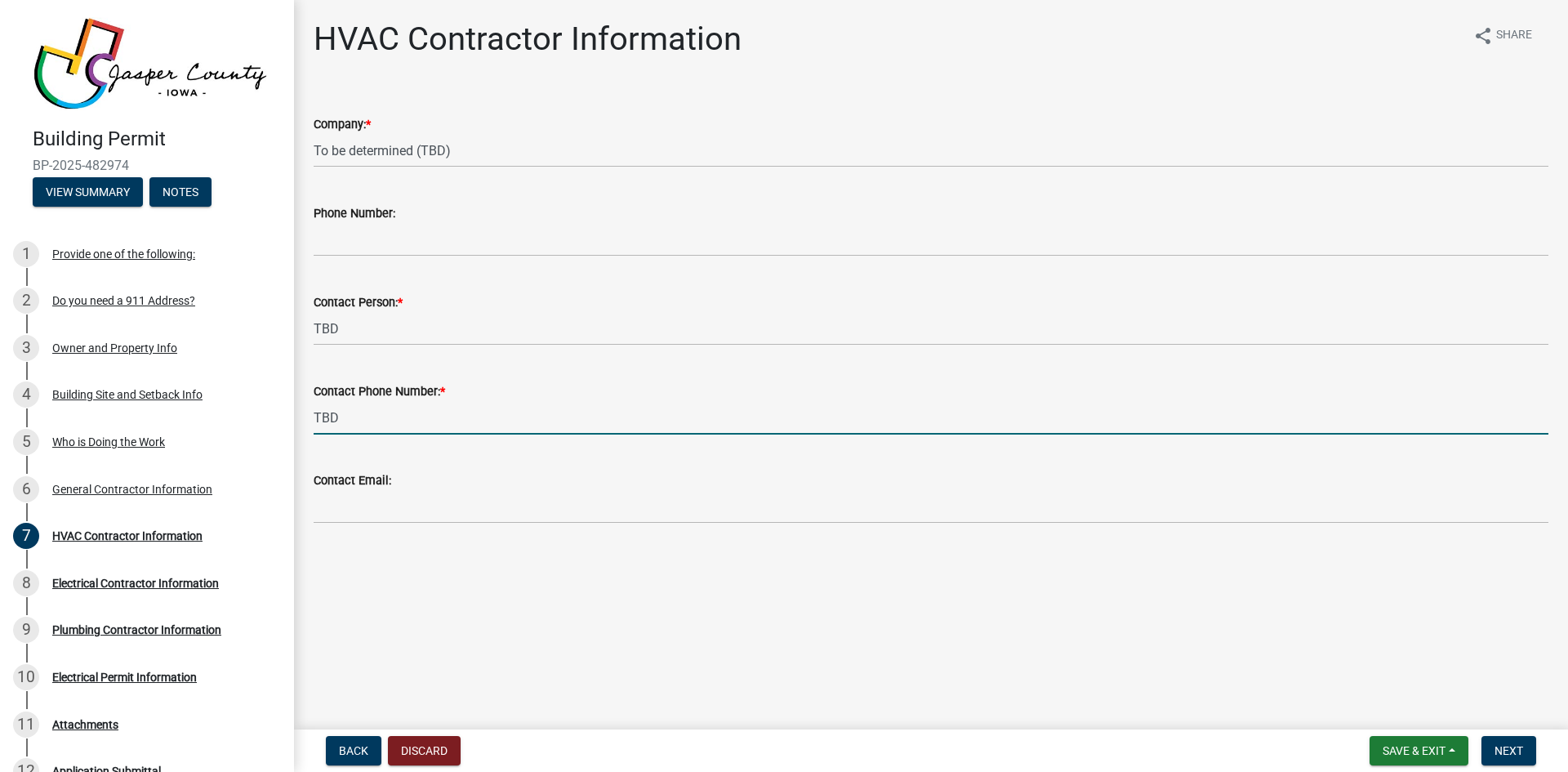
type input "TBD"
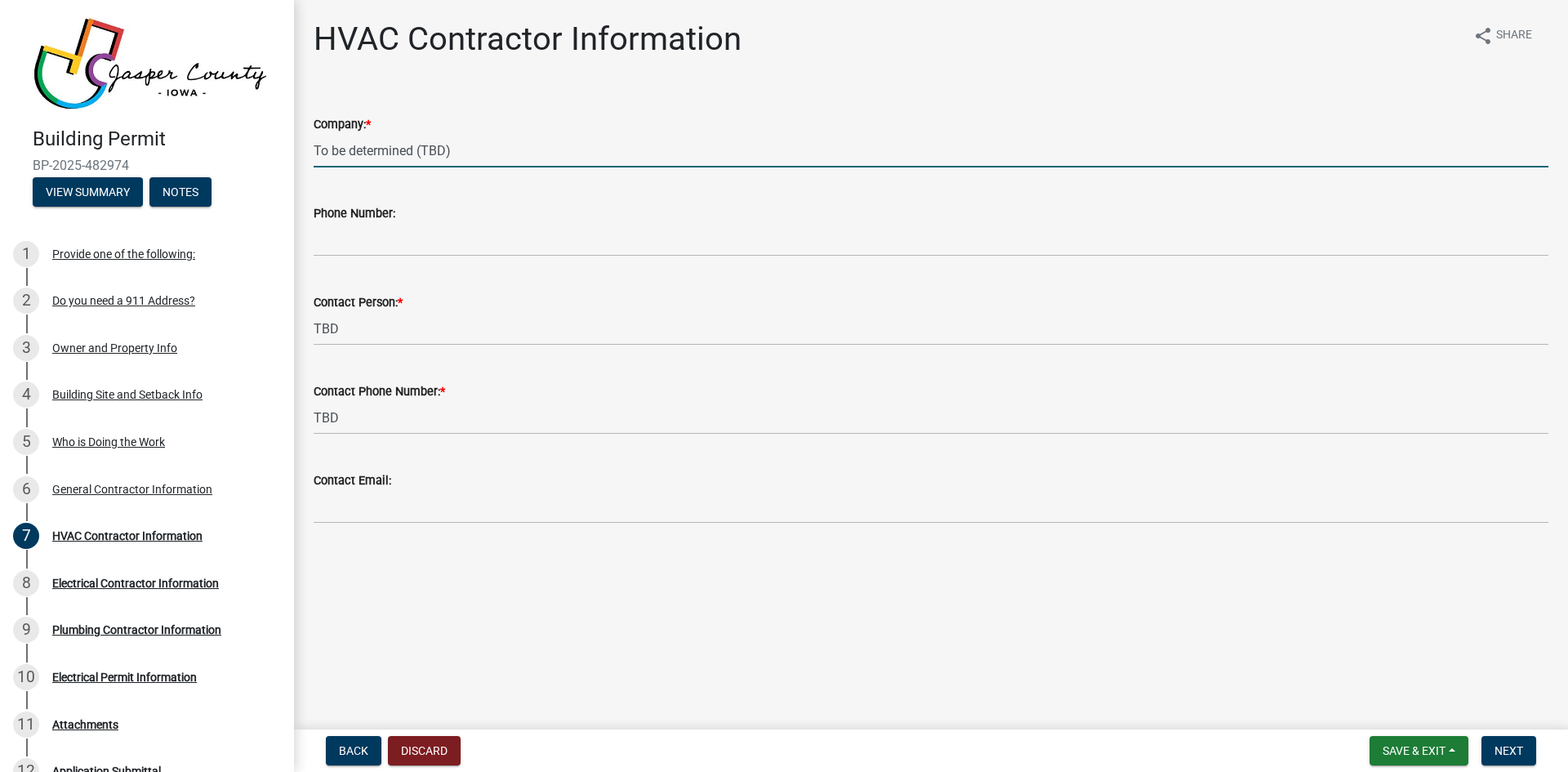
drag, startPoint x: 461, startPoint y: 148, endPoint x: 317, endPoint y: 149, distance: 144.0
click at [316, 146] on input "To be determined (TBD)" at bounding box center [931, 150] width 1235 height 34
click at [409, 581] on main "HVAC Contractor Information share Share Company: * To be determined (TBD) Phone…" at bounding box center [931, 361] width 1274 height 723
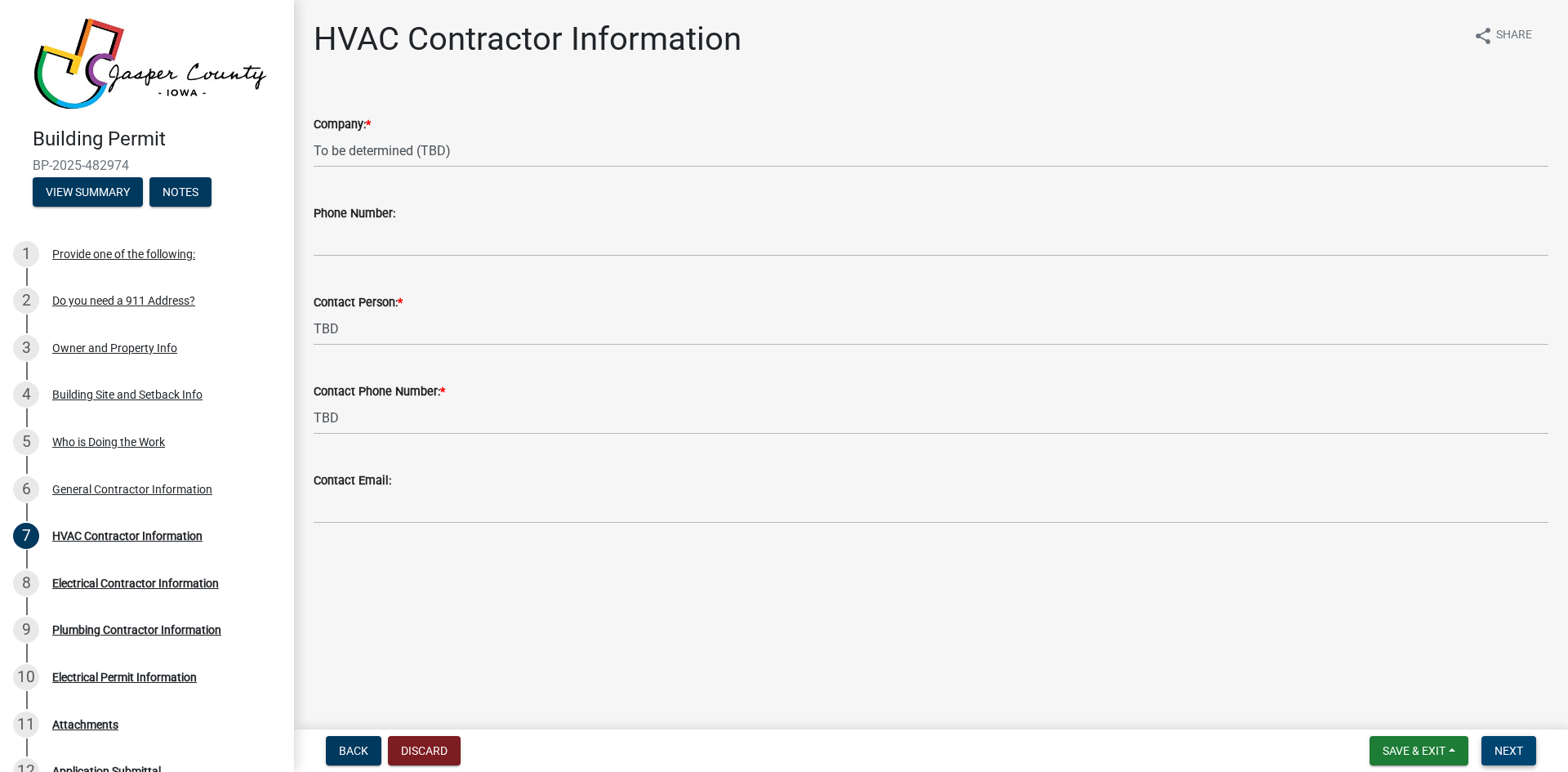
click at [1510, 748] on span "Next" at bounding box center [1509, 751] width 29 height 14
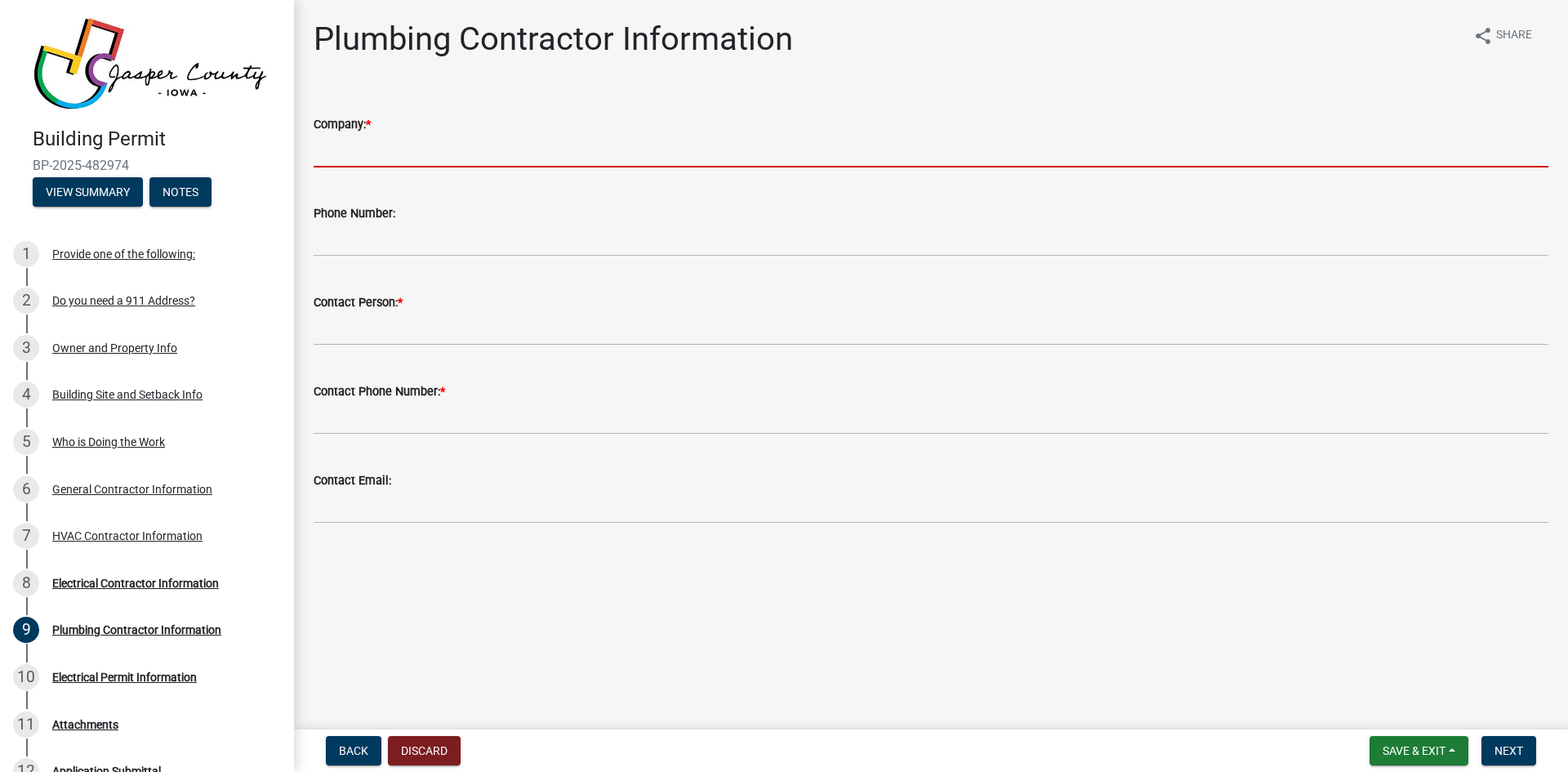
click at [370, 155] on input "Company: *" at bounding box center [931, 150] width 1235 height 34
paste input "To be determined (TBD)"
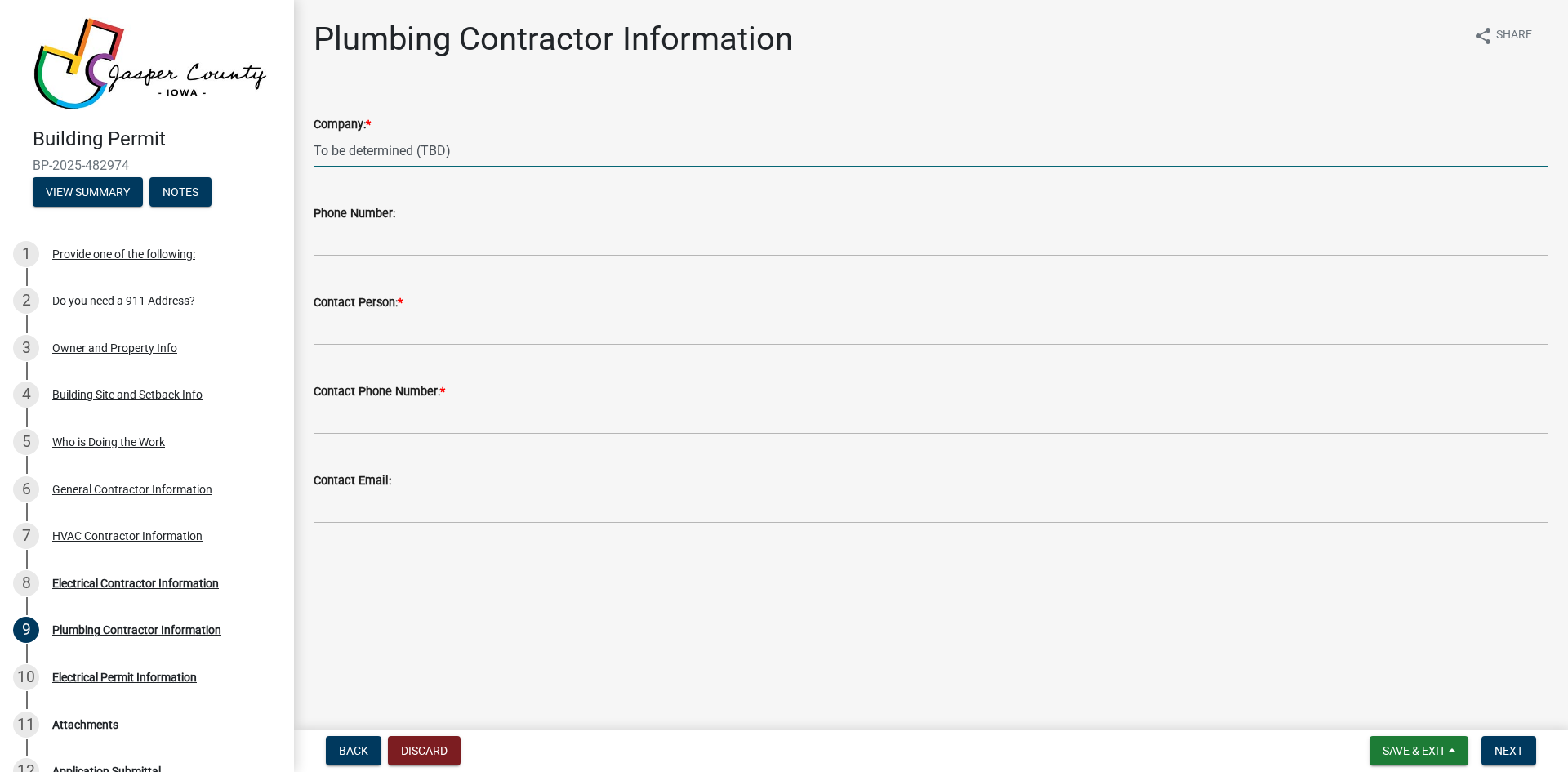
type input "To be determined (TBD)"
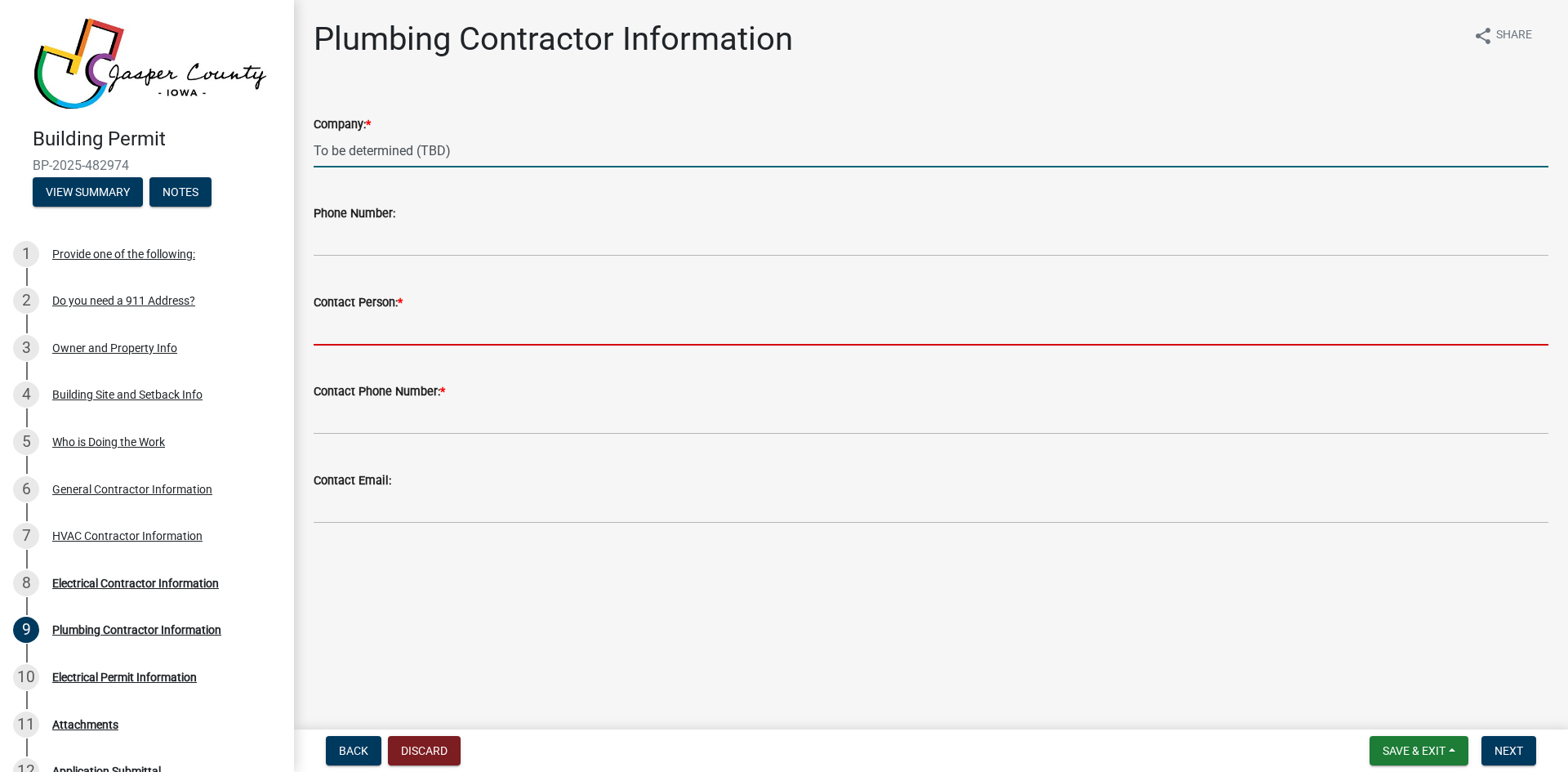
click at [350, 328] on input "Contact Person: *" at bounding box center [931, 329] width 1235 height 34
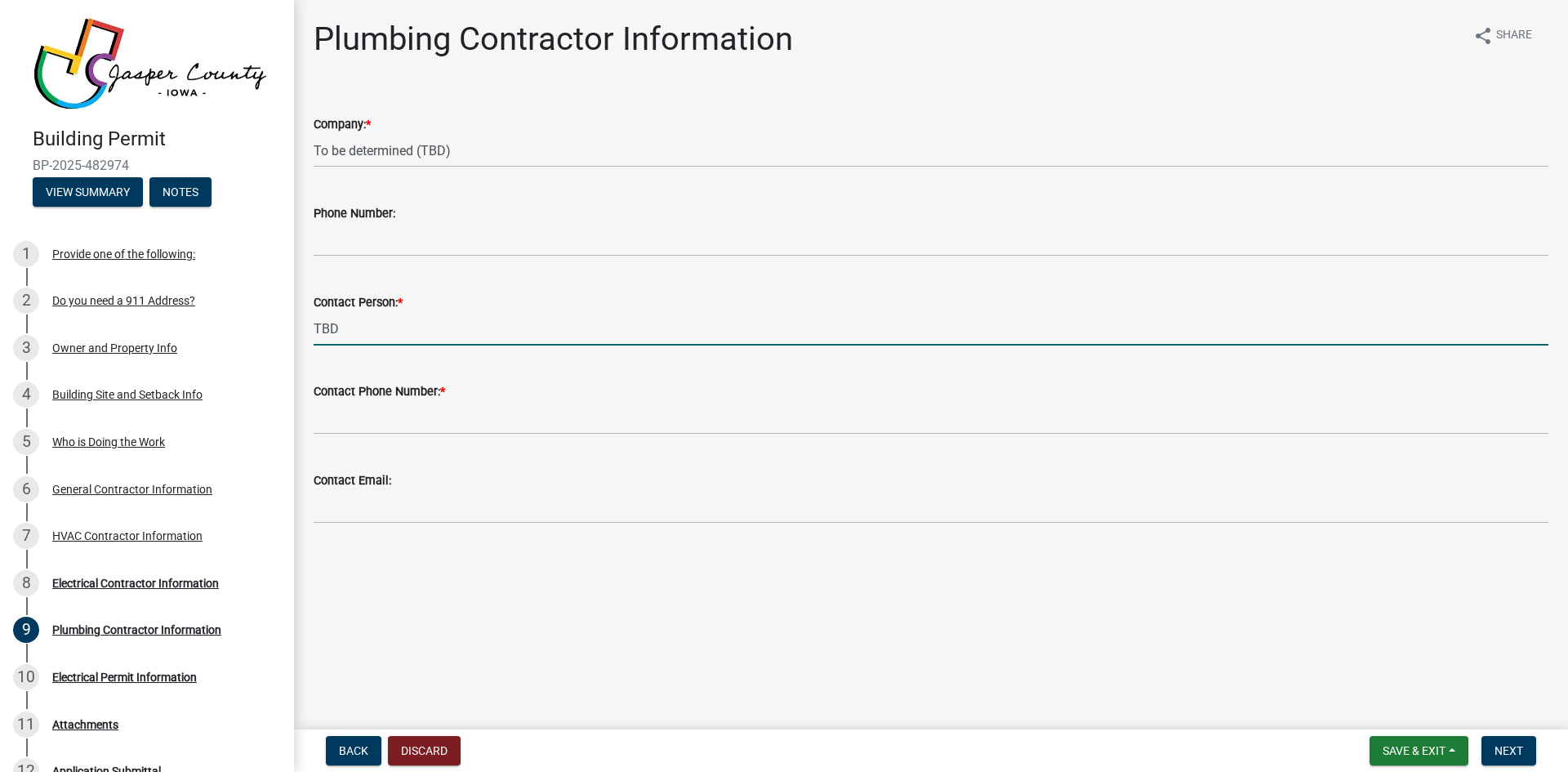
type input "TBD"
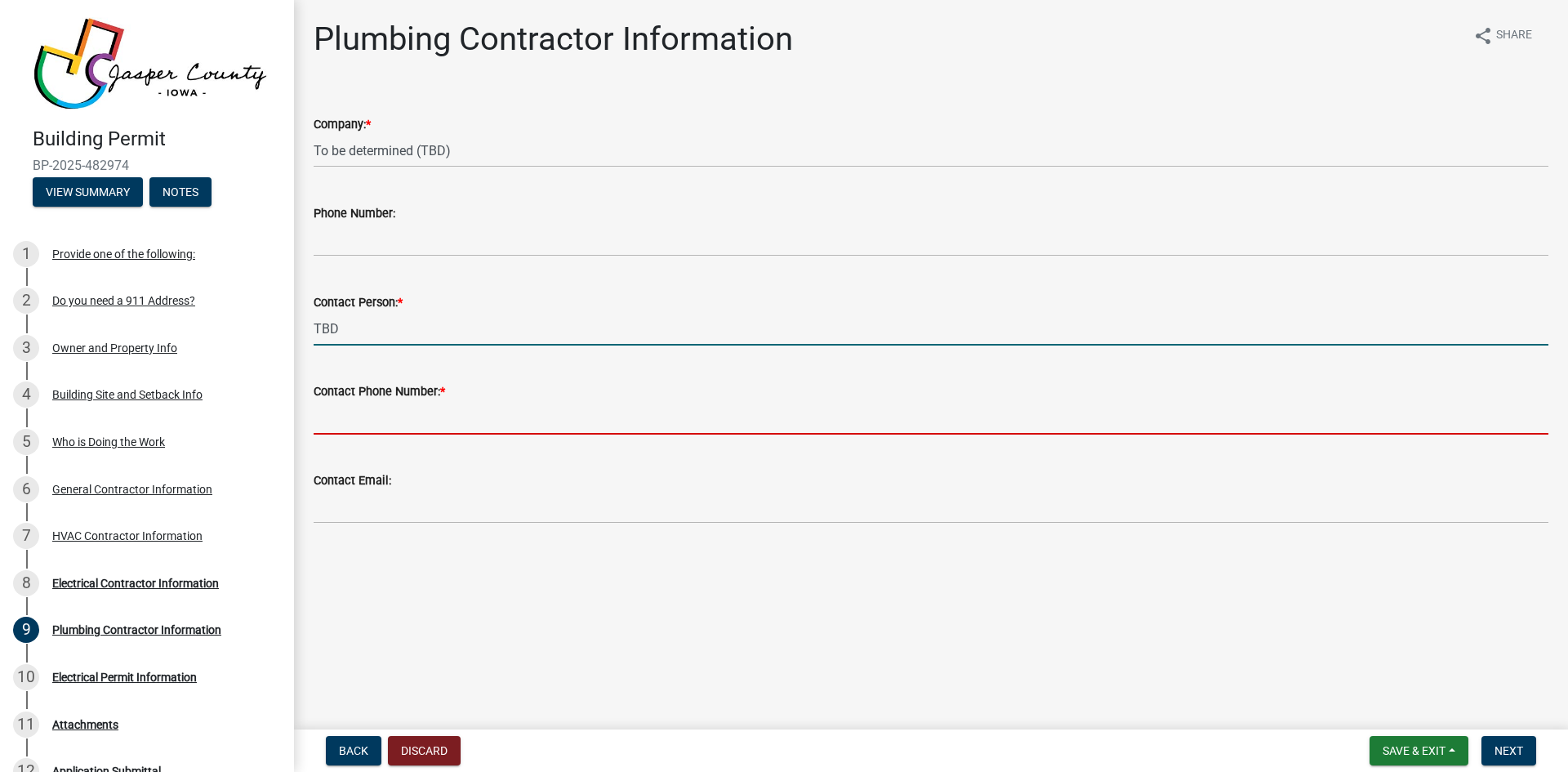
click at [354, 407] on input "Contact Phone Number: *" at bounding box center [931, 418] width 1235 height 34
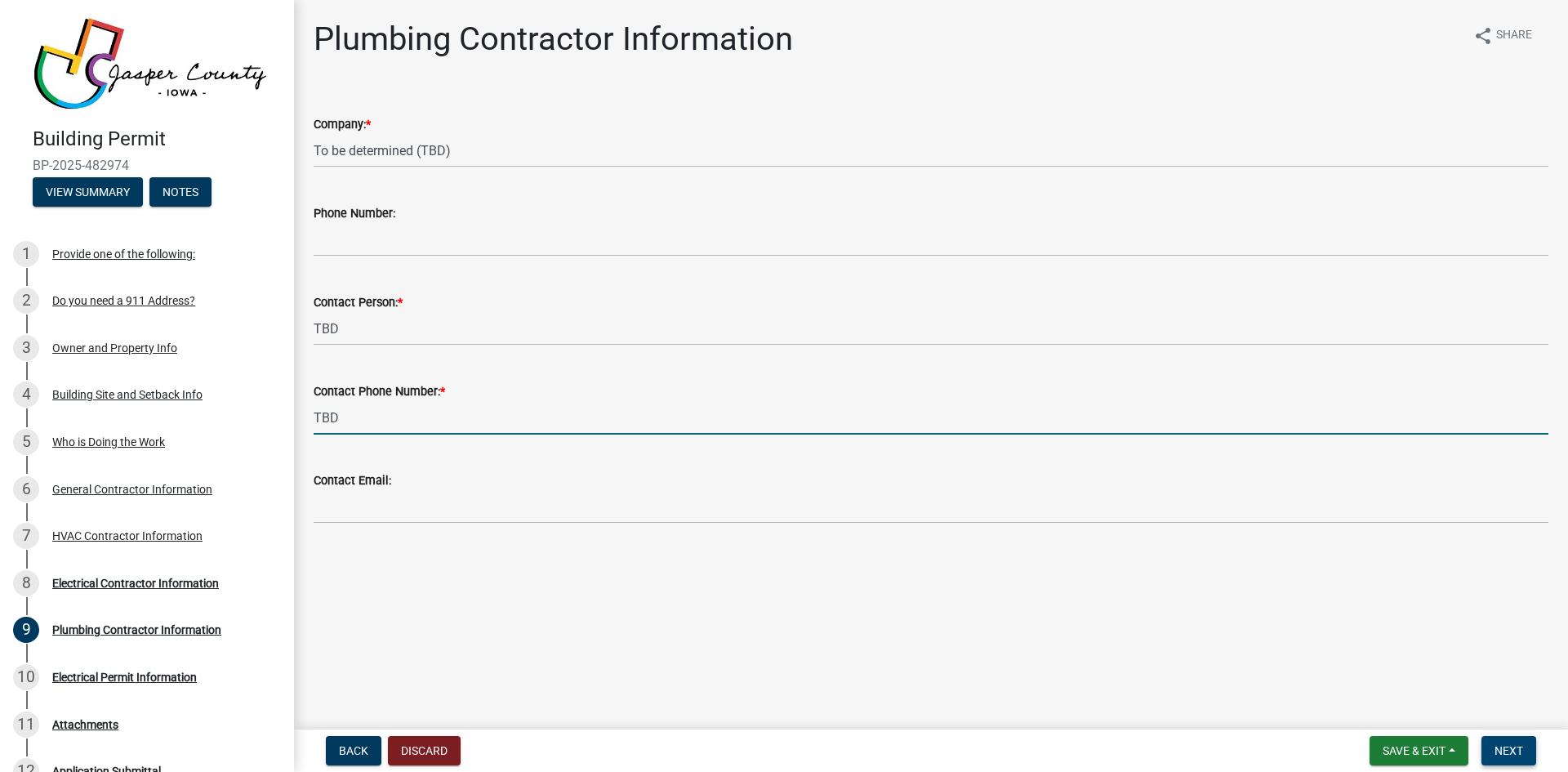
type input "TBD"
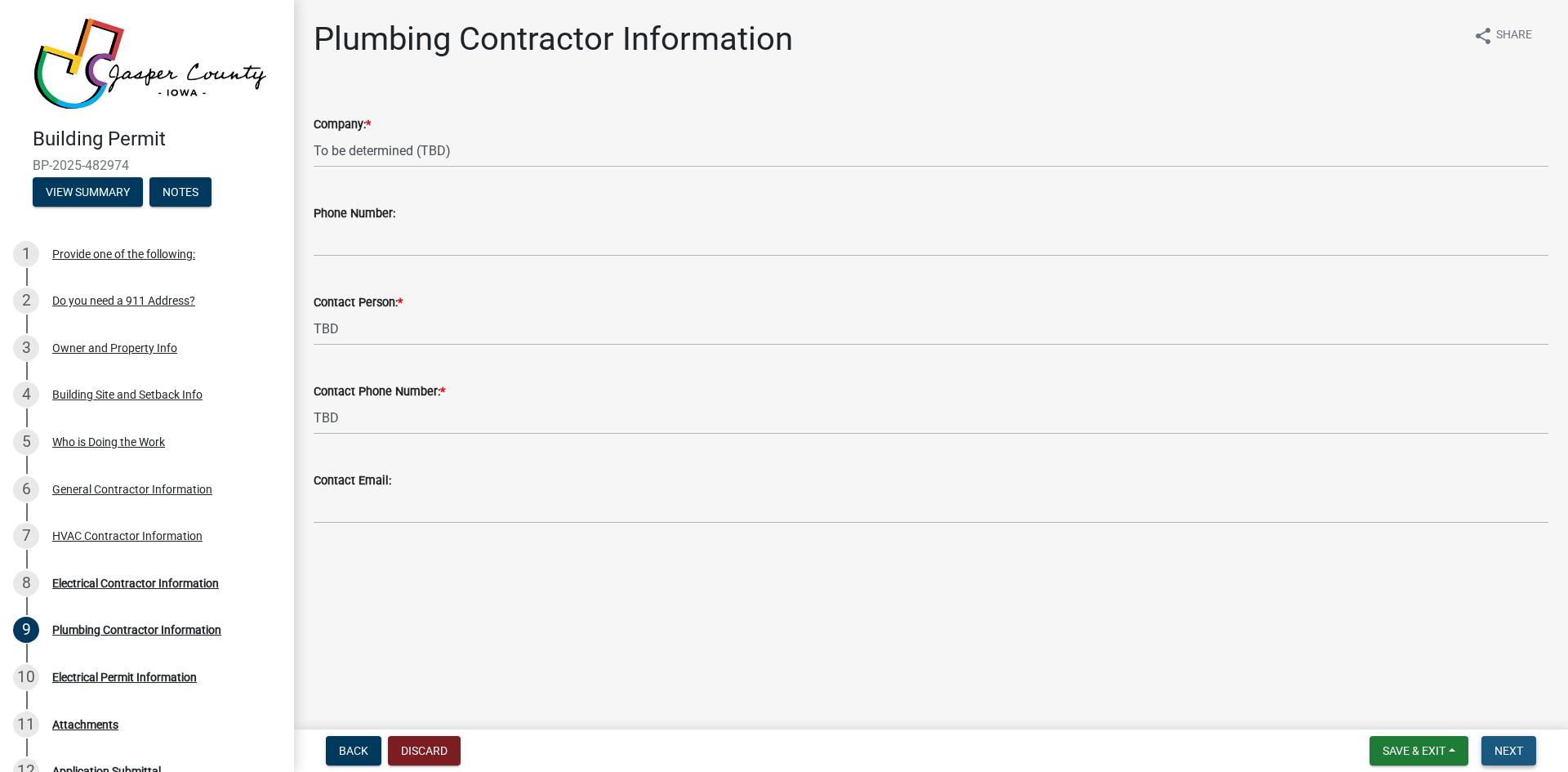
click at [1520, 751] on span "Next" at bounding box center [1509, 751] width 29 height 14
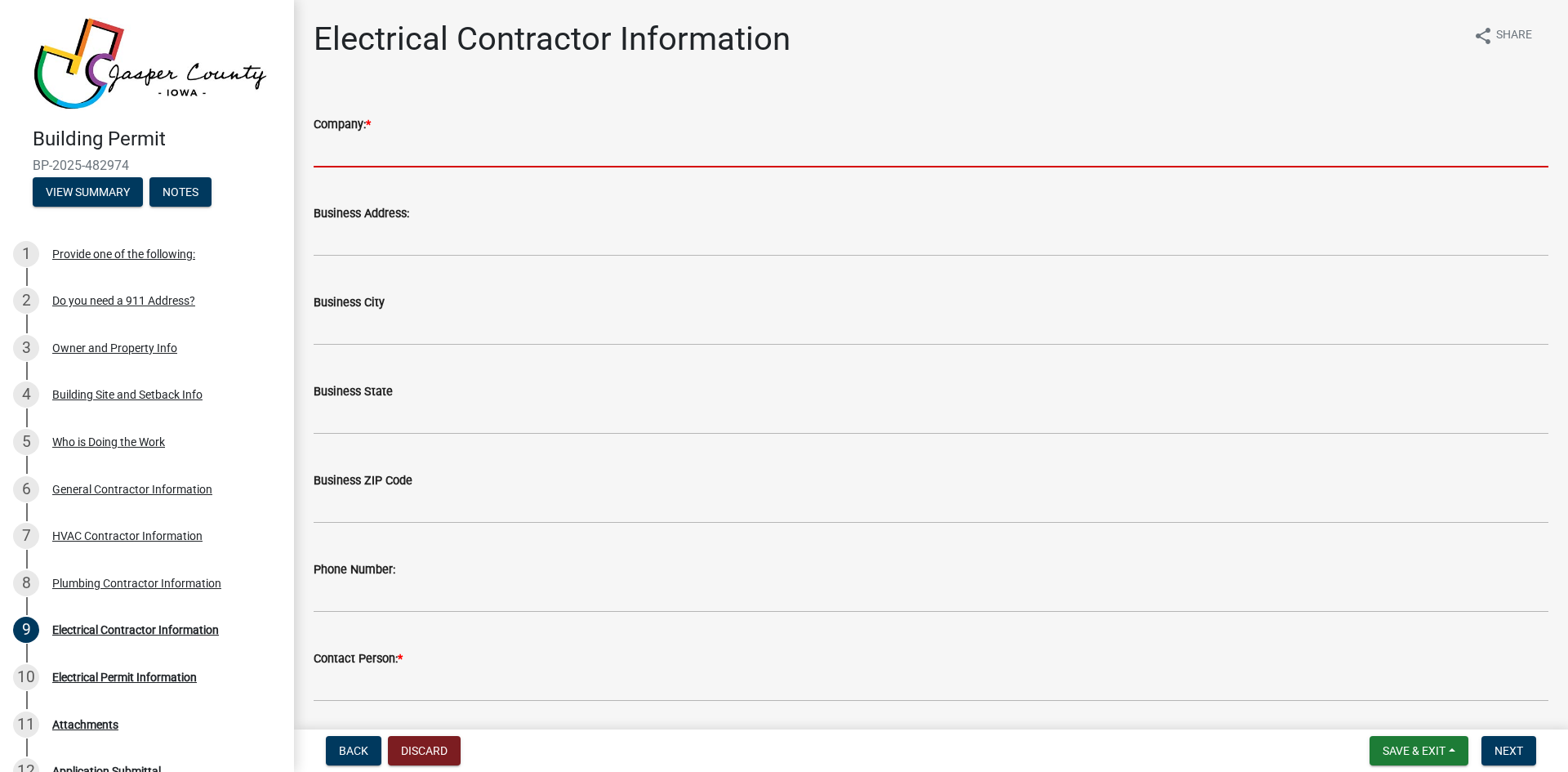
click at [389, 166] on input "Company: *" at bounding box center [931, 150] width 1235 height 34
paste input "To be determined (TBD)"
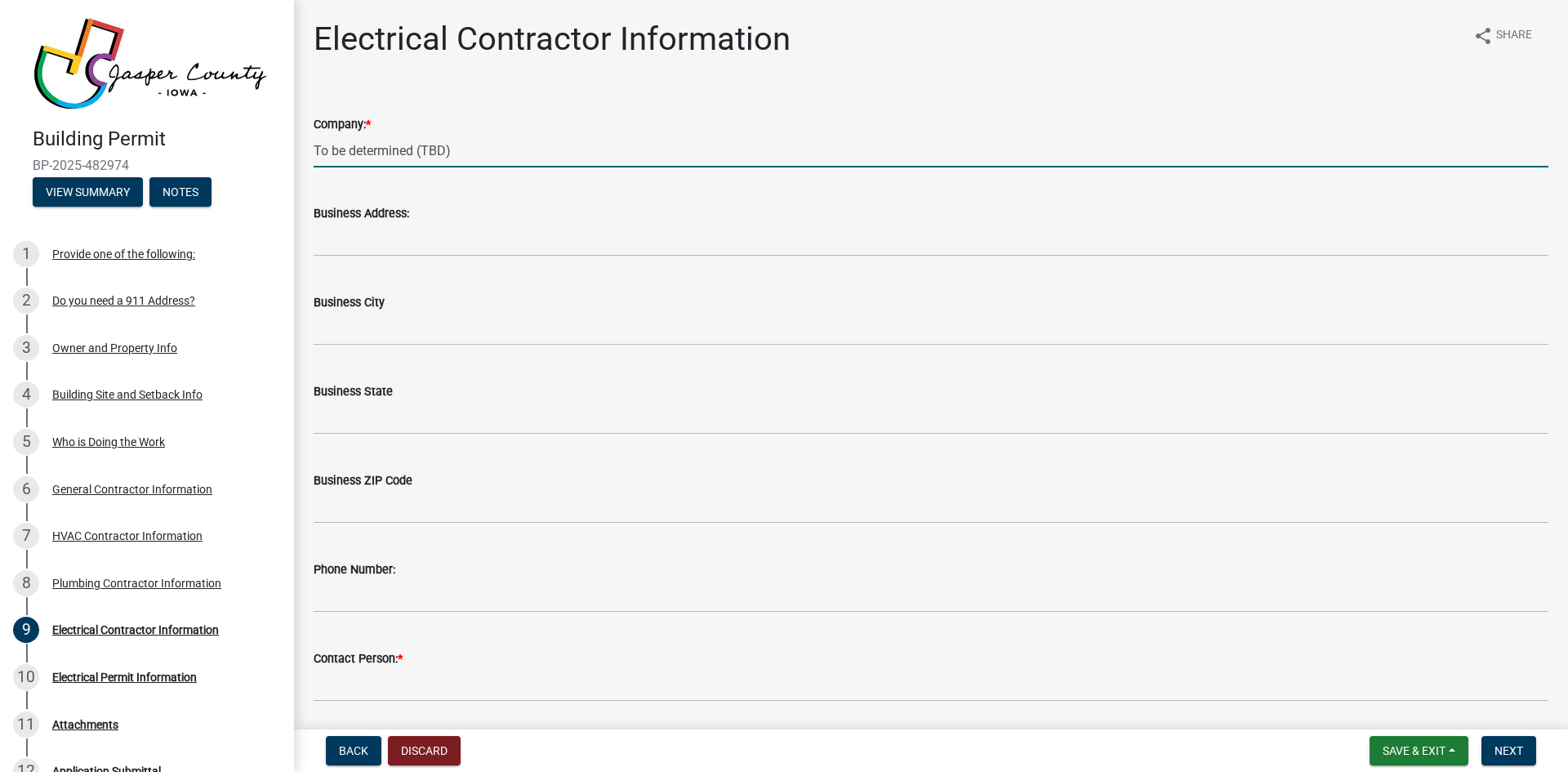
type input "To be determined (TBD)"
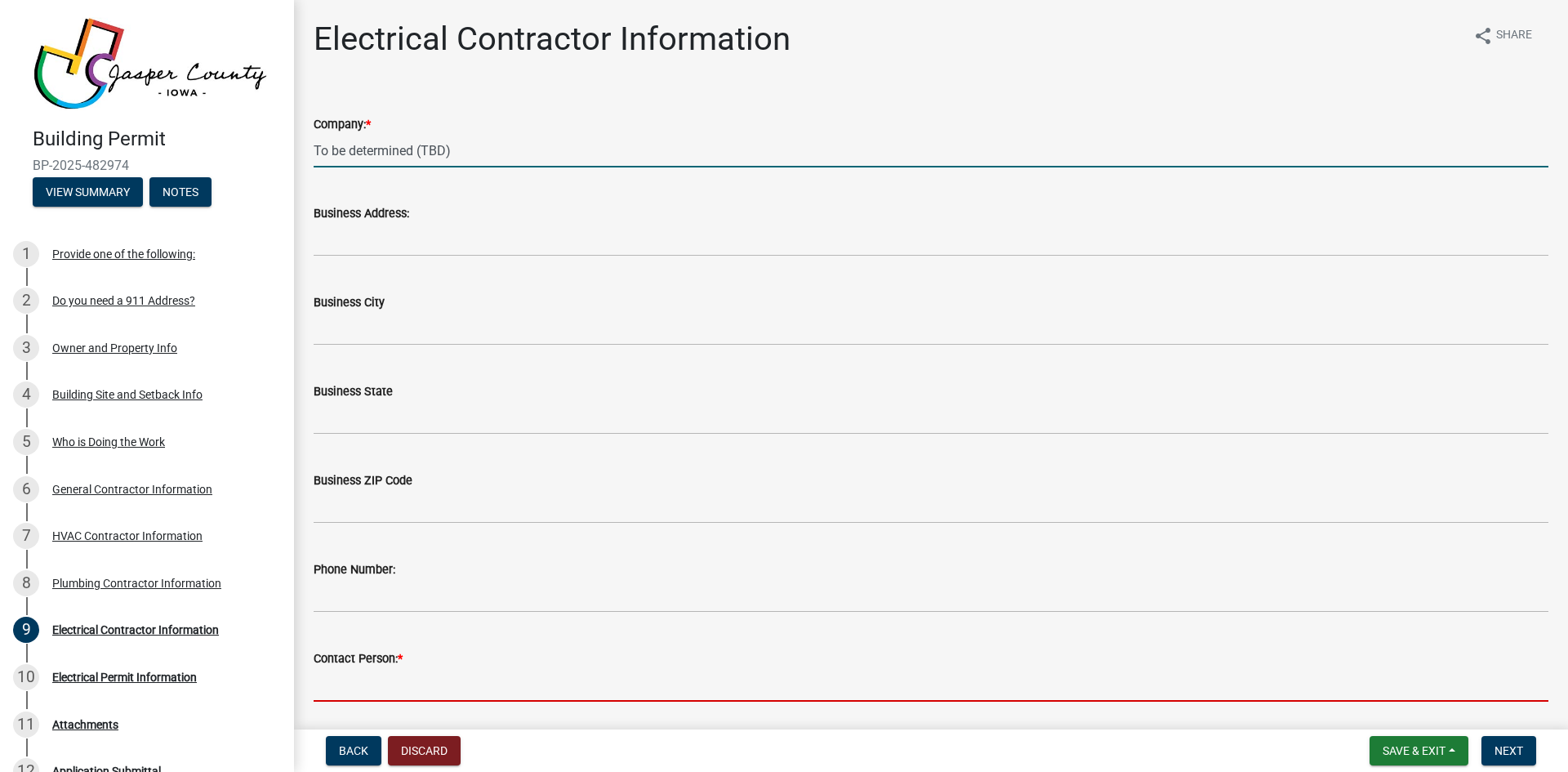
click at [378, 685] on input "Contact Person: *" at bounding box center [931, 685] width 1235 height 34
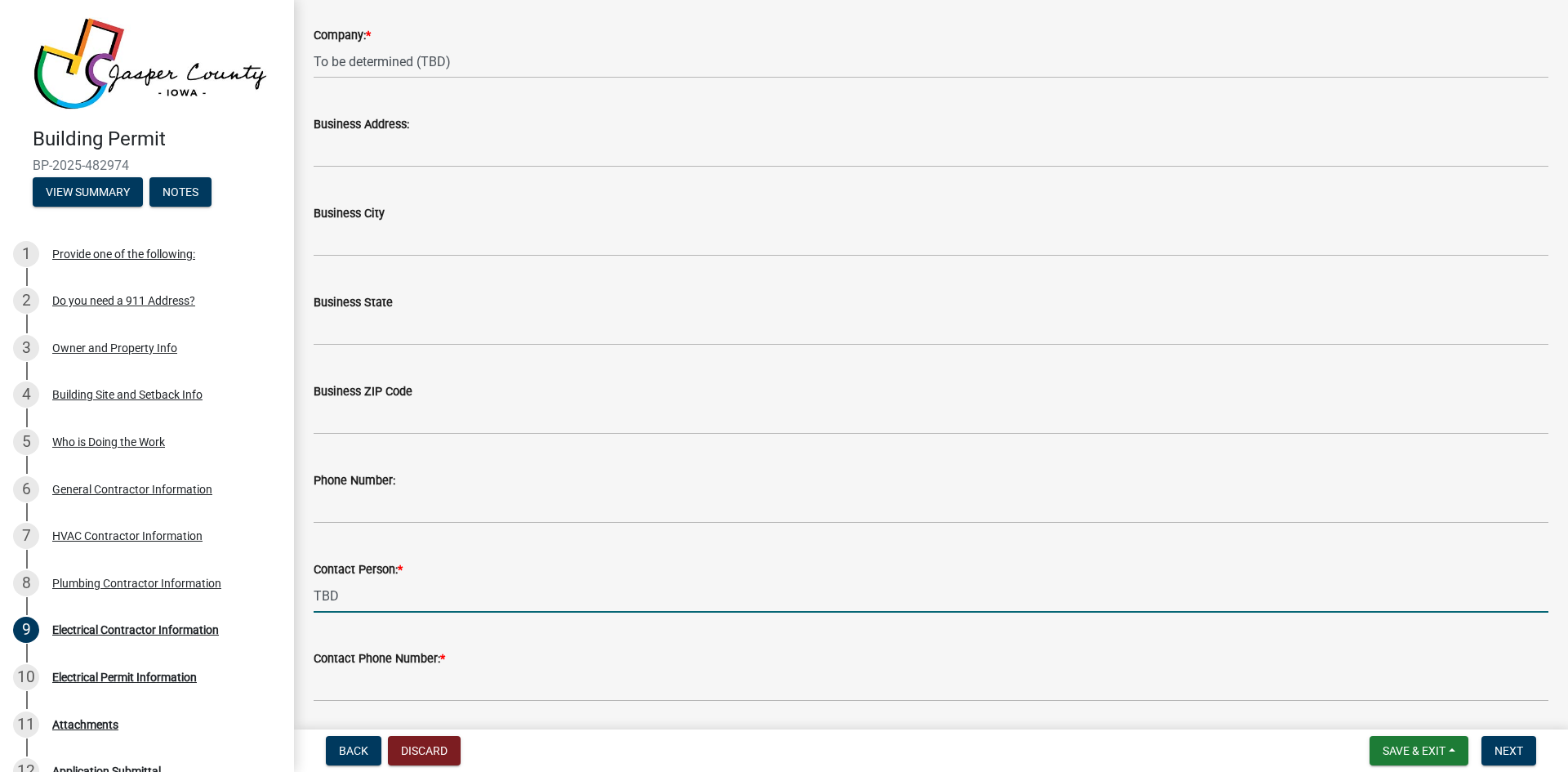
scroll to position [323, 0]
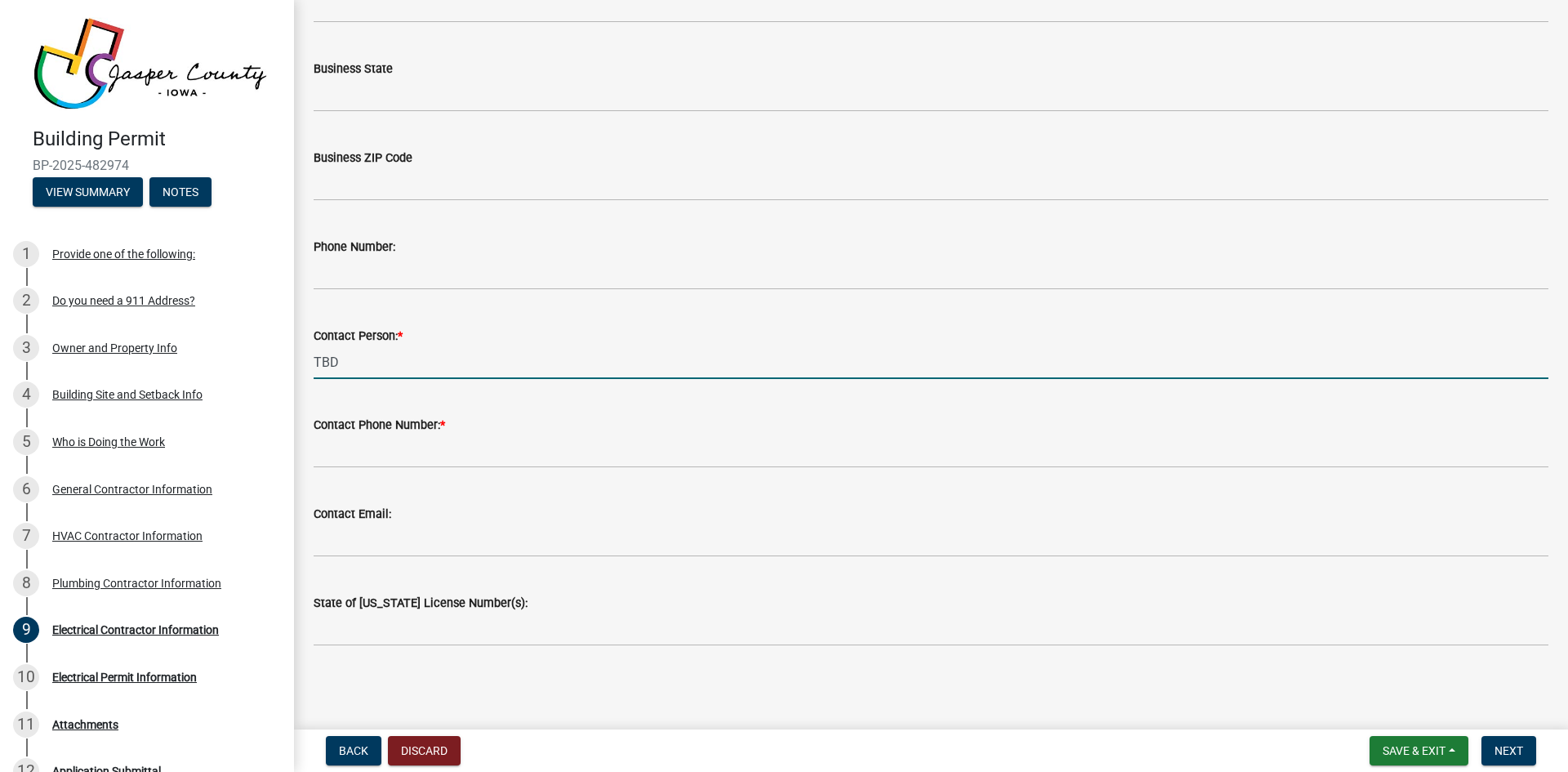
type input "TBD"
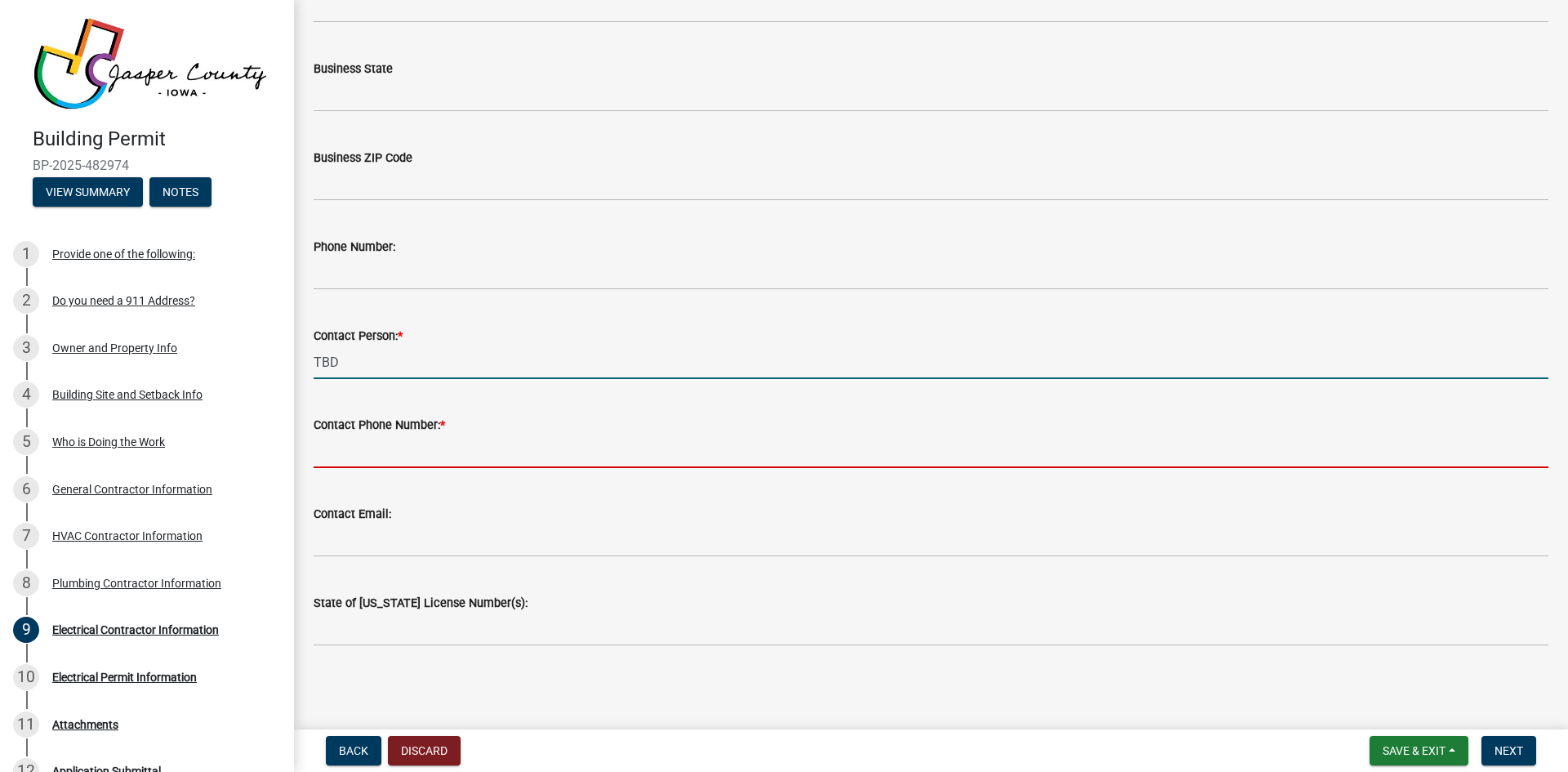
click at [364, 460] on input "Contact Phone Number: *" at bounding box center [931, 451] width 1235 height 34
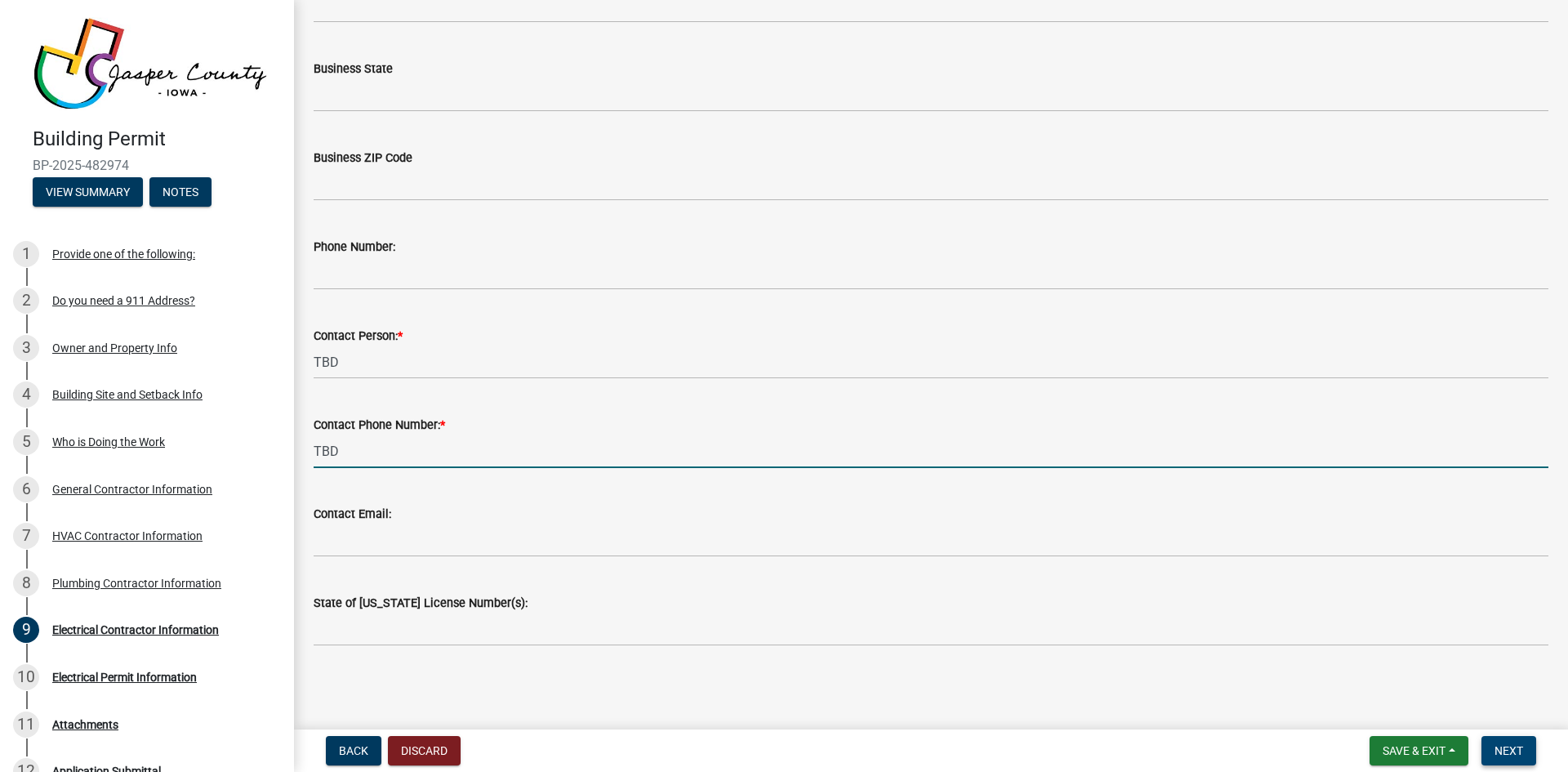
type input "TBD"
click at [1506, 755] on span "Next" at bounding box center [1509, 751] width 29 height 14
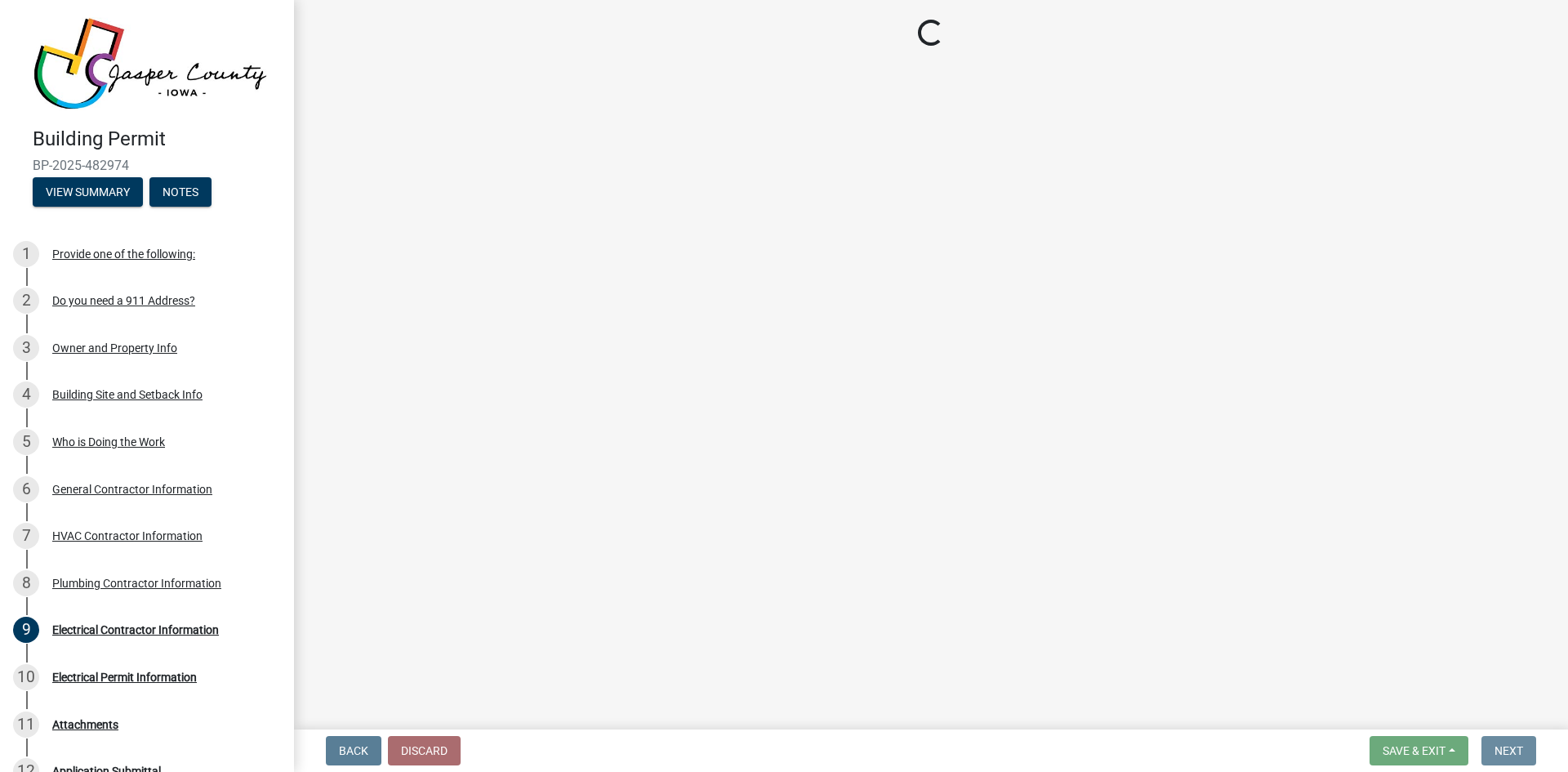
scroll to position [0, 0]
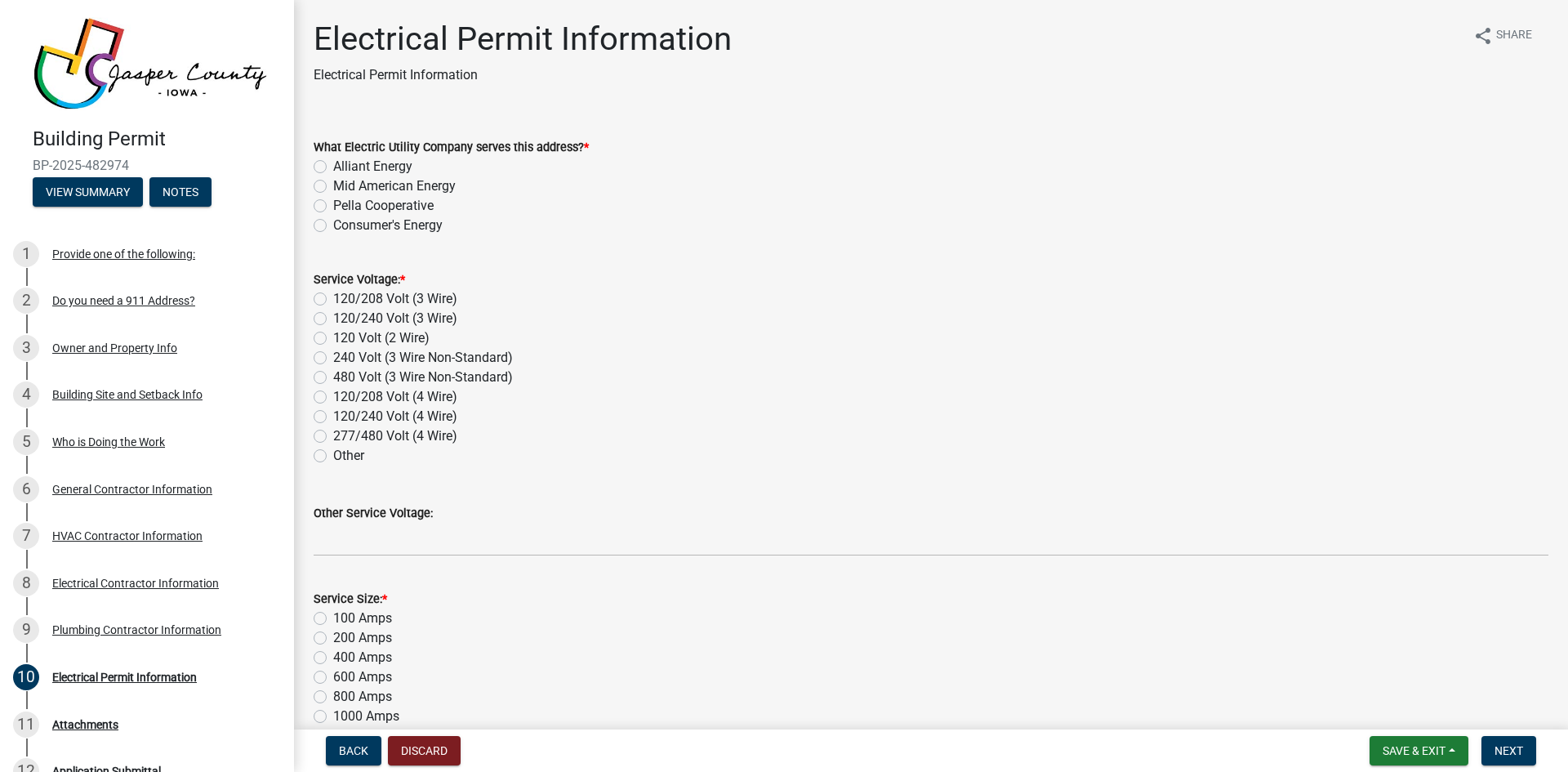
click at [334, 169] on label "Alliant Energy" at bounding box center [373, 166] width 79 height 19
click at [334, 167] on input "Alliant Energy" at bounding box center [339, 162] width 11 height 11
radio input "true"
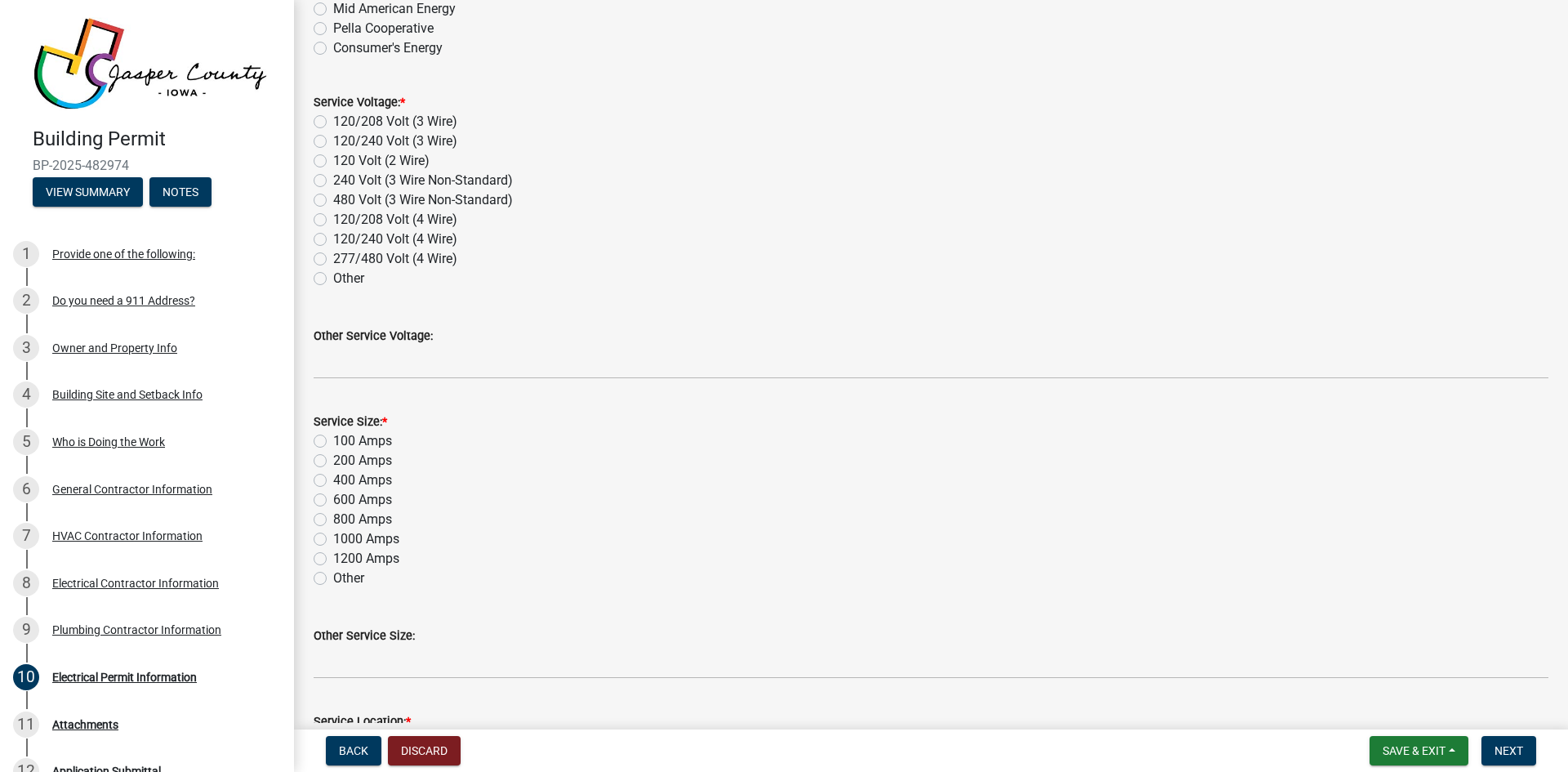
scroll to position [163, 0]
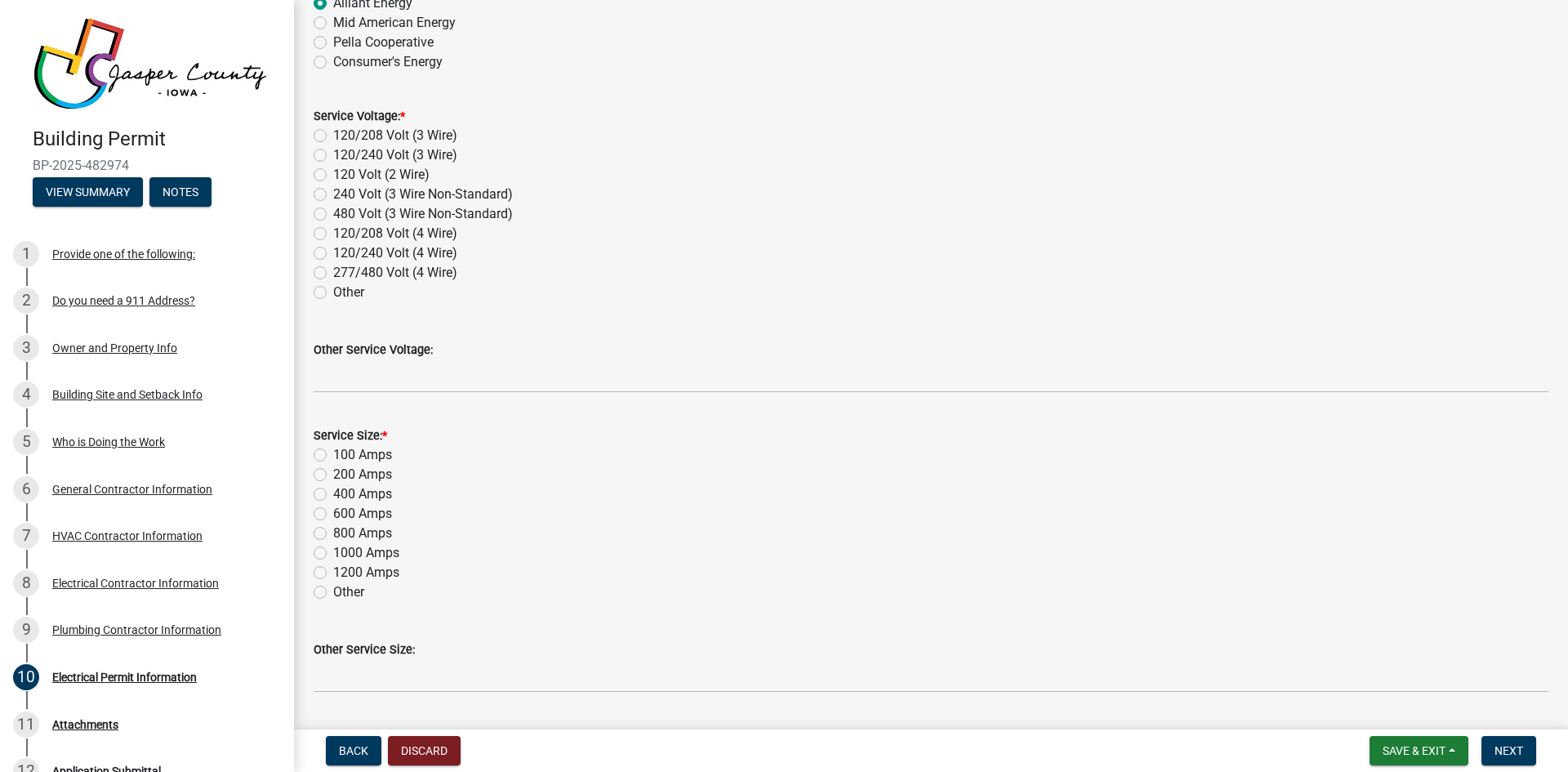
click at [334, 296] on label "Other" at bounding box center [349, 292] width 31 height 19
click at [334, 293] on input "Other" at bounding box center [339, 287] width 11 height 11
radio input "true"
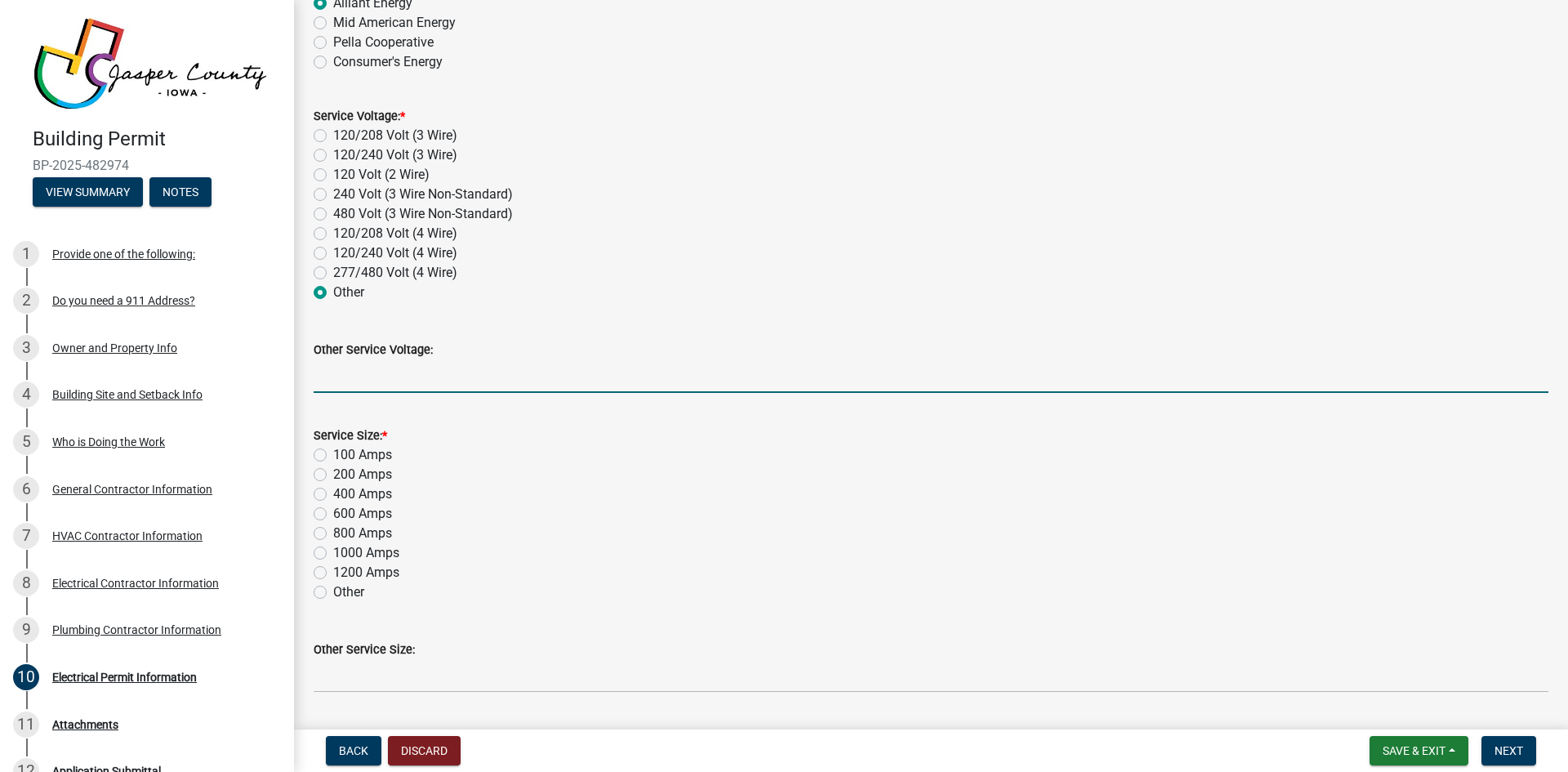
click at [340, 375] on input "Other Service Voltage:" at bounding box center [931, 376] width 1235 height 34
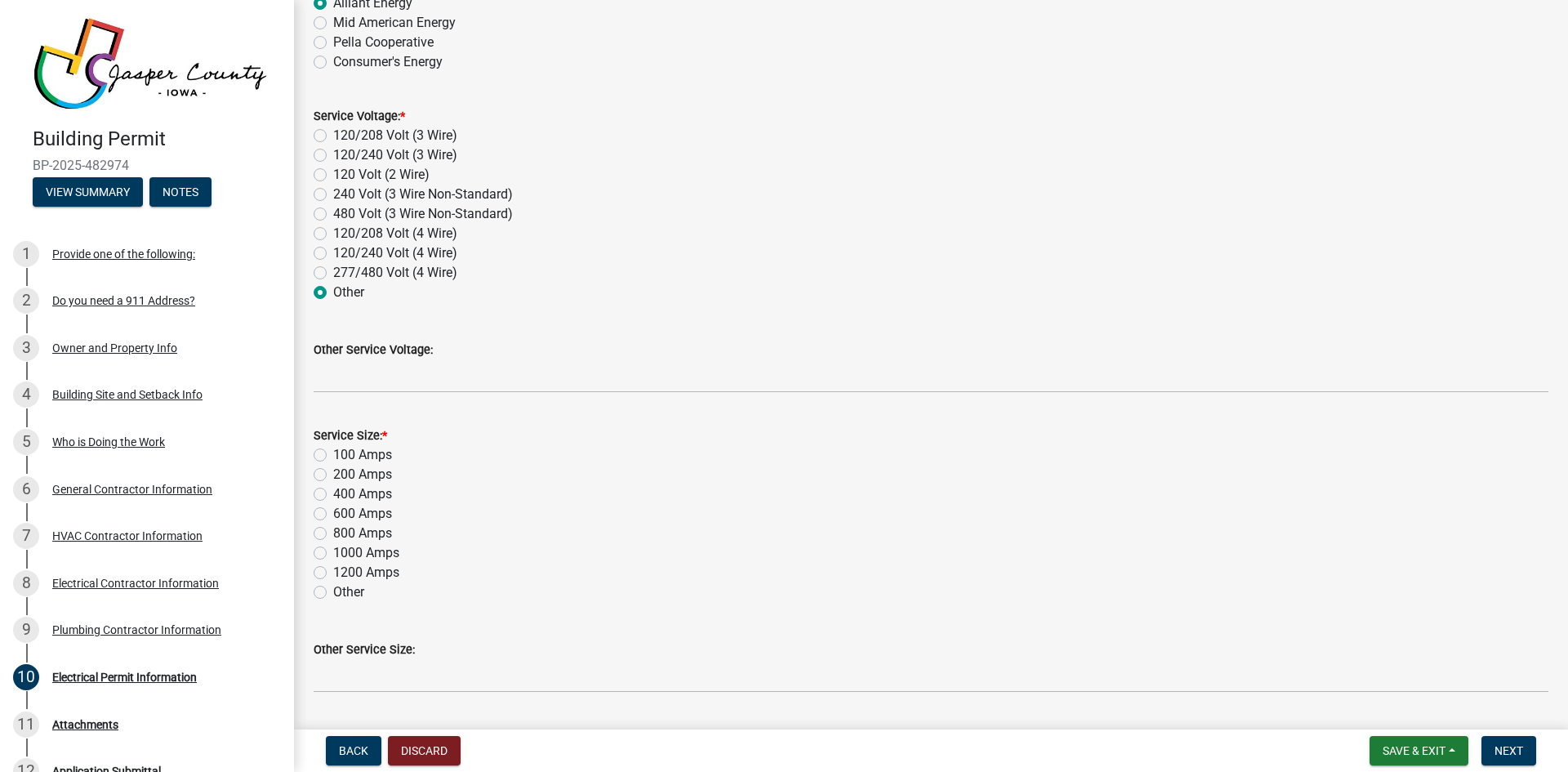
click at [334, 293] on label "Other" at bounding box center [349, 292] width 31 height 19
click at [334, 293] on input "Other" at bounding box center [339, 287] width 11 height 11
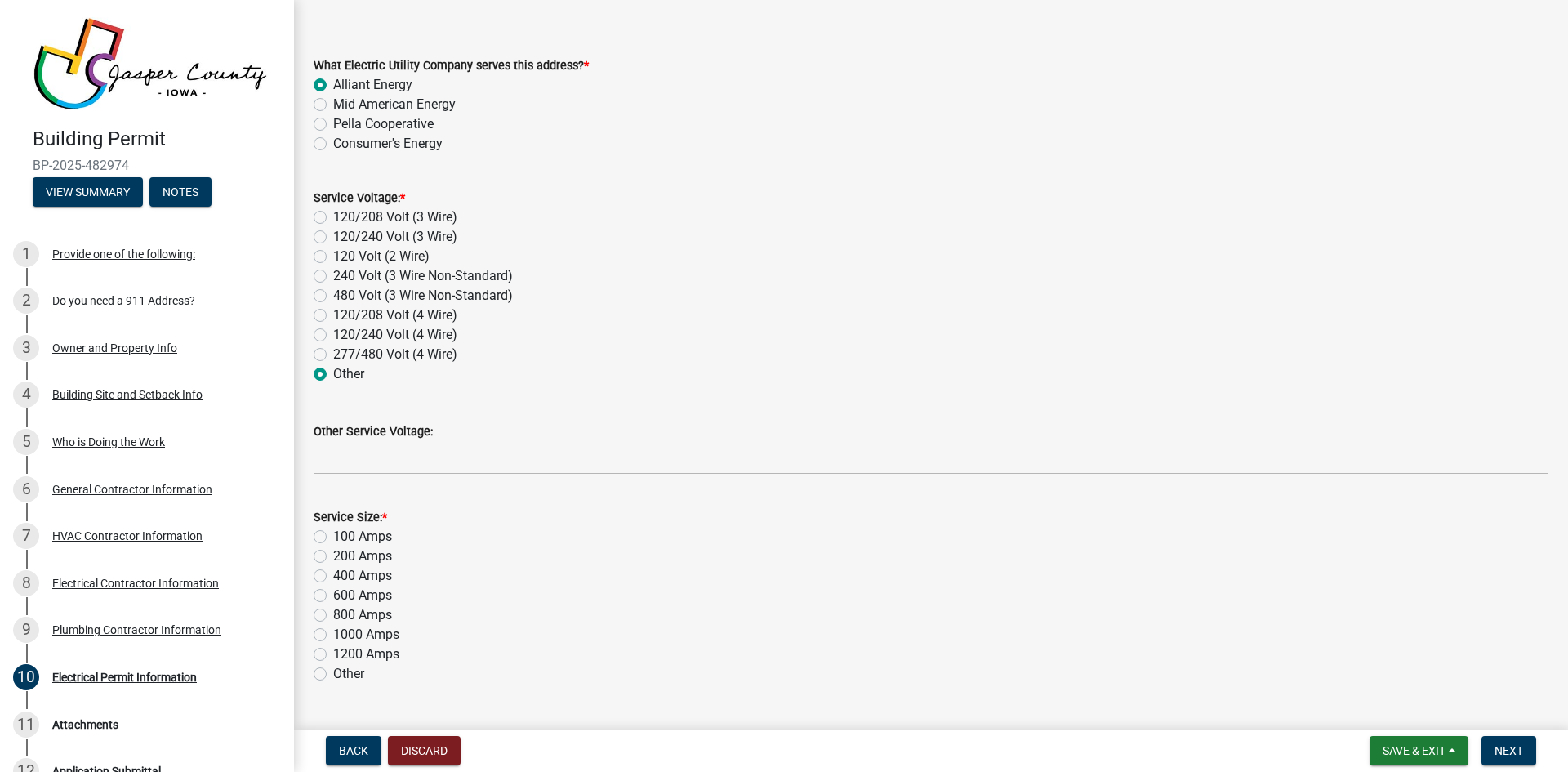
click at [334, 557] on label "200 Amps" at bounding box center [363, 556] width 59 height 19
click at [334, 557] on input "200 Amps" at bounding box center [339, 551] width 11 height 11
radio input "true"
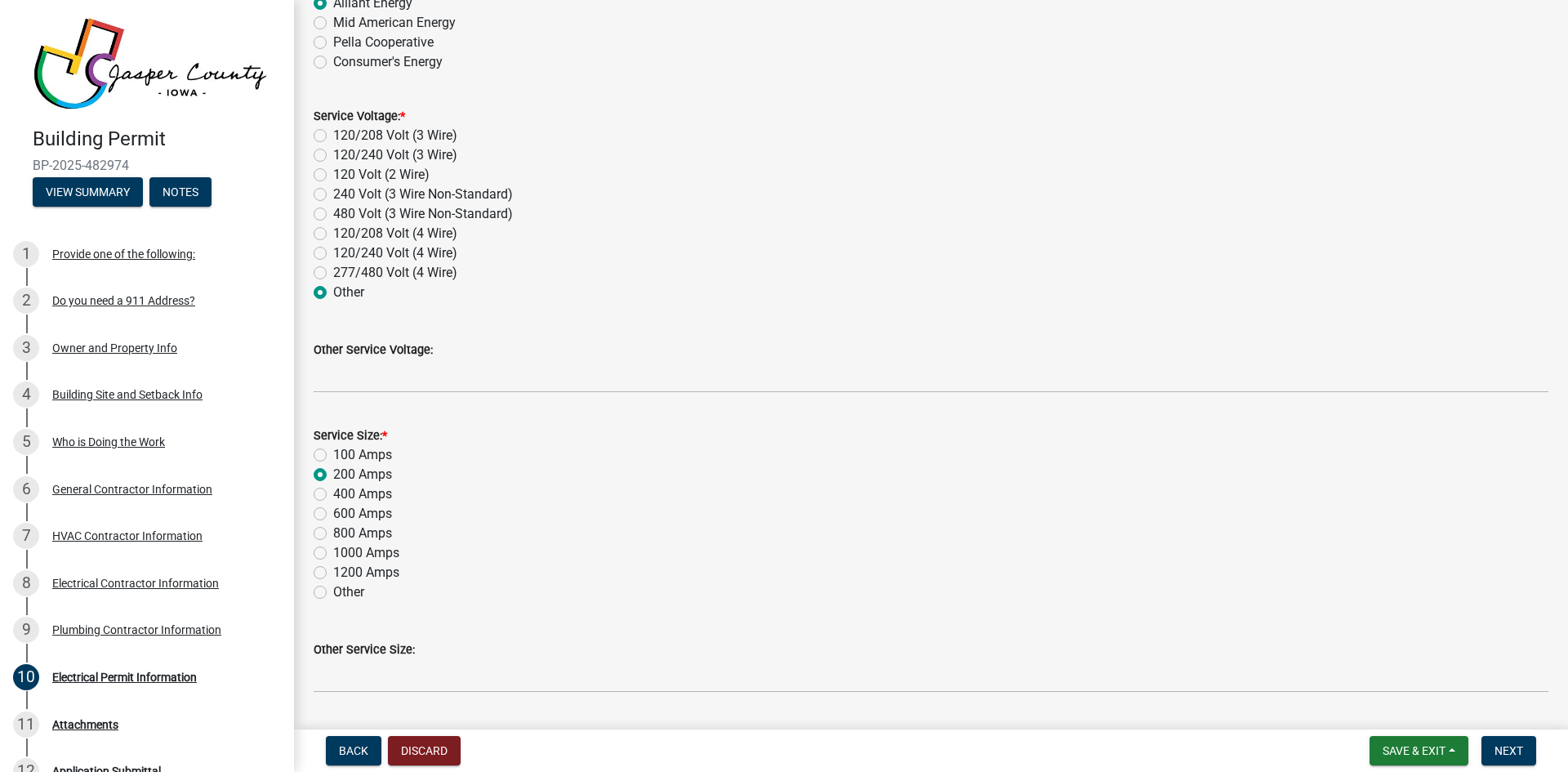
scroll to position [245, 0]
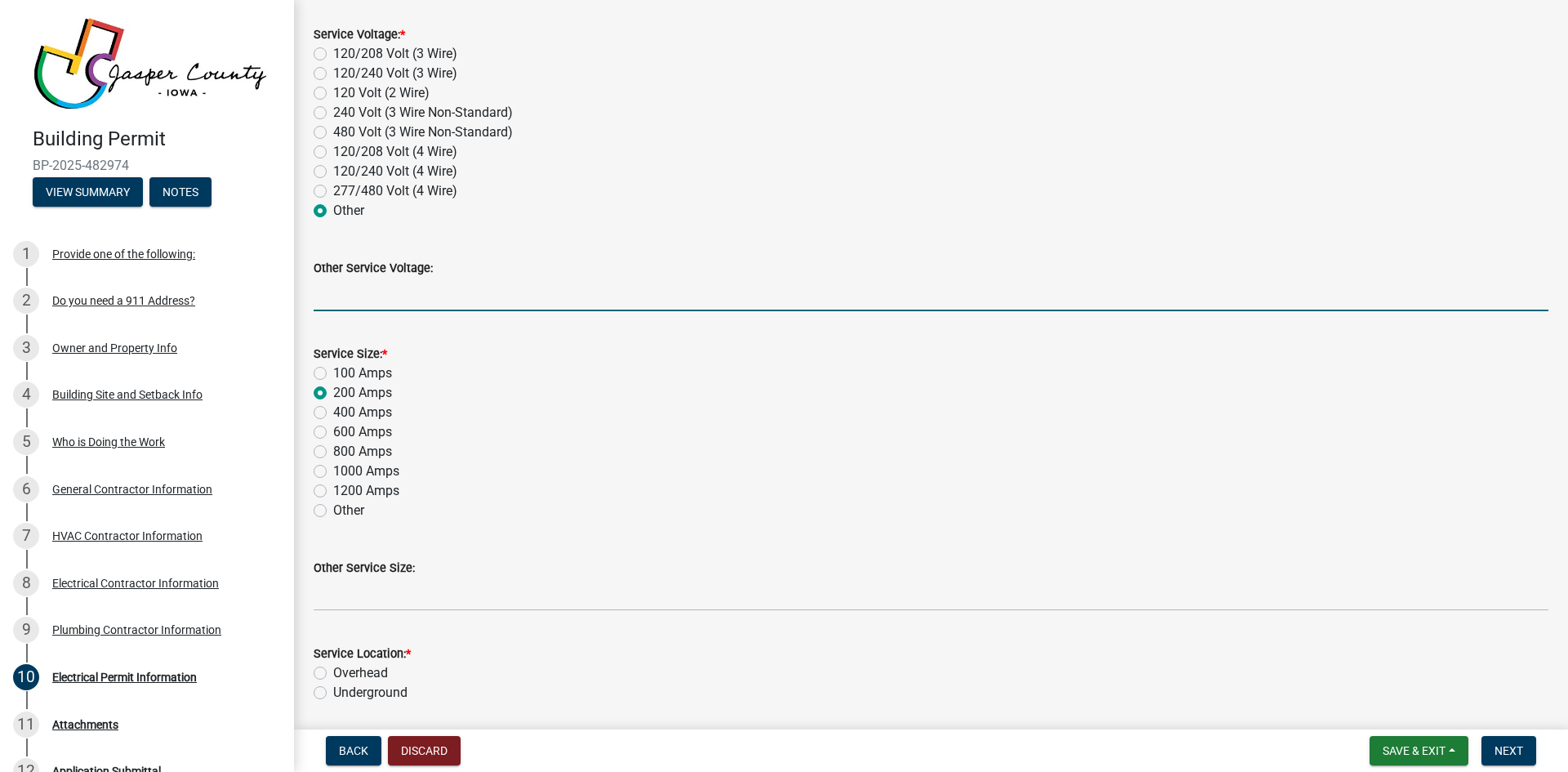
click at [371, 298] on input "Other Service Voltage:" at bounding box center [931, 294] width 1235 height 34
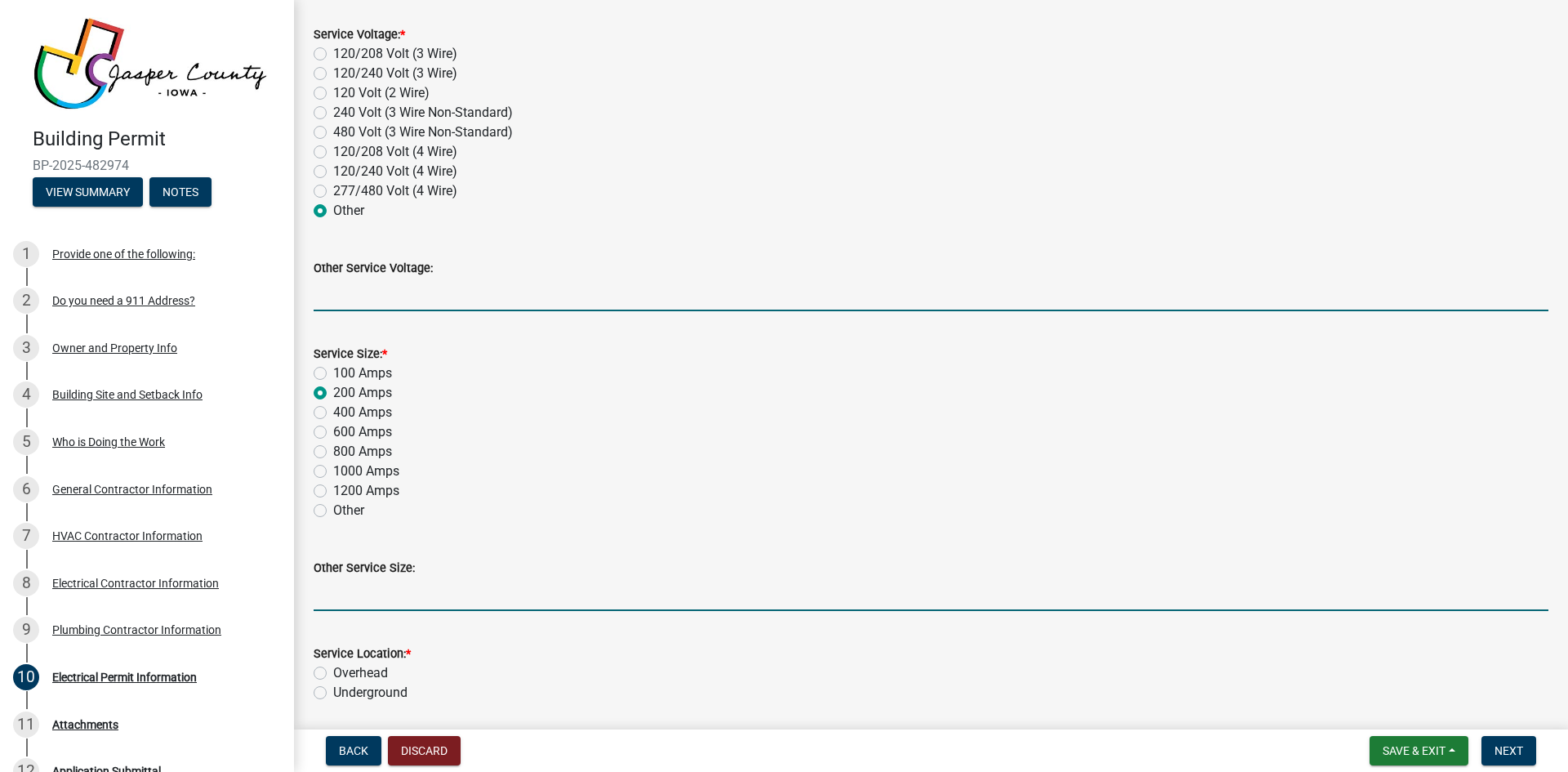
click at [336, 601] on input "Other Service Size:" at bounding box center [931, 594] width 1235 height 34
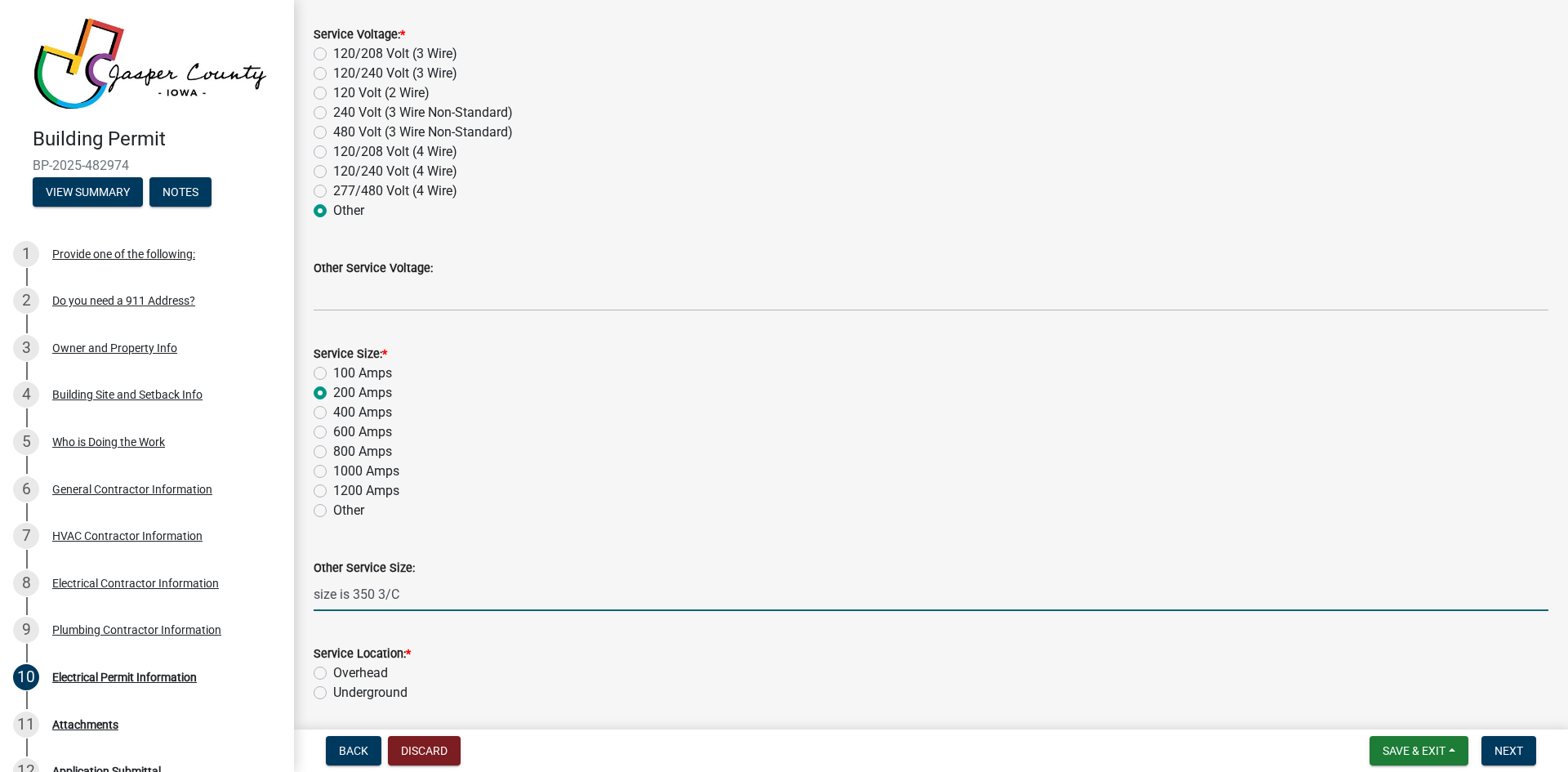
type input "size is 350 3/C"
click at [334, 513] on label "Other" at bounding box center [349, 511] width 31 height 19
click at [334, 512] on input "Other" at bounding box center [339, 506] width 11 height 11
radio input "true"
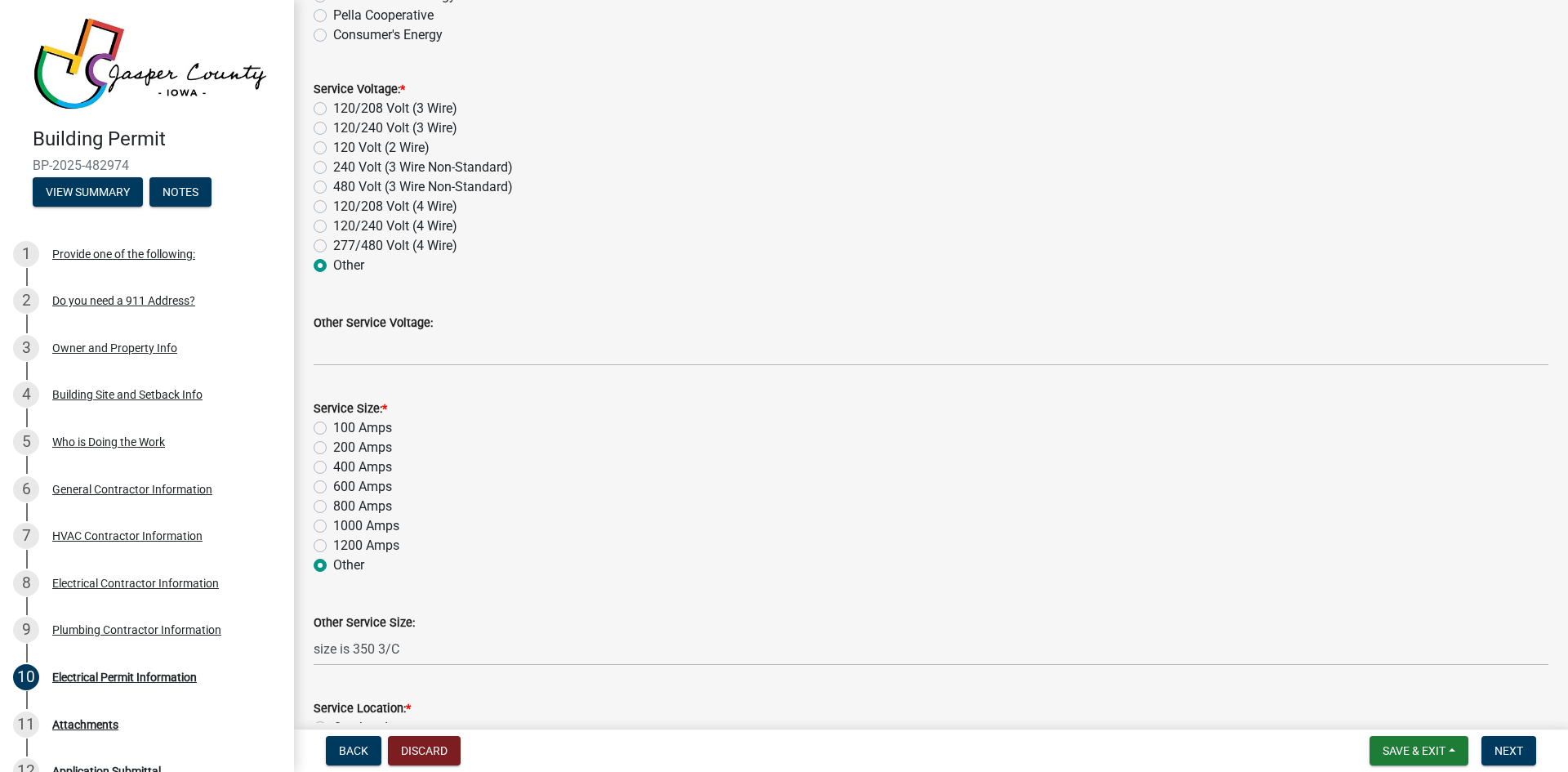
scroll to position [163, 0]
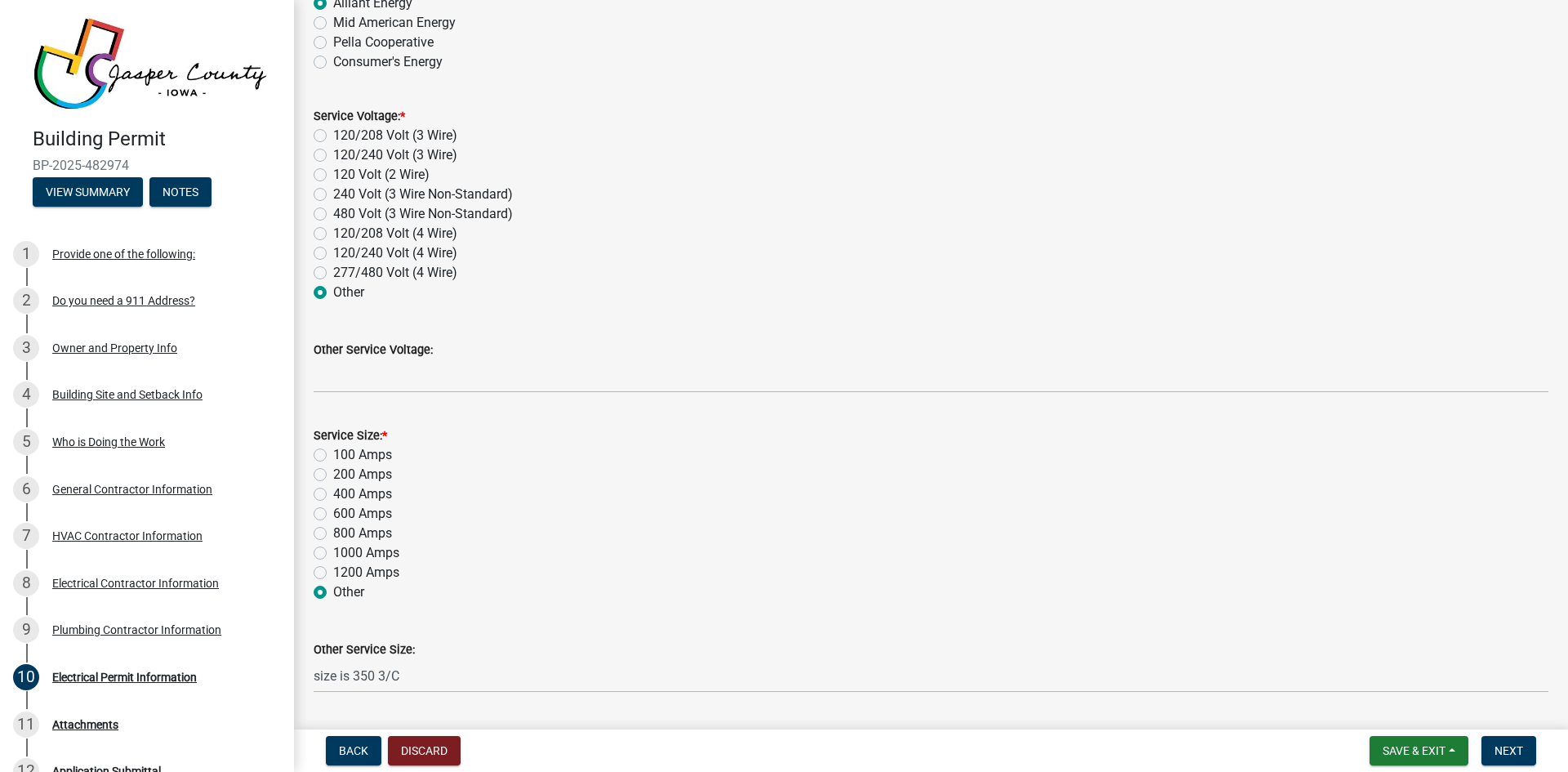
click at [334, 155] on label "120/240 Volt (3 Wire)" at bounding box center [396, 155] width 124 height 19
click at [334, 155] on input "120/240 Volt (3 Wire)" at bounding box center [339, 150] width 11 height 11
radio input "true"
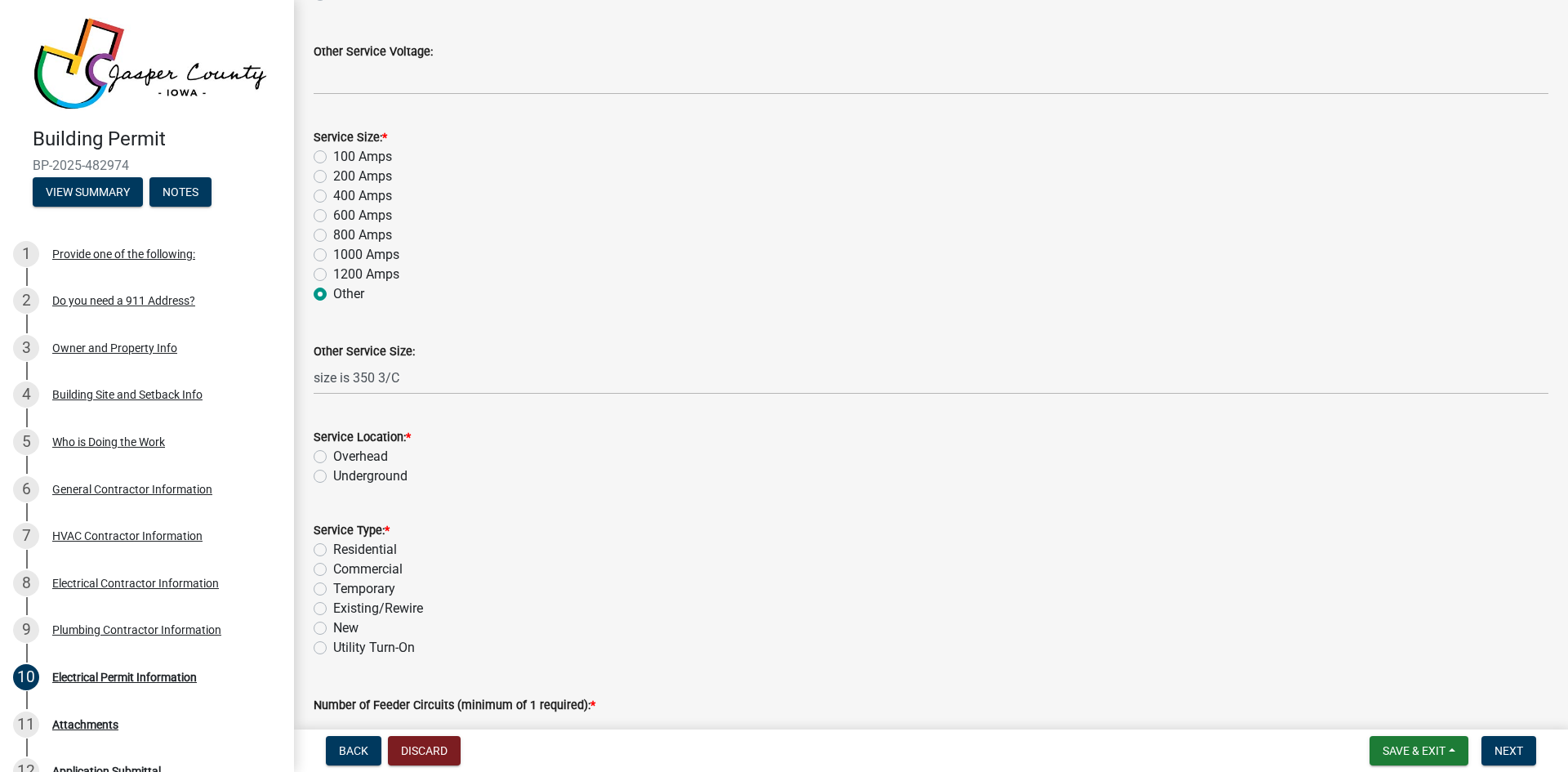
scroll to position [490, 0]
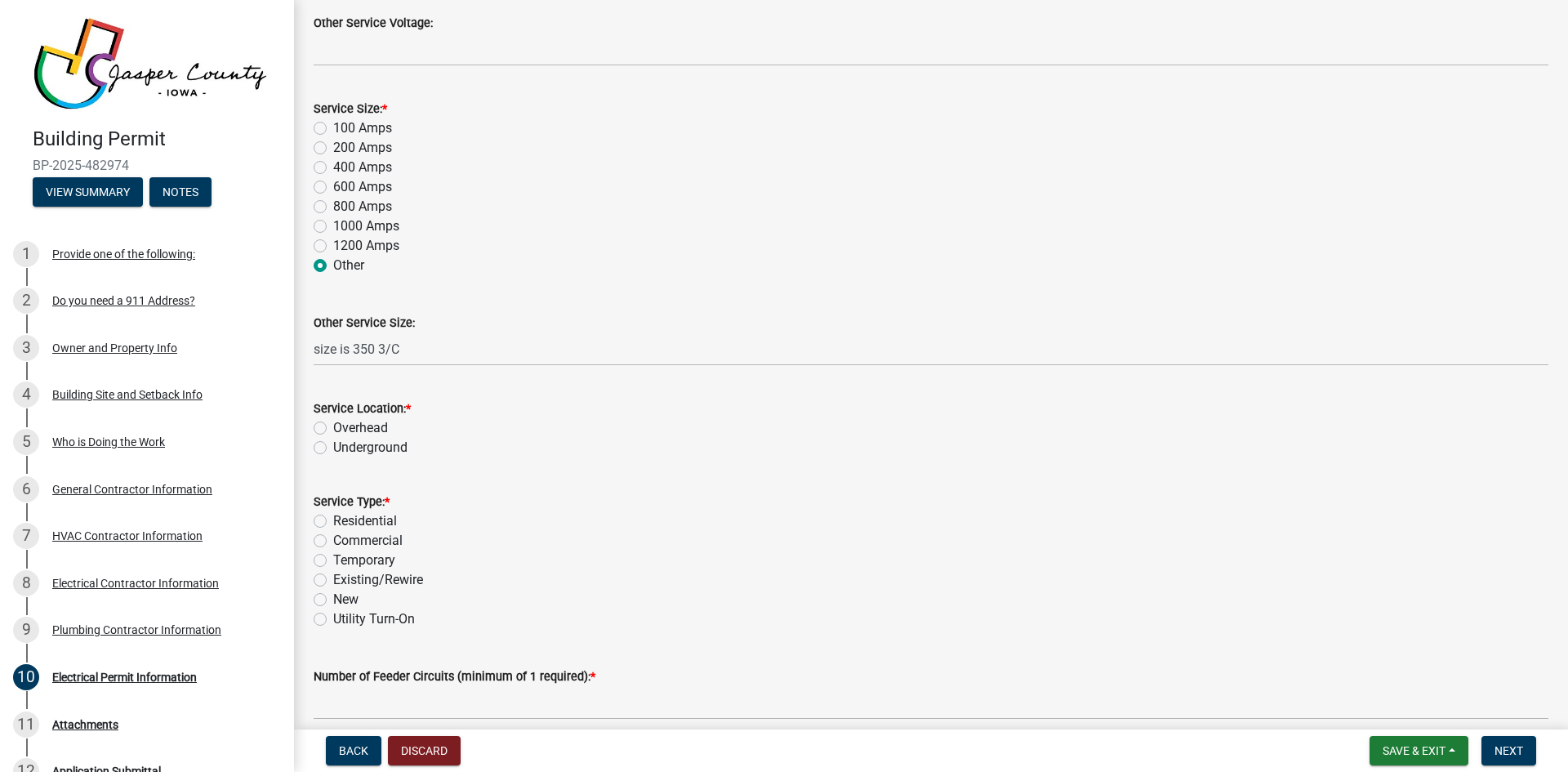
click at [334, 448] on label "Underground" at bounding box center [370, 448] width 74 height 19
click at [334, 448] on input "Underground" at bounding box center [339, 443] width 11 height 11
radio input "true"
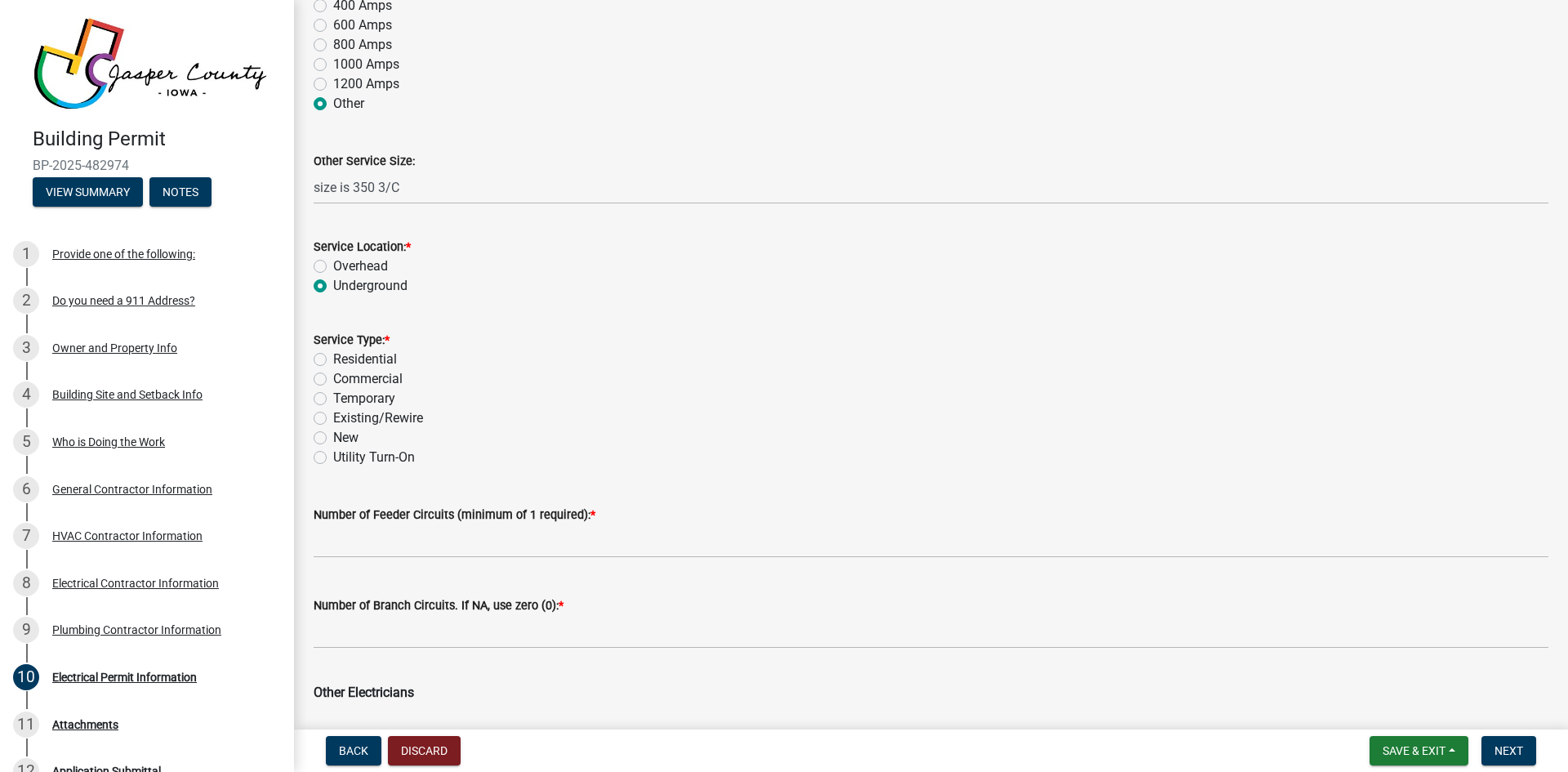
scroll to position [654, 0]
click at [334, 377] on label "Commercial" at bounding box center [369, 377] width 70 height 19
click at [334, 377] on input "Commercial" at bounding box center [339, 372] width 11 height 11
radio input "true"
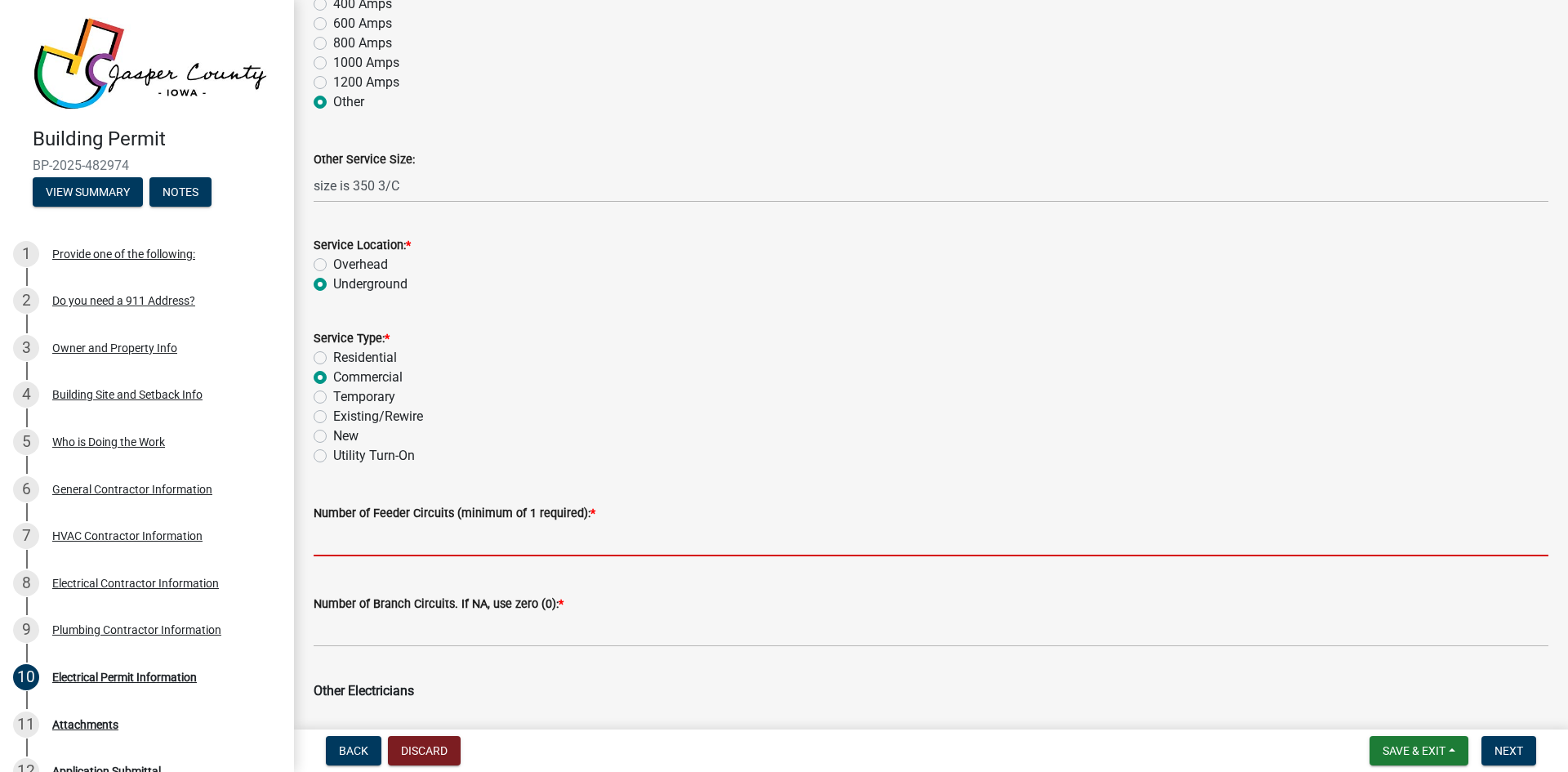
click at [352, 542] on input "text" at bounding box center [931, 539] width 1235 height 34
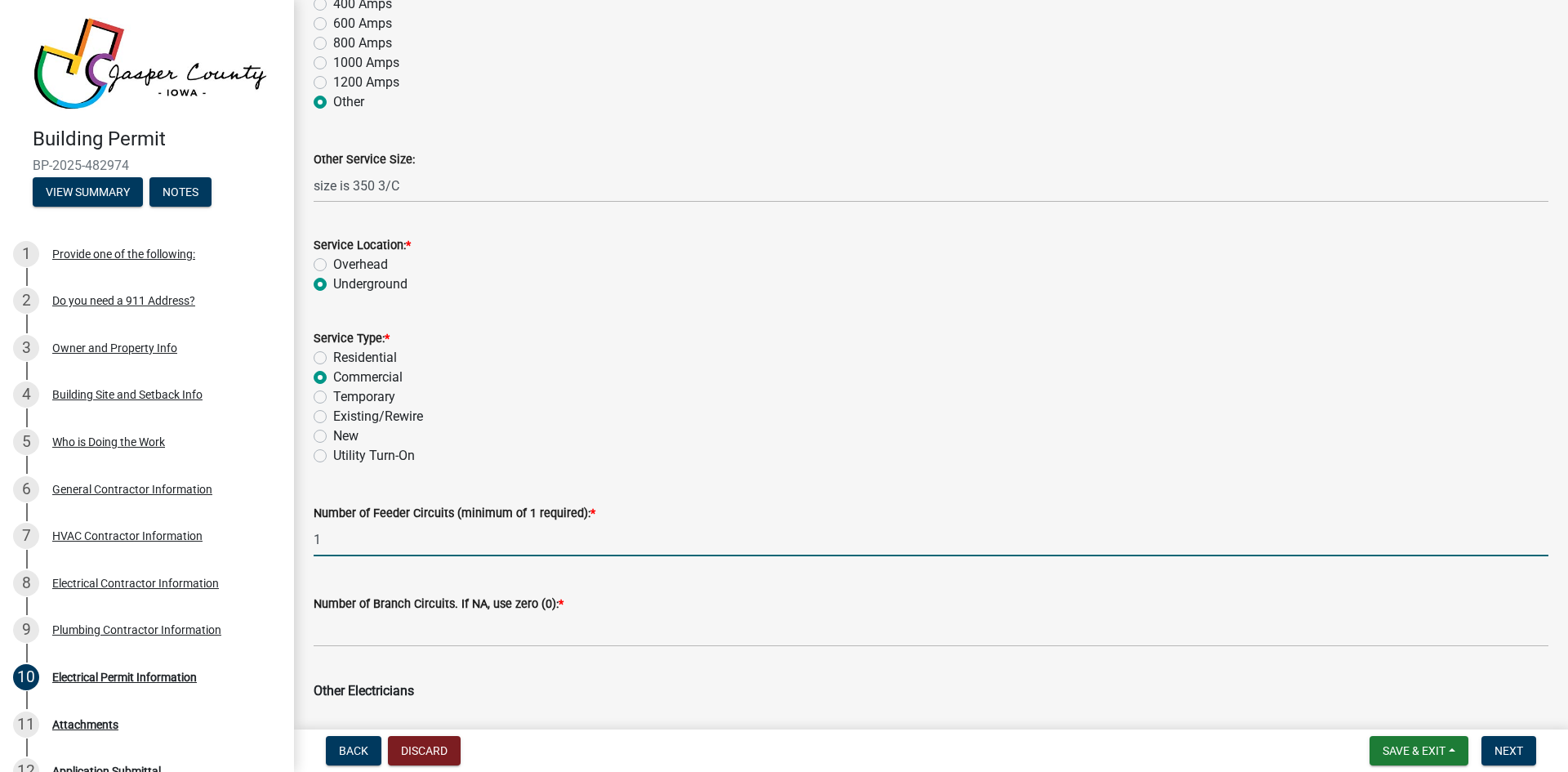
scroll to position [735, 0]
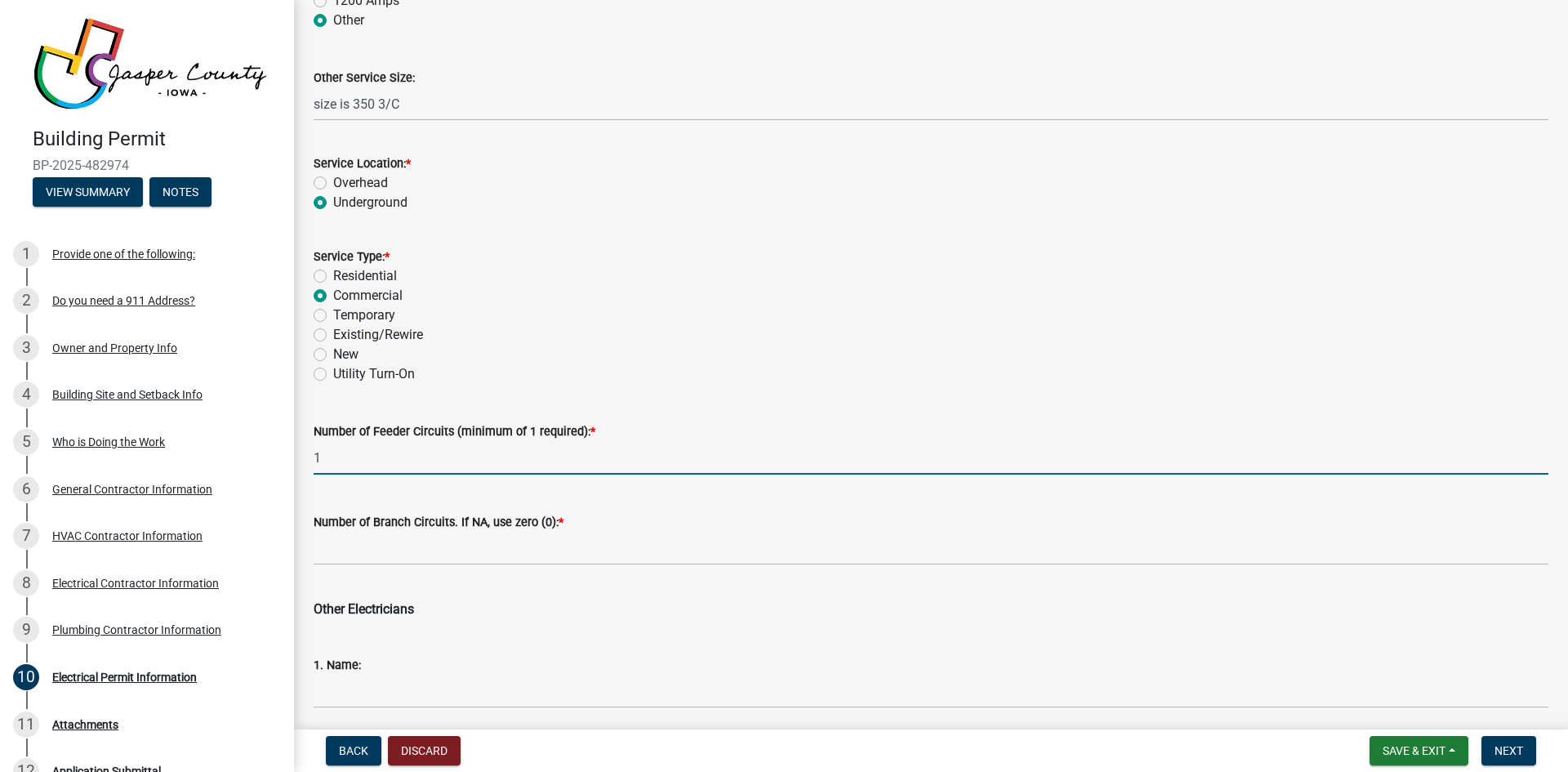
type input "1"
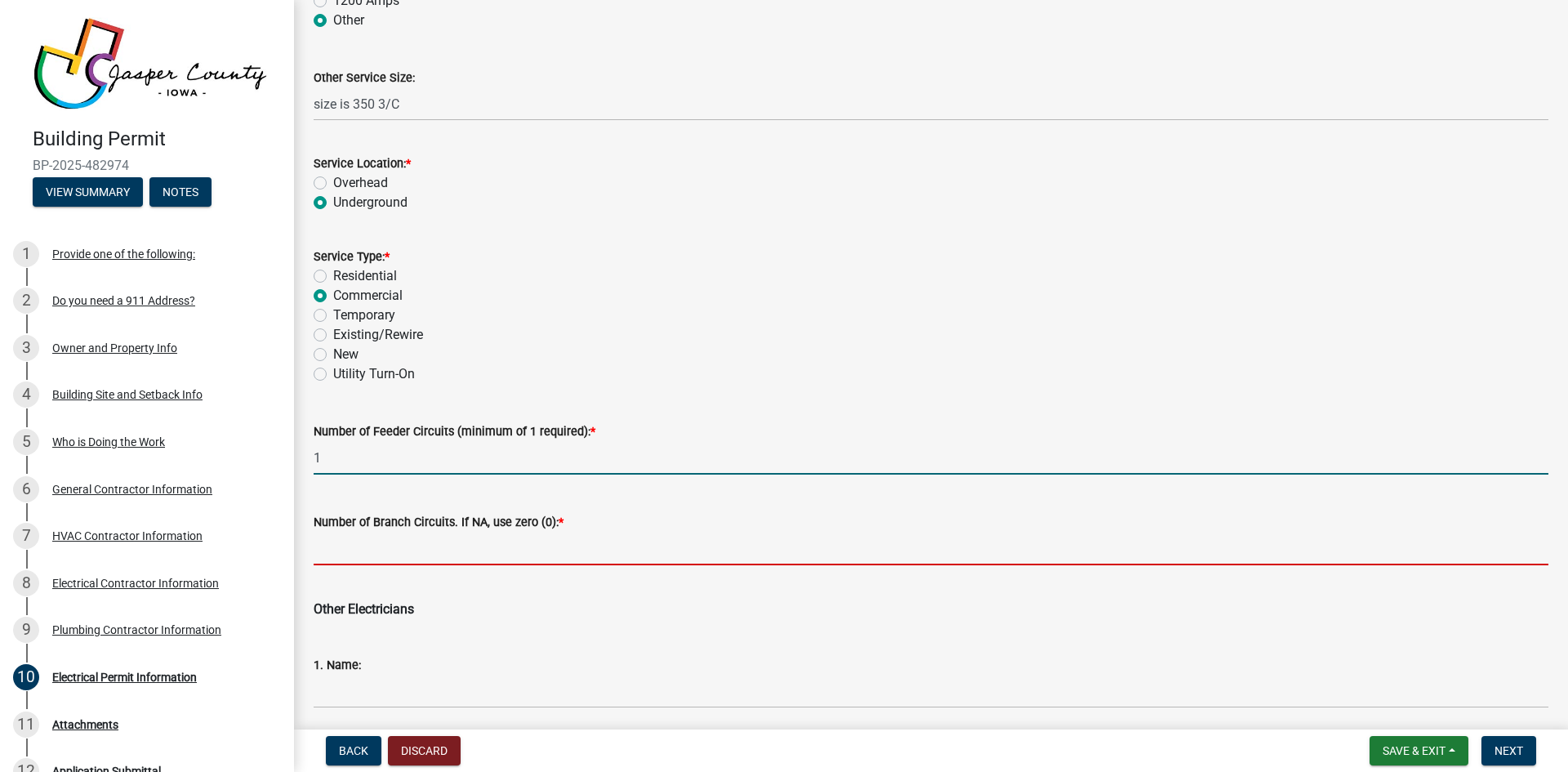
click at [360, 551] on input "text" at bounding box center [931, 549] width 1235 height 34
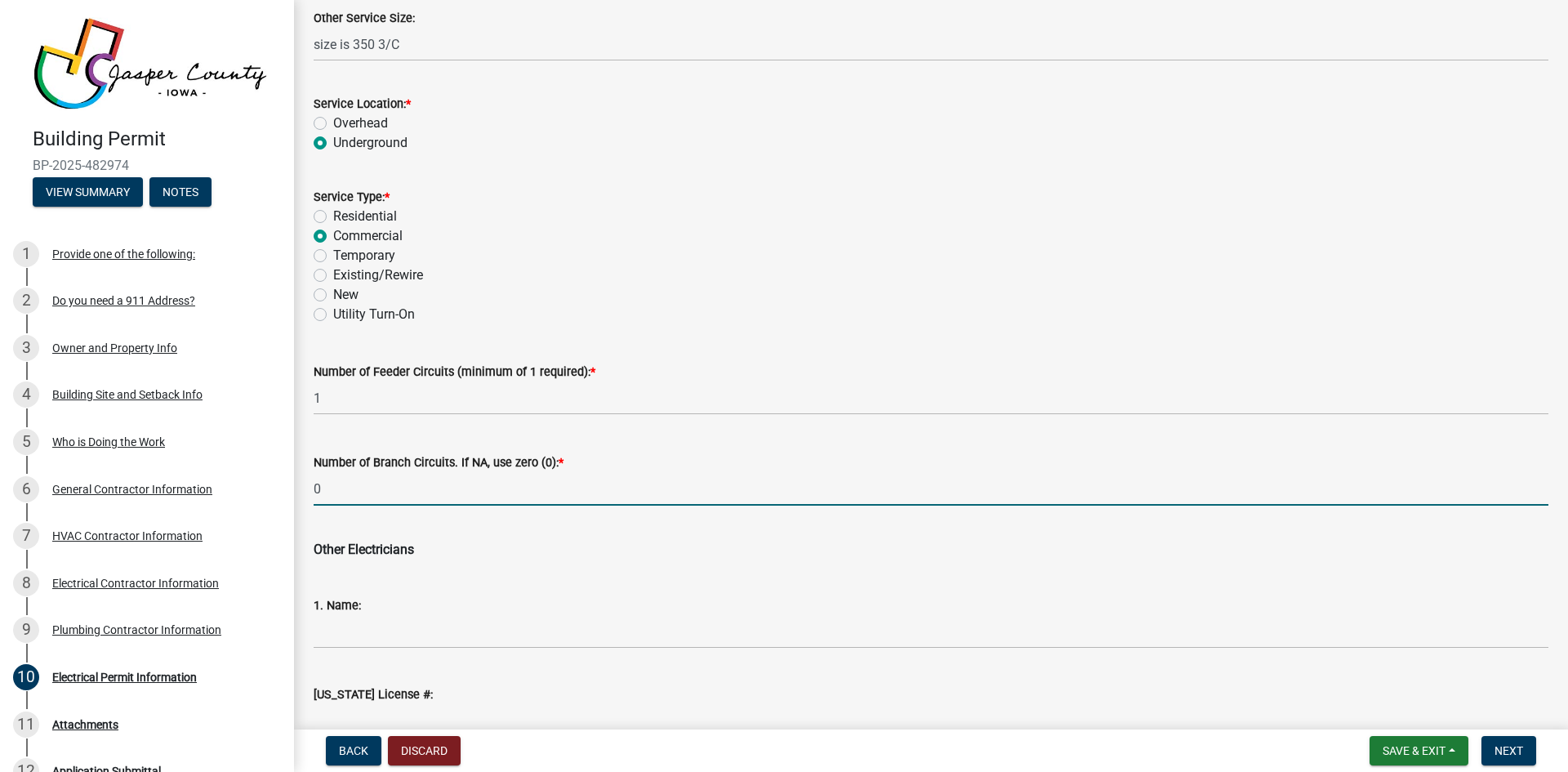
scroll to position [899, 0]
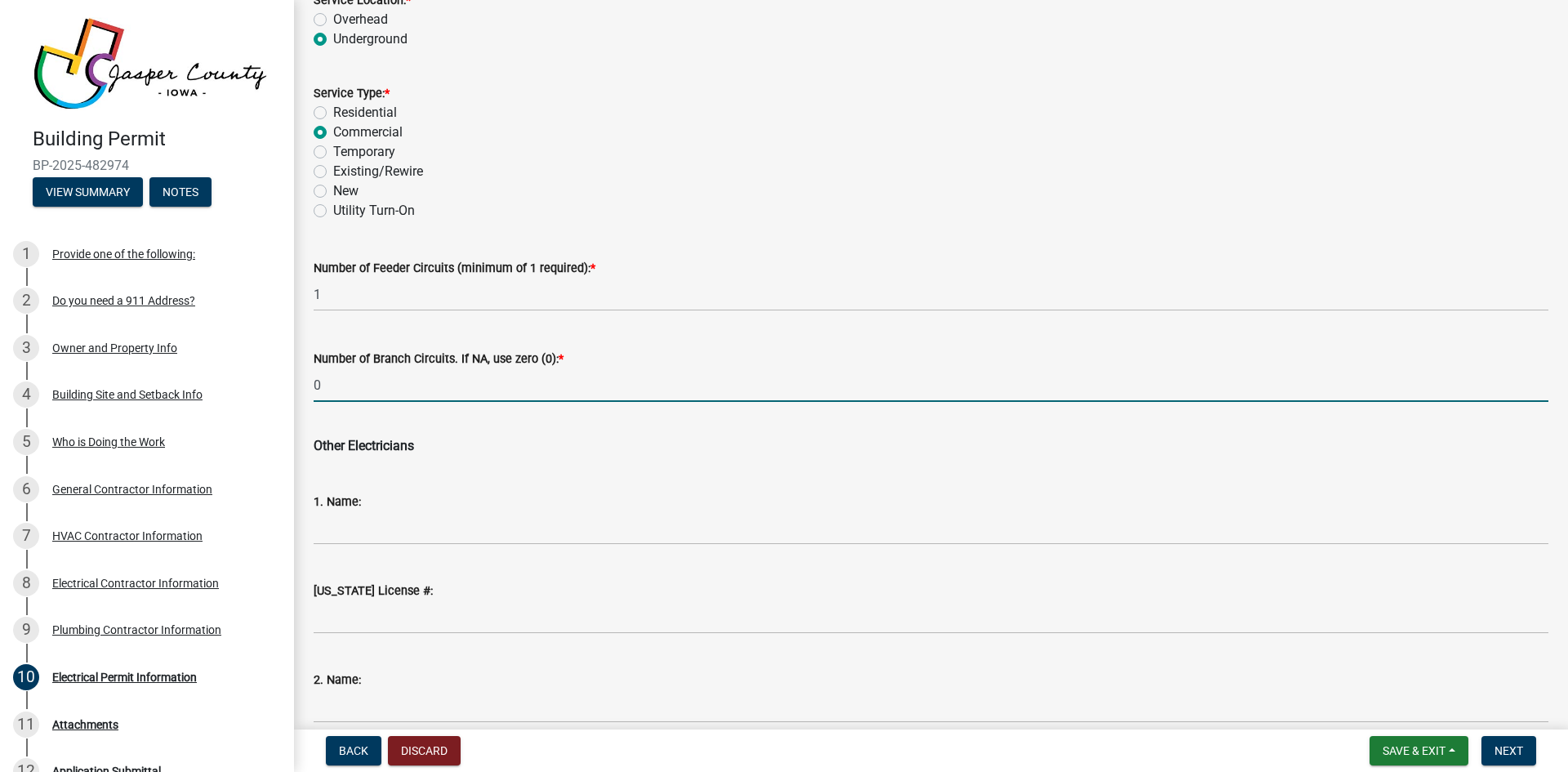
type input "0"
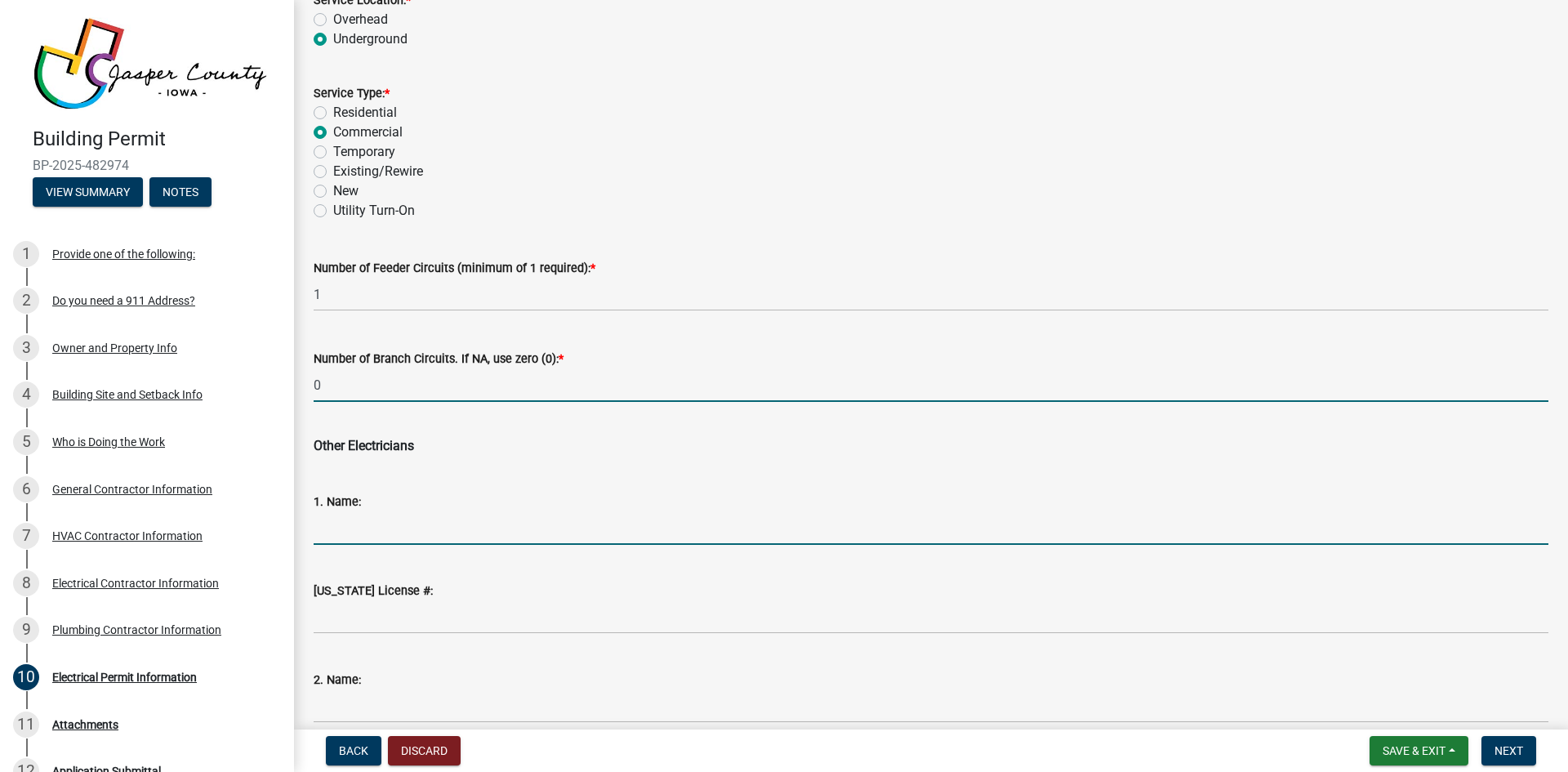
click at [377, 533] on input "1. Name:" at bounding box center [931, 528] width 1235 height 34
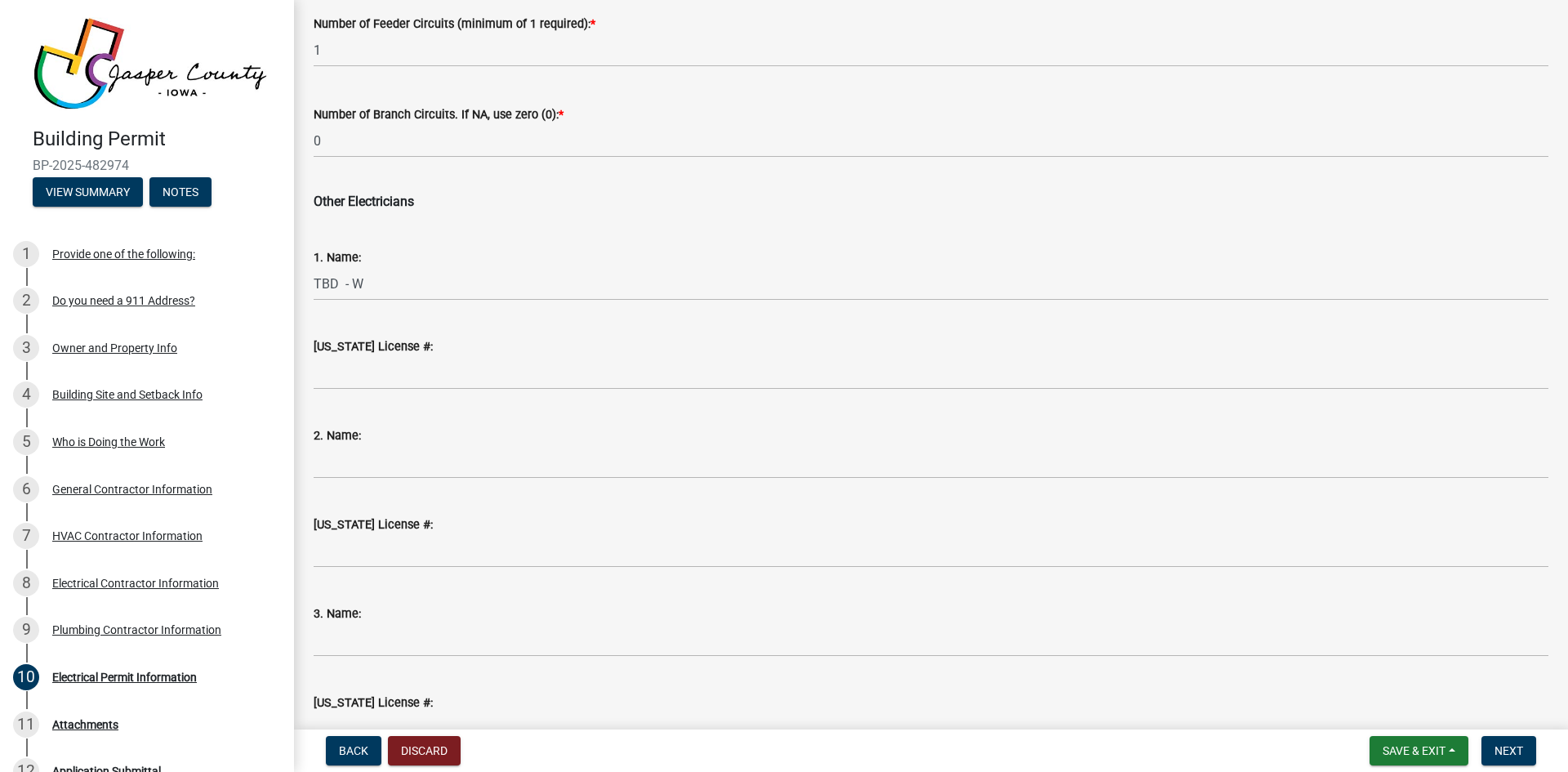
scroll to position [1143, 0]
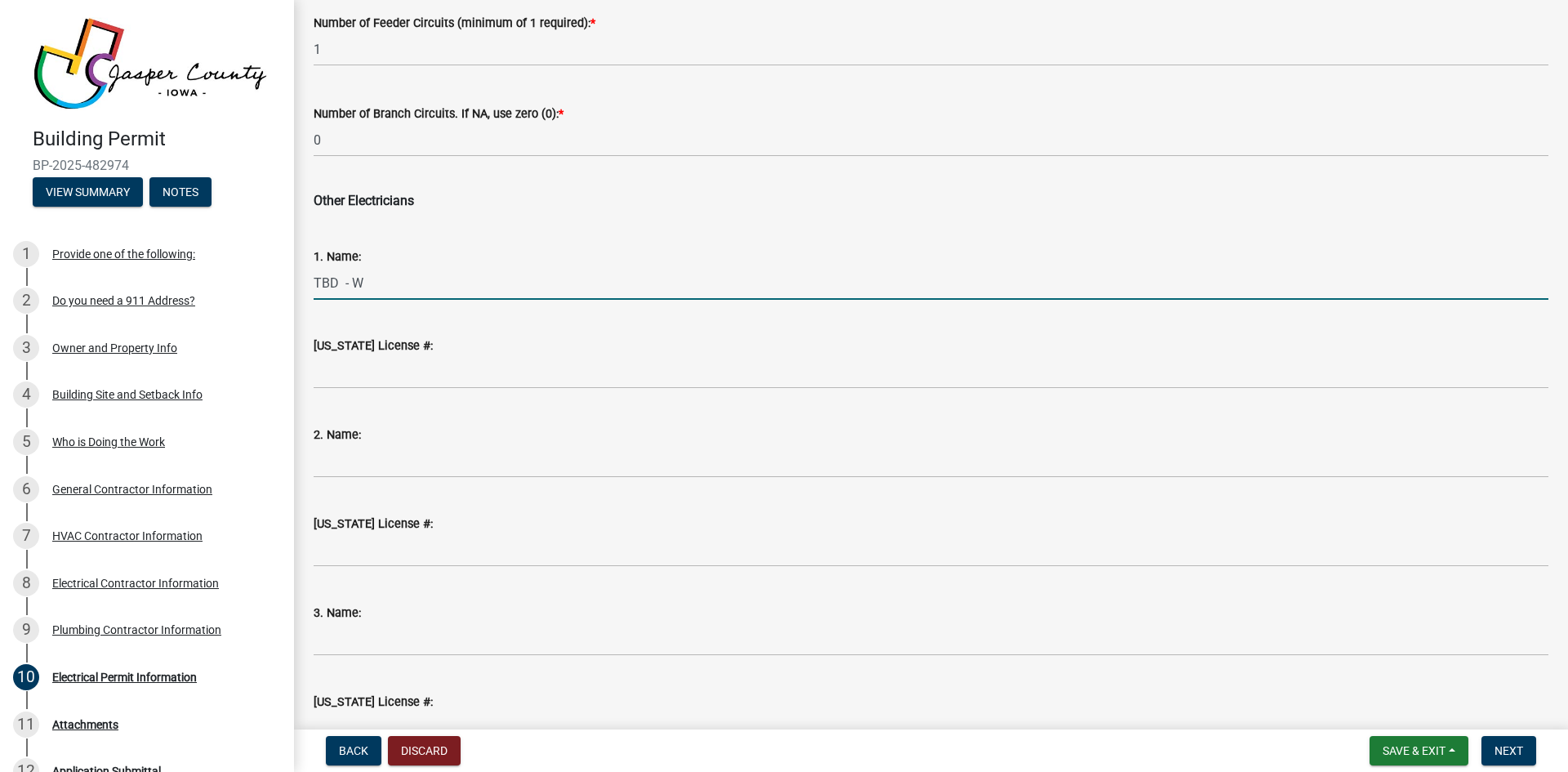
click at [381, 280] on input "TBD - W" at bounding box center [931, 282] width 1235 height 34
type input "TBD - Working currently with [PERSON_NAME] at [GEOGRAPHIC_DATA]"
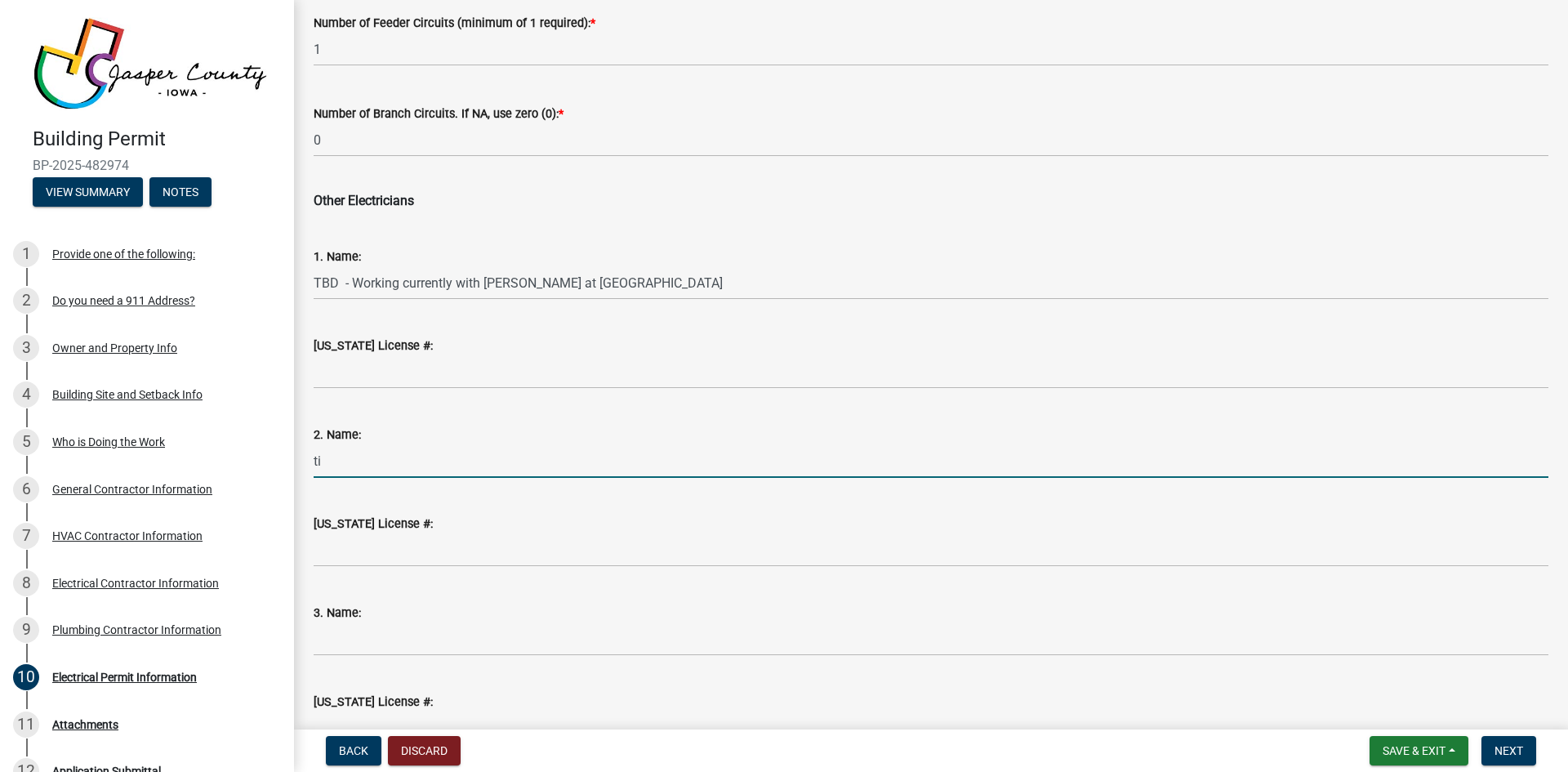
type input "t"
type input "[PERSON_NAME]"
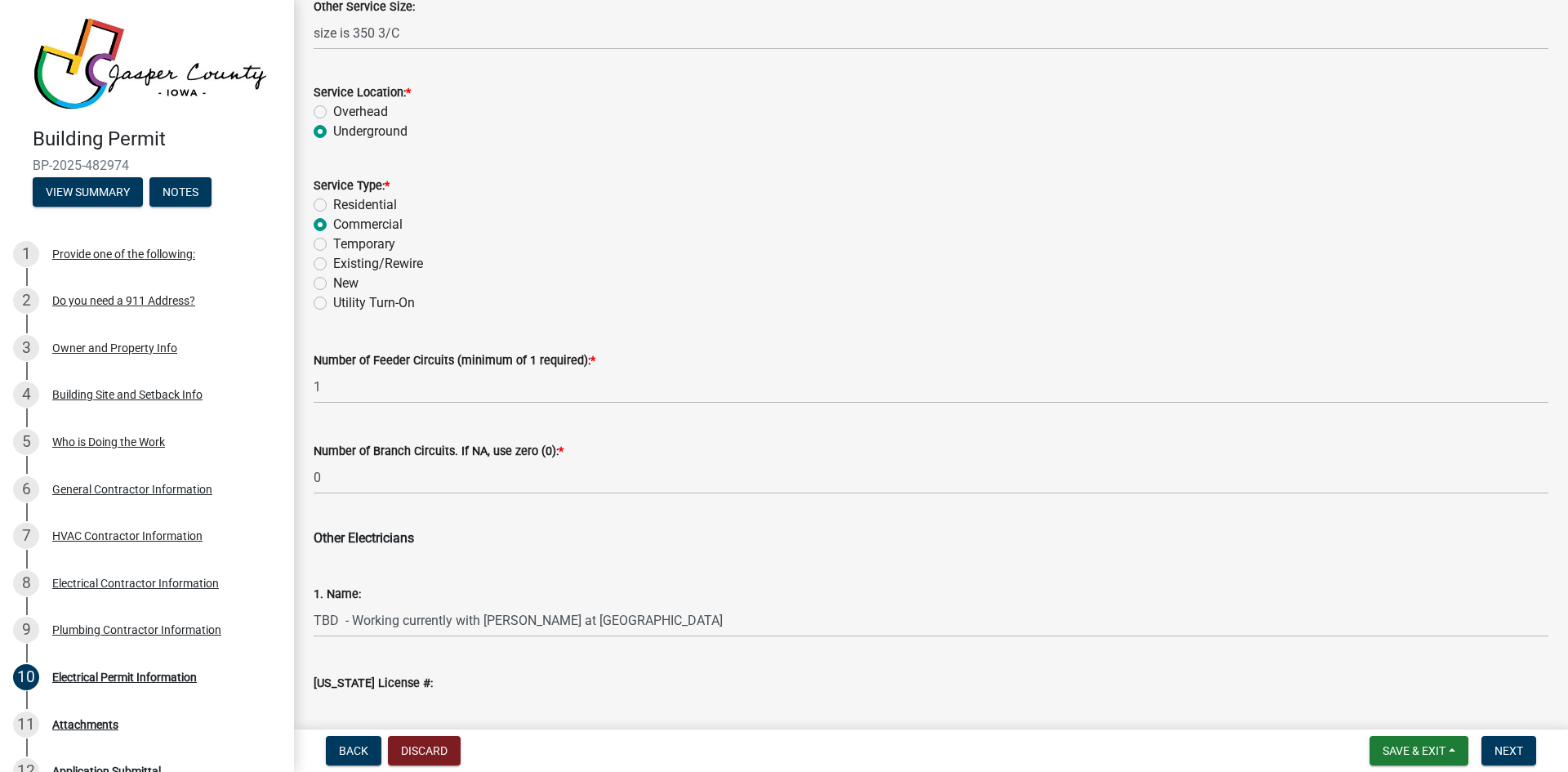
scroll to position [980, 0]
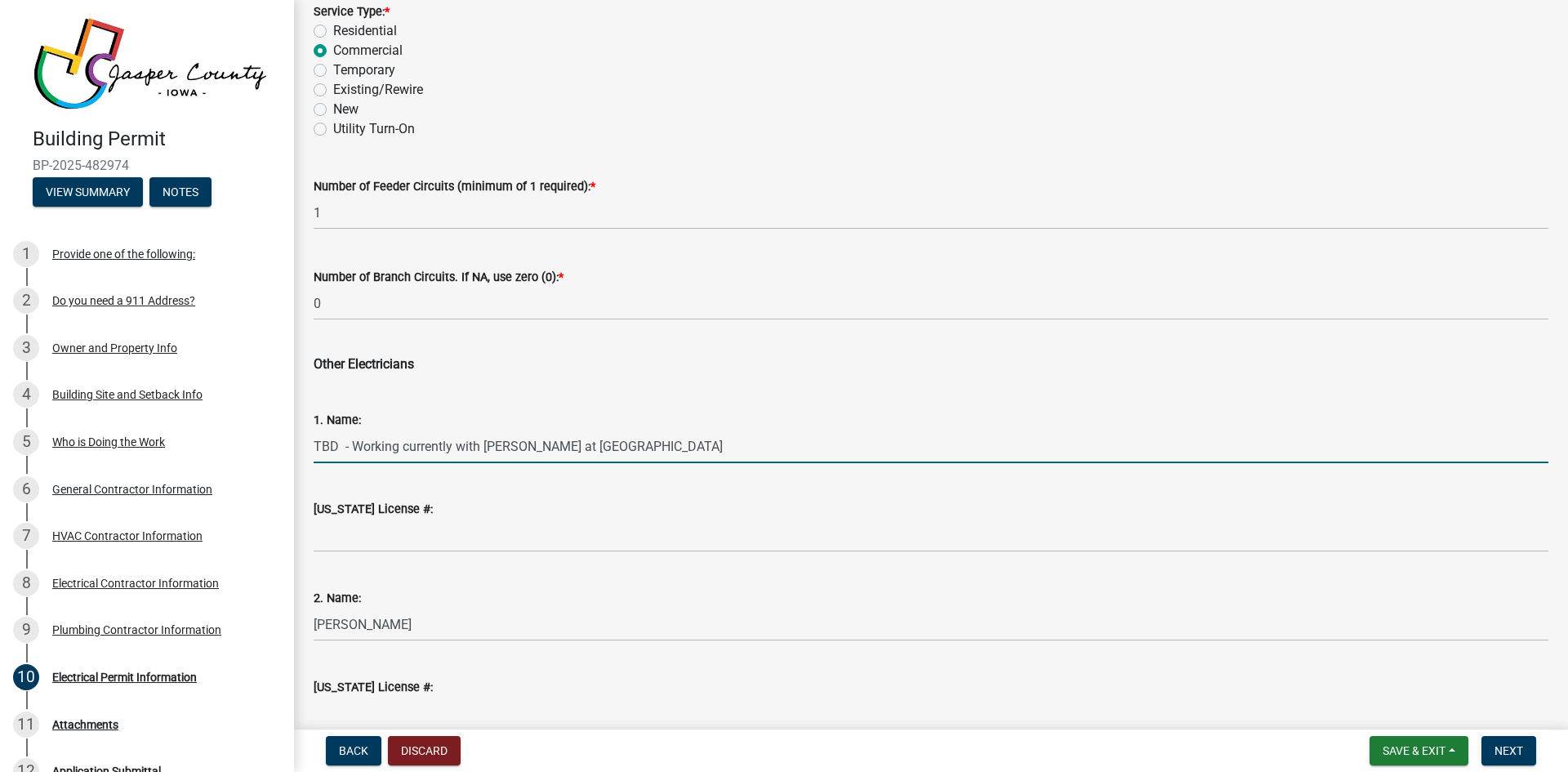
click at [660, 444] on input "TBD - Working currently with [PERSON_NAME] at [GEOGRAPHIC_DATA]" at bounding box center [931, 446] width 1235 height 34
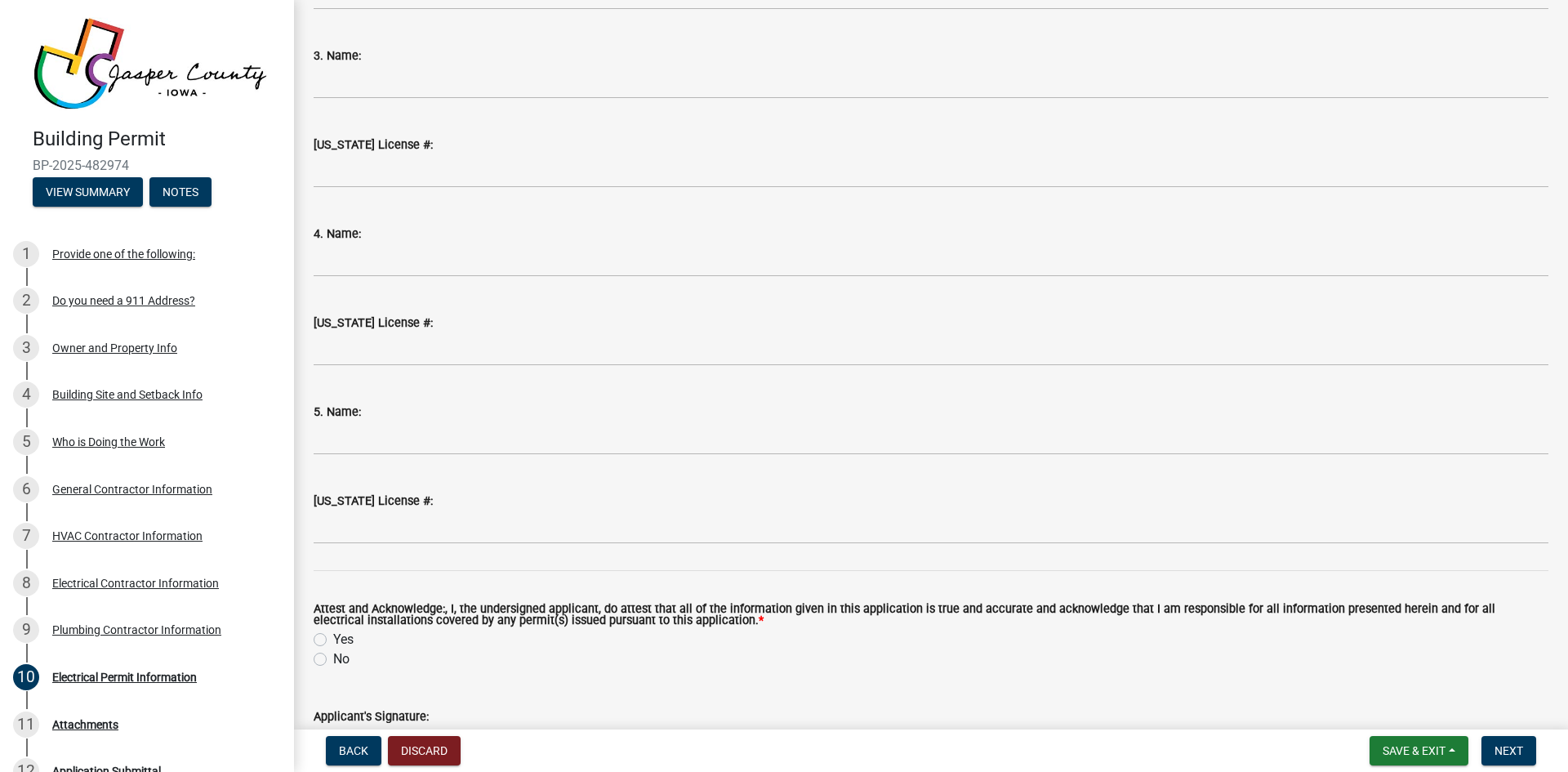
scroll to position [1879, 0]
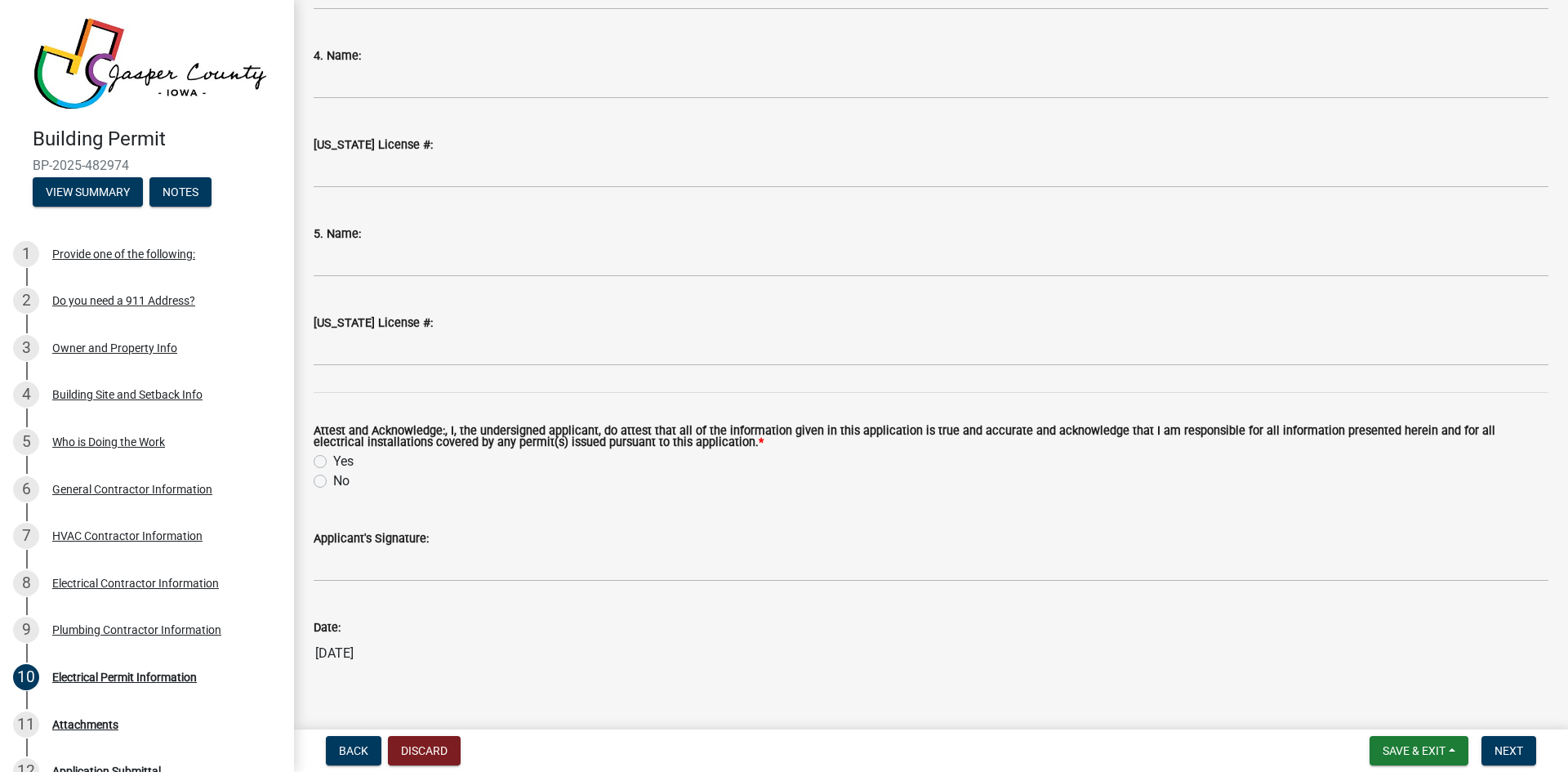
click at [334, 463] on label "Yes" at bounding box center [343, 461] width 20 height 19
click at [334, 462] on input "Yes" at bounding box center [339, 457] width 11 height 11
radio input "true"
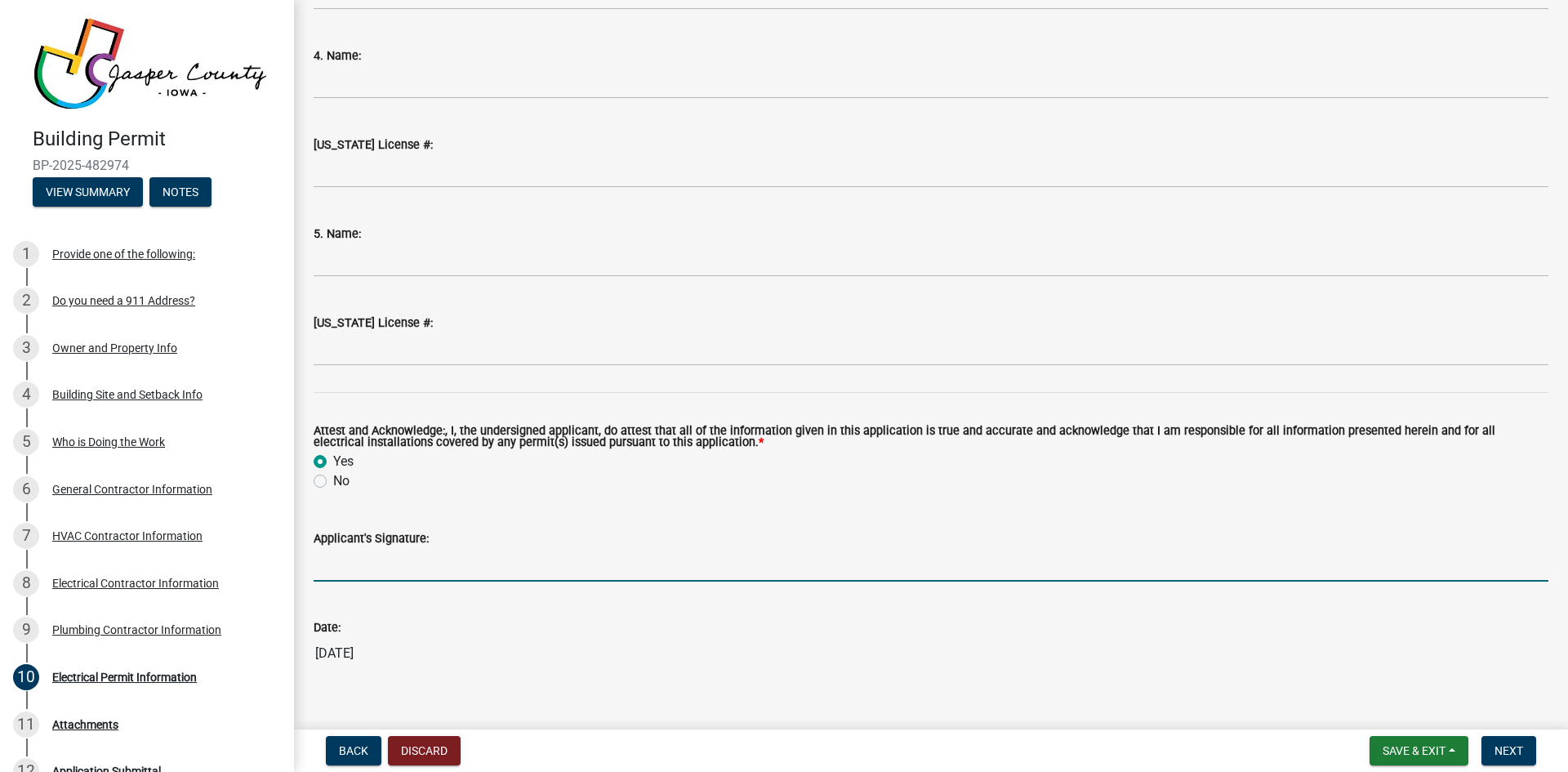
click at [366, 563] on input "Applicant's Signature:" at bounding box center [931, 565] width 1235 height 34
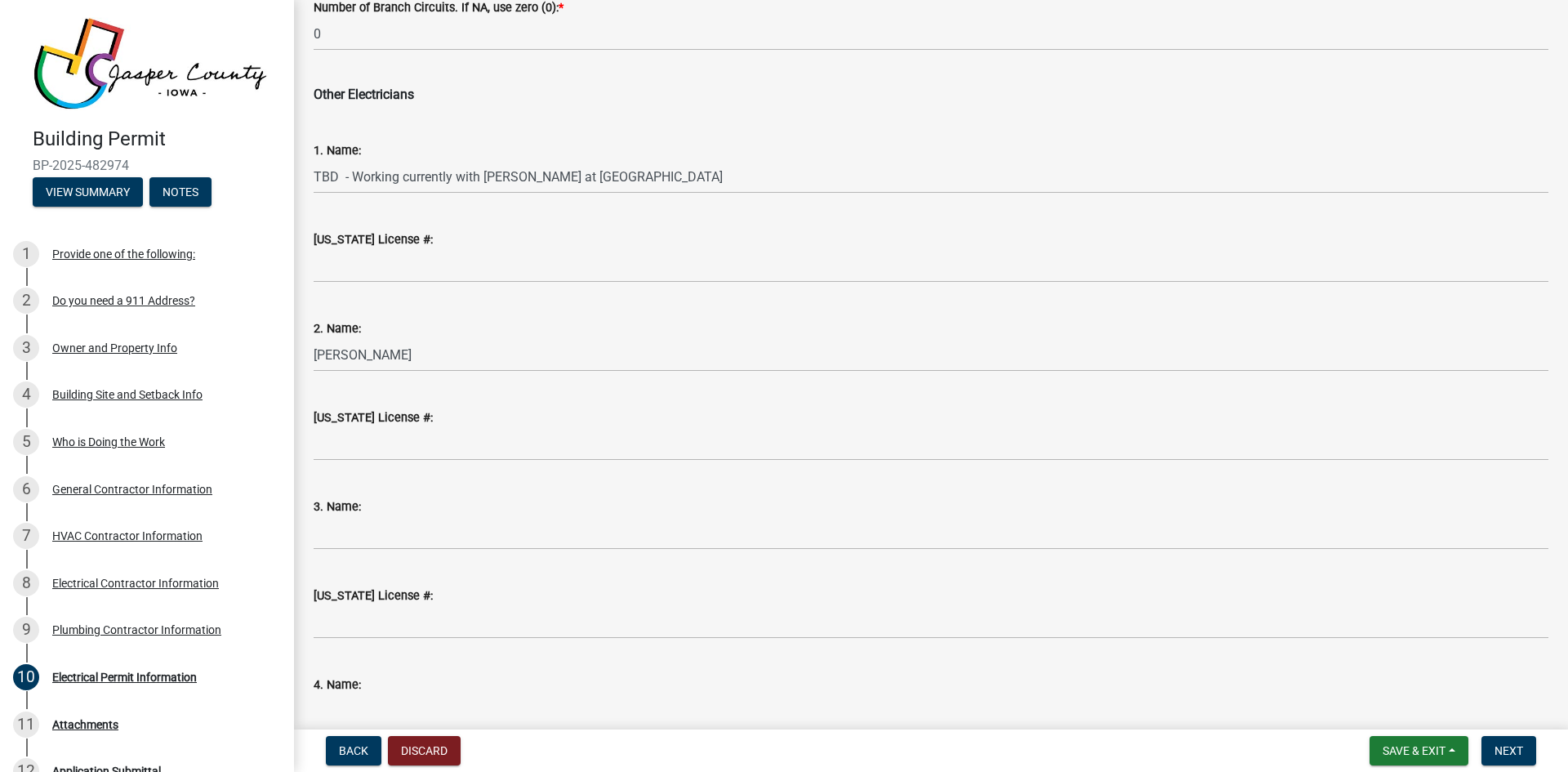
scroll to position [923, 0]
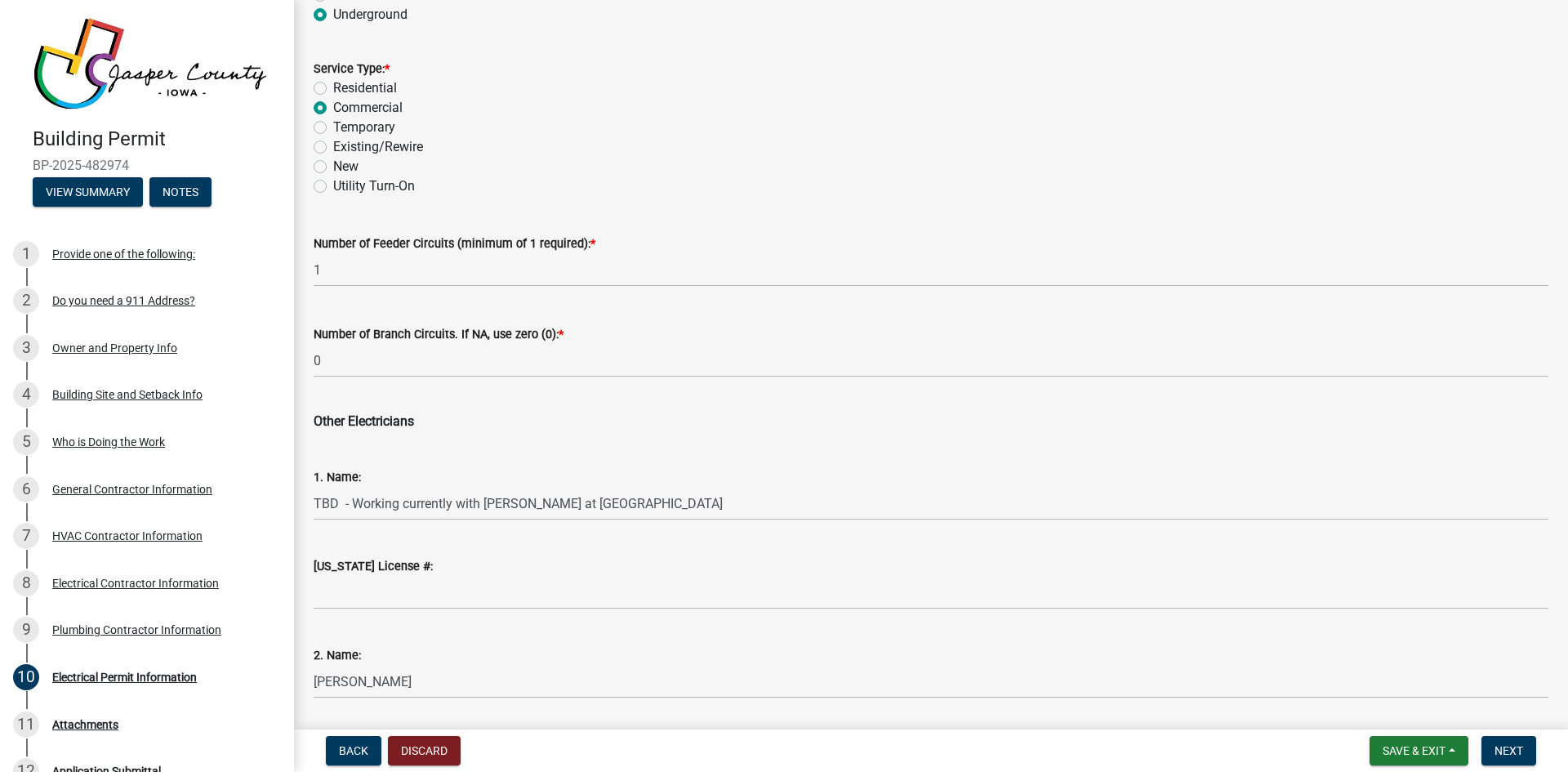
type input "[PERSON_NAME]"
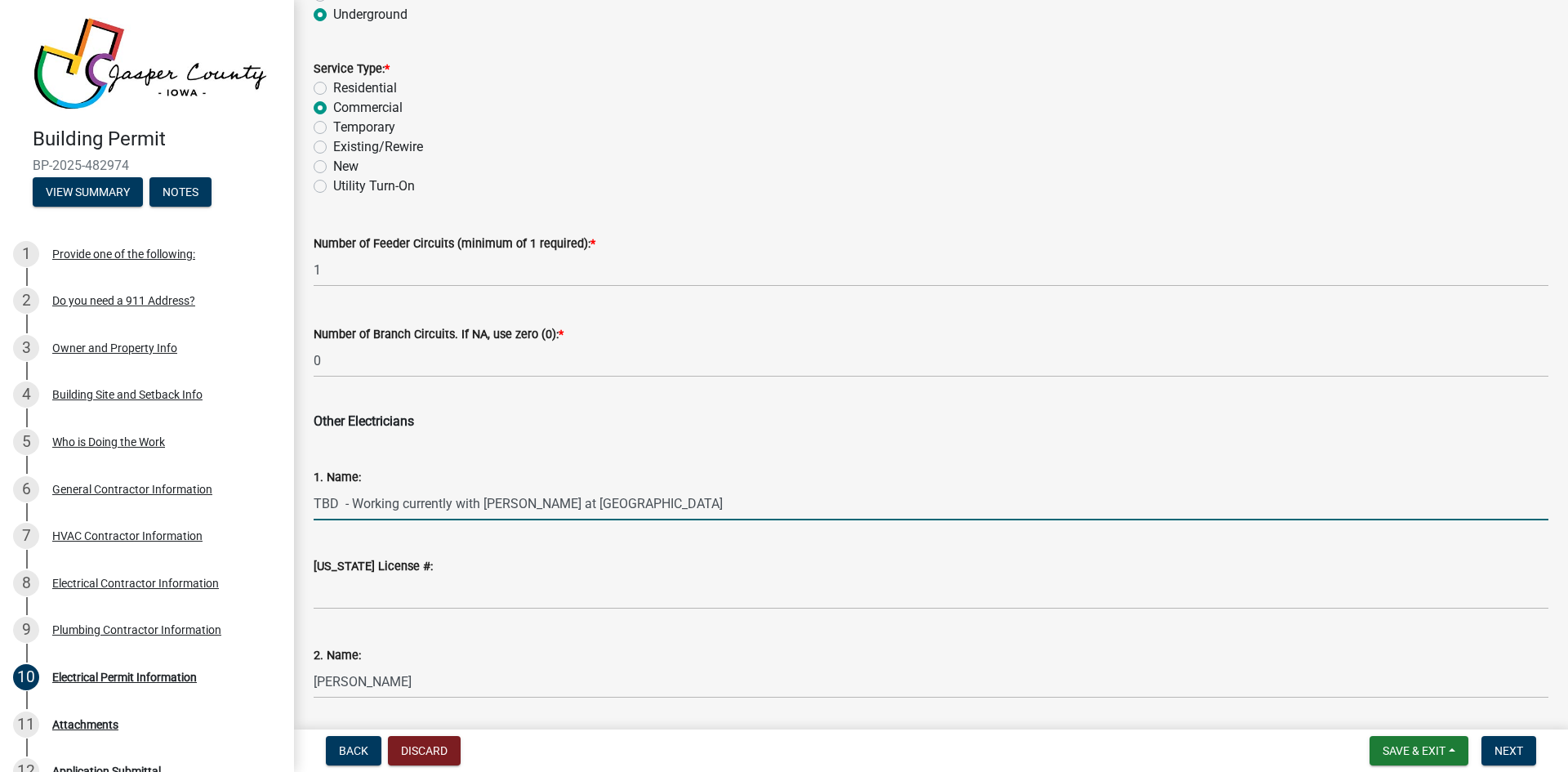
click at [665, 507] on input "TBD - Working currently with [PERSON_NAME] at [GEOGRAPHIC_DATA]" at bounding box center [931, 503] width 1235 height 34
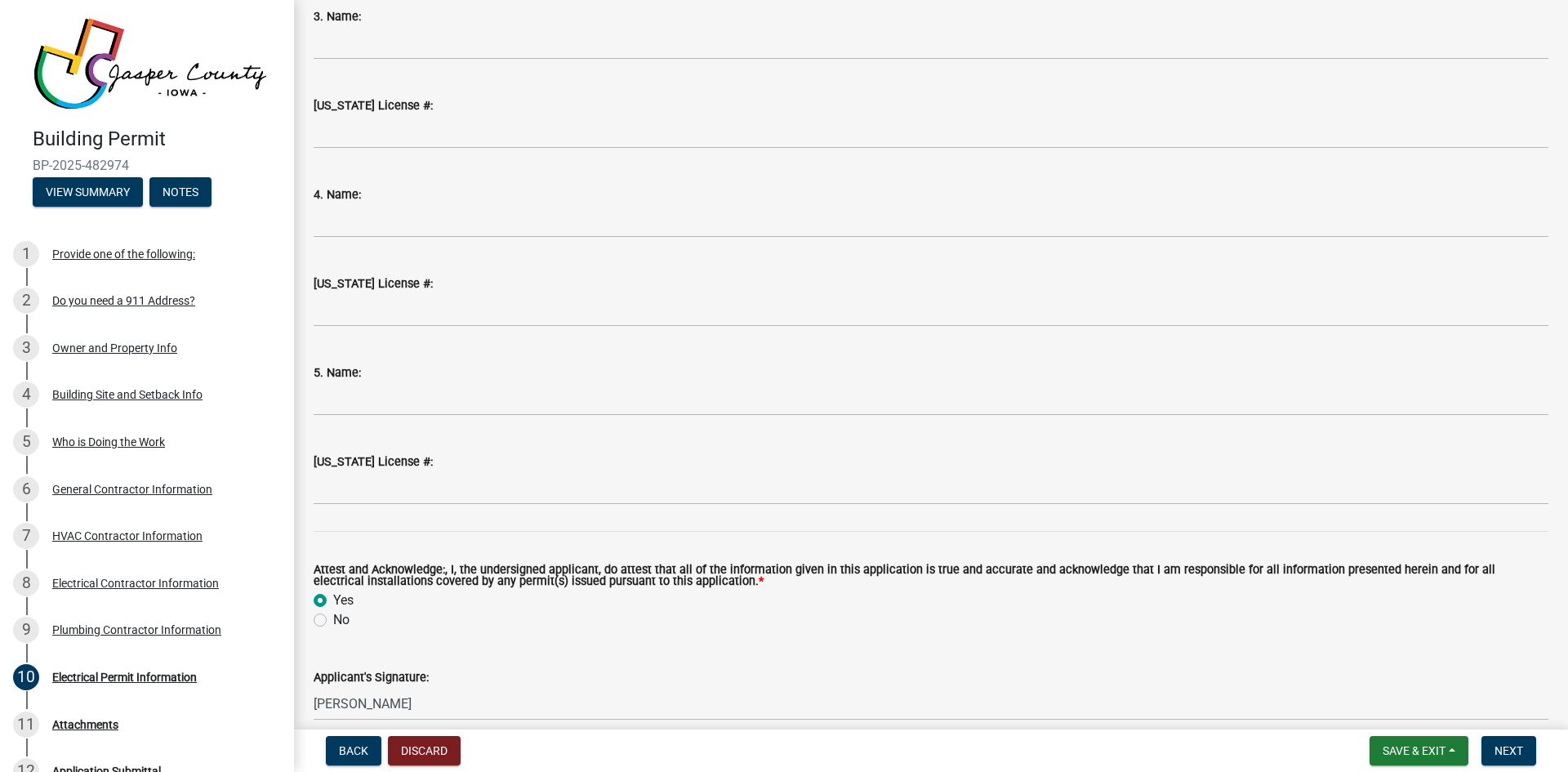
scroll to position [1903, 0]
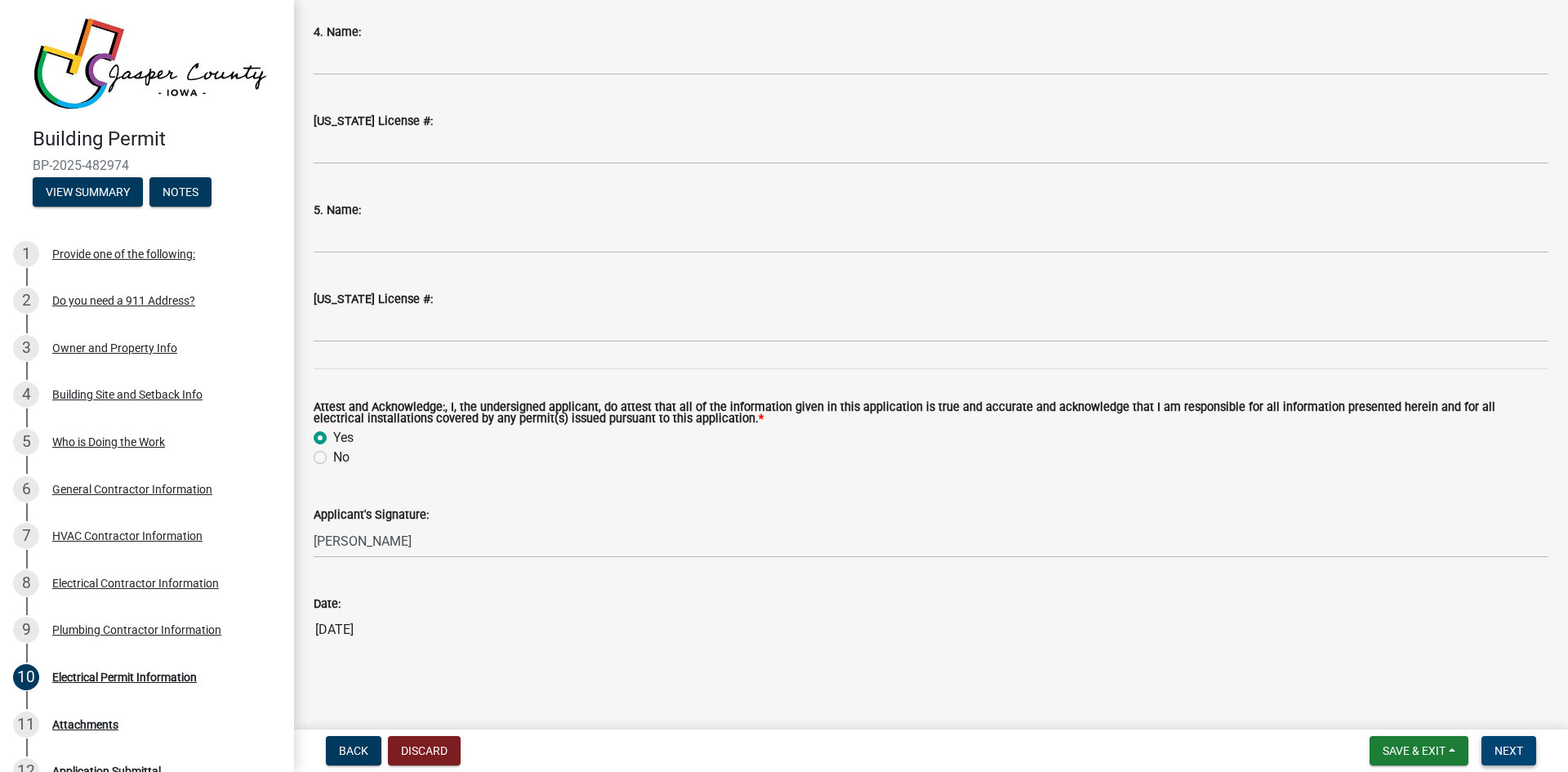
type input "TBD - Working currently with [PERSON_NAME] at [GEOGRAPHIC_DATA] Electric out of…"
click at [1511, 754] on span "Next" at bounding box center [1509, 751] width 29 height 14
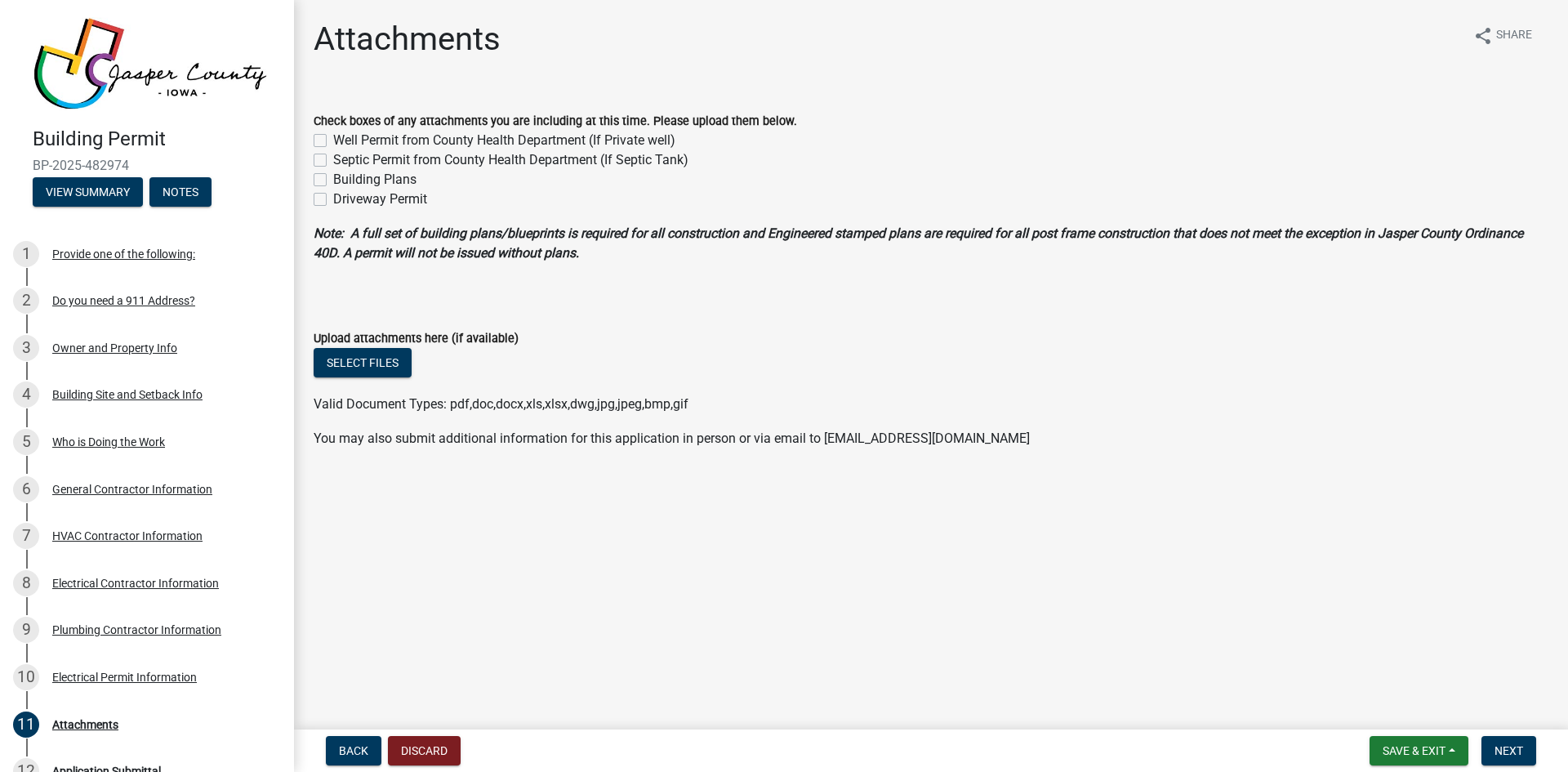
click at [334, 181] on label "Building Plans" at bounding box center [375, 180] width 83 height 19
click at [334, 181] on input "Building Plans" at bounding box center [339, 175] width 11 height 11
checkbox input "true"
checkbox input "false"
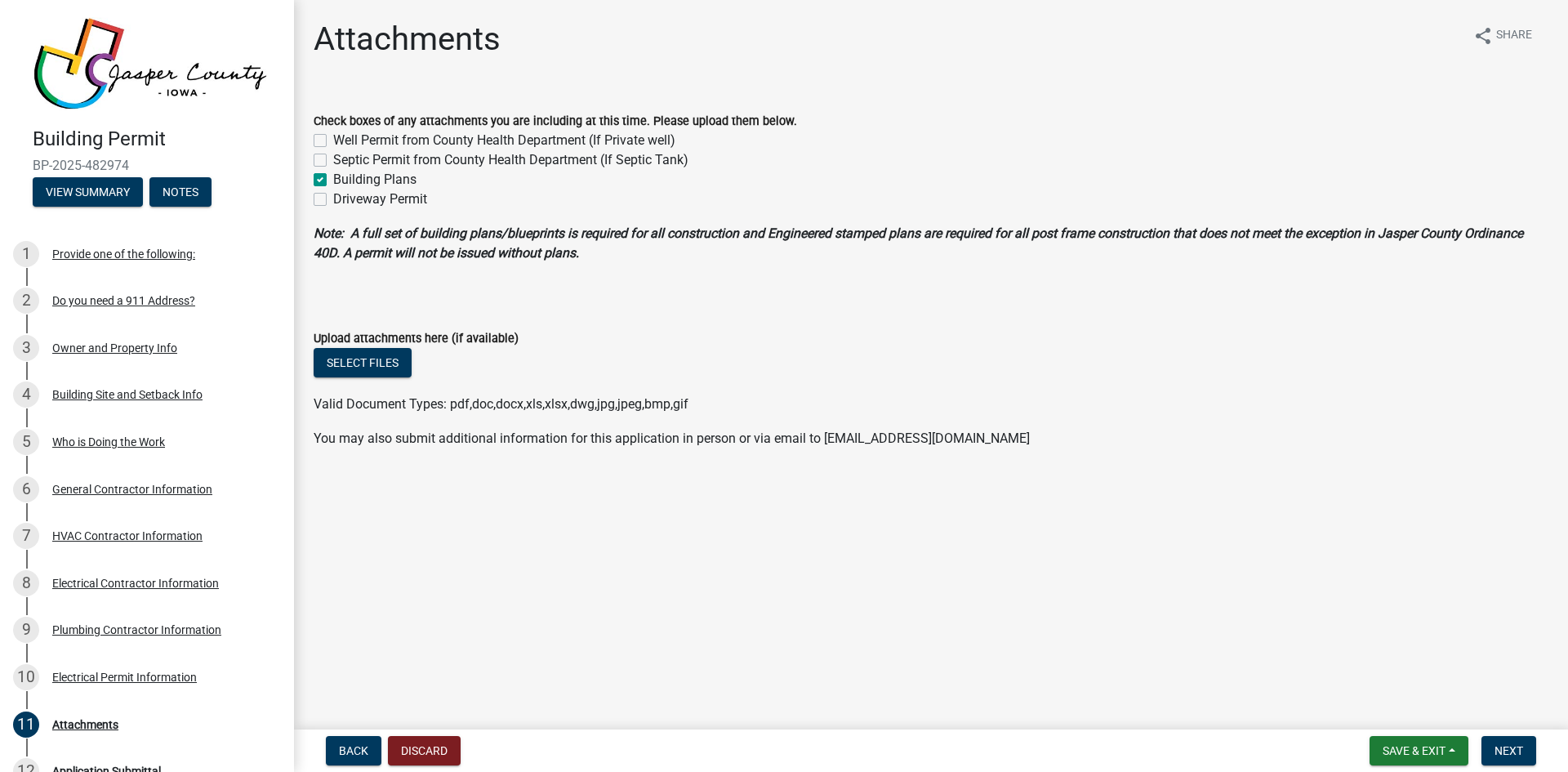
checkbox input "true"
checkbox input "false"
click at [334, 181] on label "Building Plans" at bounding box center [375, 180] width 83 height 19
click at [334, 181] on input "Building Plans" at bounding box center [339, 175] width 11 height 11
checkbox input "false"
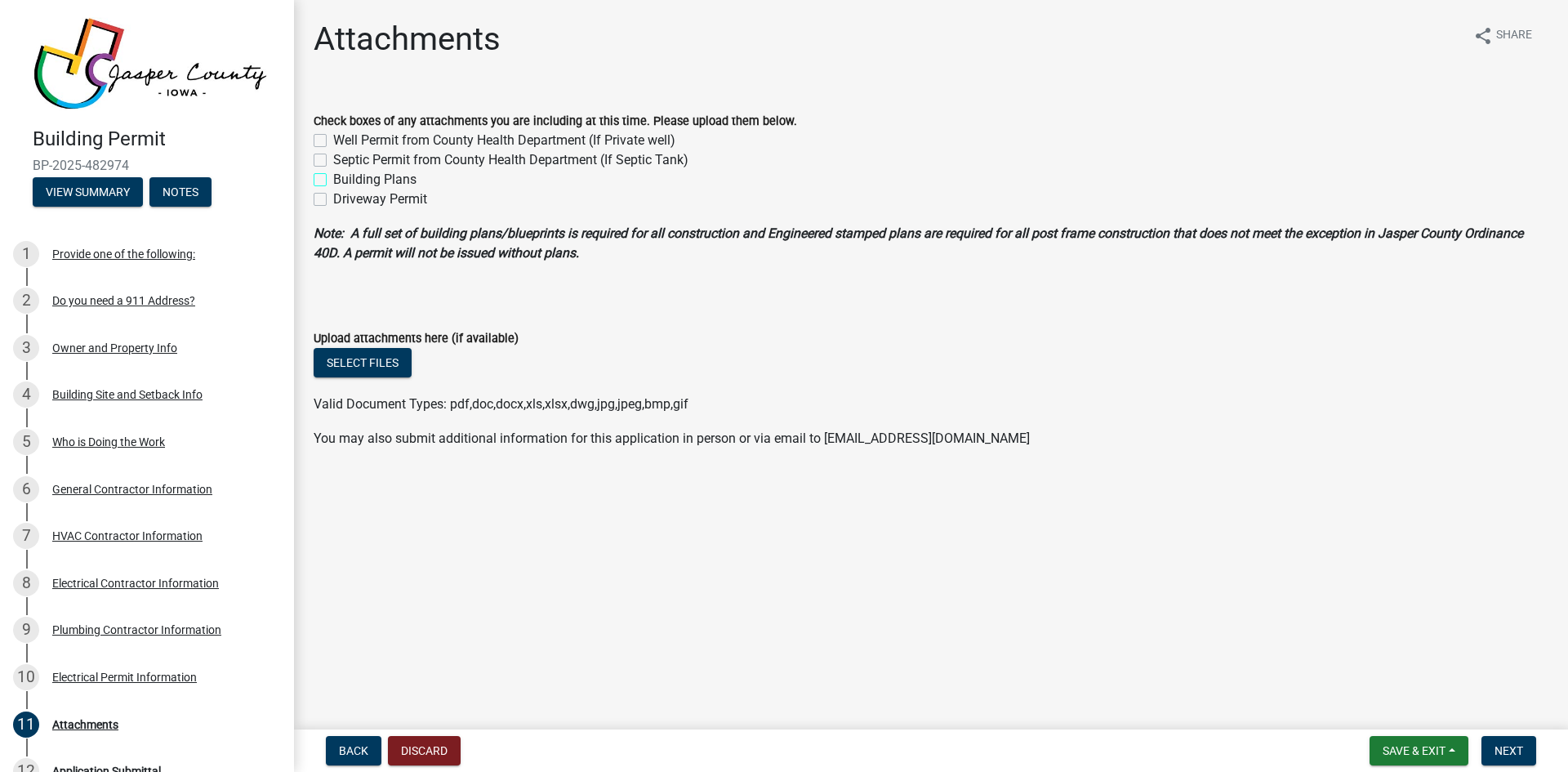
checkbox input "false"
click at [1512, 754] on span "Next" at bounding box center [1509, 751] width 29 height 14
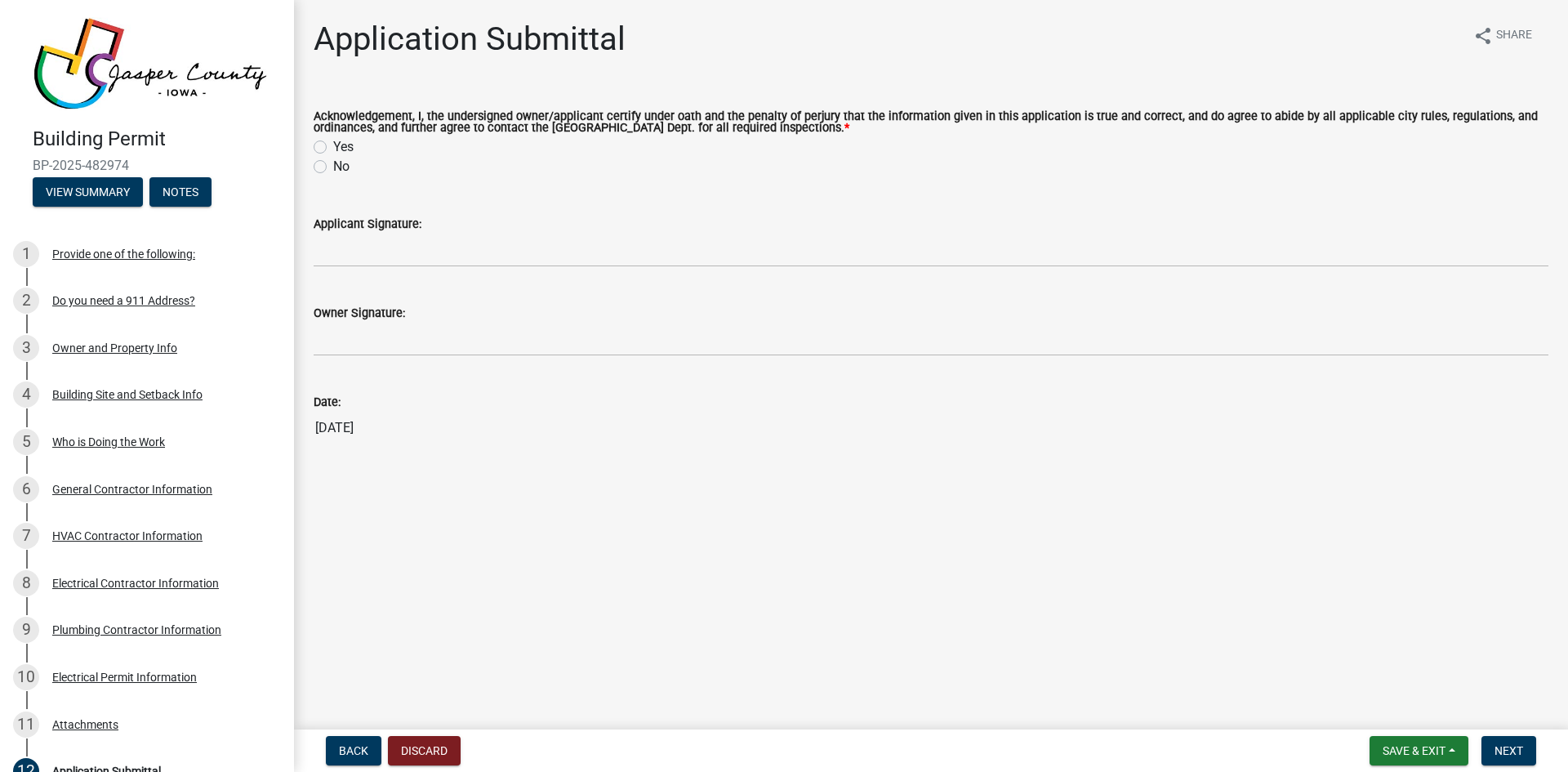
click at [334, 144] on label "Yes" at bounding box center [343, 147] width 20 height 19
click at [334, 144] on input "Yes" at bounding box center [339, 142] width 11 height 11
radio input "true"
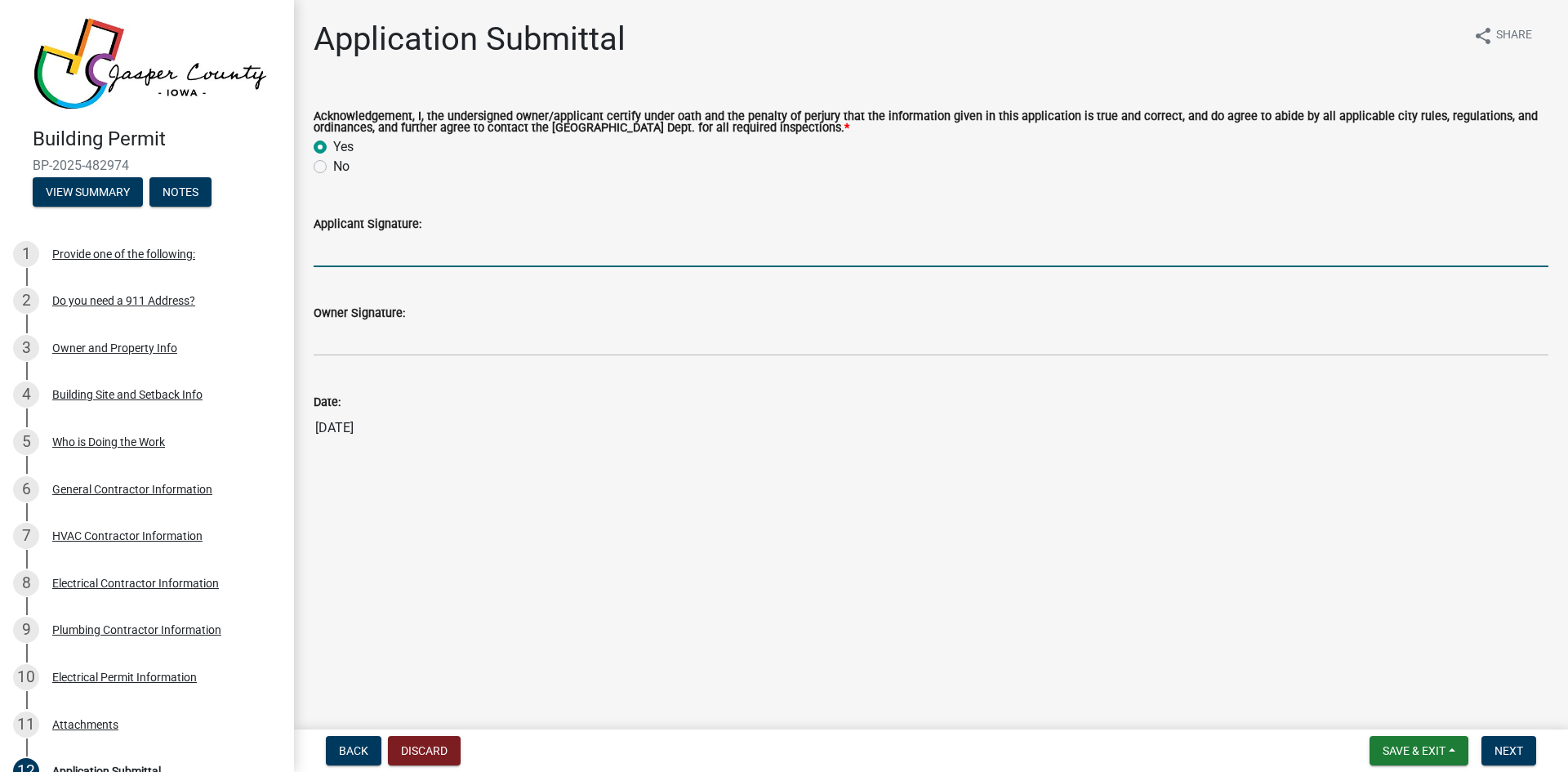
click at [334, 258] on input "Applicant Signature:" at bounding box center [931, 251] width 1235 height 34
type input "[PERSON_NAME]"
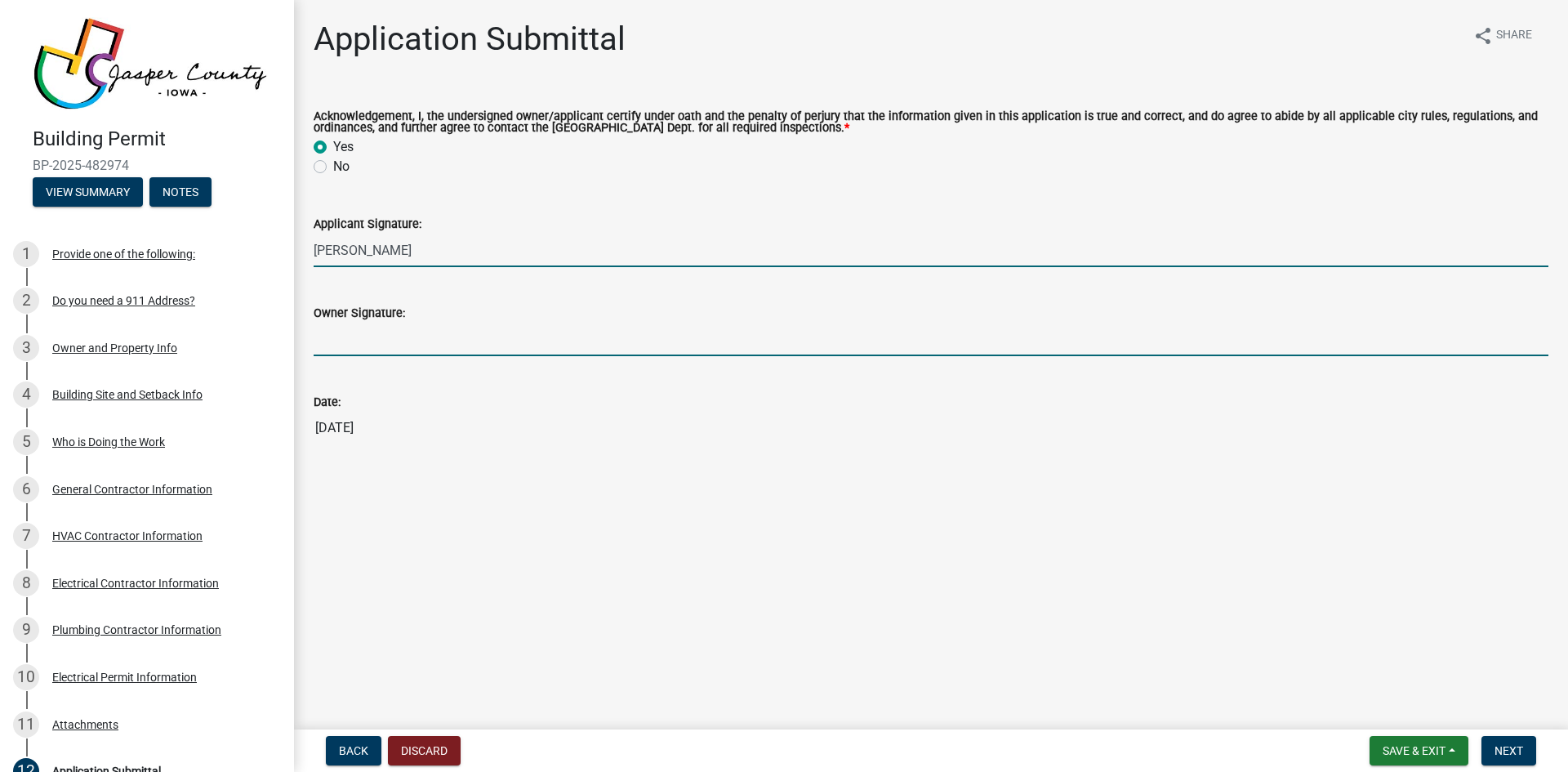
click at [345, 342] on input "Owner Signature:" at bounding box center [931, 340] width 1235 height 34
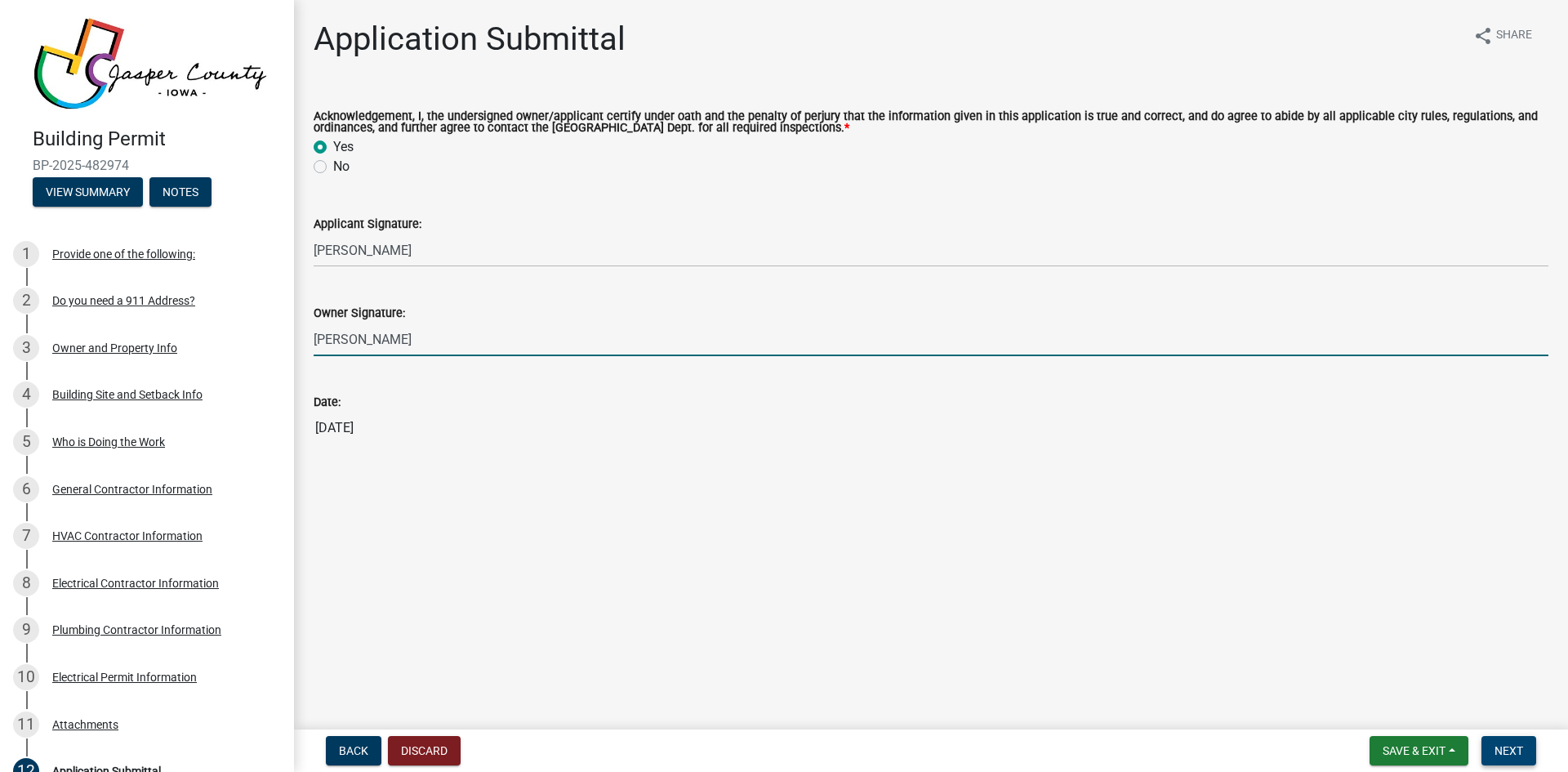
type input "[PERSON_NAME]"
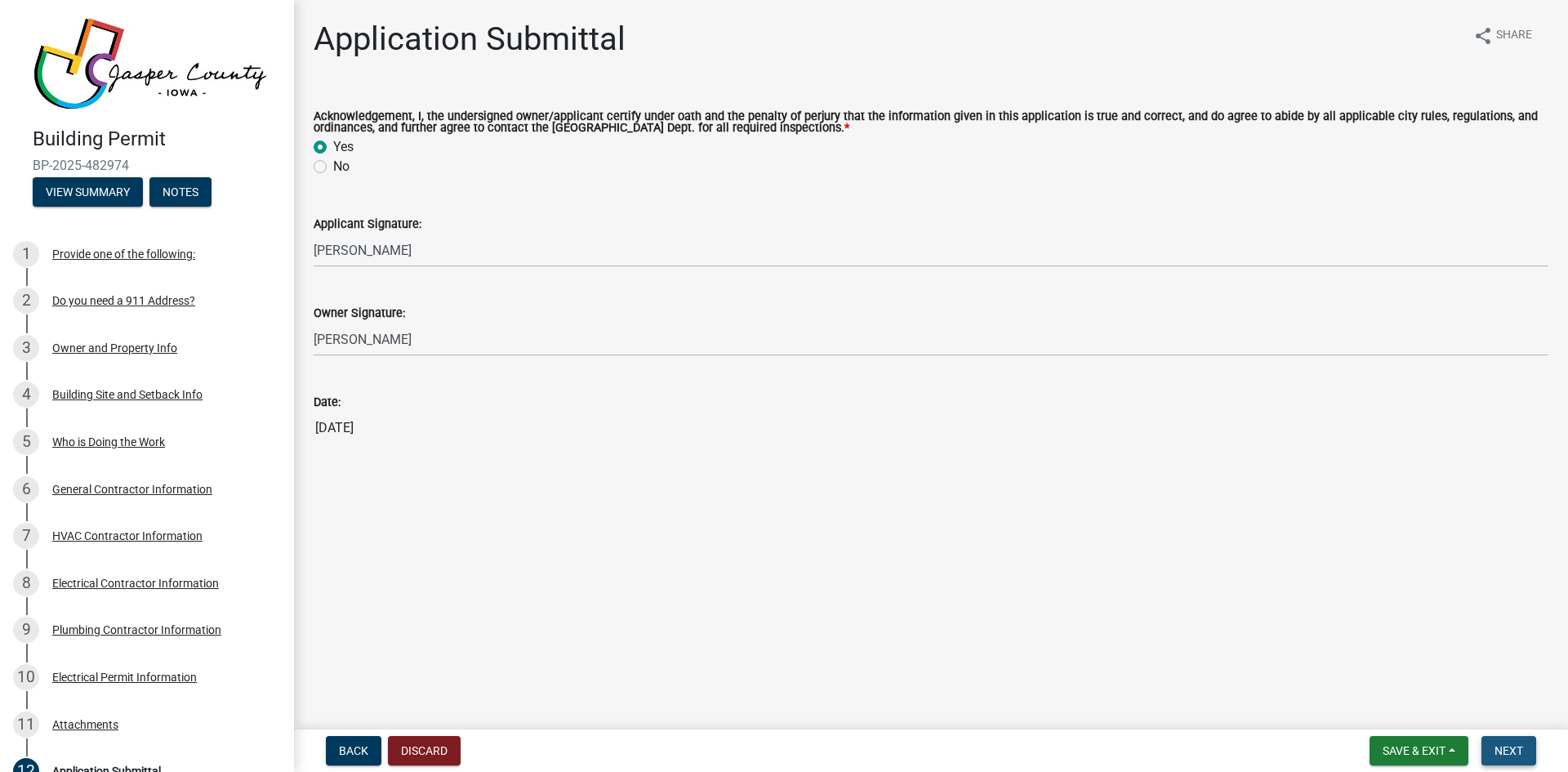
click at [1507, 751] on span "Next" at bounding box center [1509, 751] width 29 height 14
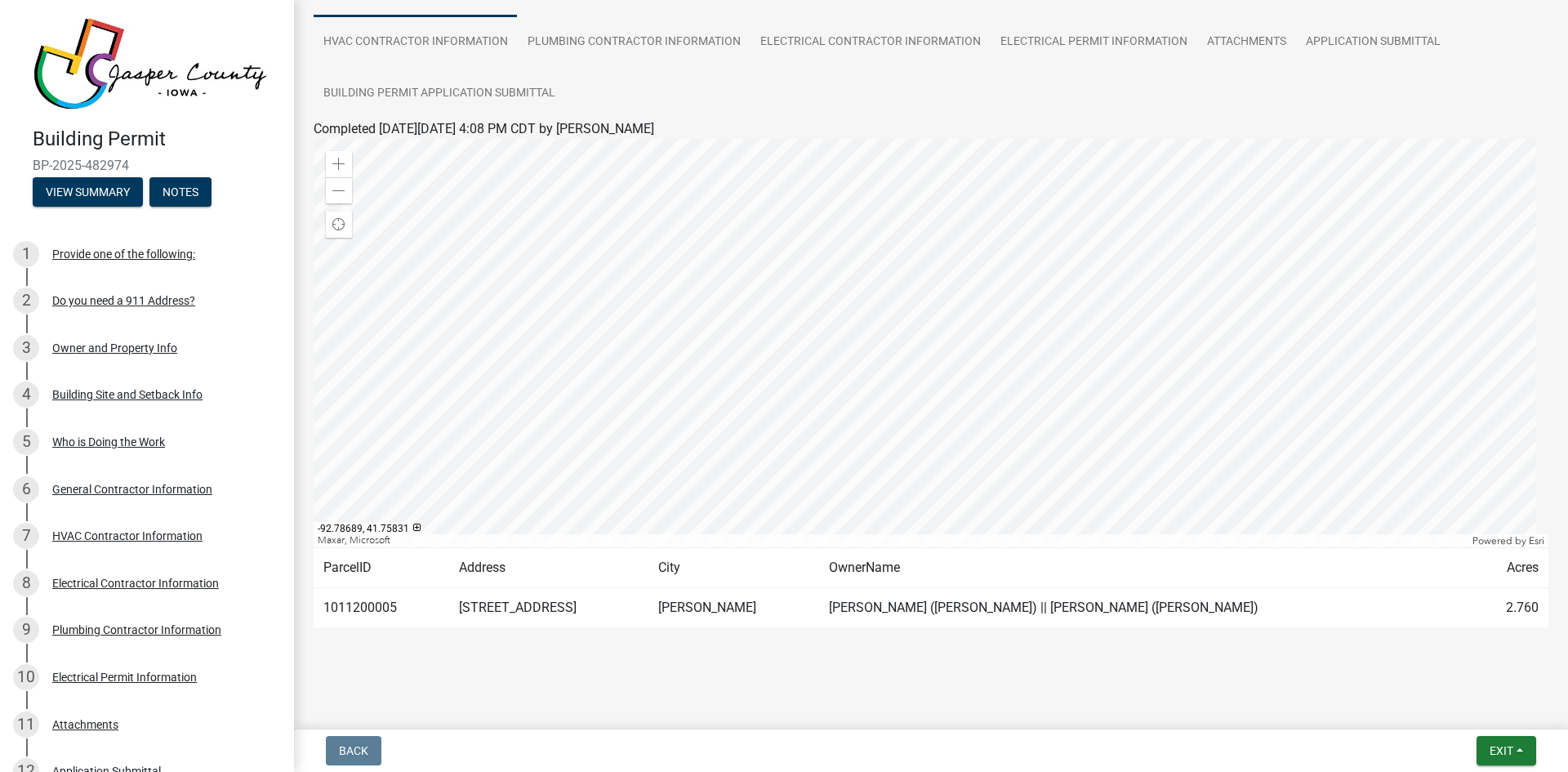
scroll to position [161, 0]
click at [340, 162] on span at bounding box center [340, 163] width 14 height 14
click at [692, 164] on div at bounding box center [931, 342] width 1235 height 408
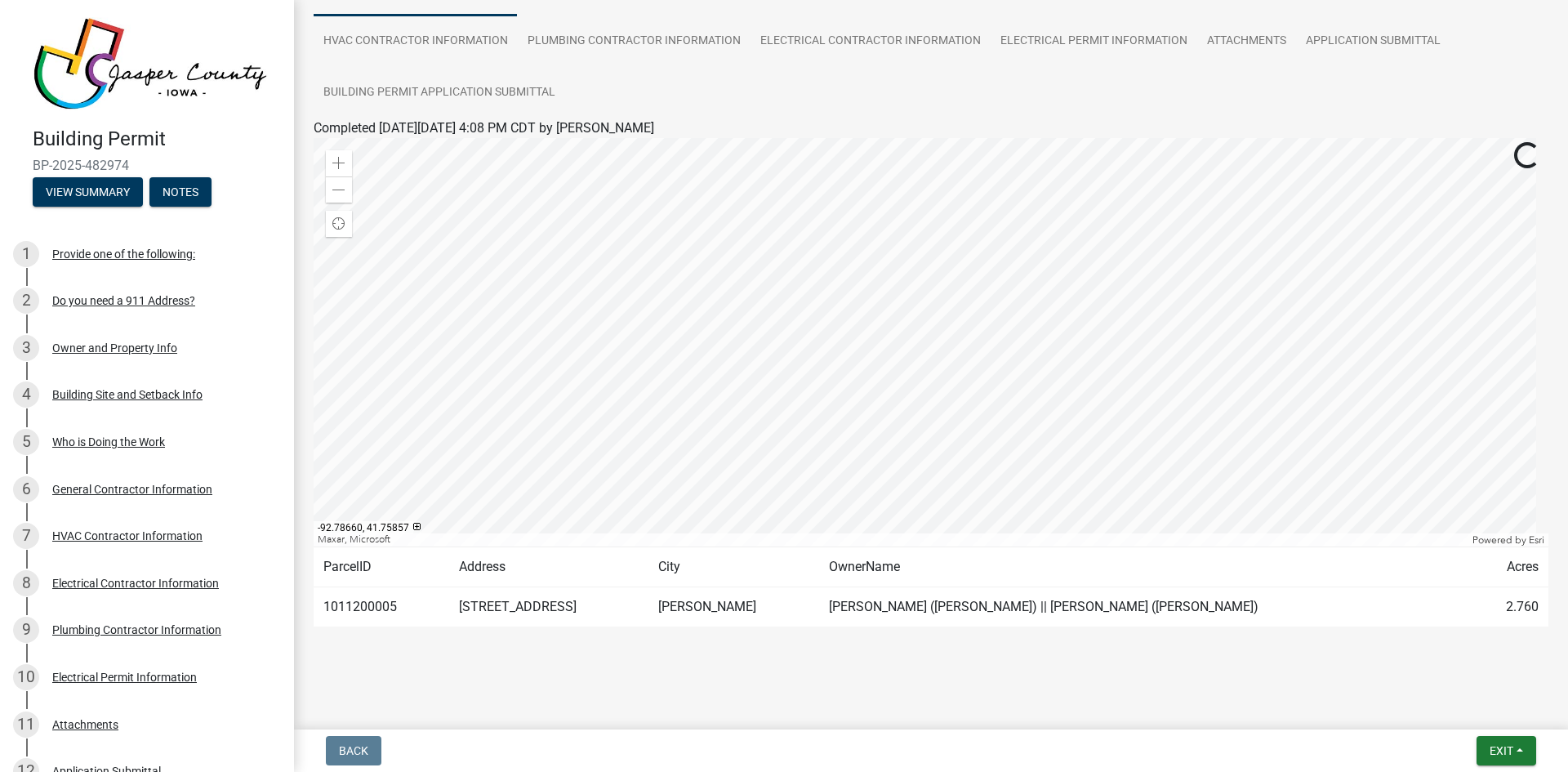
click at [790, 388] on div at bounding box center [931, 342] width 1235 height 408
click at [796, 312] on div at bounding box center [931, 342] width 1235 height 408
click at [727, 475] on div at bounding box center [931, 342] width 1235 height 408
click at [832, 364] on div at bounding box center [931, 342] width 1235 height 408
click at [831, 406] on div at bounding box center [931, 342] width 1235 height 408
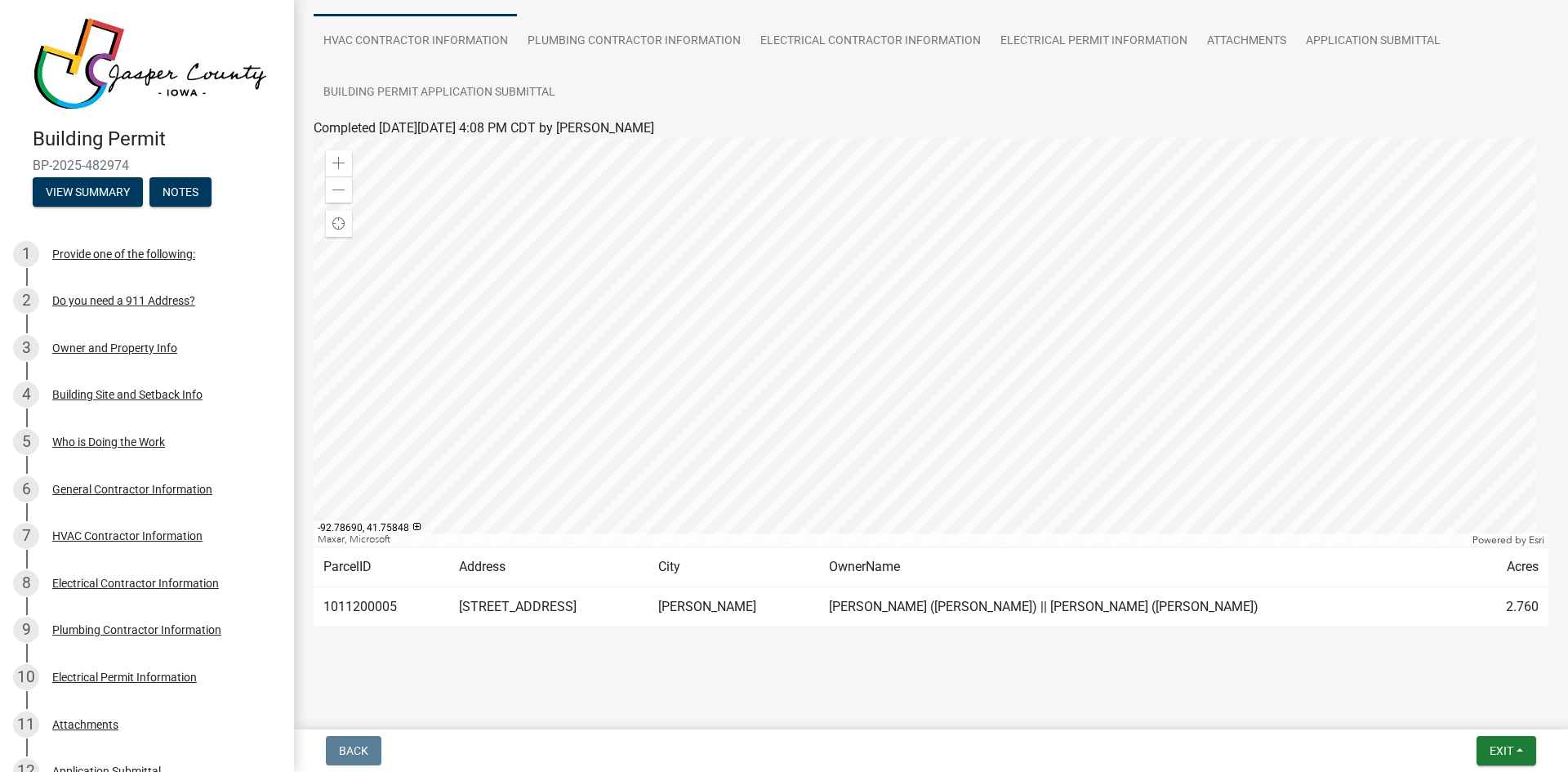
scroll to position [0, 0]
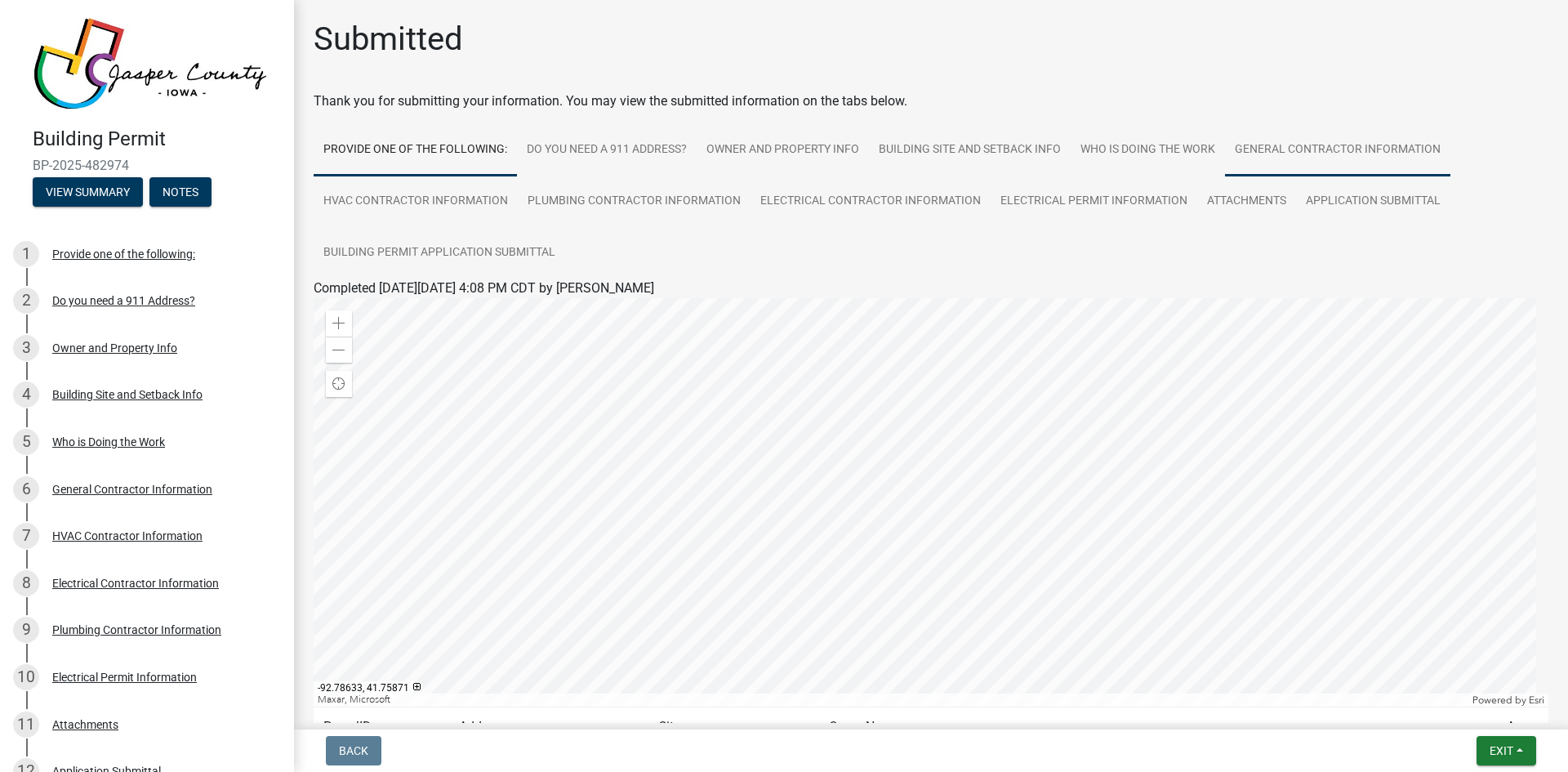
click at [1294, 147] on link "General Contractor Information" at bounding box center [1338, 150] width 225 height 52
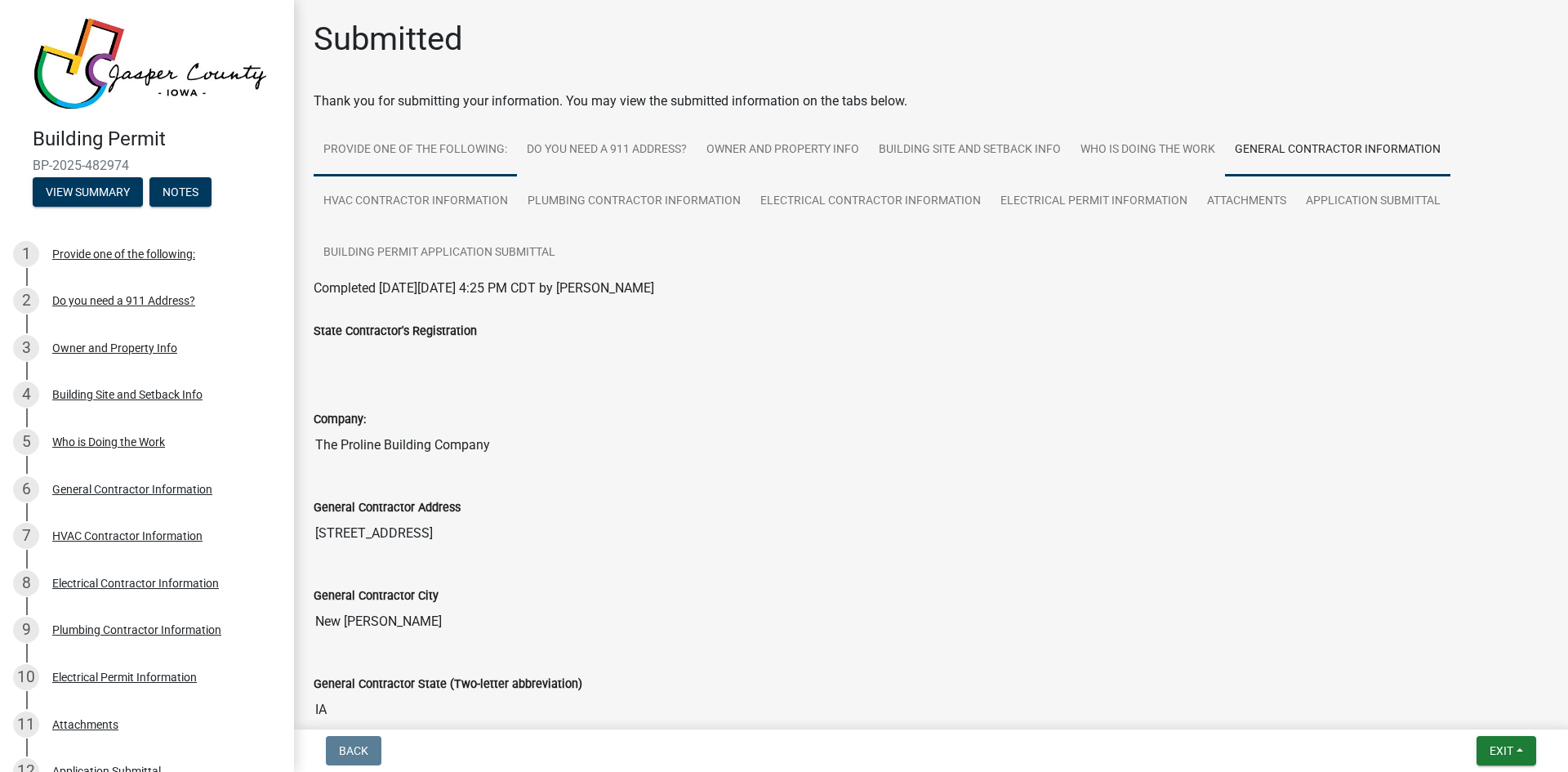
click at [399, 145] on link "Provide one of the following:" at bounding box center [415, 150] width 203 height 52
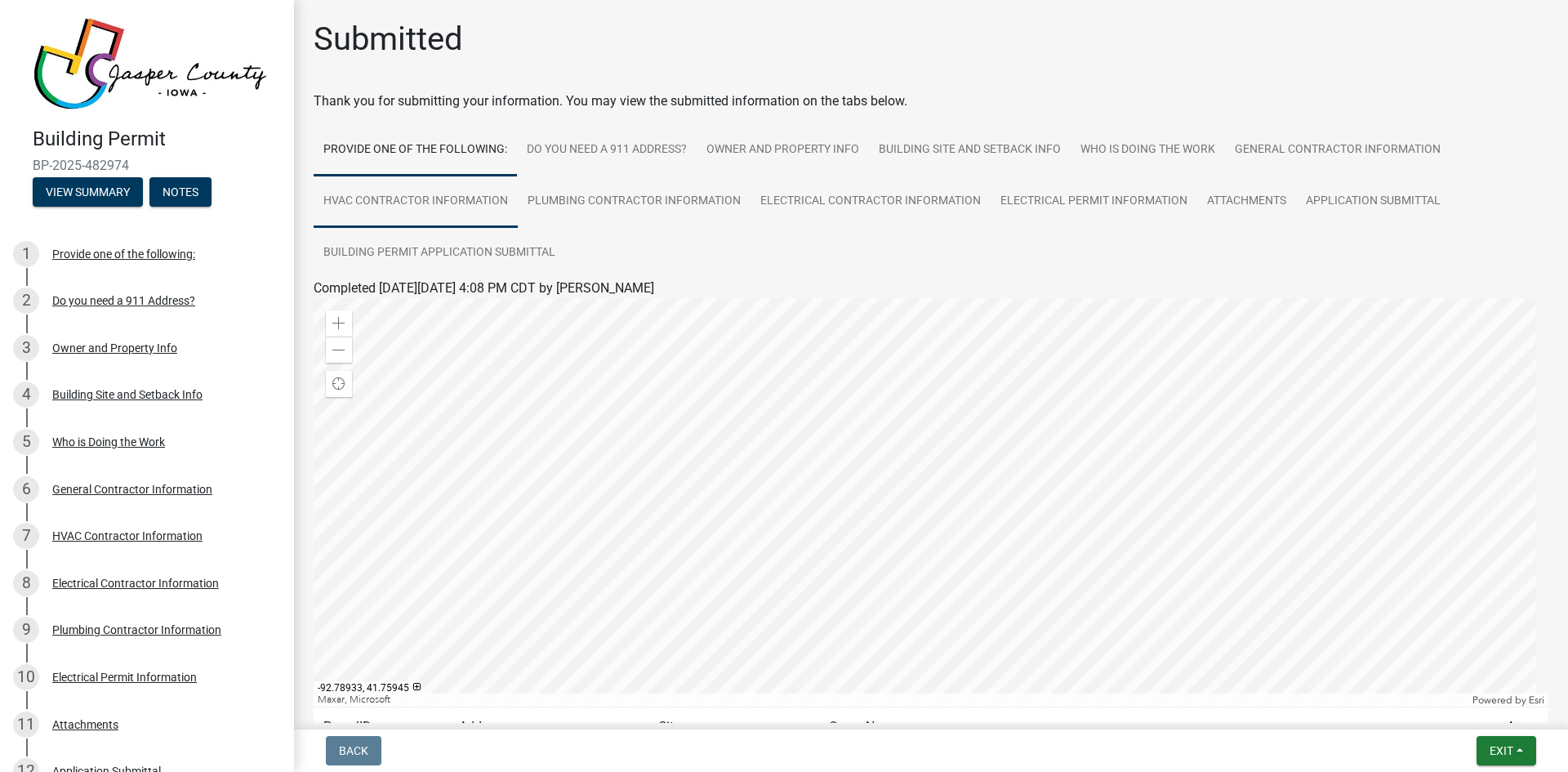
click at [389, 201] on link "HVAC Contractor Information" at bounding box center [415, 202] width 204 height 52
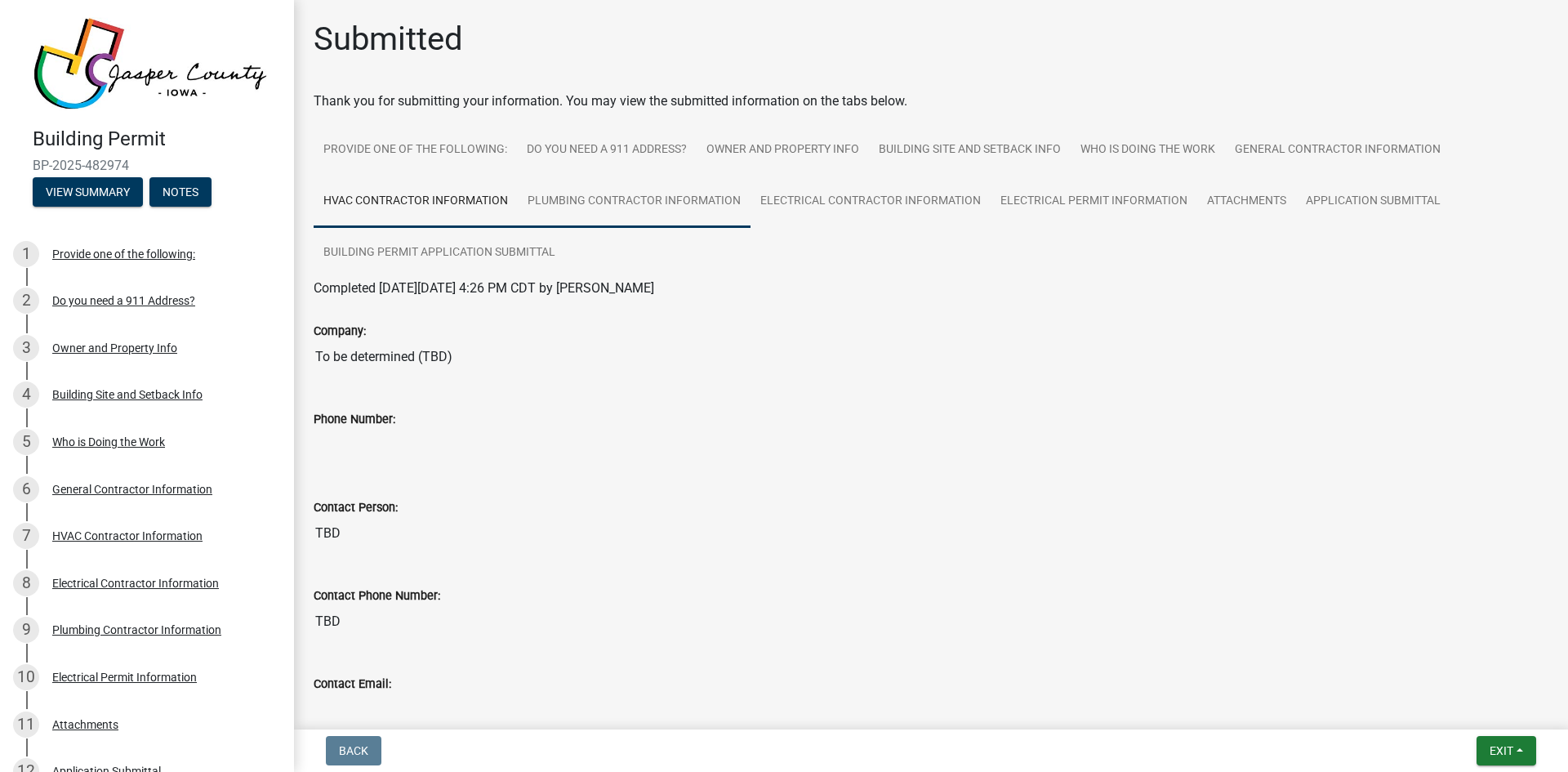
click at [569, 205] on link "Plumbing Contractor Information" at bounding box center [634, 202] width 233 height 52
click at [798, 196] on link "Electrical Contractor Information" at bounding box center [871, 202] width 240 height 52
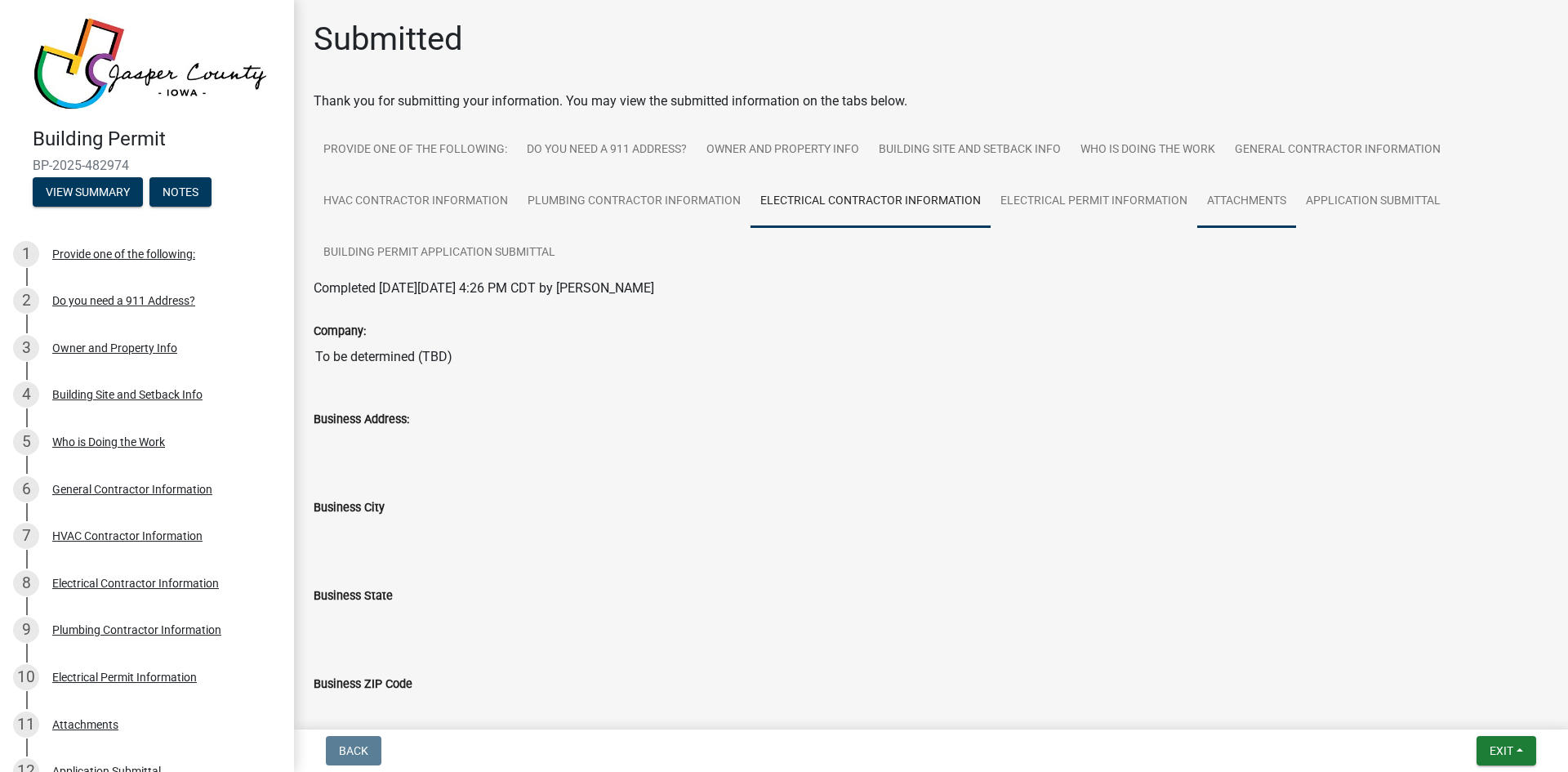
click at [1238, 199] on link "Attachments" at bounding box center [1247, 202] width 99 height 52
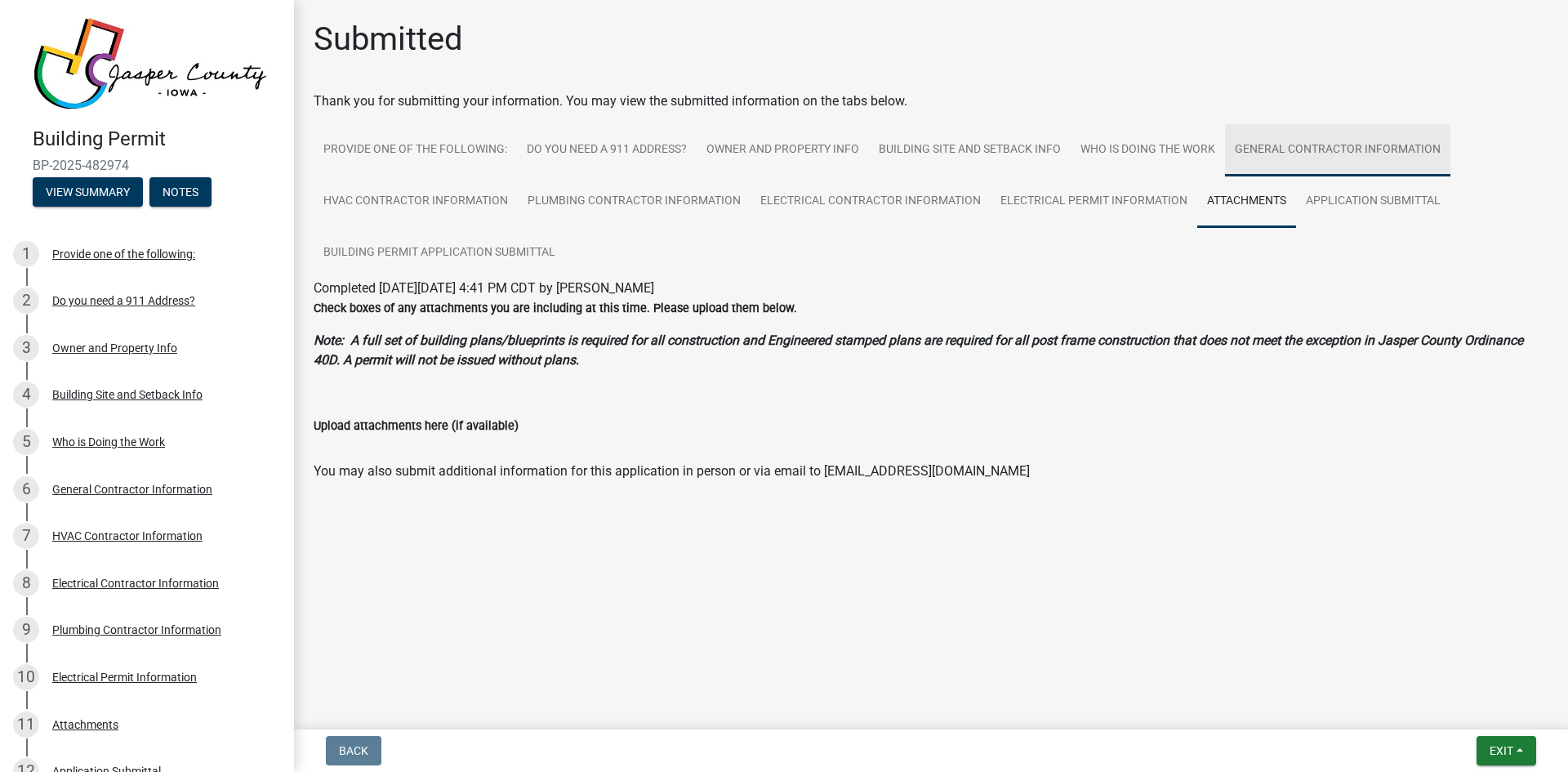
click at [1304, 144] on link "General Contractor Information" at bounding box center [1338, 150] width 225 height 52
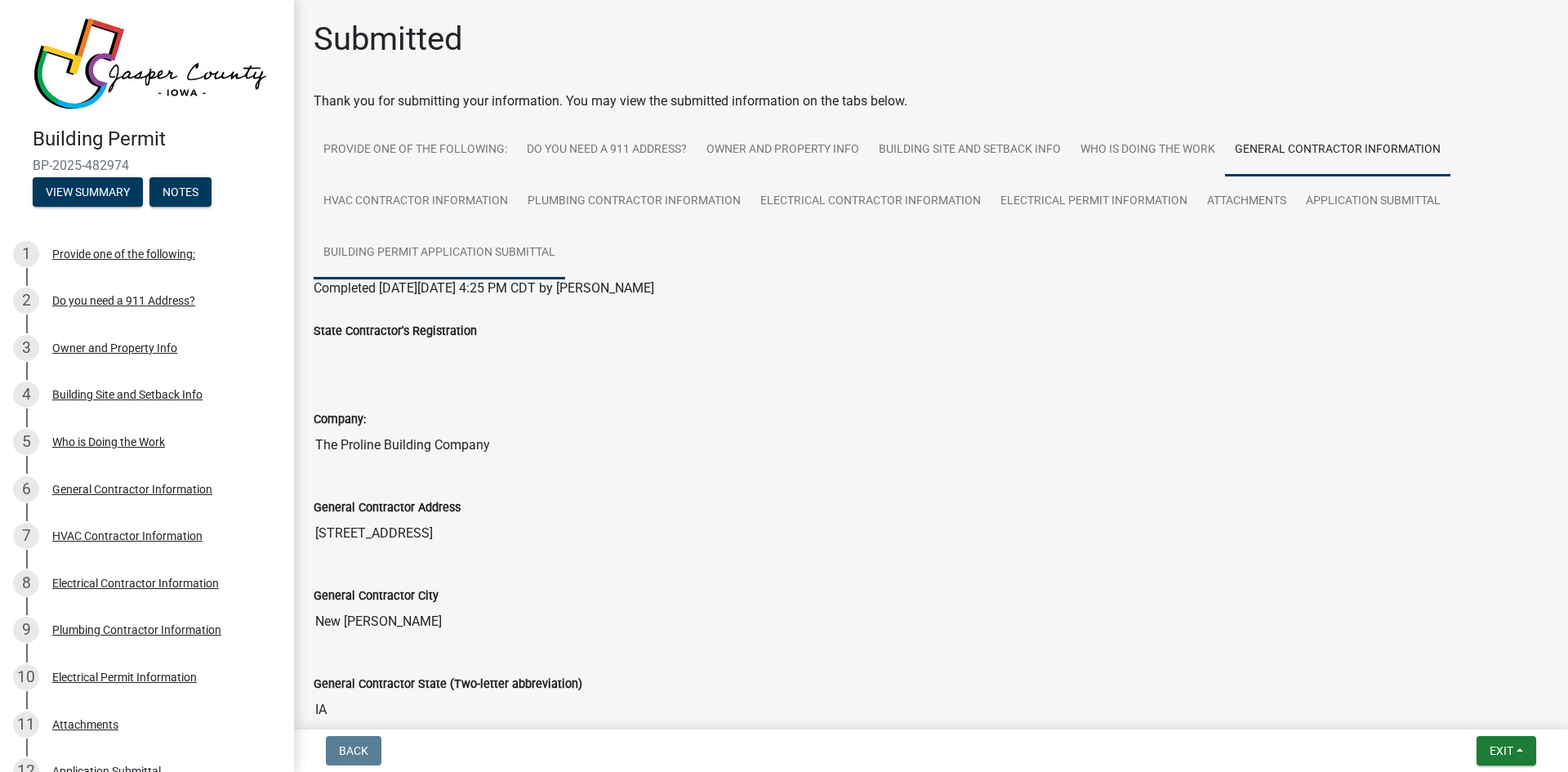
click at [377, 248] on link "Building Permit Application Submittal" at bounding box center [439, 253] width 251 height 52
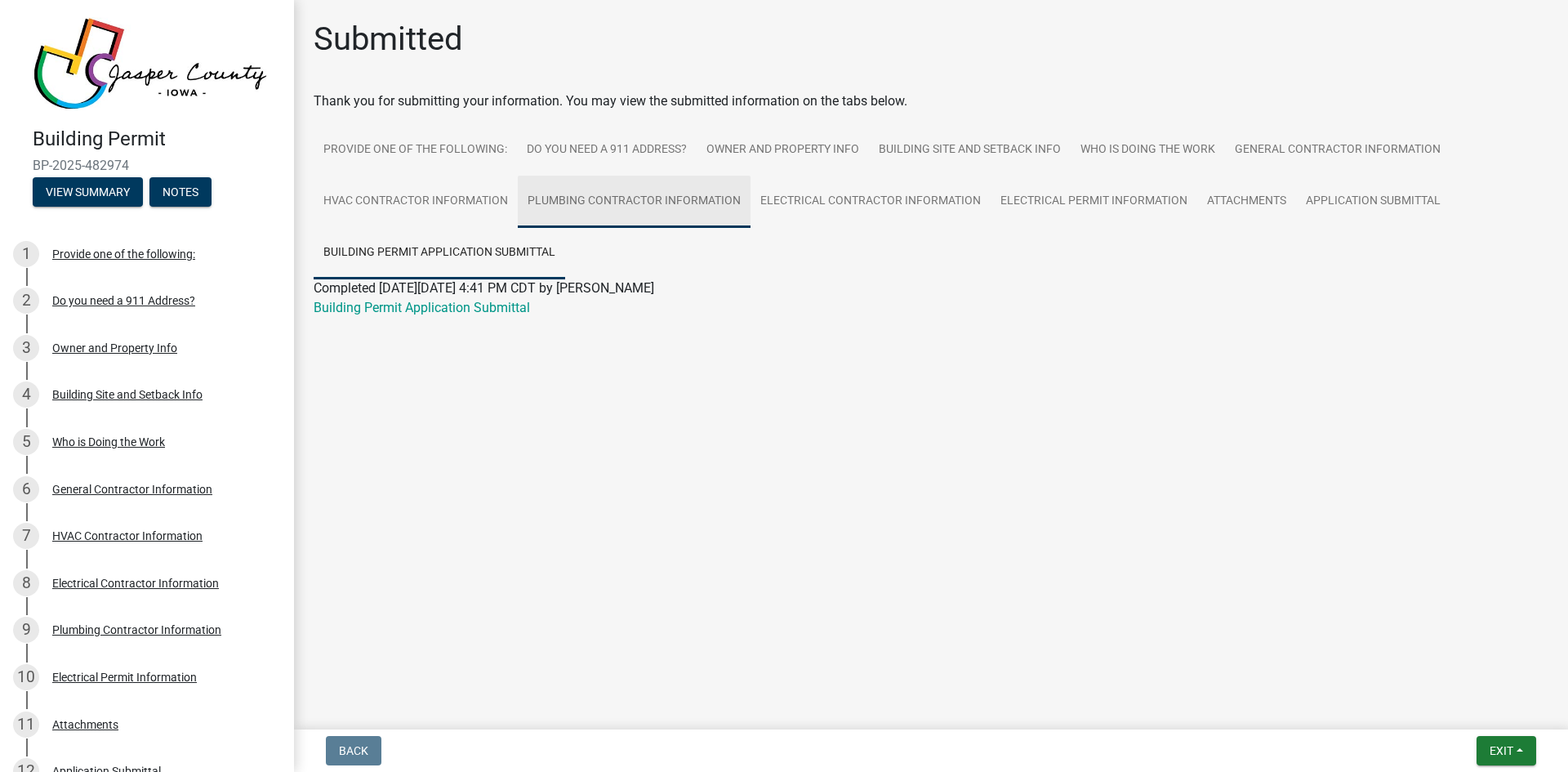
click at [550, 202] on link "Plumbing Contractor Information" at bounding box center [634, 202] width 233 height 52
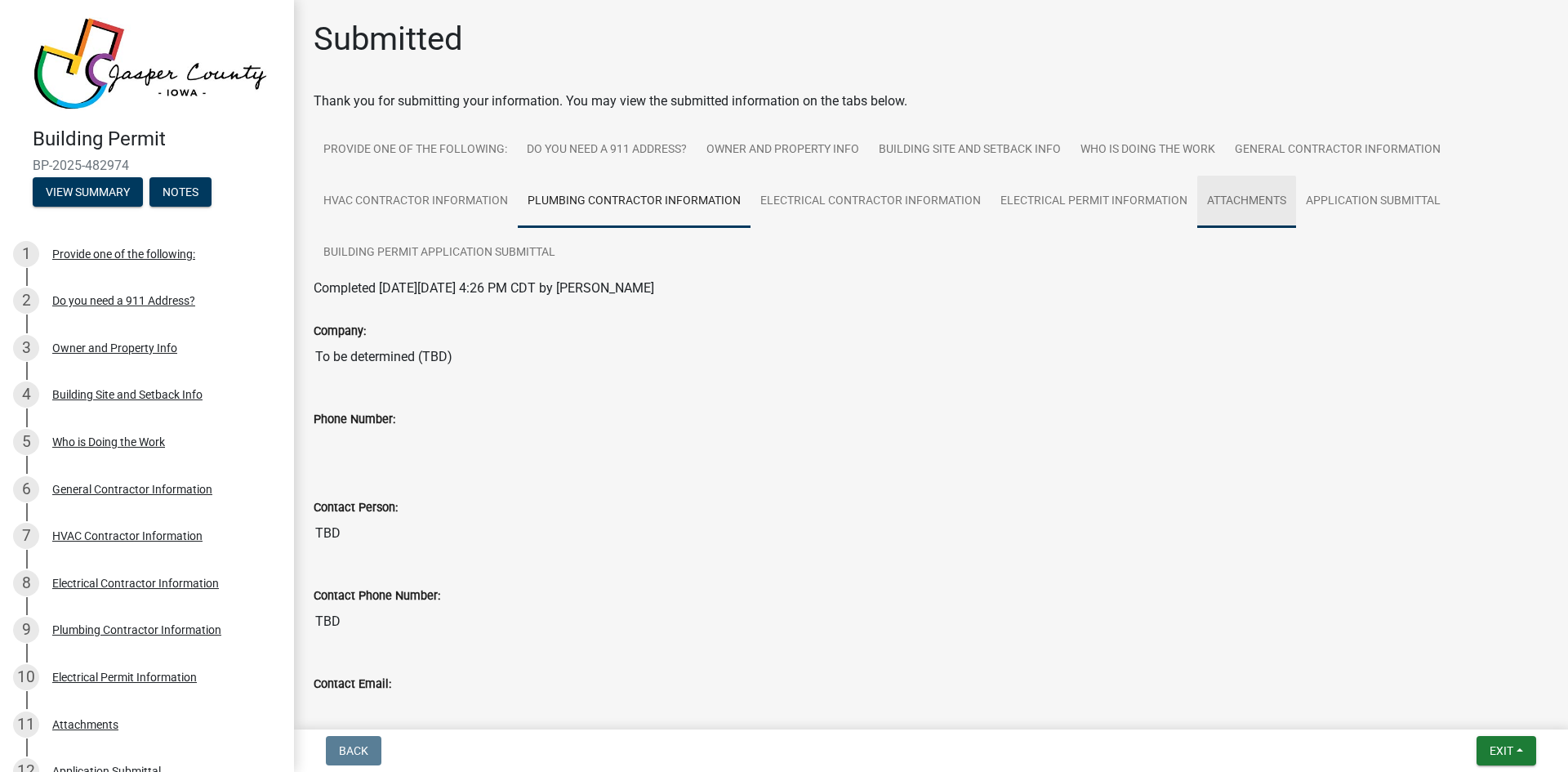
click at [1229, 207] on link "Attachments" at bounding box center [1247, 202] width 99 height 52
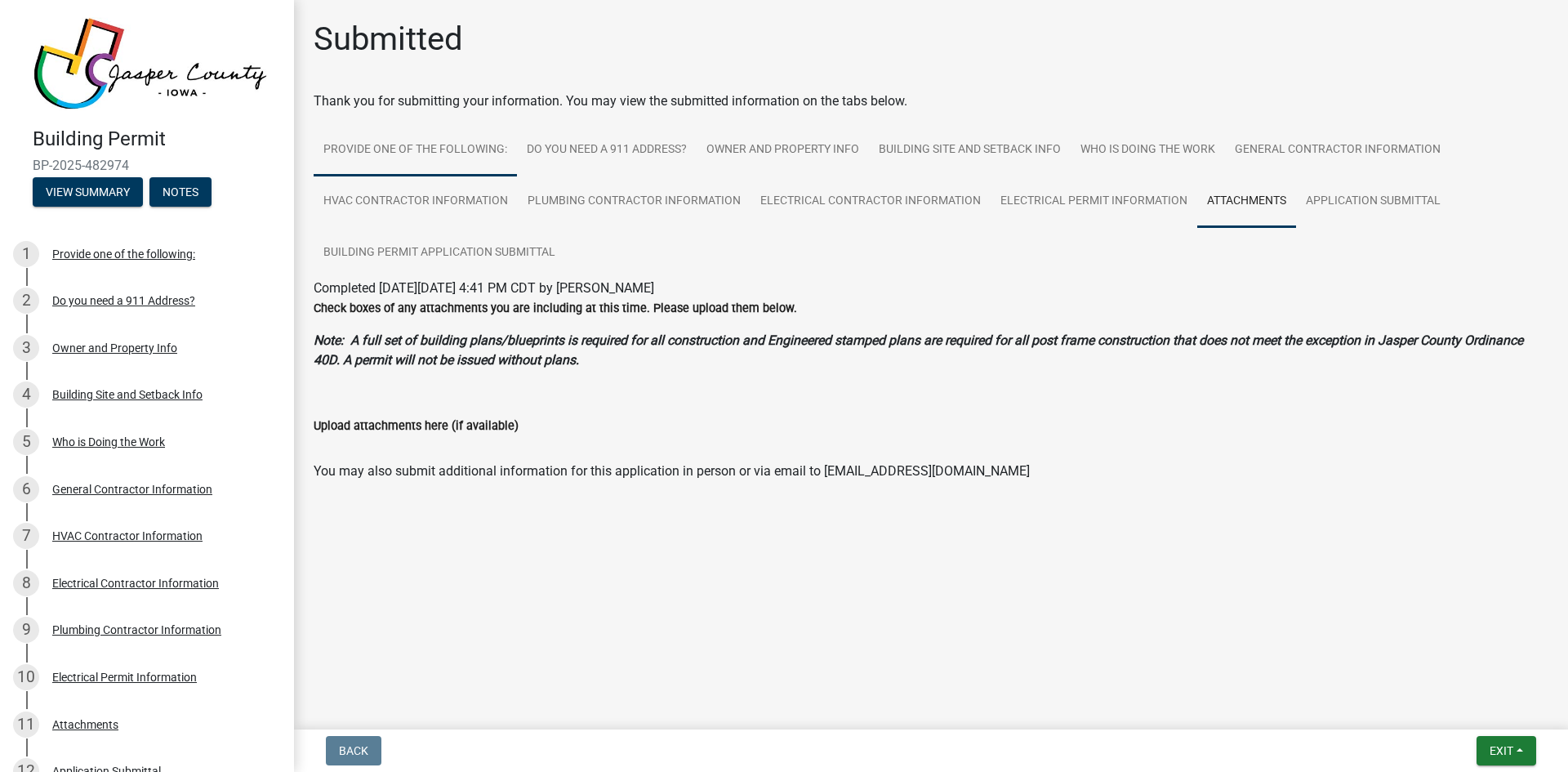
click at [395, 151] on link "Provide one of the following:" at bounding box center [415, 150] width 203 height 52
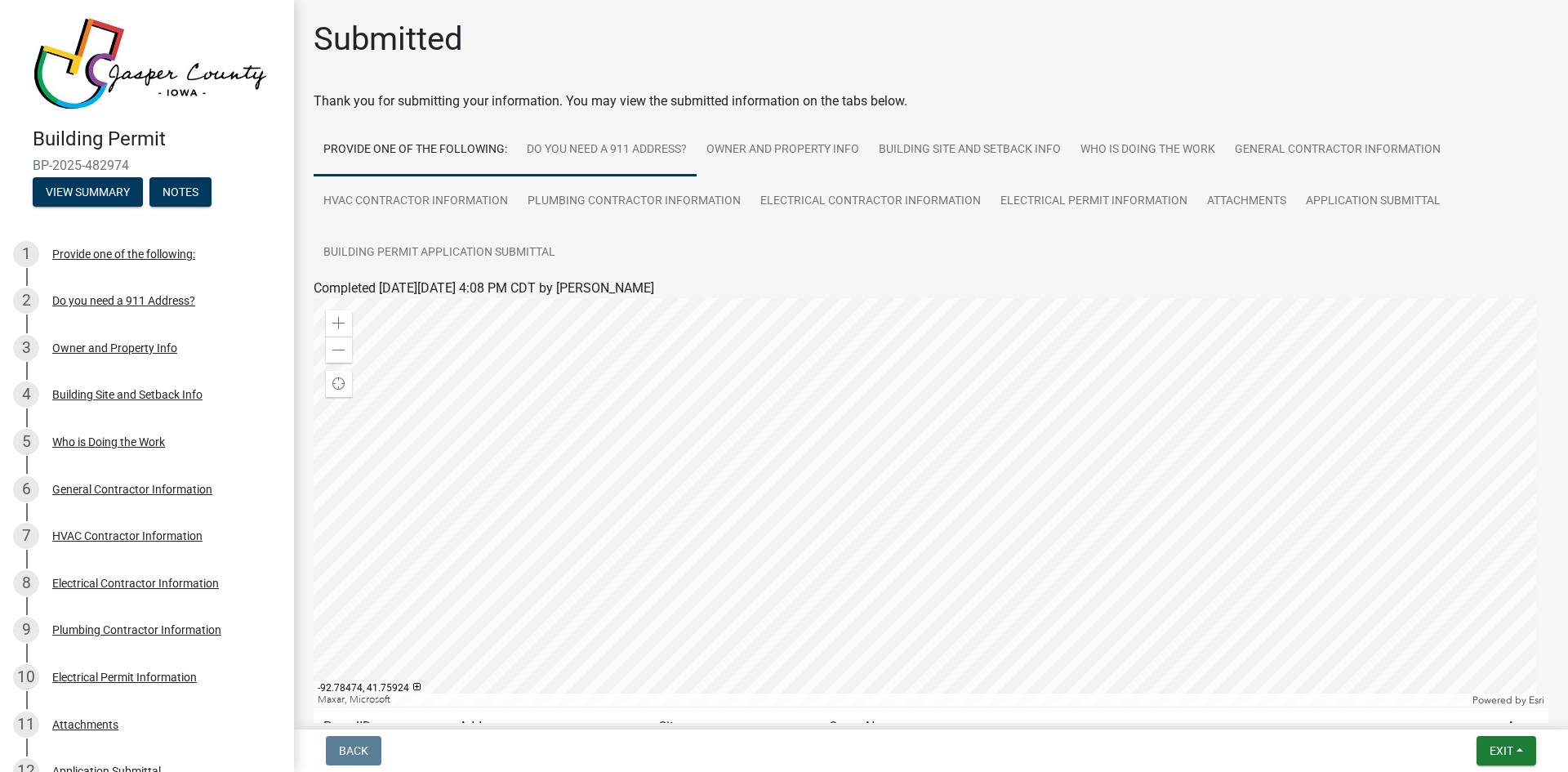
click at [580, 146] on link "Do you need a 911 Address?" at bounding box center [607, 150] width 180 height 52
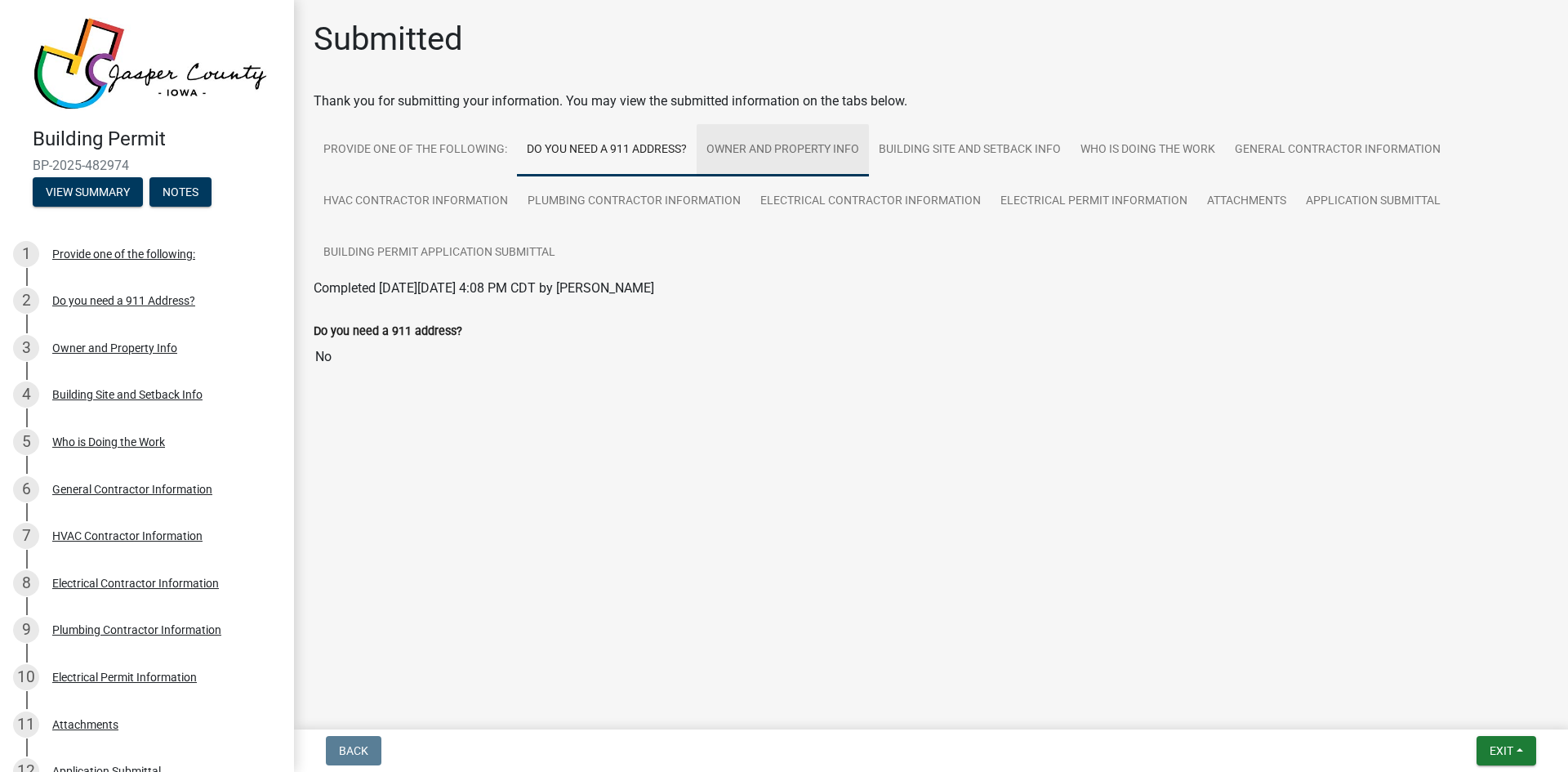
click at [764, 150] on link "Owner and Property Info" at bounding box center [783, 150] width 172 height 52
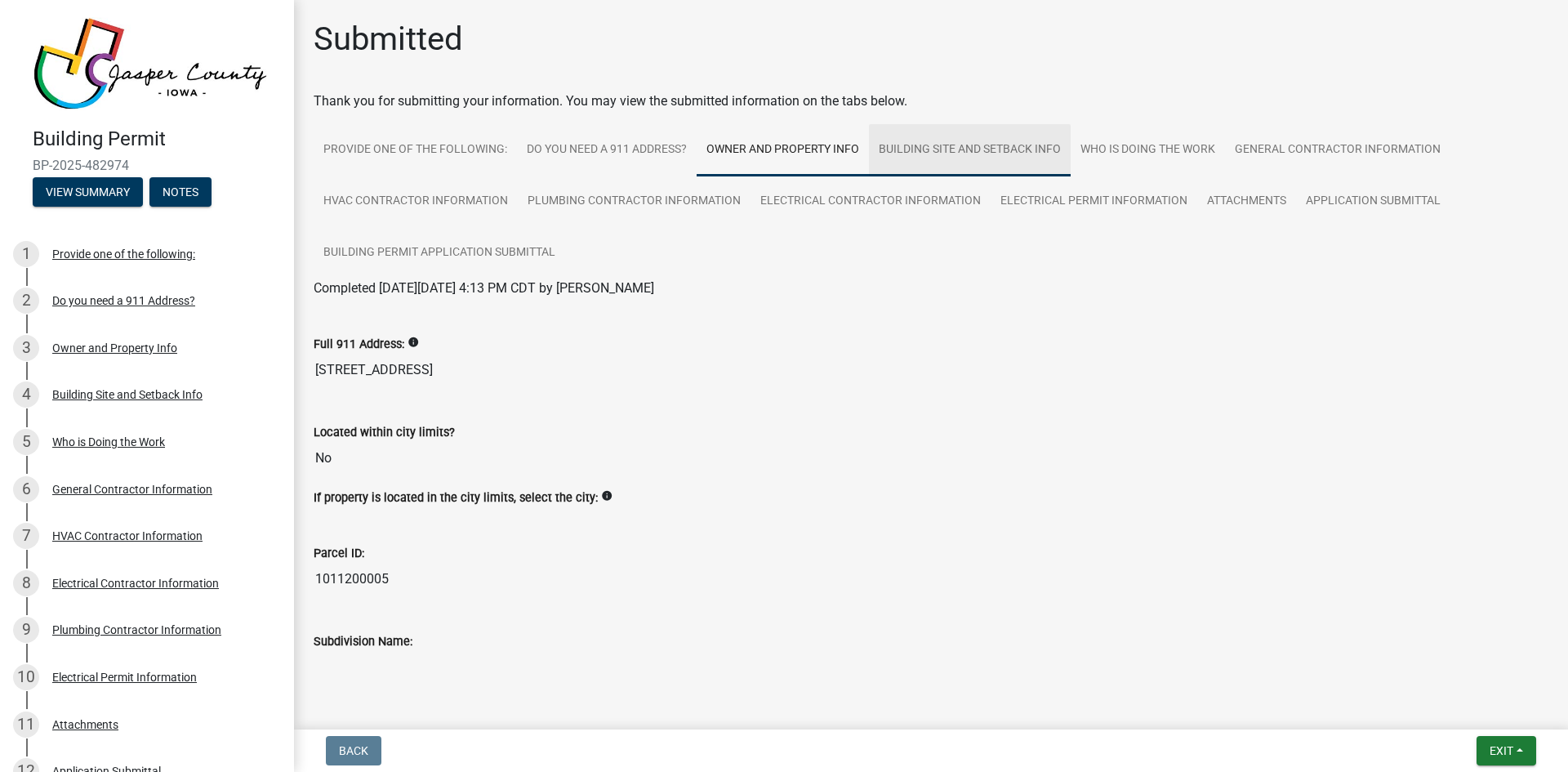
click at [961, 146] on link "Building Site and Setback Info" at bounding box center [969, 150] width 202 height 52
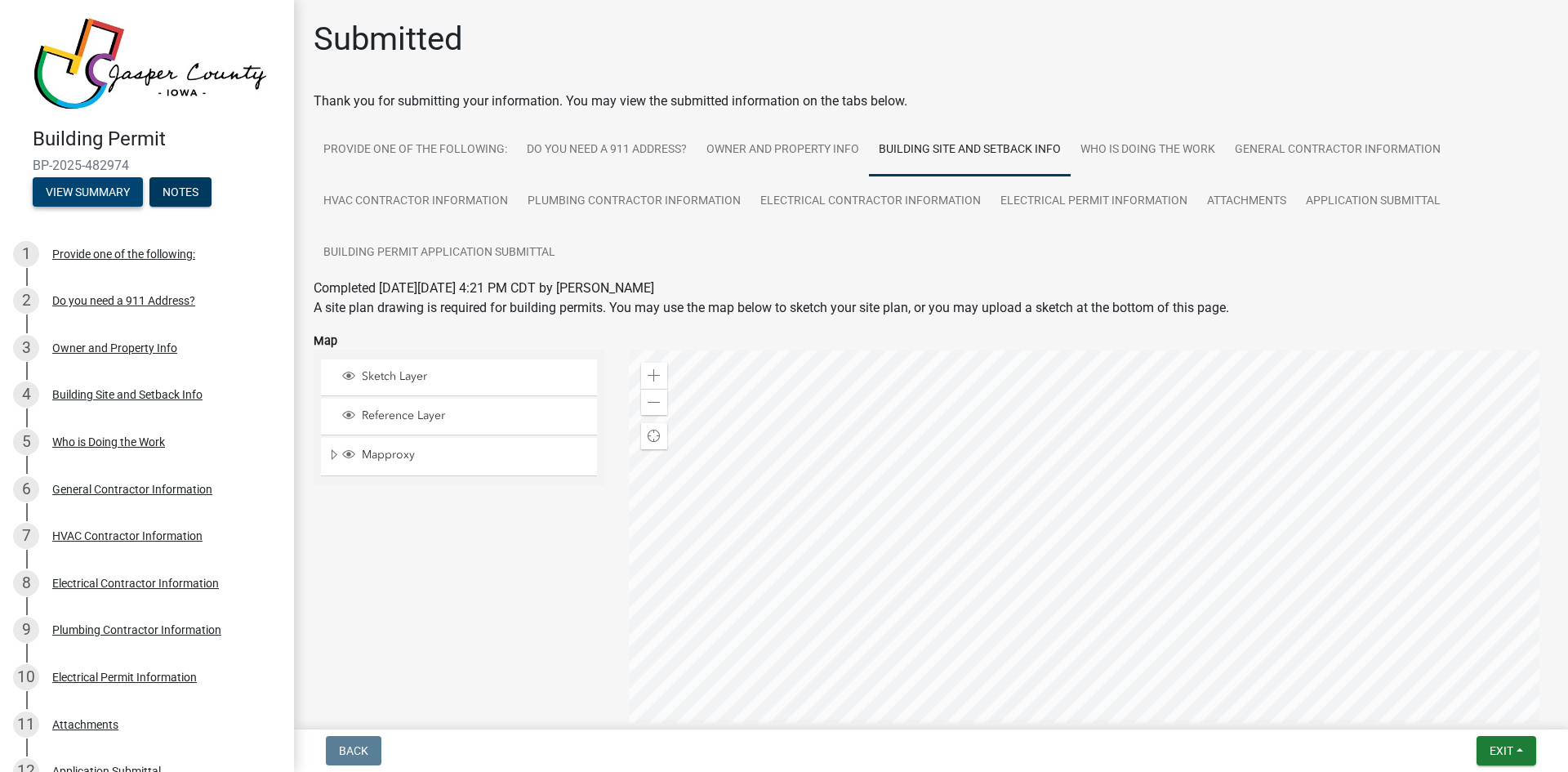
click at [98, 190] on button "View Summary" at bounding box center [88, 192] width 110 height 29
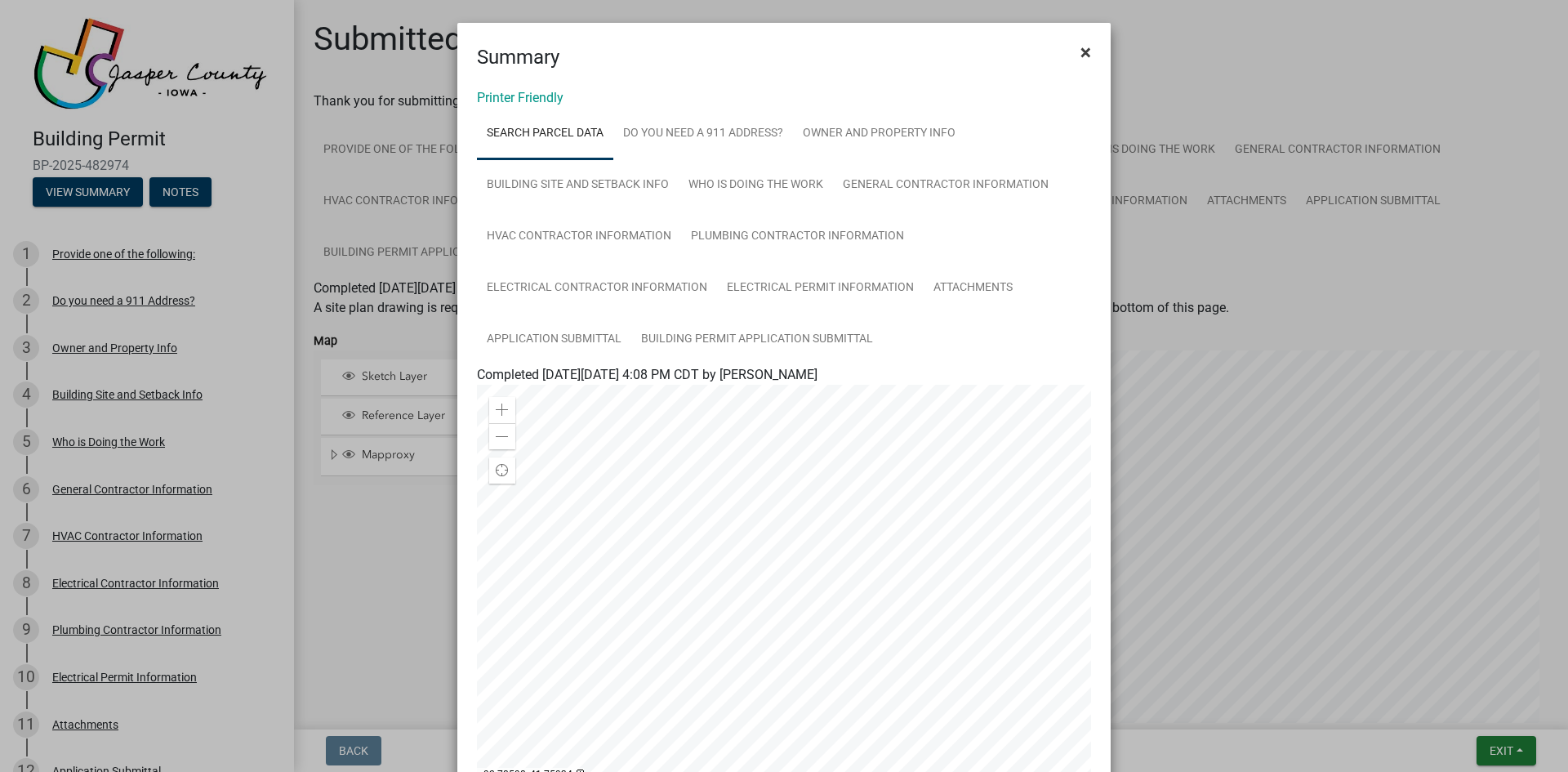
click at [1080, 50] on span "×" at bounding box center [1085, 52] width 11 height 23
